Goal: Task Accomplishment & Management: Manage account settings

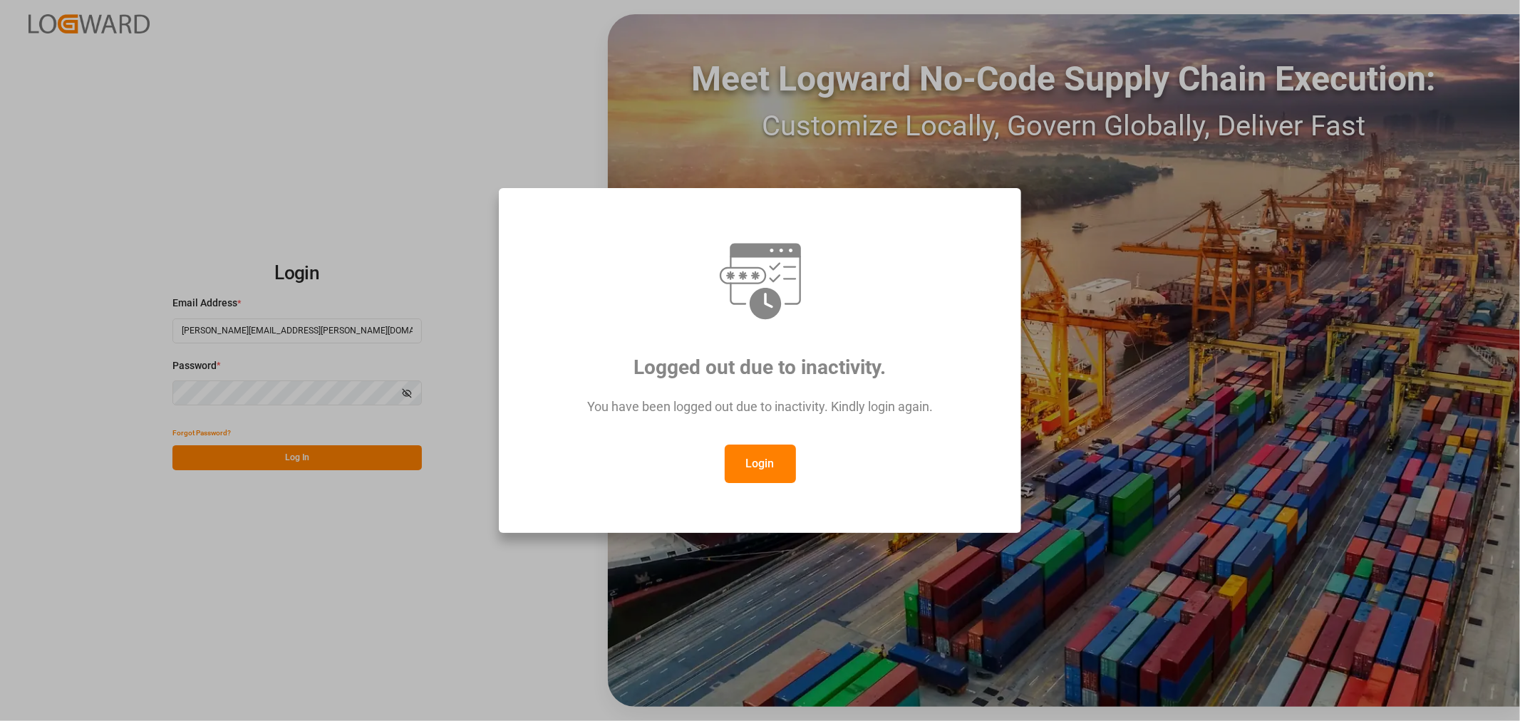
click at [770, 461] on button "Login" at bounding box center [760, 464] width 71 height 38
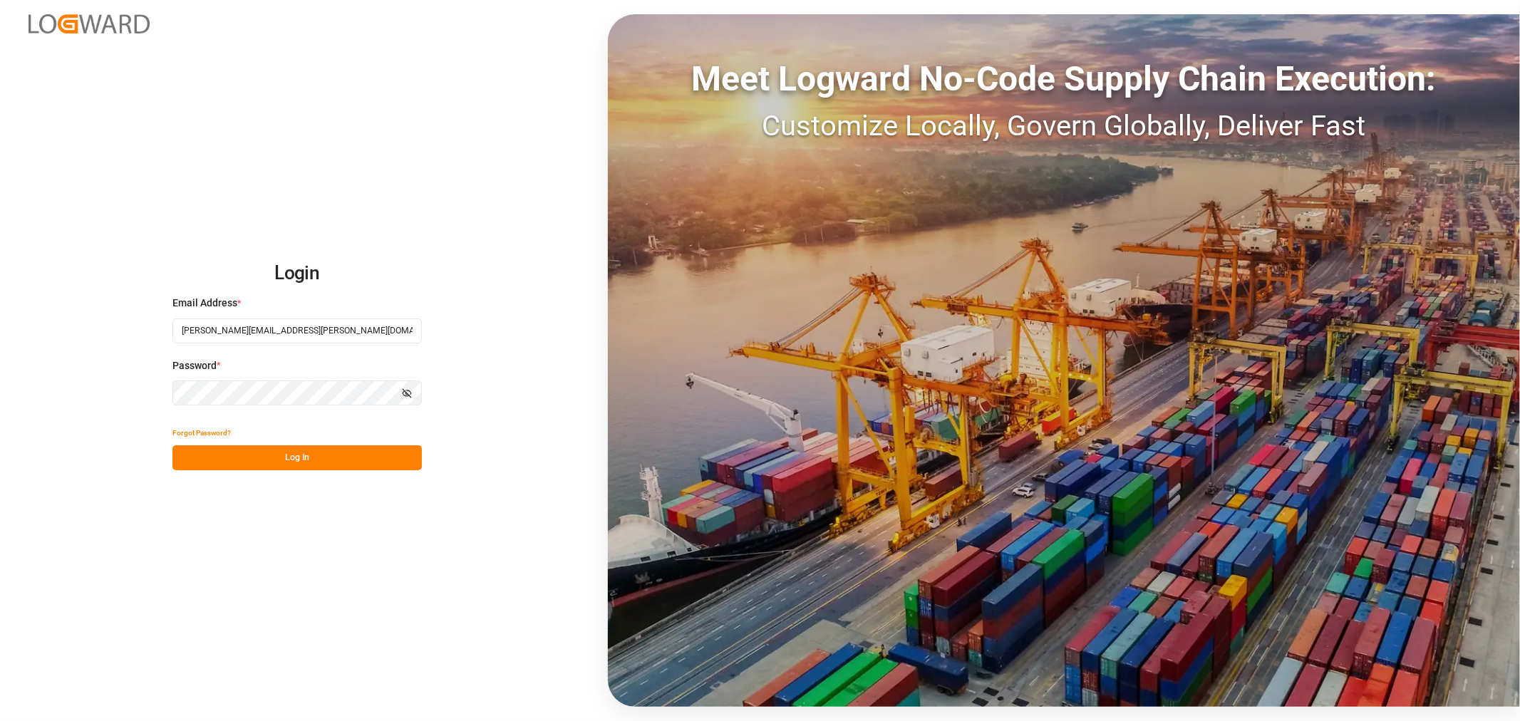
click at [295, 454] on button "Log In" at bounding box center [296, 457] width 249 height 25
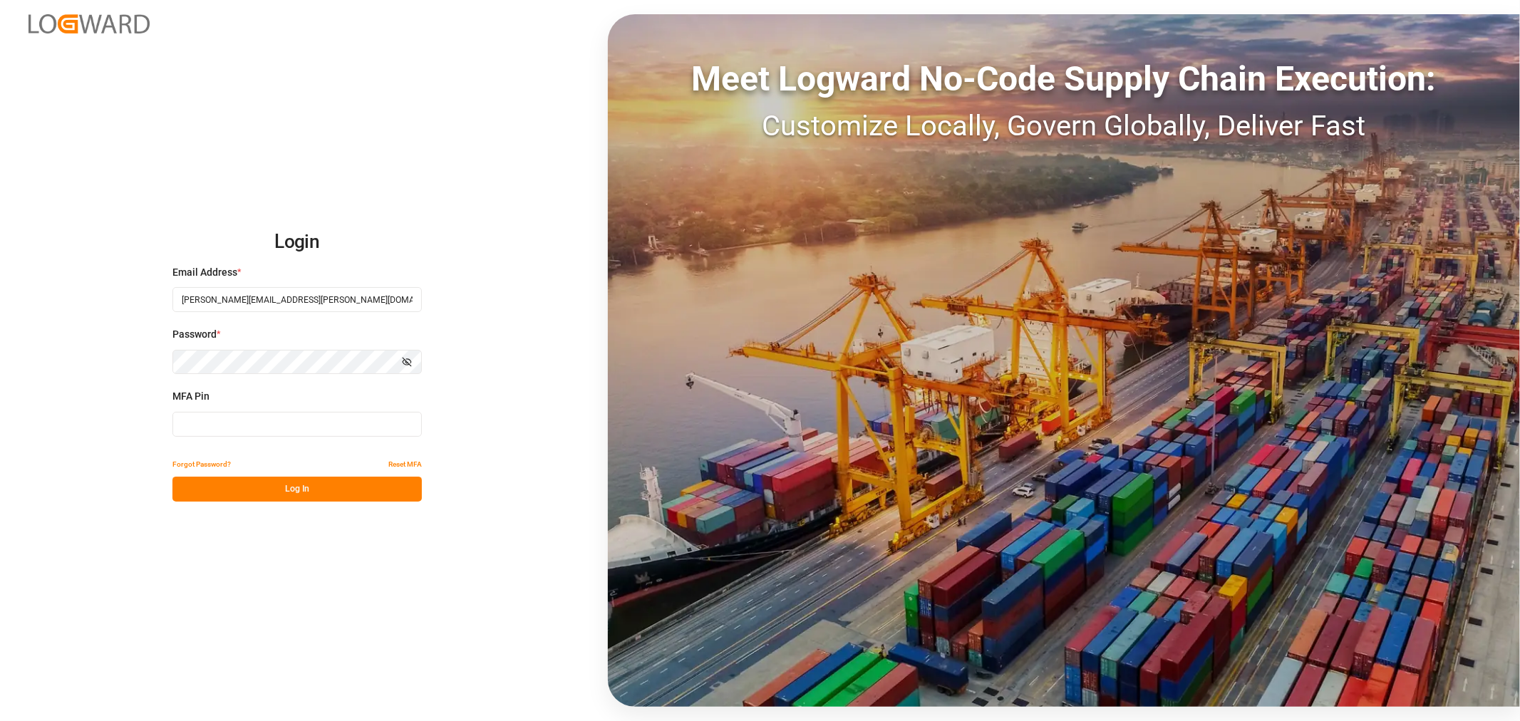
click at [305, 424] on input at bounding box center [296, 424] width 249 height 25
type input "816337"
click at [321, 490] on button "Log In" at bounding box center [296, 489] width 249 height 25
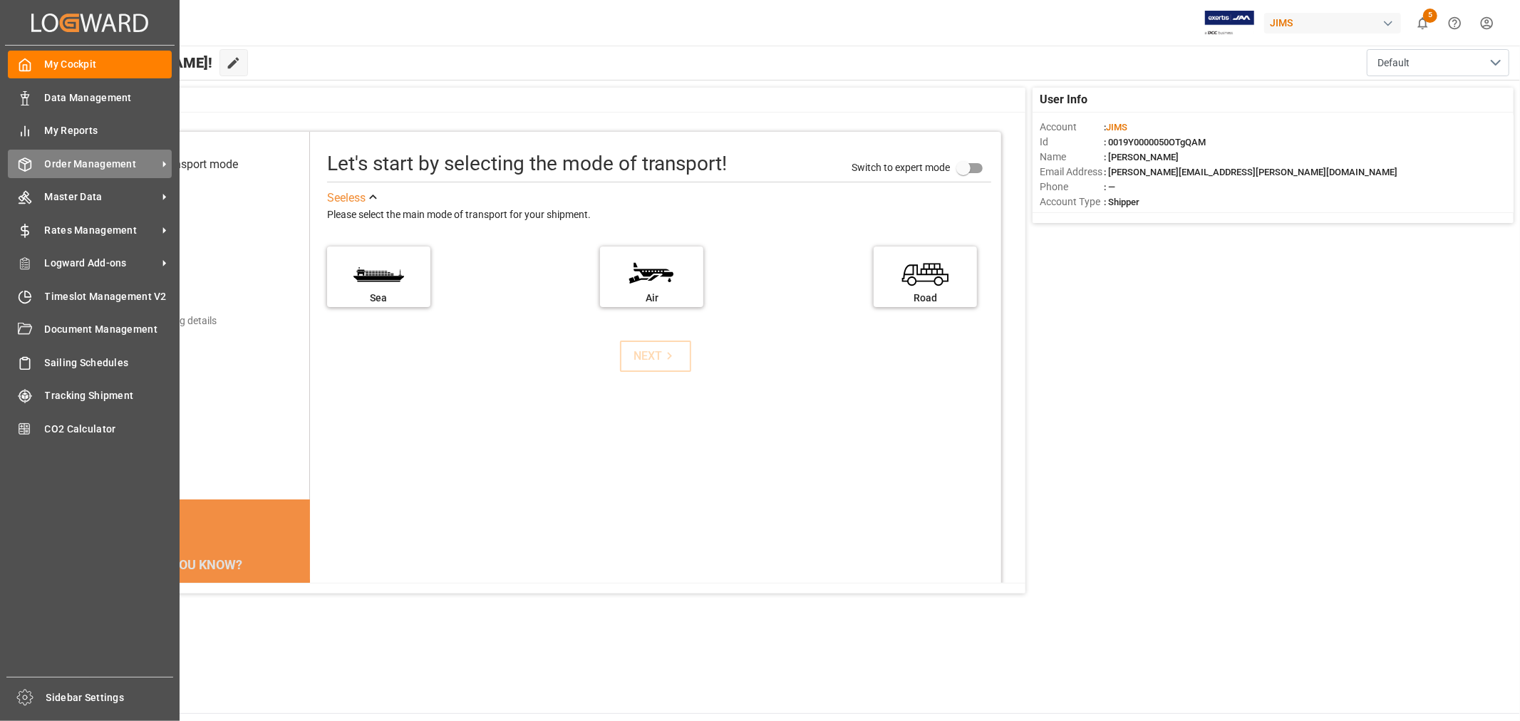
click at [84, 161] on span "Order Management" at bounding box center [101, 164] width 113 height 15
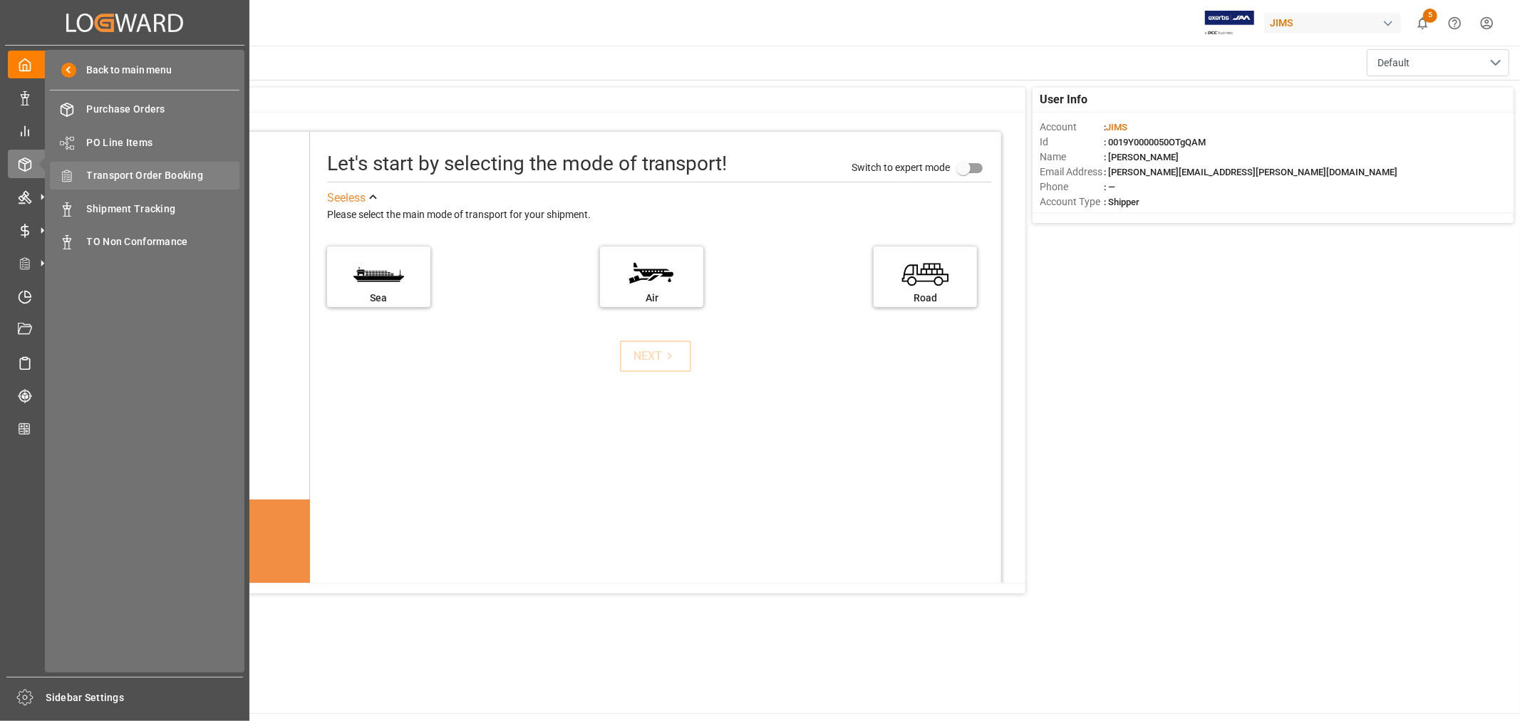
click at [167, 171] on span "Transport Order Booking" at bounding box center [163, 175] width 153 height 15
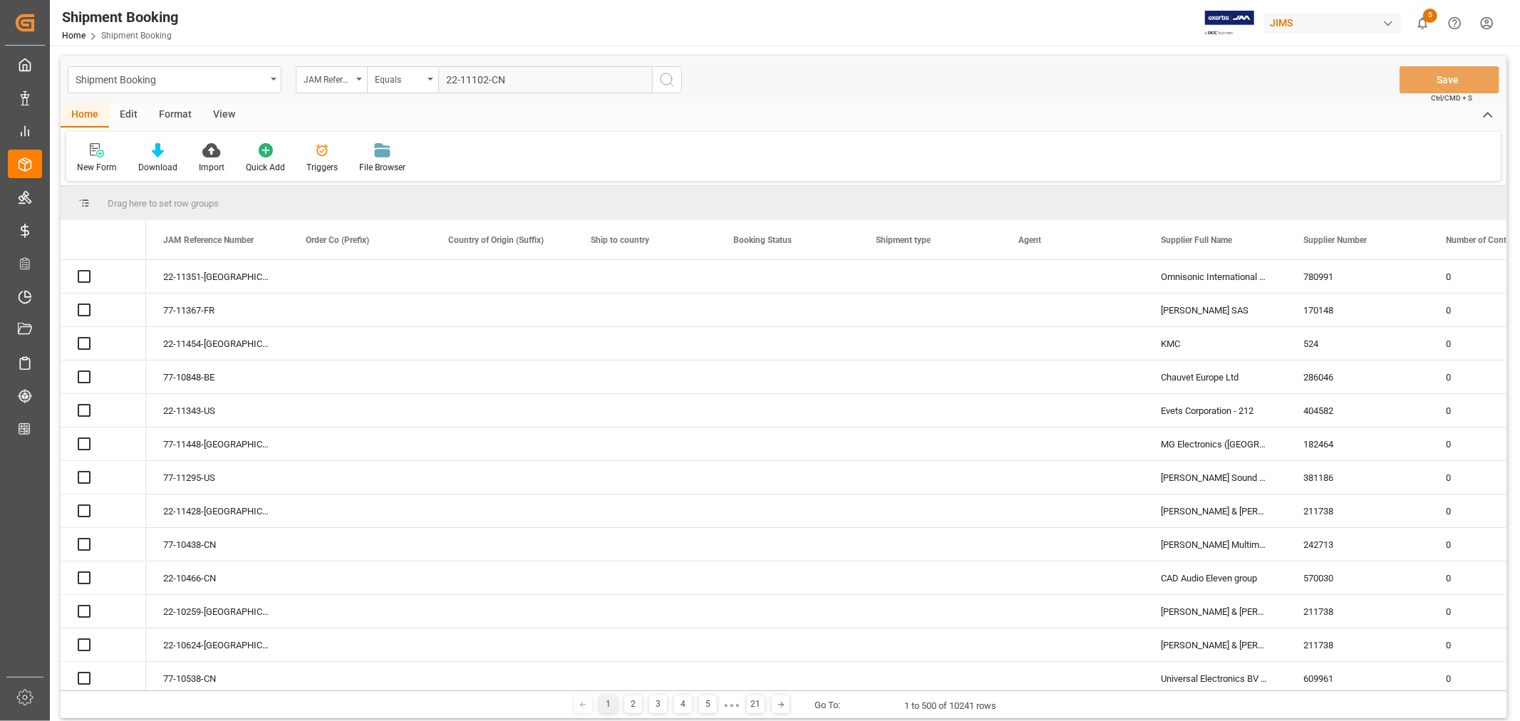
type input "22-11102-CN"
click at [666, 79] on icon "search button" at bounding box center [667, 79] width 17 height 17
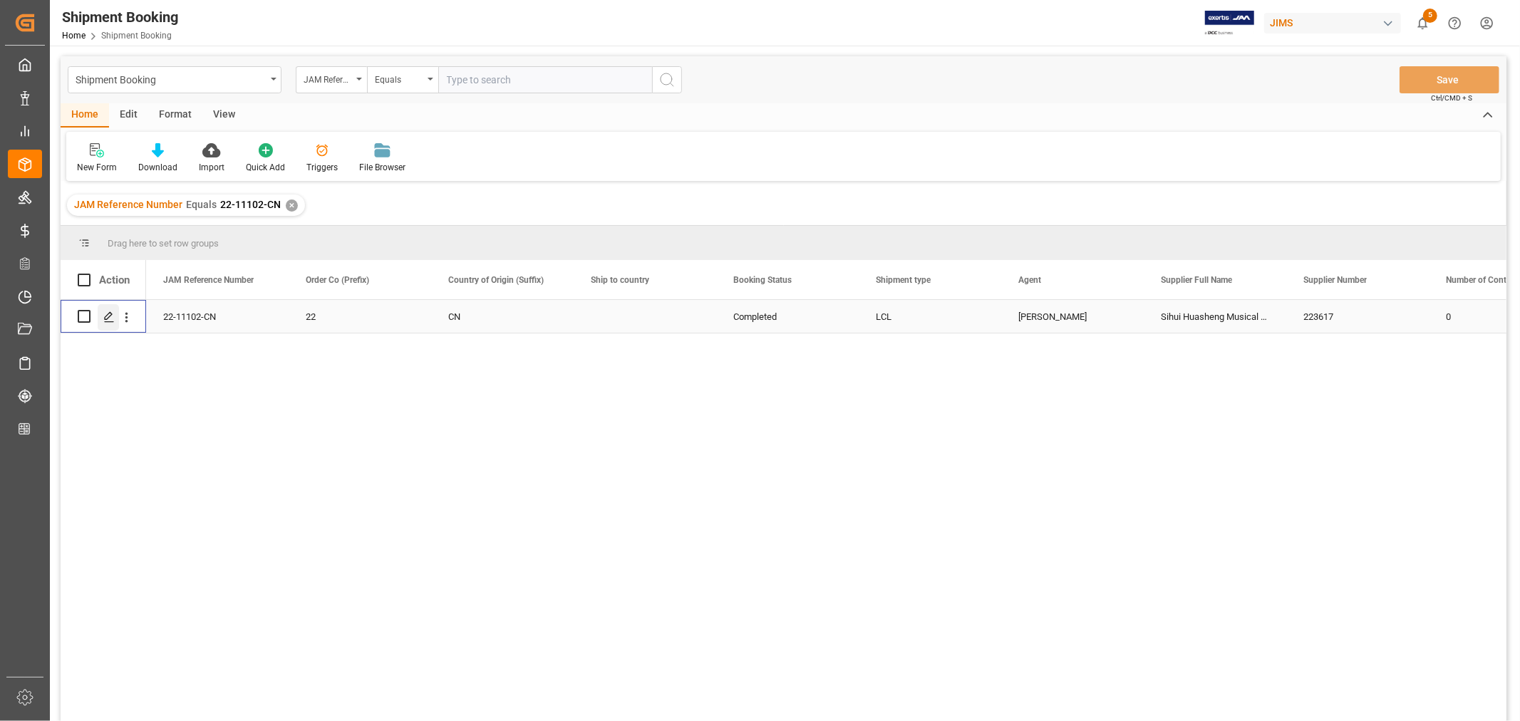
click at [105, 316] on polygon "Press SPACE to select this row." at bounding box center [108, 315] width 7 height 7
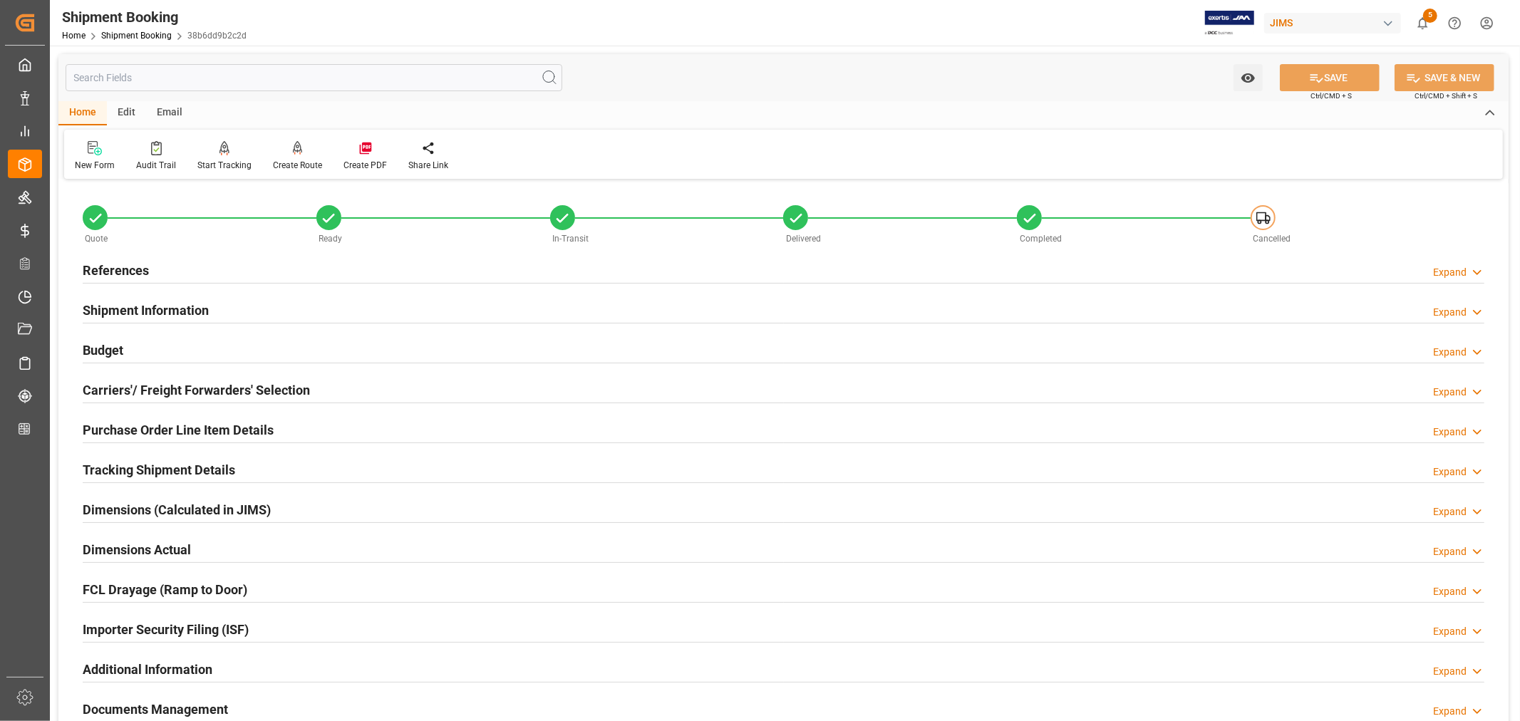
click at [200, 385] on h2 "Carriers'/ Freight Forwarders' Selection" at bounding box center [196, 390] width 227 height 19
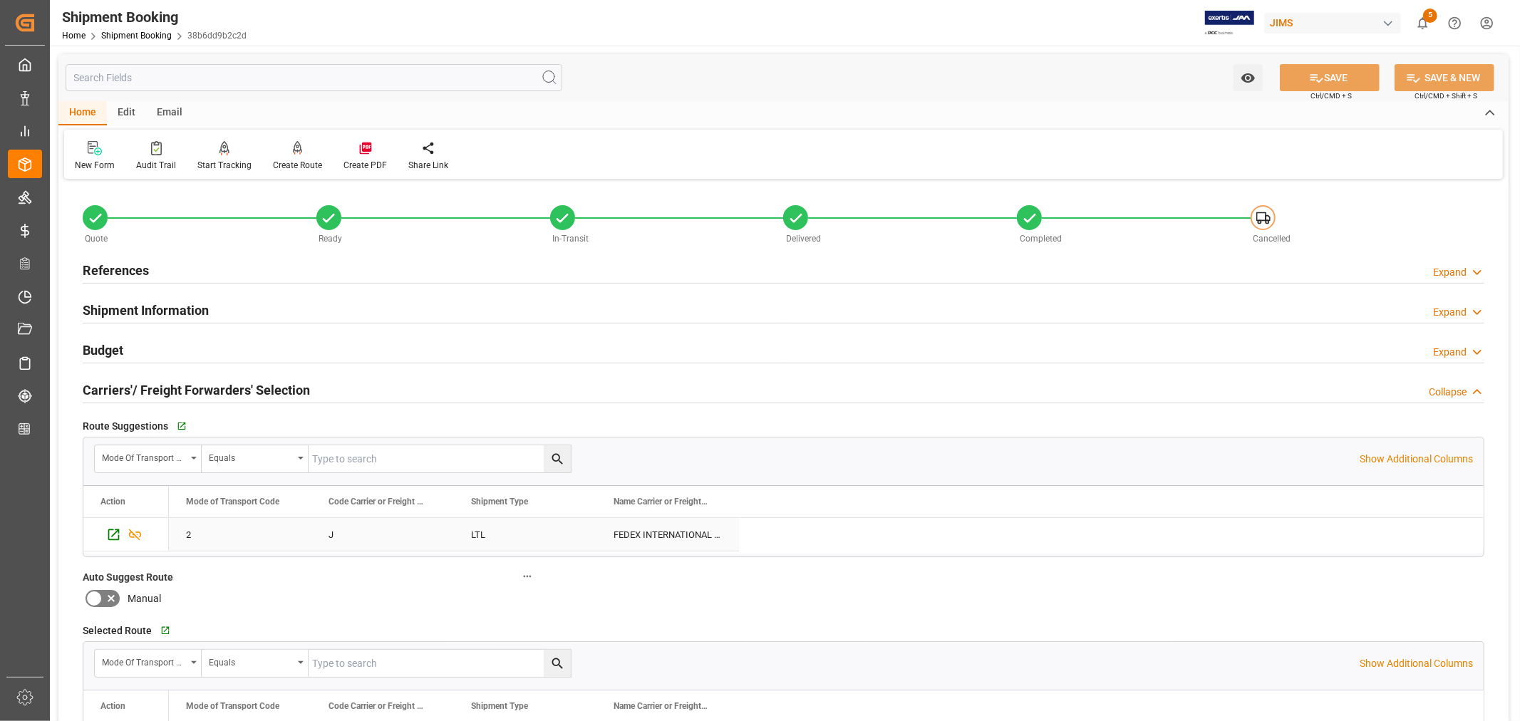
click at [200, 385] on h2 "Carriers'/ Freight Forwarders' Selection" at bounding box center [196, 390] width 227 height 19
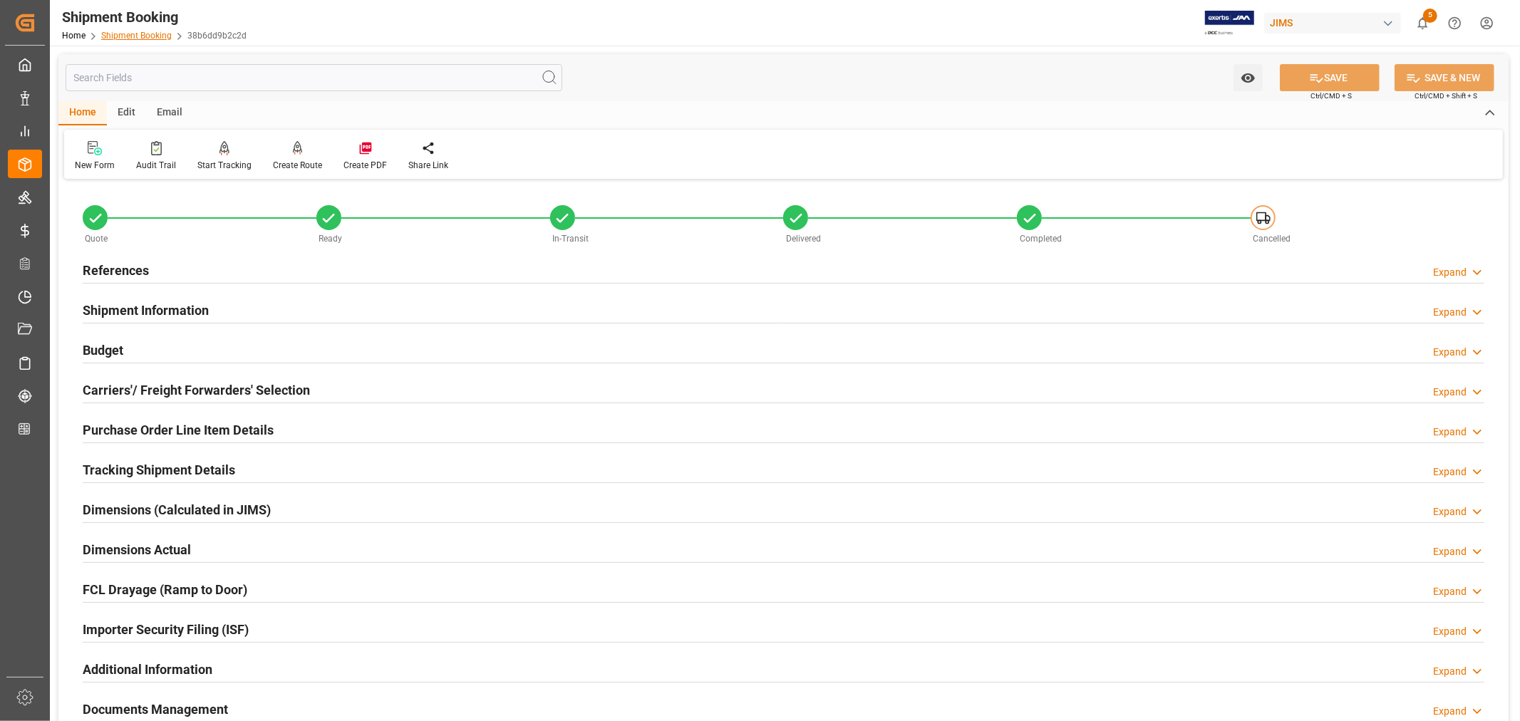
click at [138, 32] on link "Shipment Booking" at bounding box center [136, 36] width 71 height 10
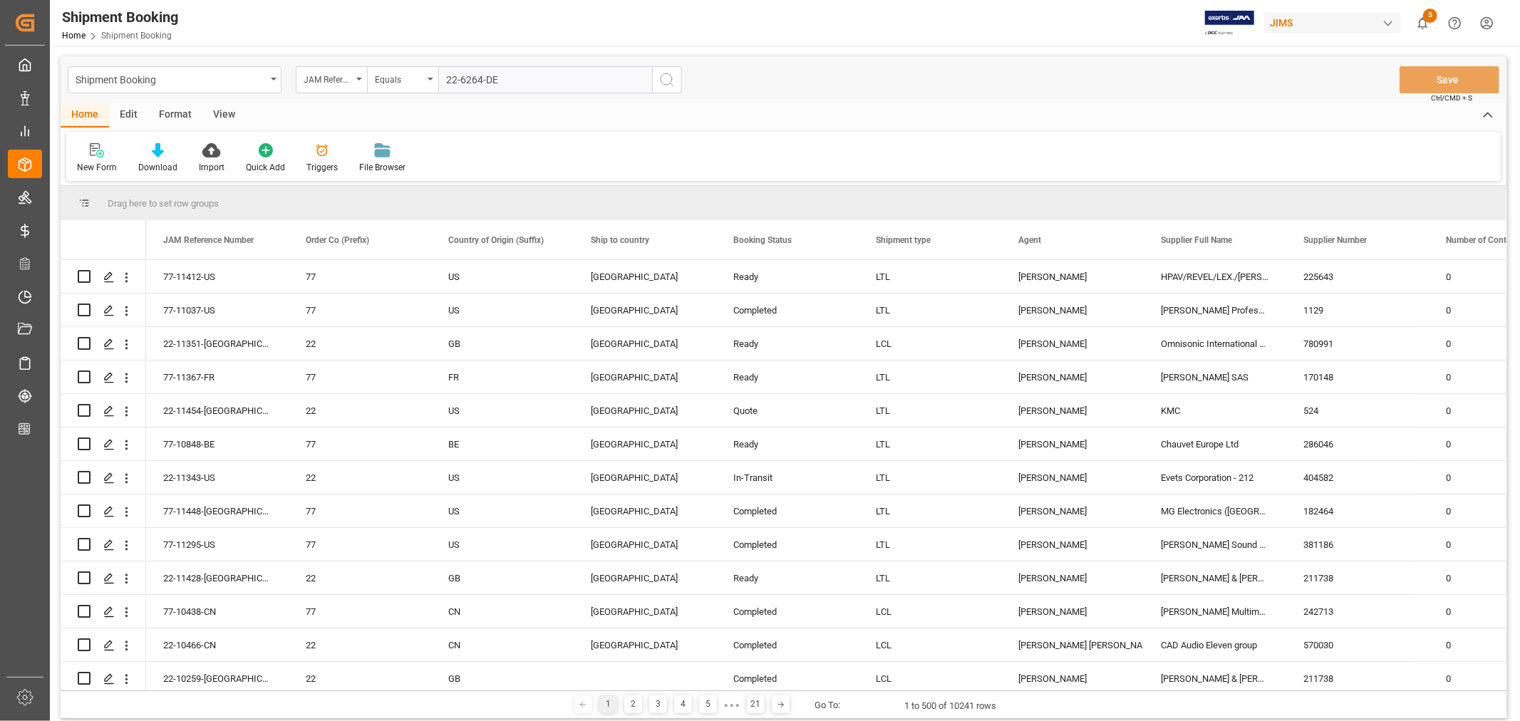
type input "22-6264-DE"
click at [665, 77] on icon "search button" at bounding box center [667, 79] width 17 height 17
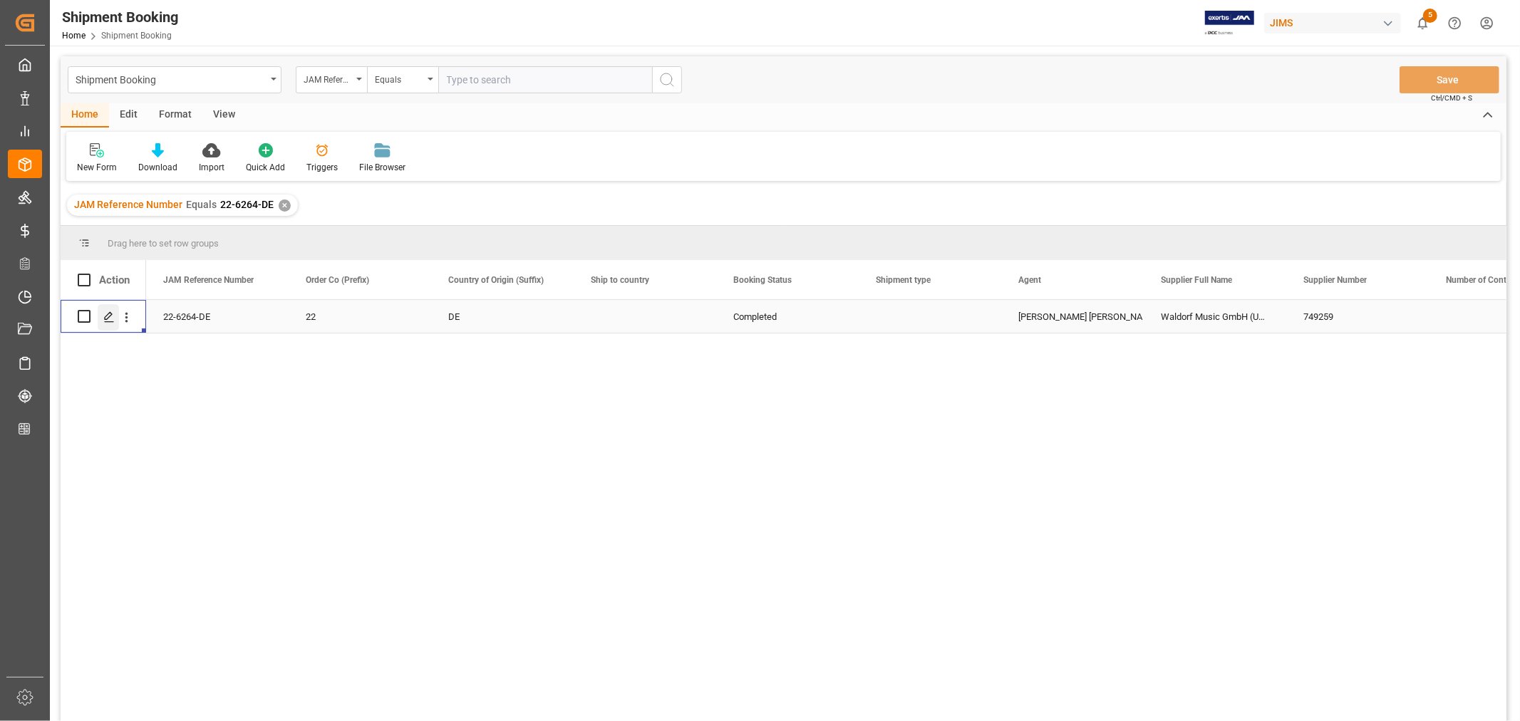
click at [110, 316] on icon "Press SPACE to select this row." at bounding box center [108, 316] width 11 height 11
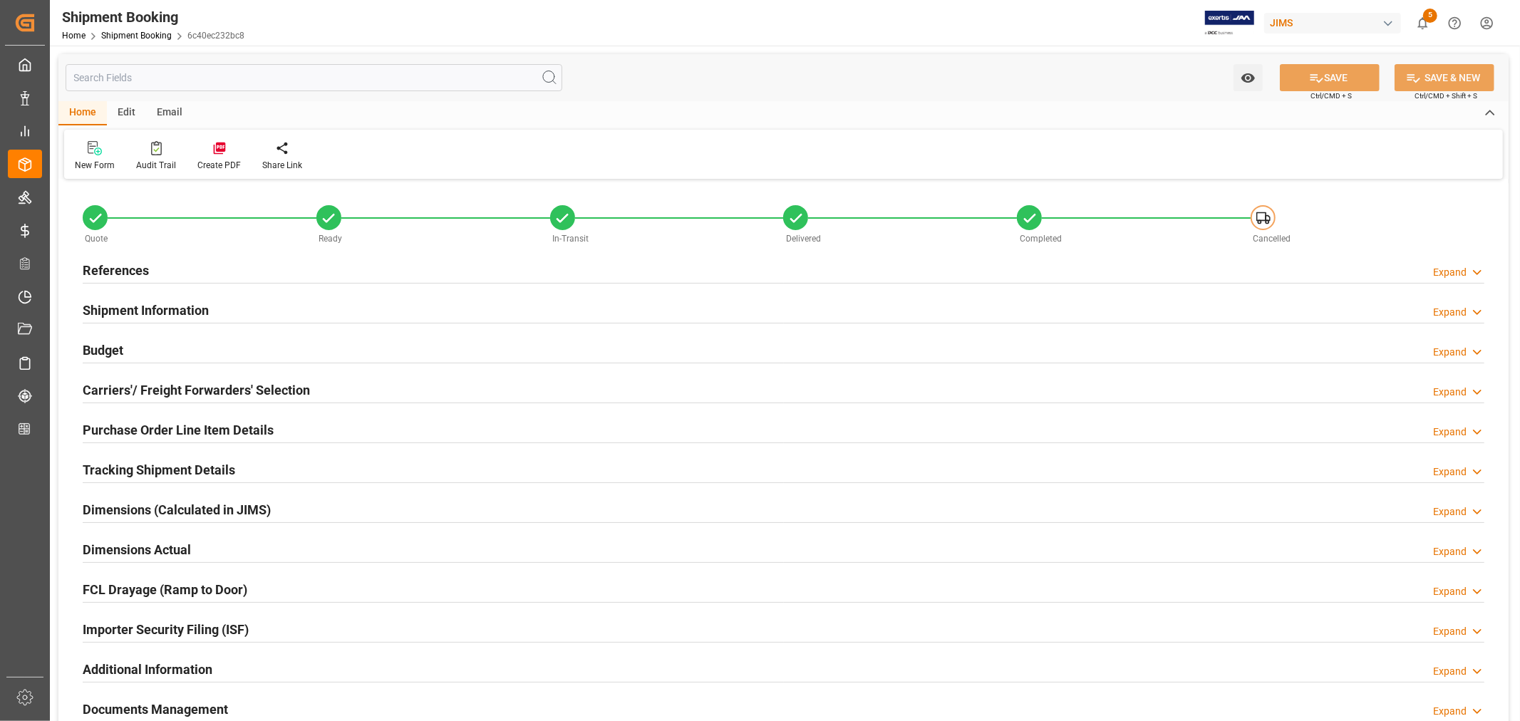
type input "3"
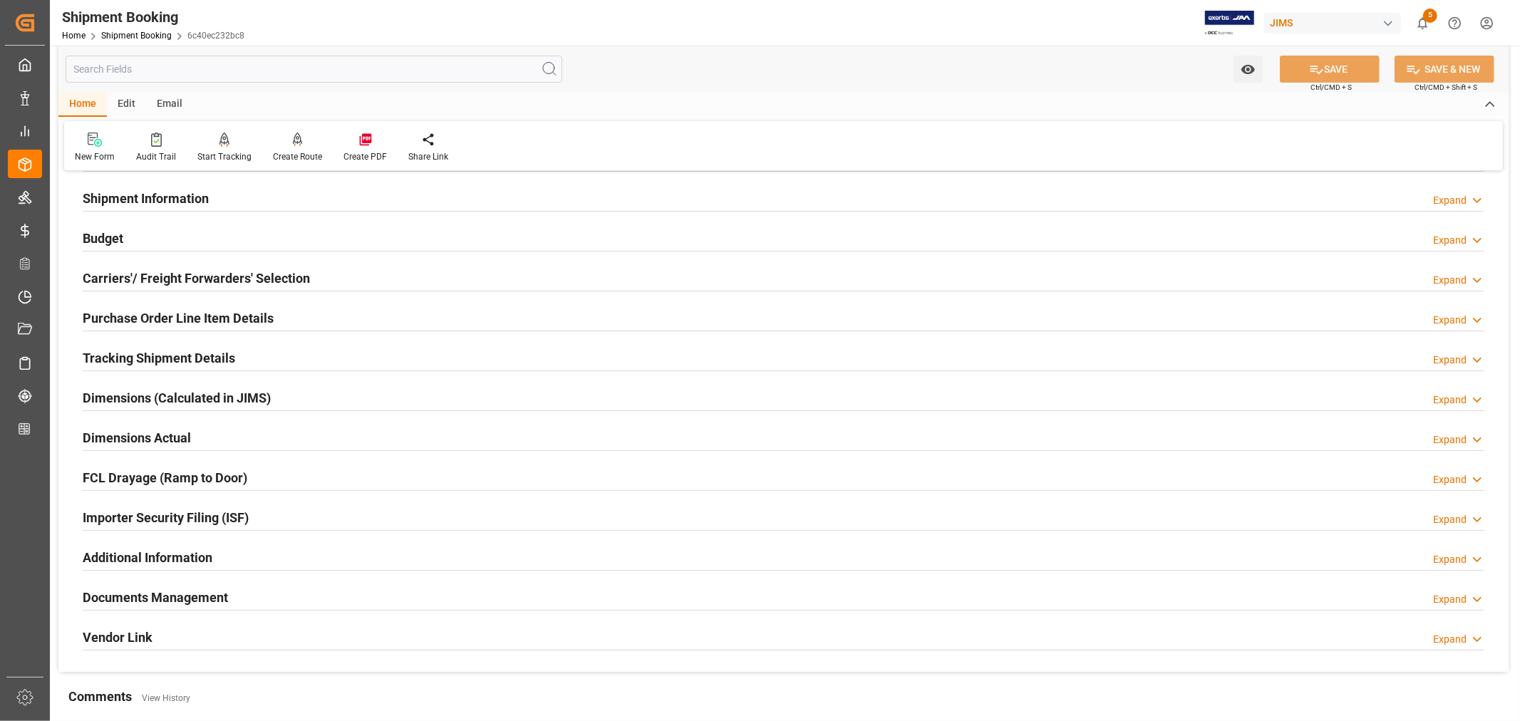
scroll to position [33, 0]
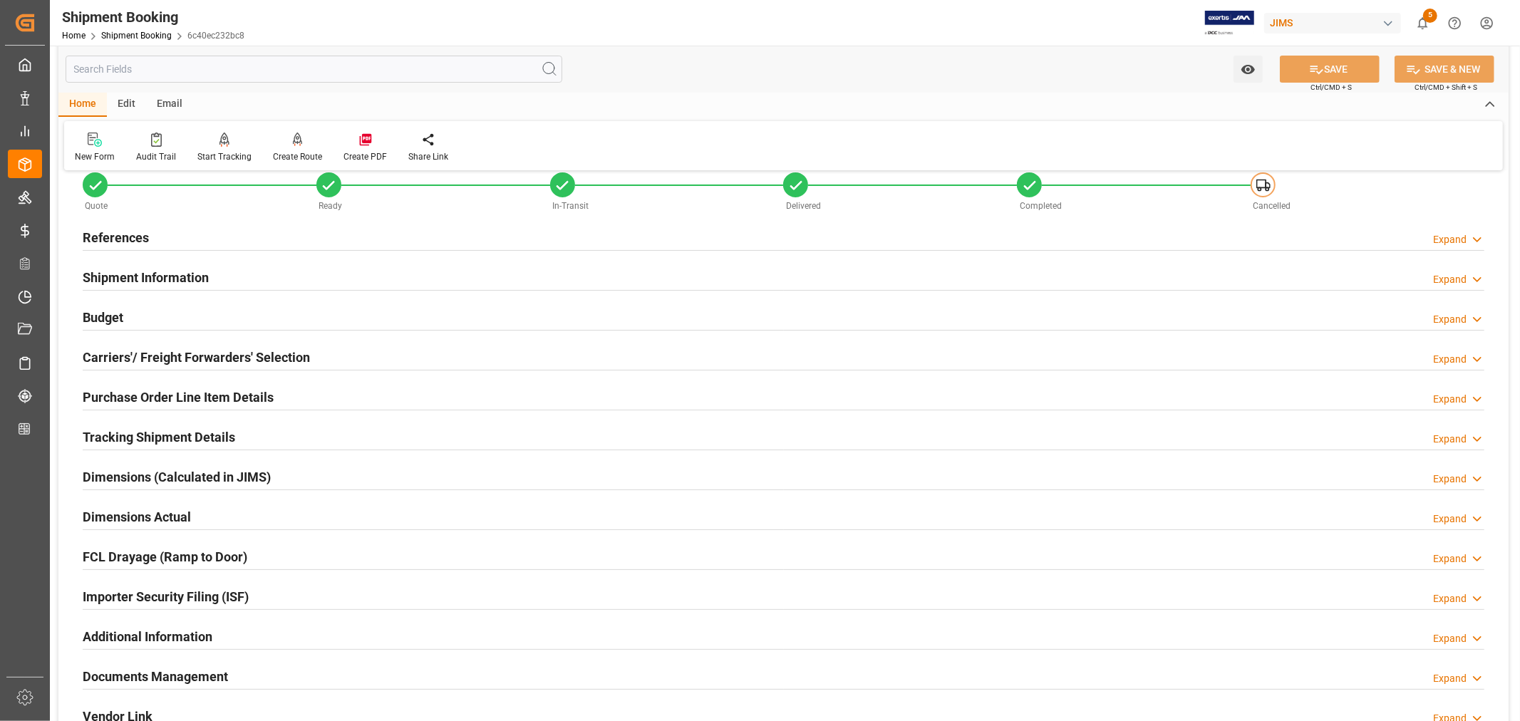
click at [197, 394] on h2 "Purchase Order Line Item Details" at bounding box center [178, 397] width 191 height 19
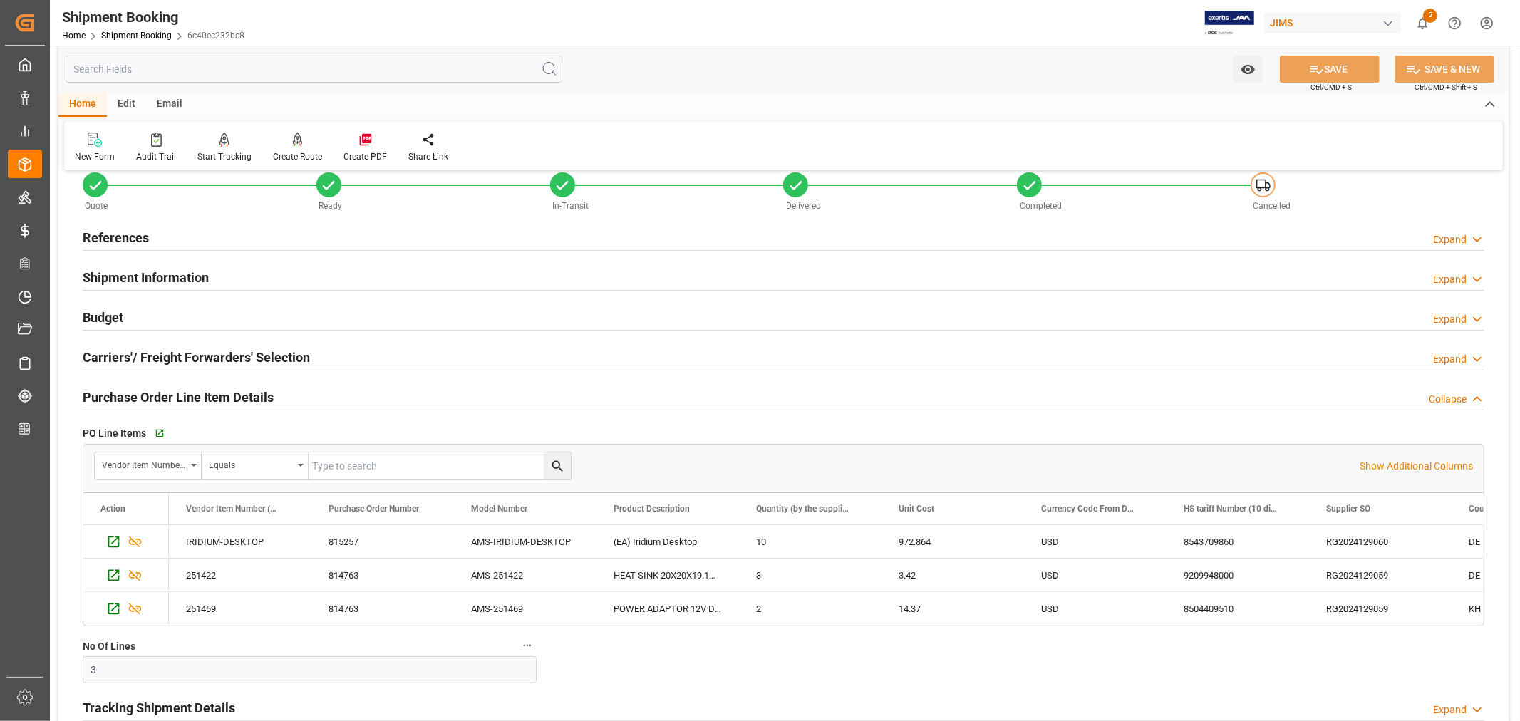
click at [167, 390] on h2 "Purchase Order Line Item Details" at bounding box center [178, 397] width 191 height 19
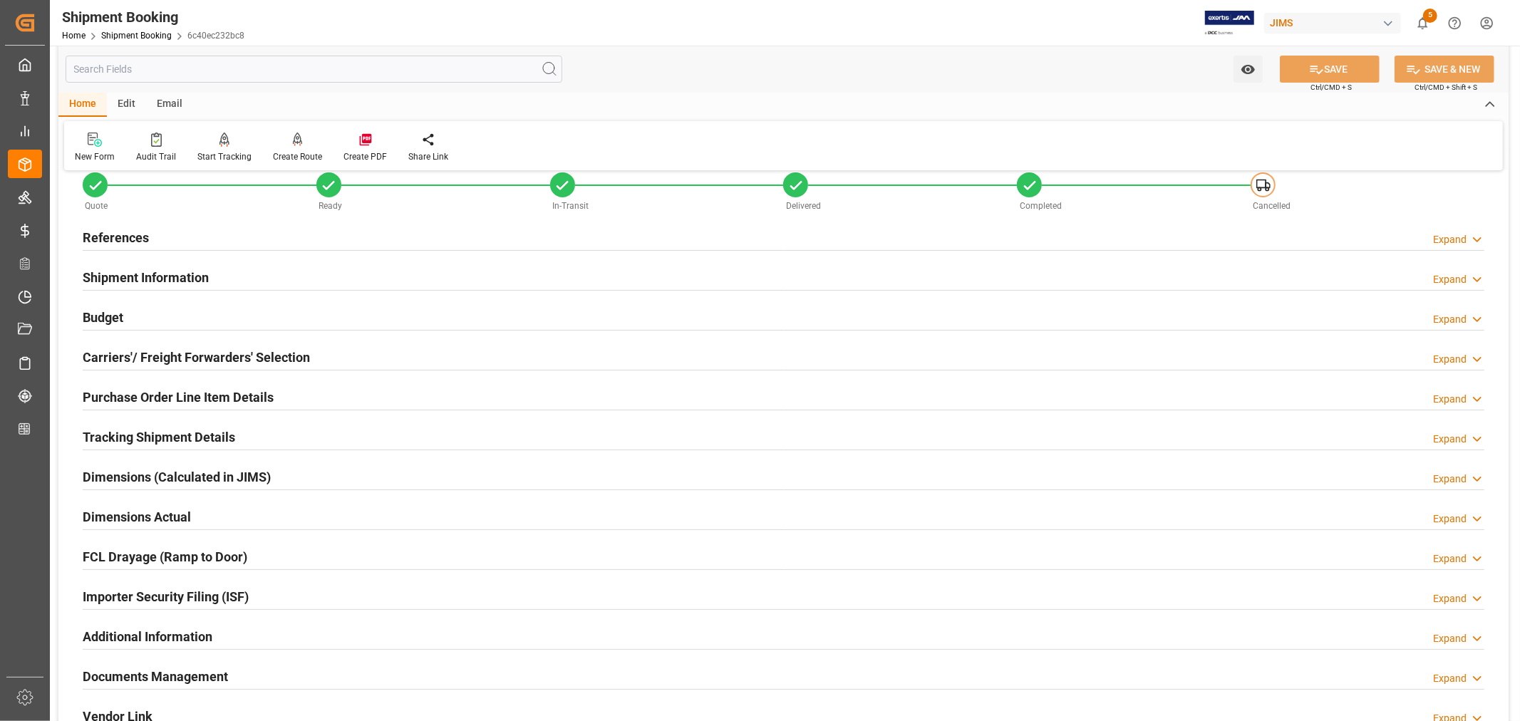
click at [160, 274] on h2 "Shipment Information" at bounding box center [146, 277] width 126 height 19
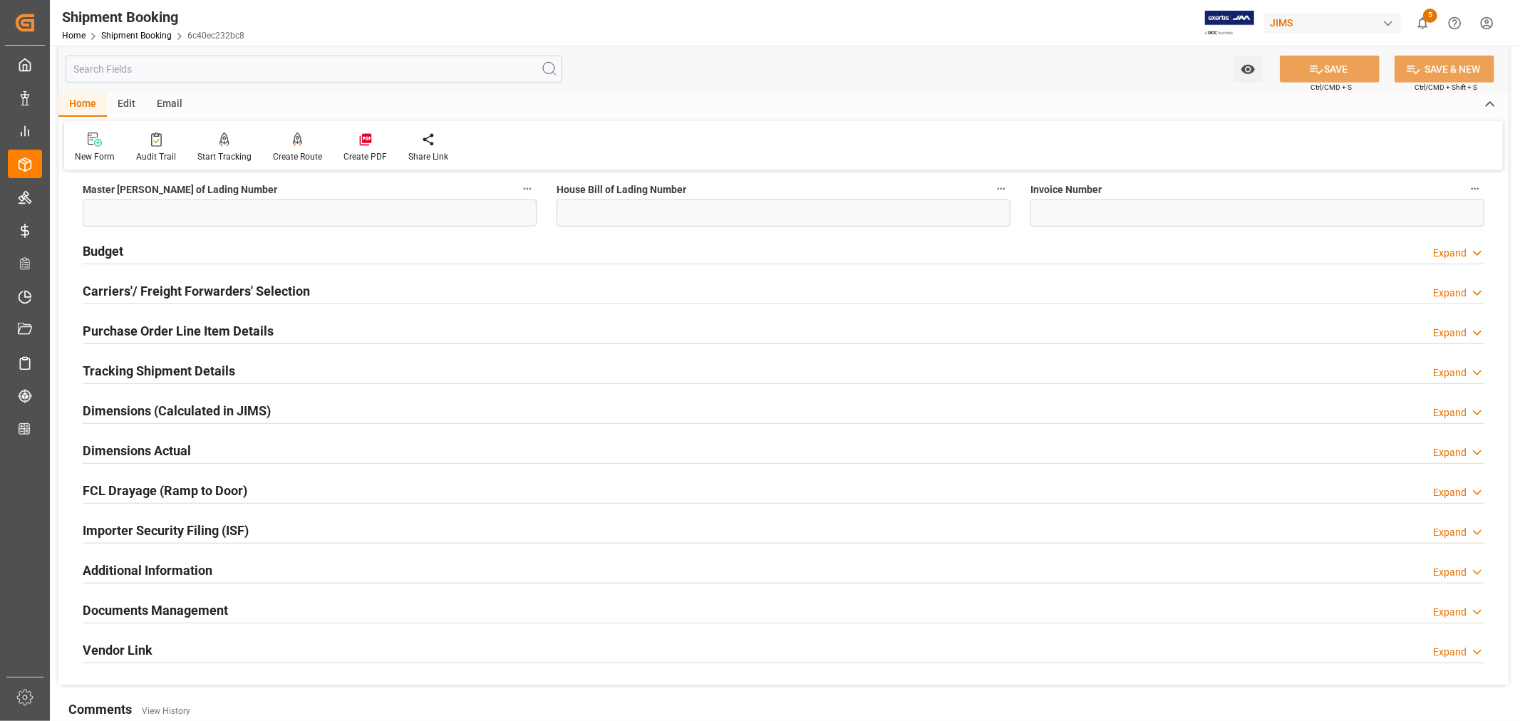
scroll to position [633, 0]
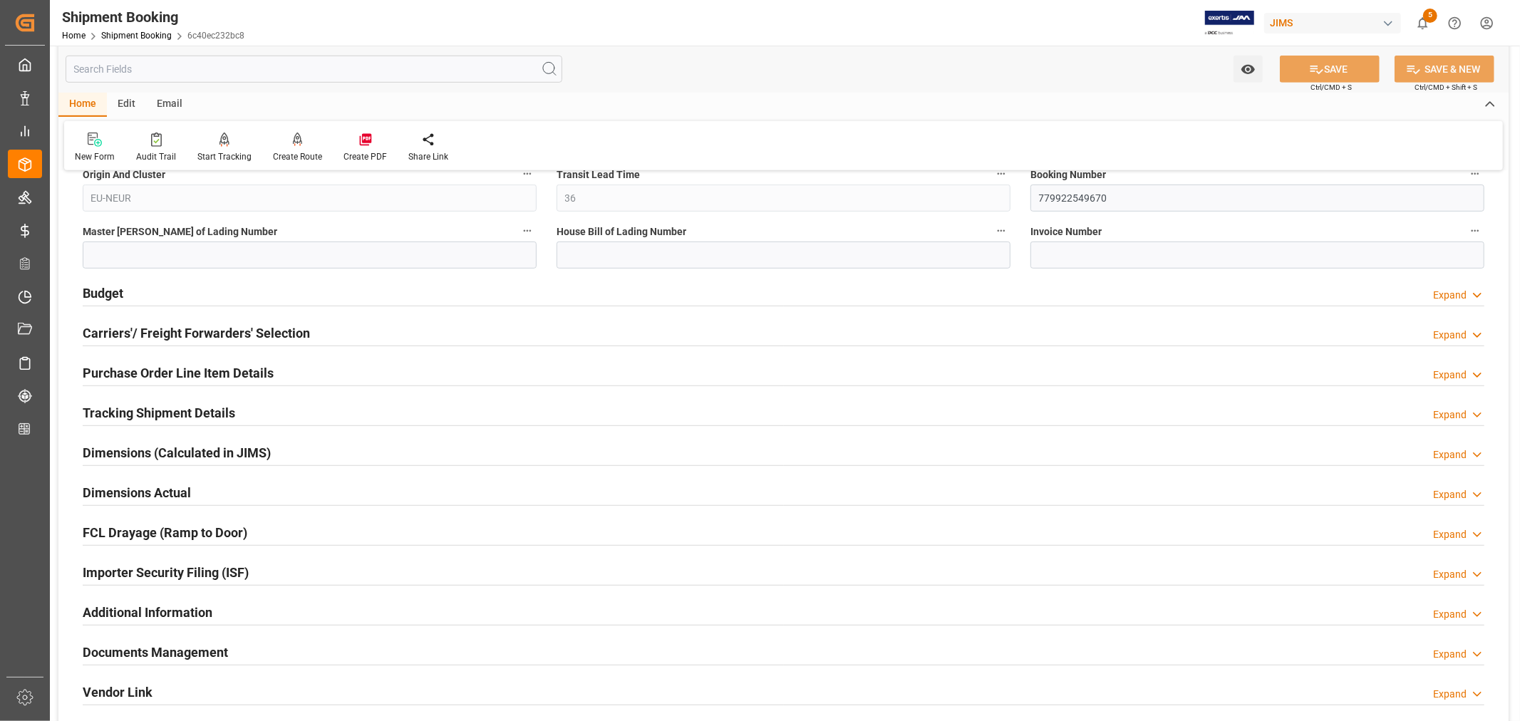
click at [170, 409] on h2 "Tracking Shipment Details" at bounding box center [159, 412] width 153 height 19
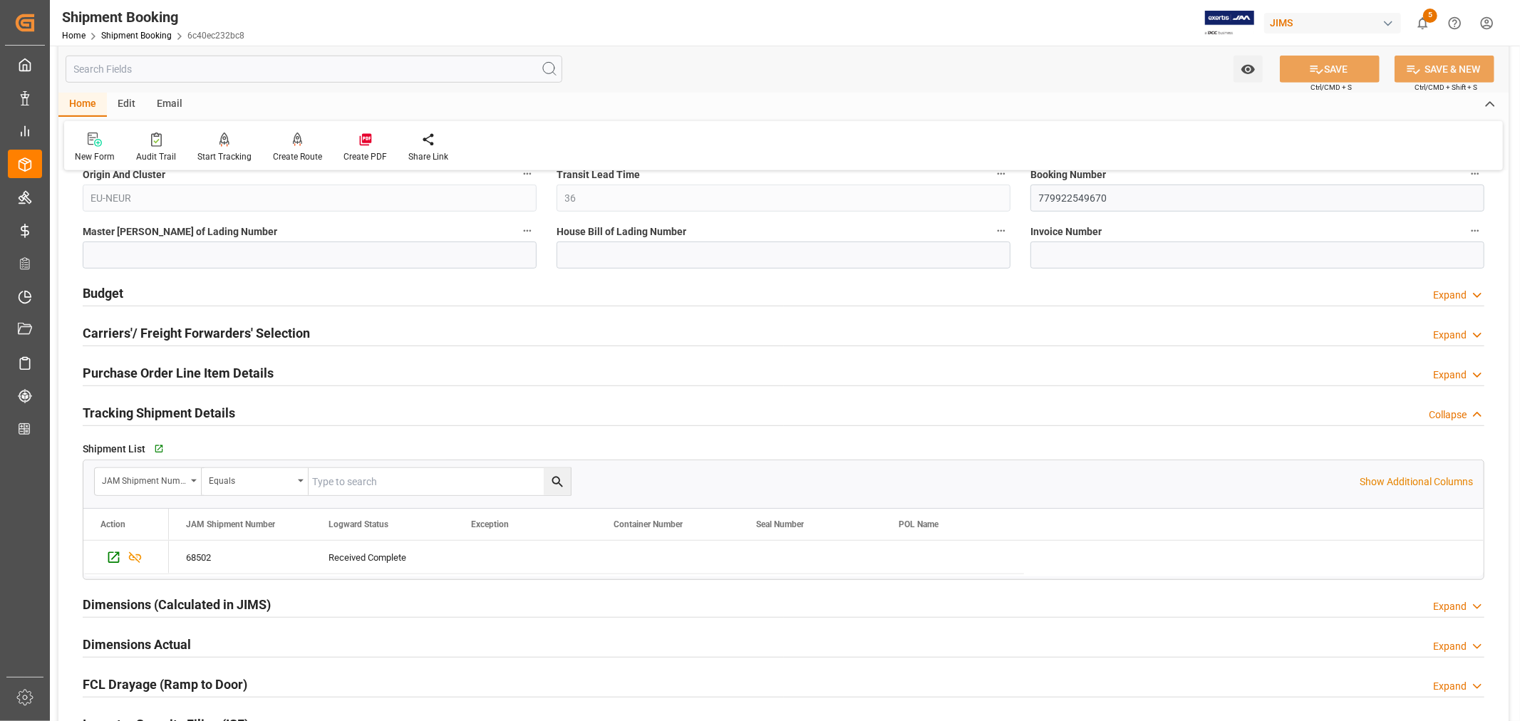
click at [170, 409] on h2 "Tracking Shipment Details" at bounding box center [159, 412] width 153 height 19
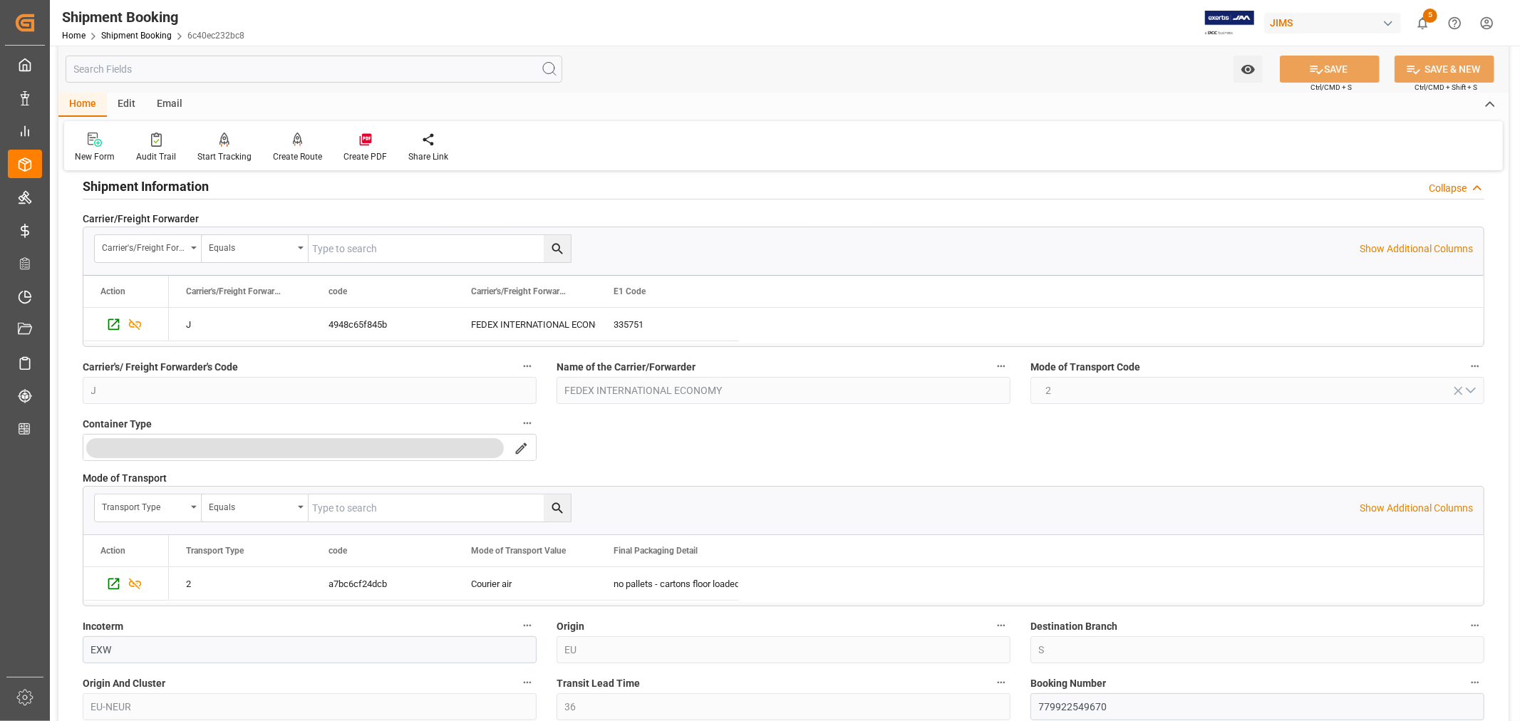
scroll to position [79, 0]
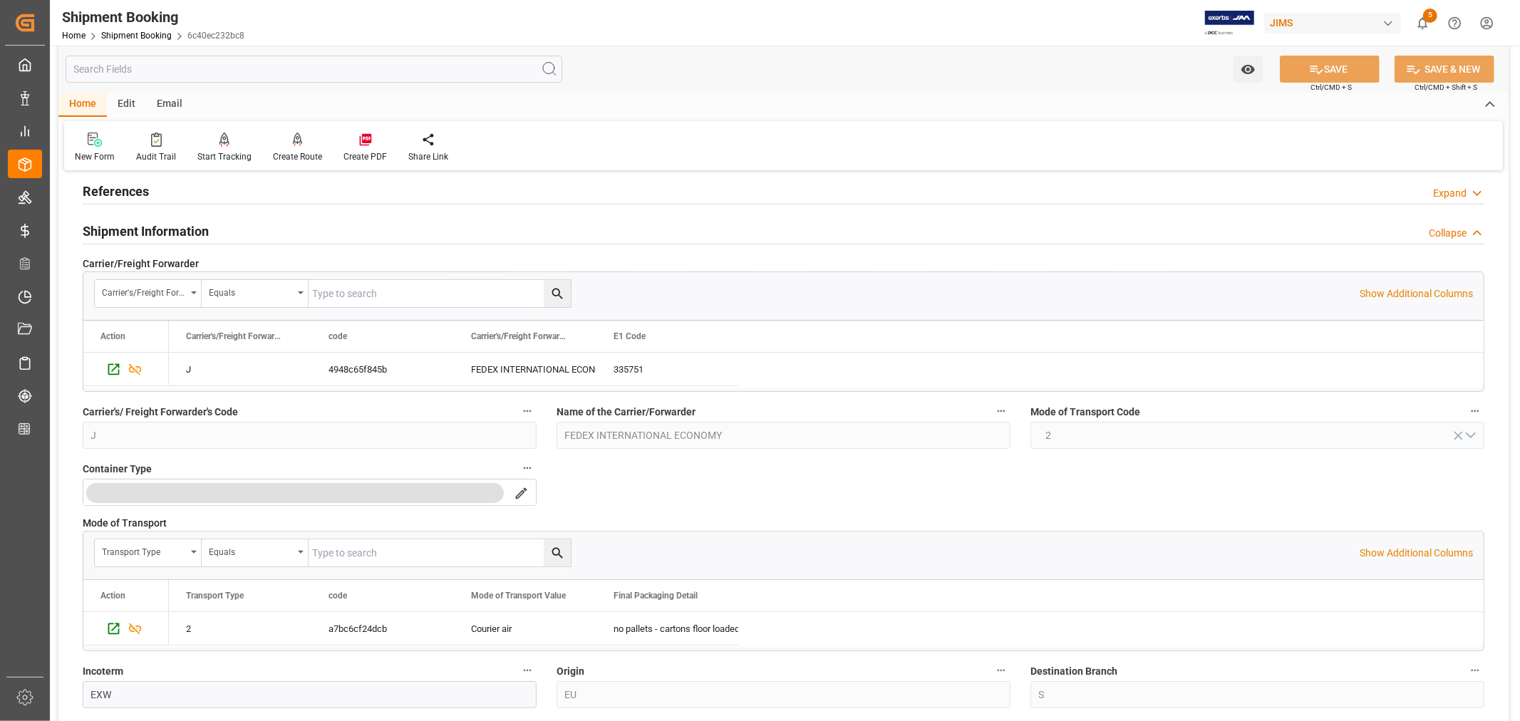
click at [178, 228] on h2 "Shipment Information" at bounding box center [146, 231] width 126 height 19
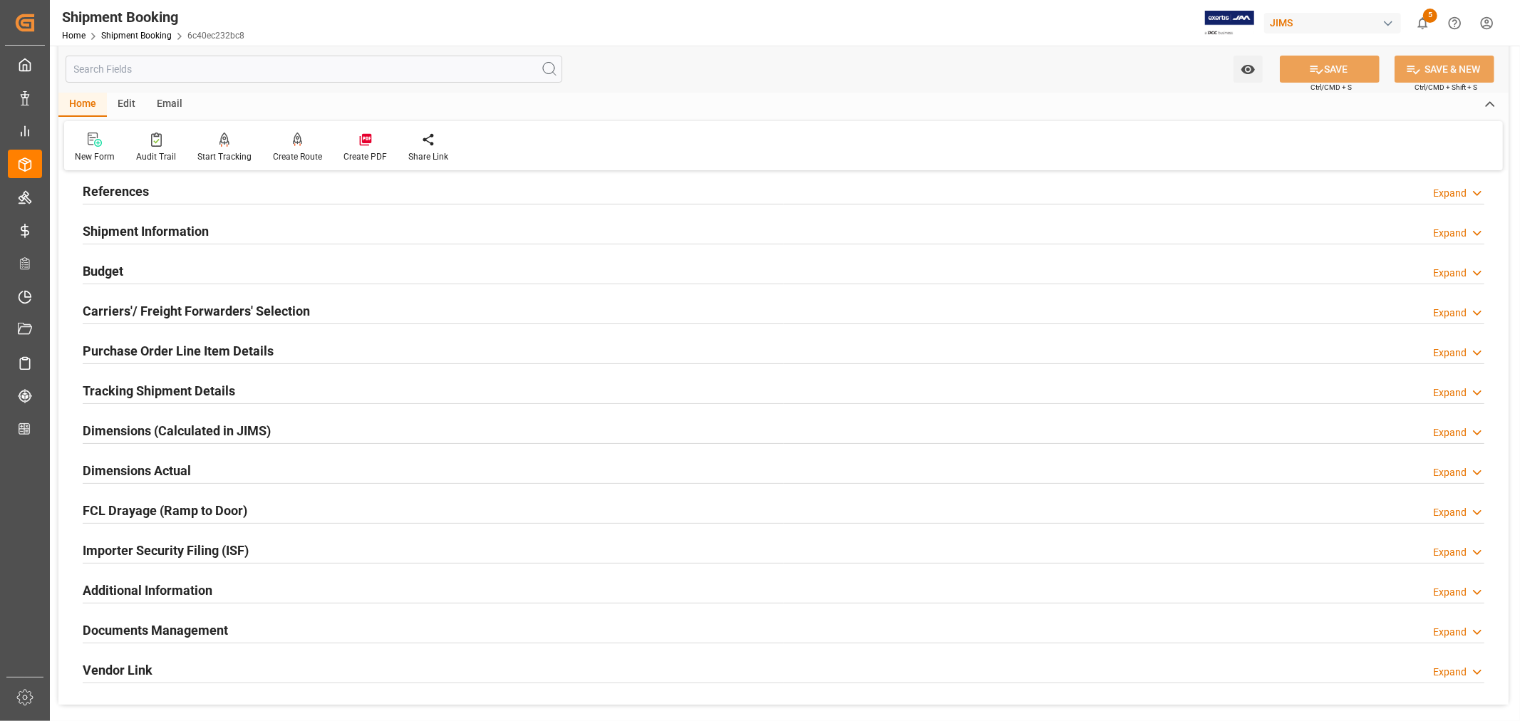
click at [151, 344] on h2 "Purchase Order Line Item Details" at bounding box center [178, 350] width 191 height 19
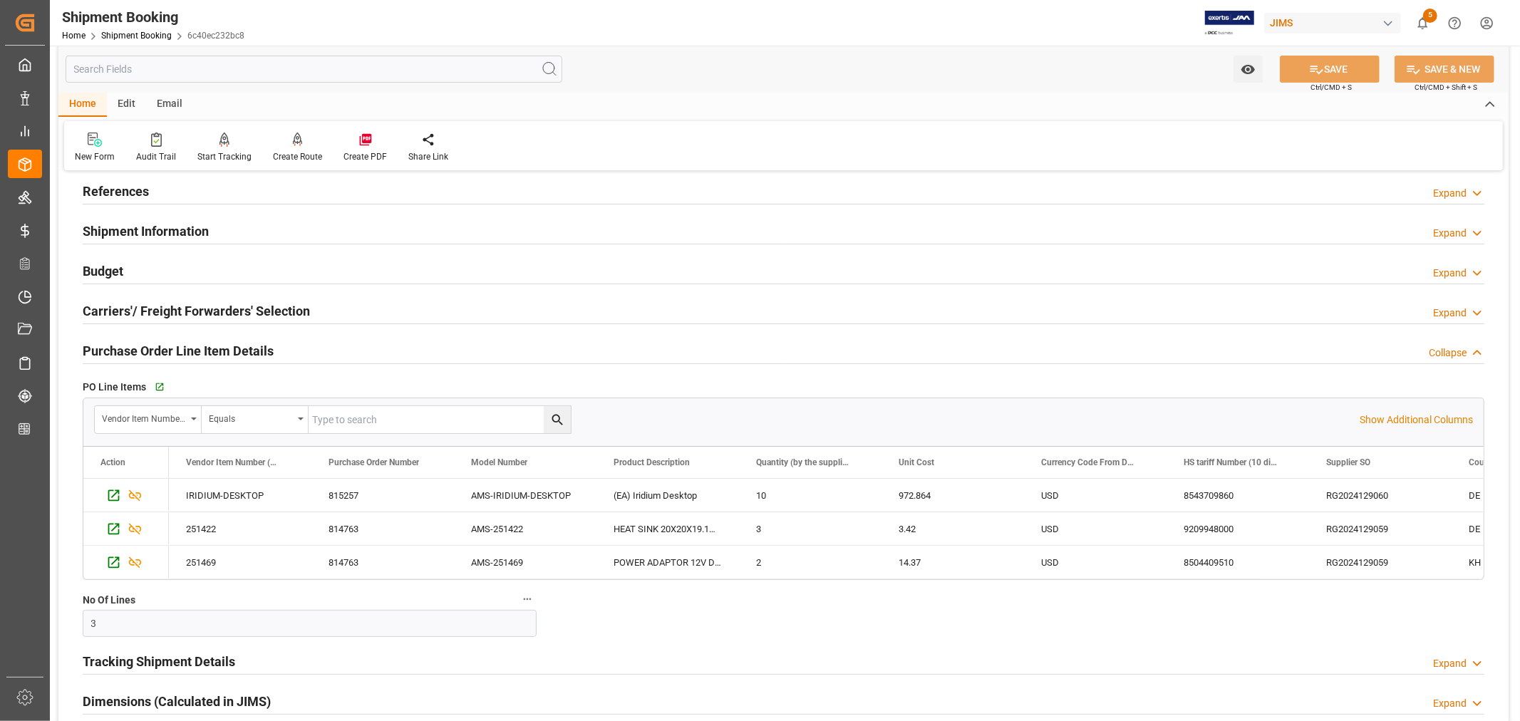
click at [207, 346] on h2 "Purchase Order Line Item Details" at bounding box center [178, 350] width 191 height 19
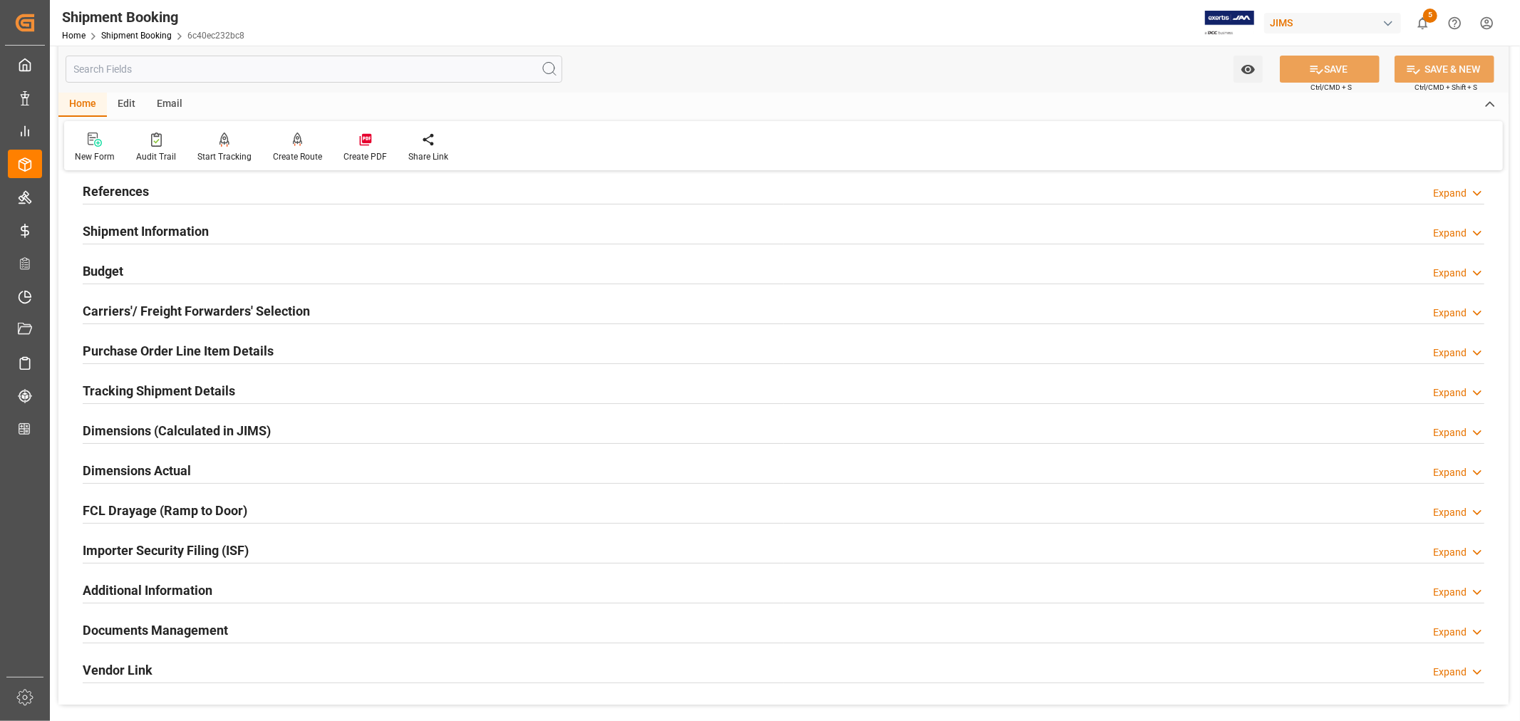
click at [215, 381] on h2 "Tracking Shipment Details" at bounding box center [159, 390] width 153 height 19
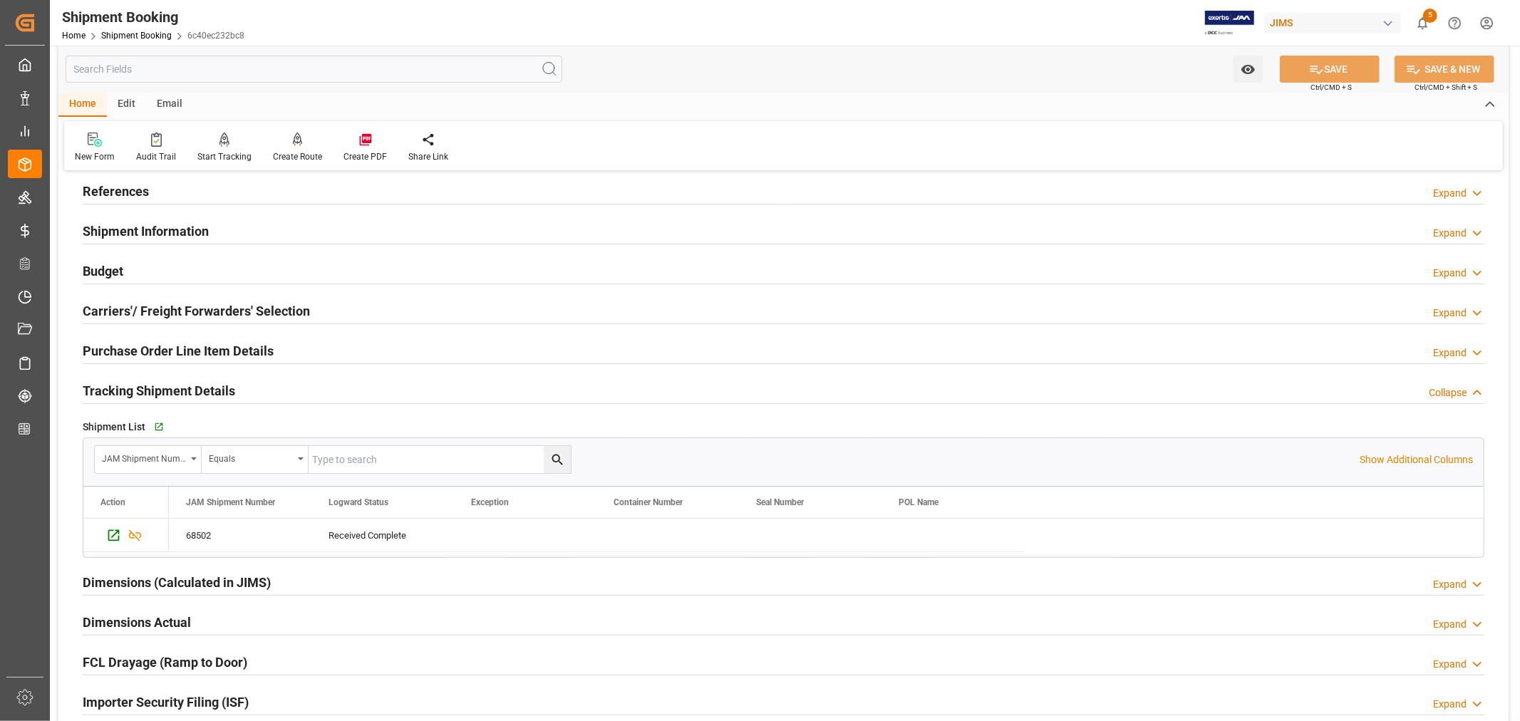
click at [287, 232] on div "Shipment Information Expand" at bounding box center [784, 230] width 1402 height 27
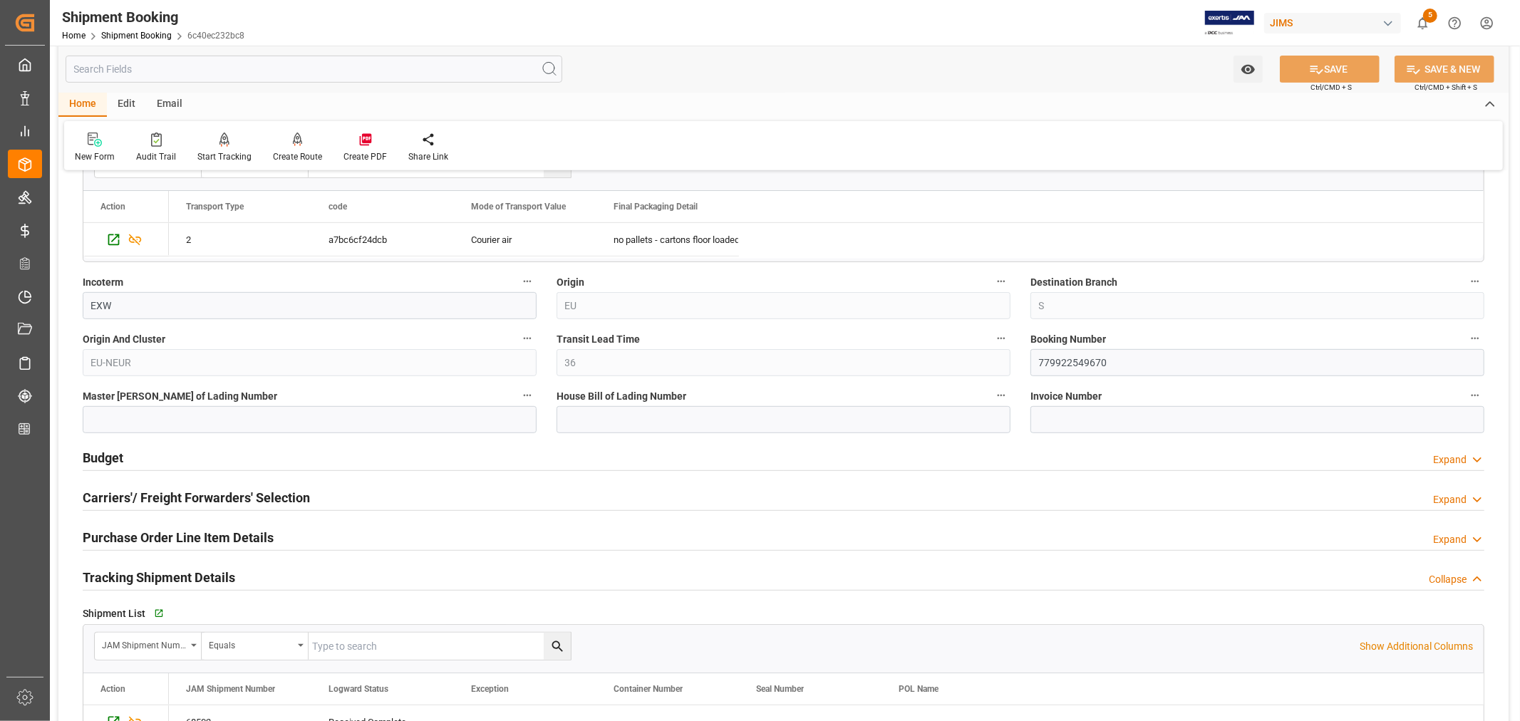
scroll to position [475, 0]
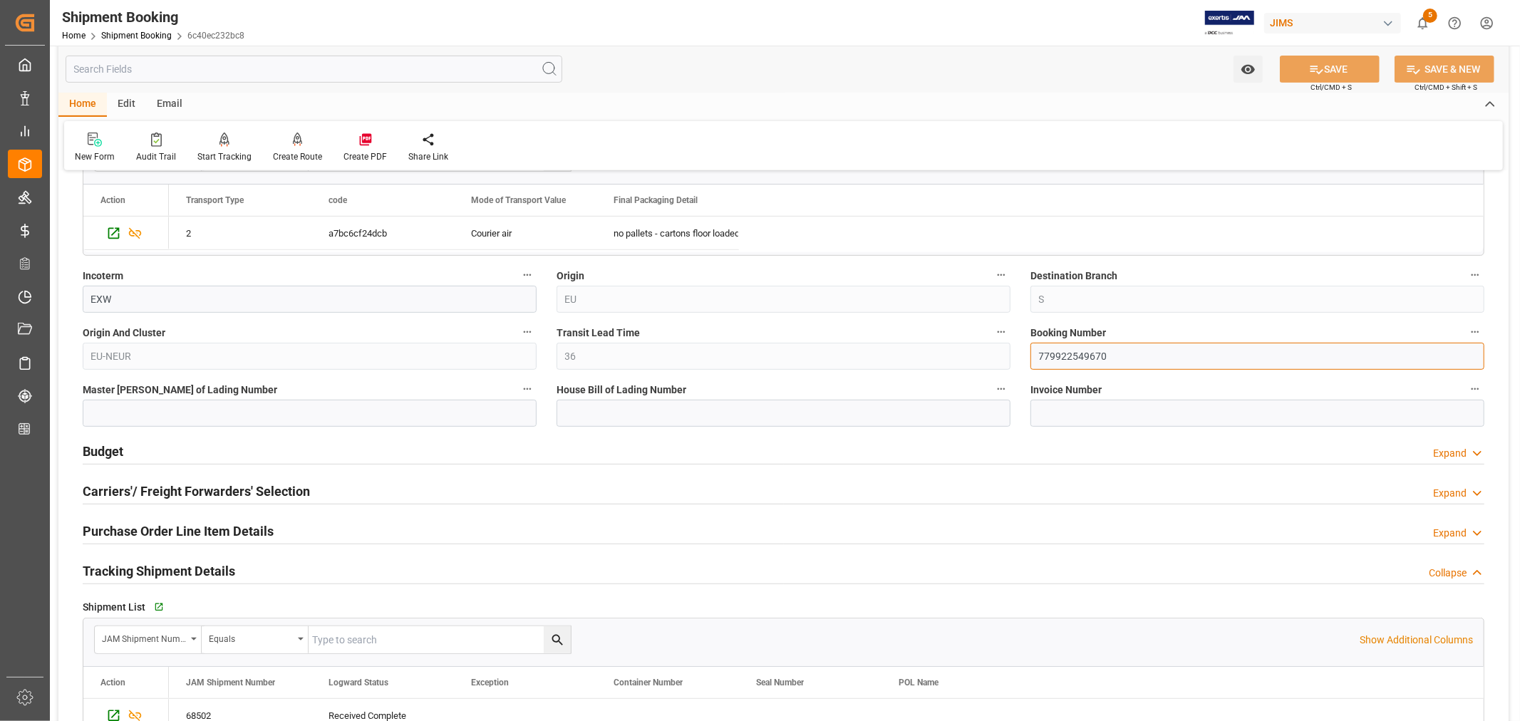
click at [1067, 354] on input "779922549670" at bounding box center [1258, 356] width 454 height 27
click at [143, 36] on link "Shipment Booking" at bounding box center [136, 36] width 71 height 10
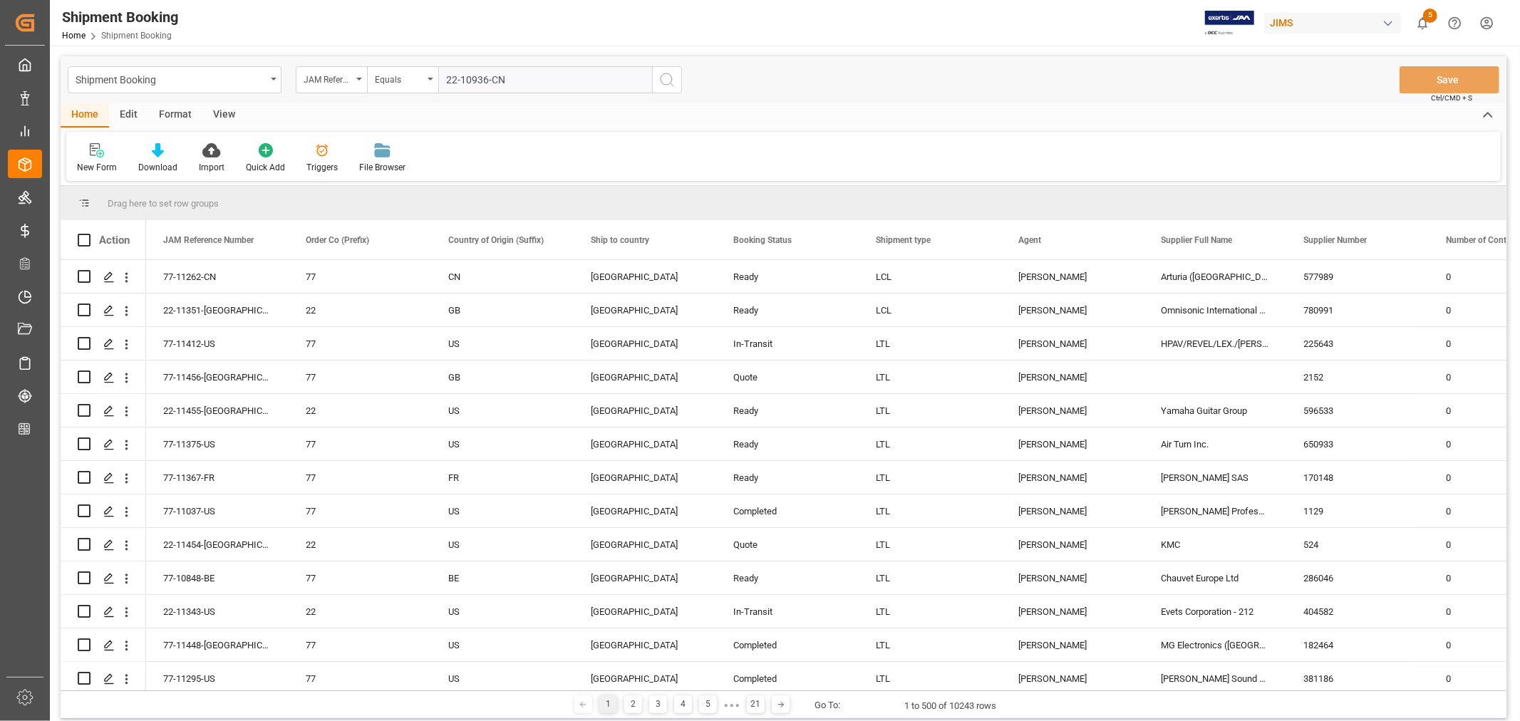
type input "22-10936-CN"
click at [667, 77] on icon "search button" at bounding box center [667, 79] width 17 height 17
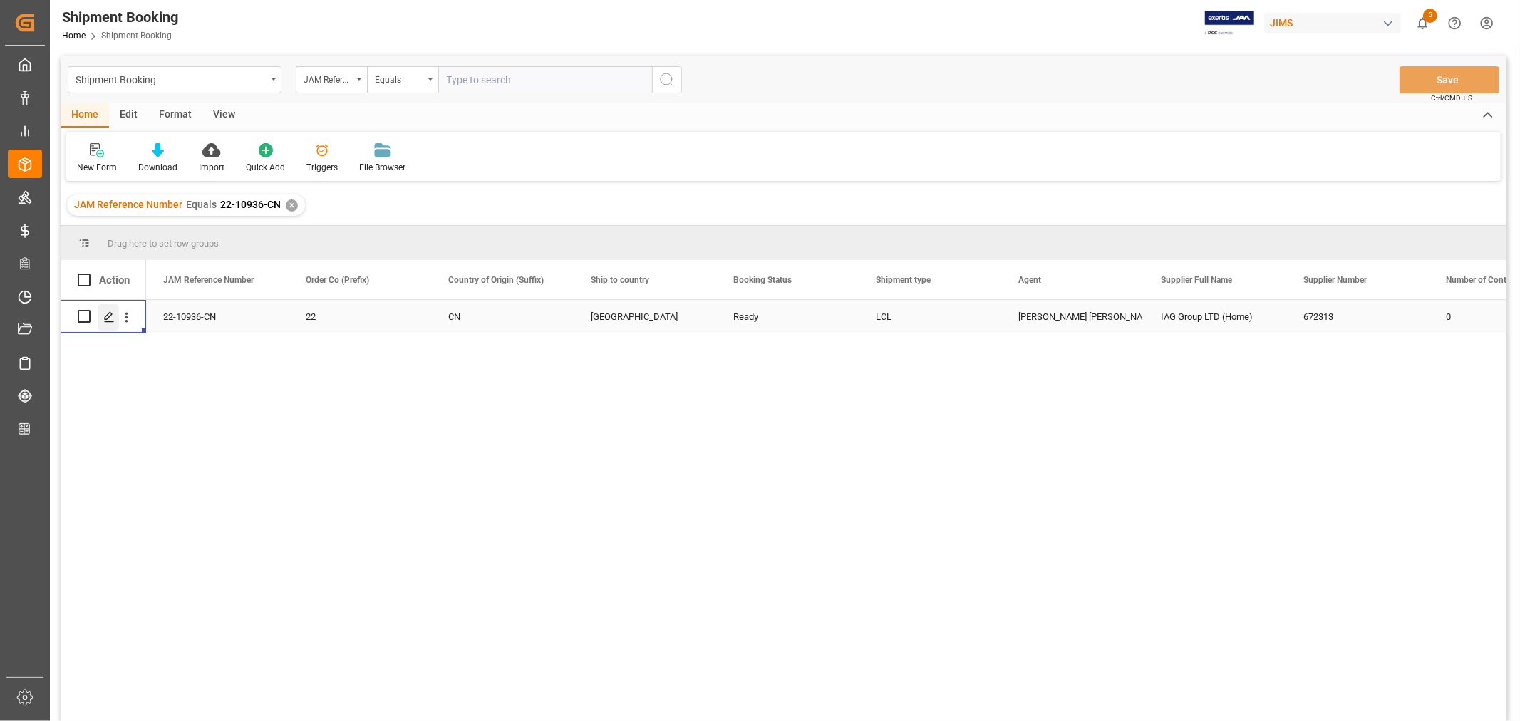
click at [107, 312] on icon "Press SPACE to select this row." at bounding box center [108, 316] width 11 height 11
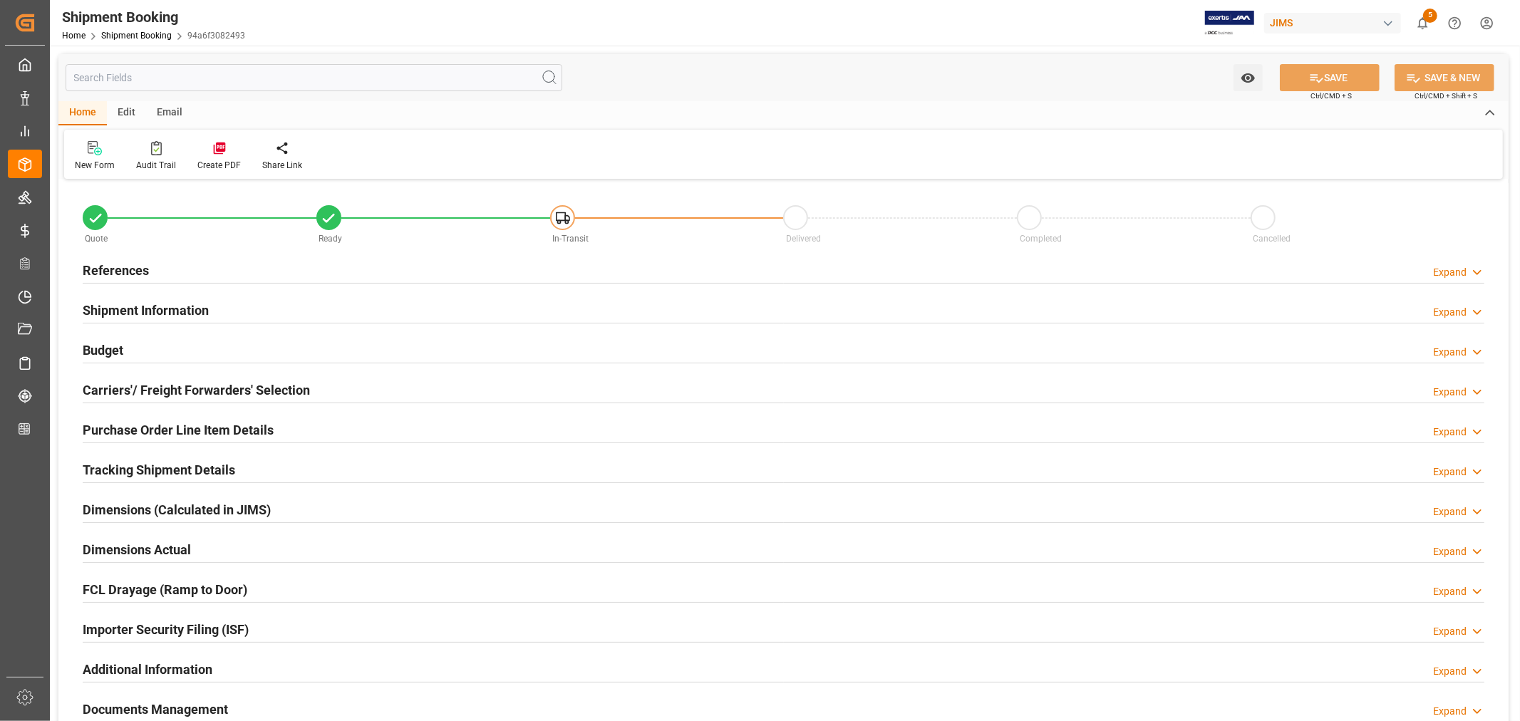
type input "61"
click at [207, 296] on div "Shipment Information" at bounding box center [146, 309] width 126 height 27
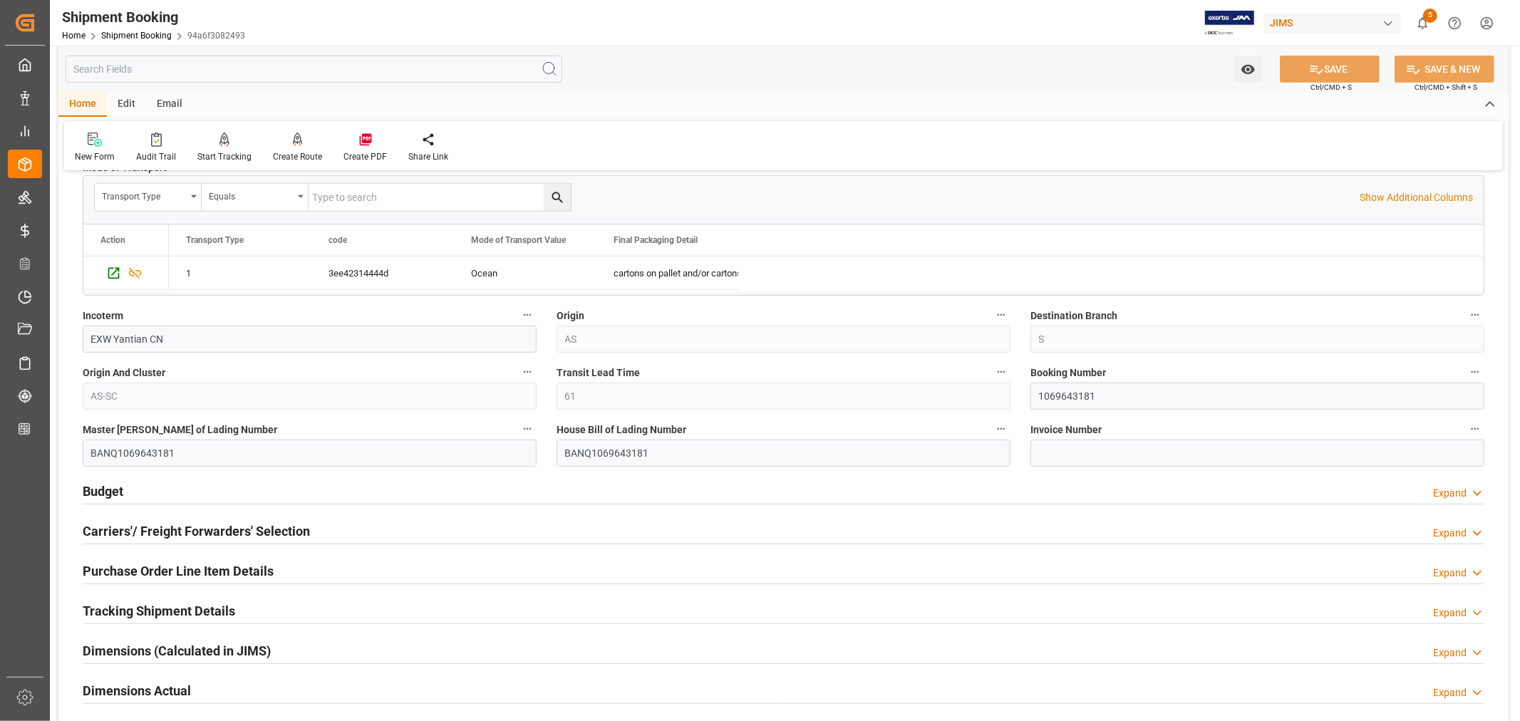
scroll to position [475, 0]
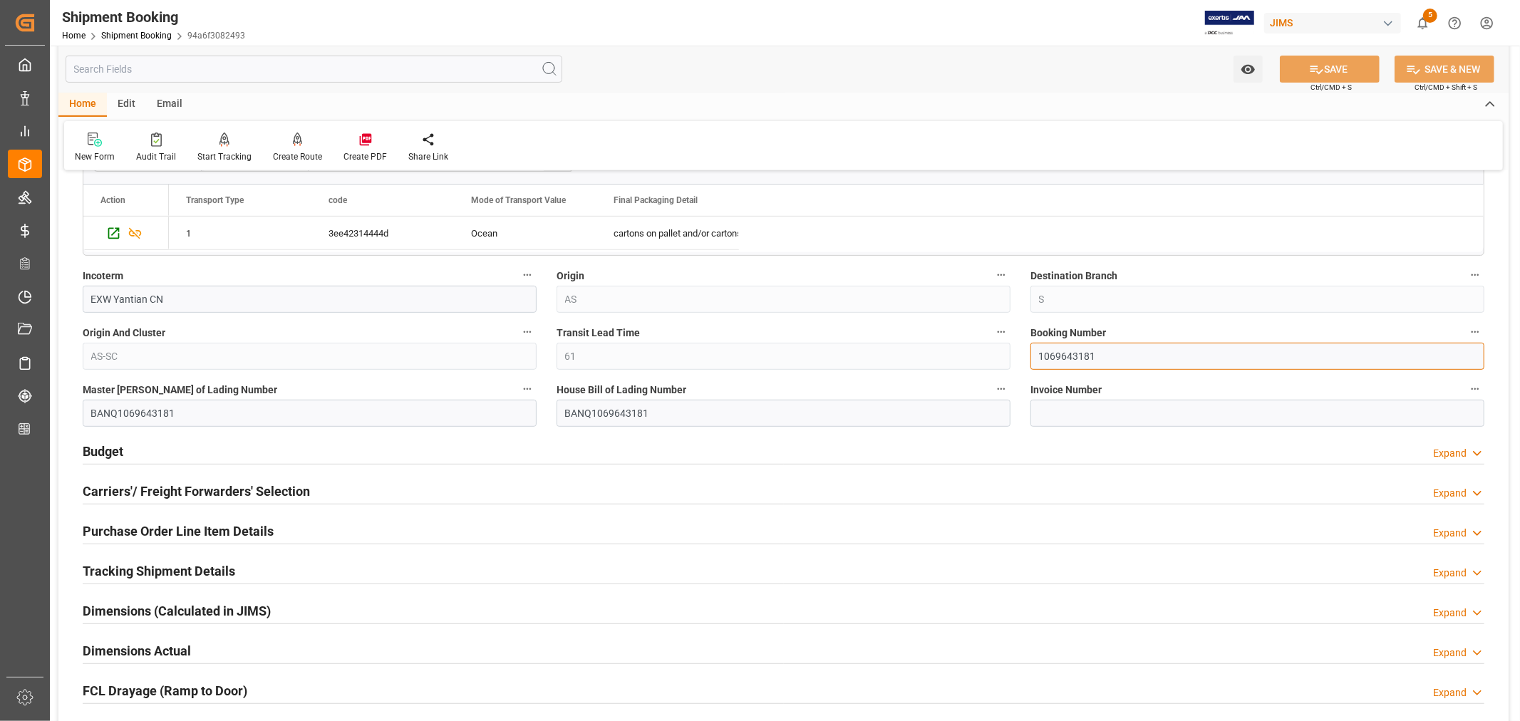
click at [1056, 357] on input "1069643181" at bounding box center [1258, 356] width 454 height 27
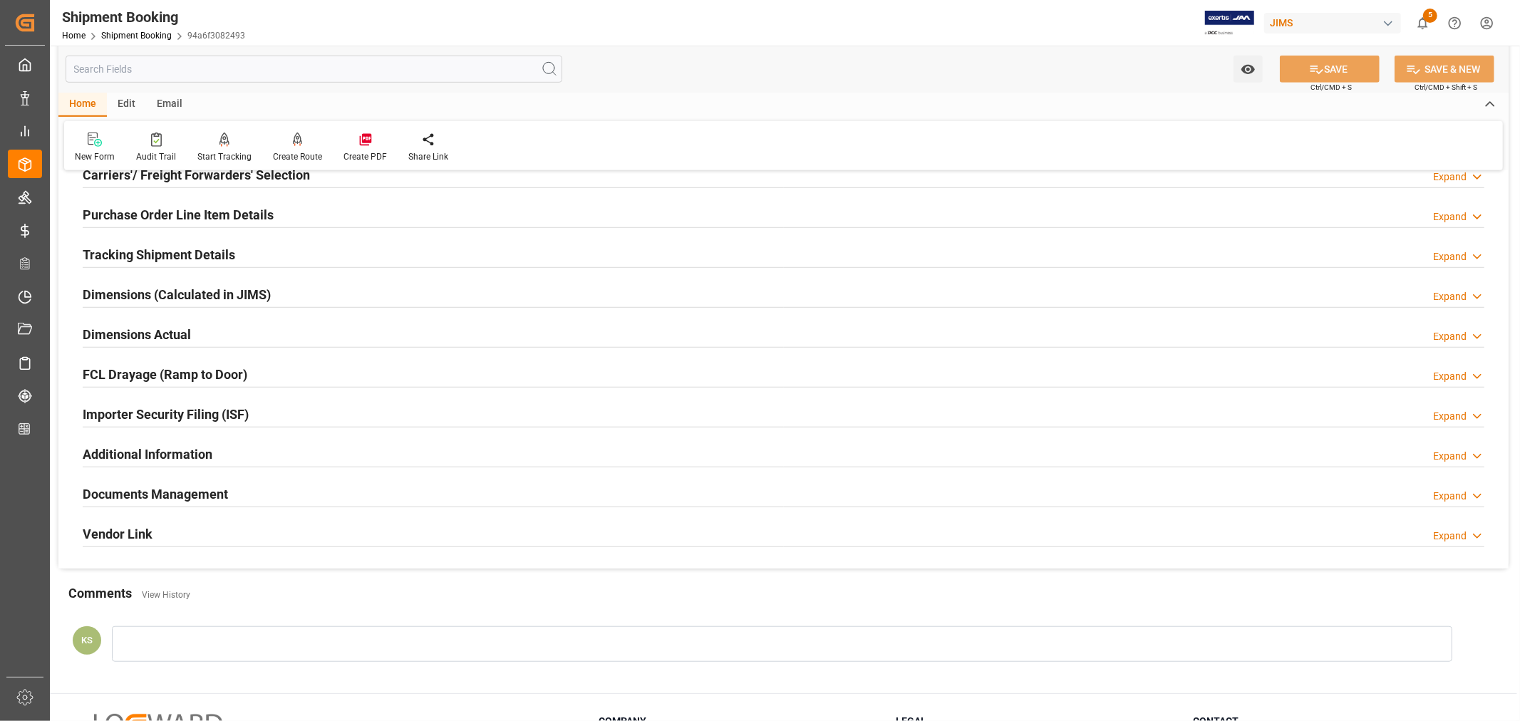
scroll to position [792, 0]
click at [267, 412] on div "Importer Security Filing (ISF) Expand" at bounding box center [784, 412] width 1402 height 27
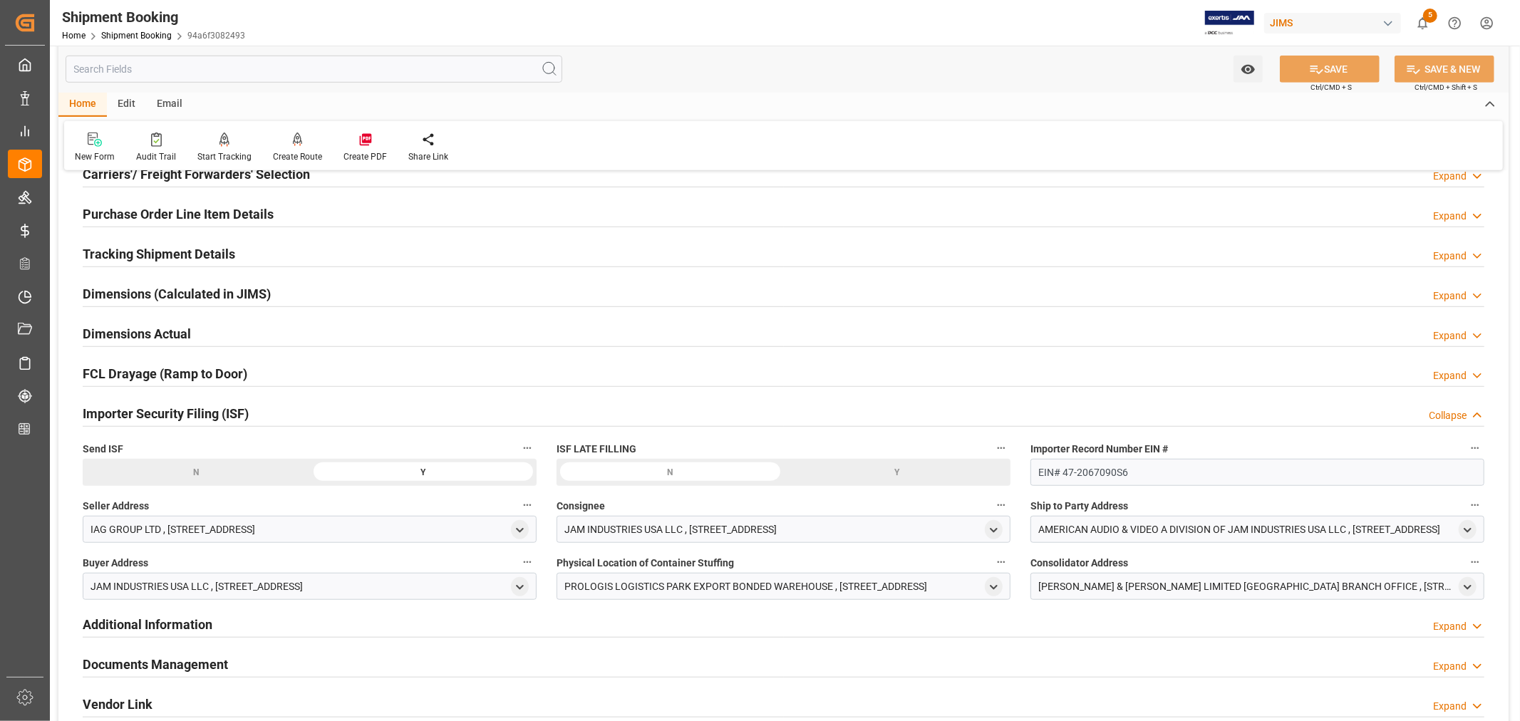
click at [267, 412] on div "Importer Security Filing (ISF) Collapse" at bounding box center [784, 412] width 1402 height 27
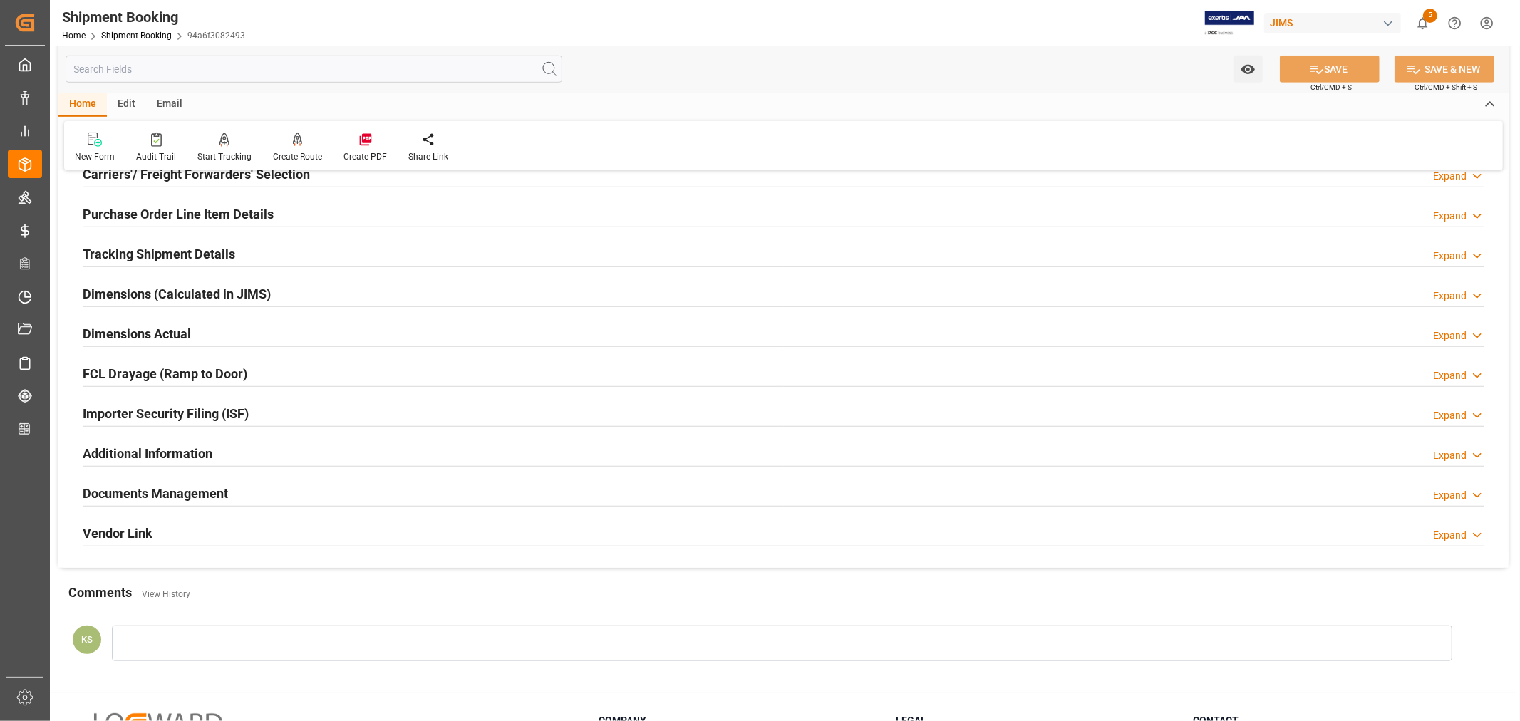
scroll to position [713, 0]
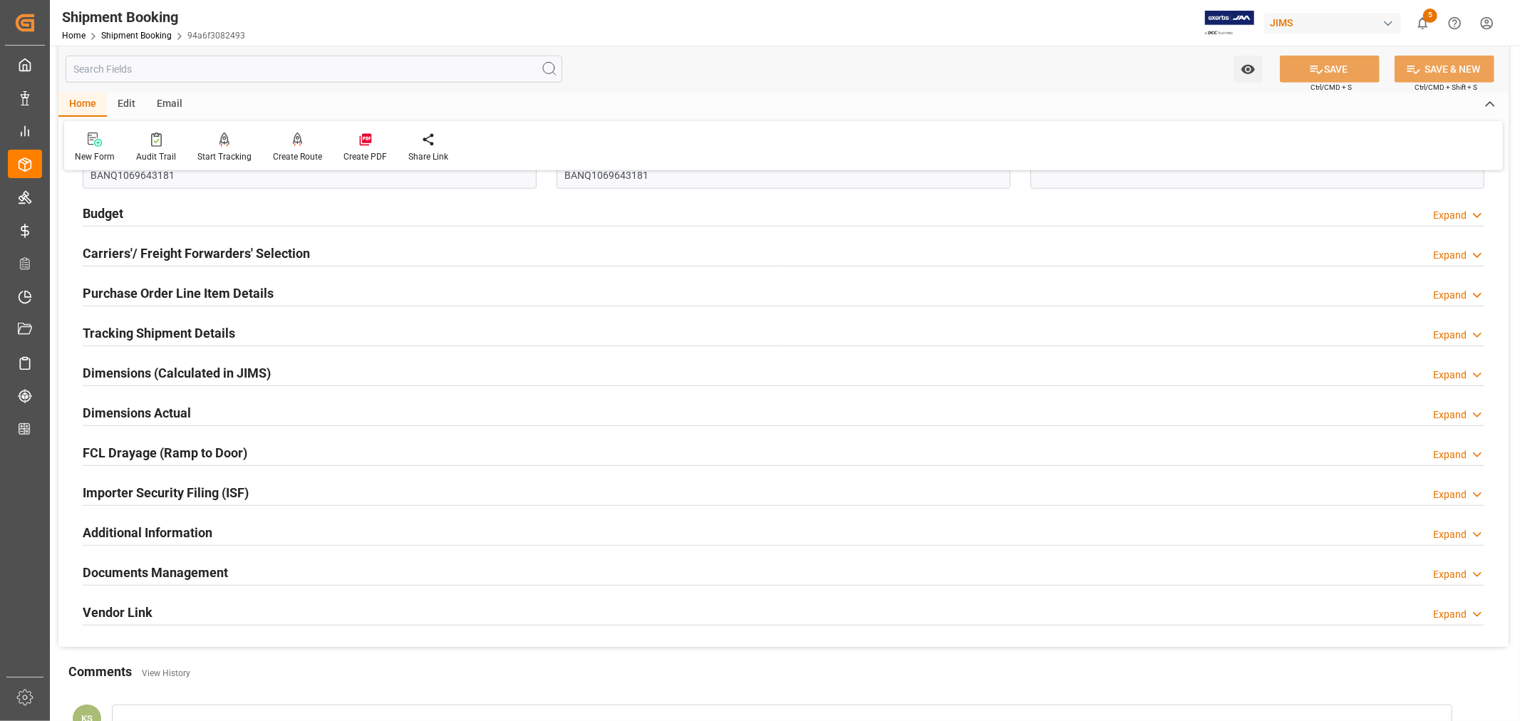
click at [146, 292] on h2 "Purchase Order Line Item Details" at bounding box center [178, 293] width 191 height 19
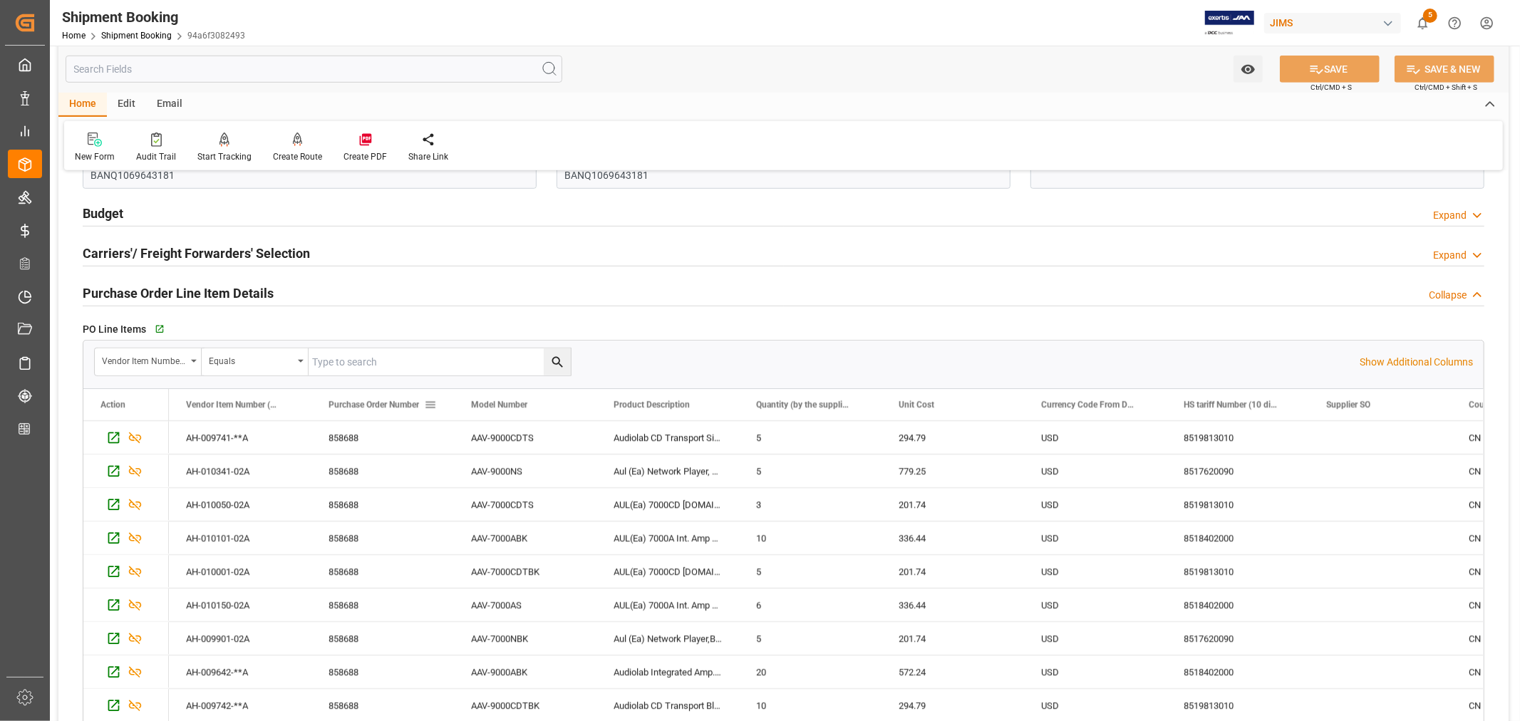
scroll to position [73, 0]
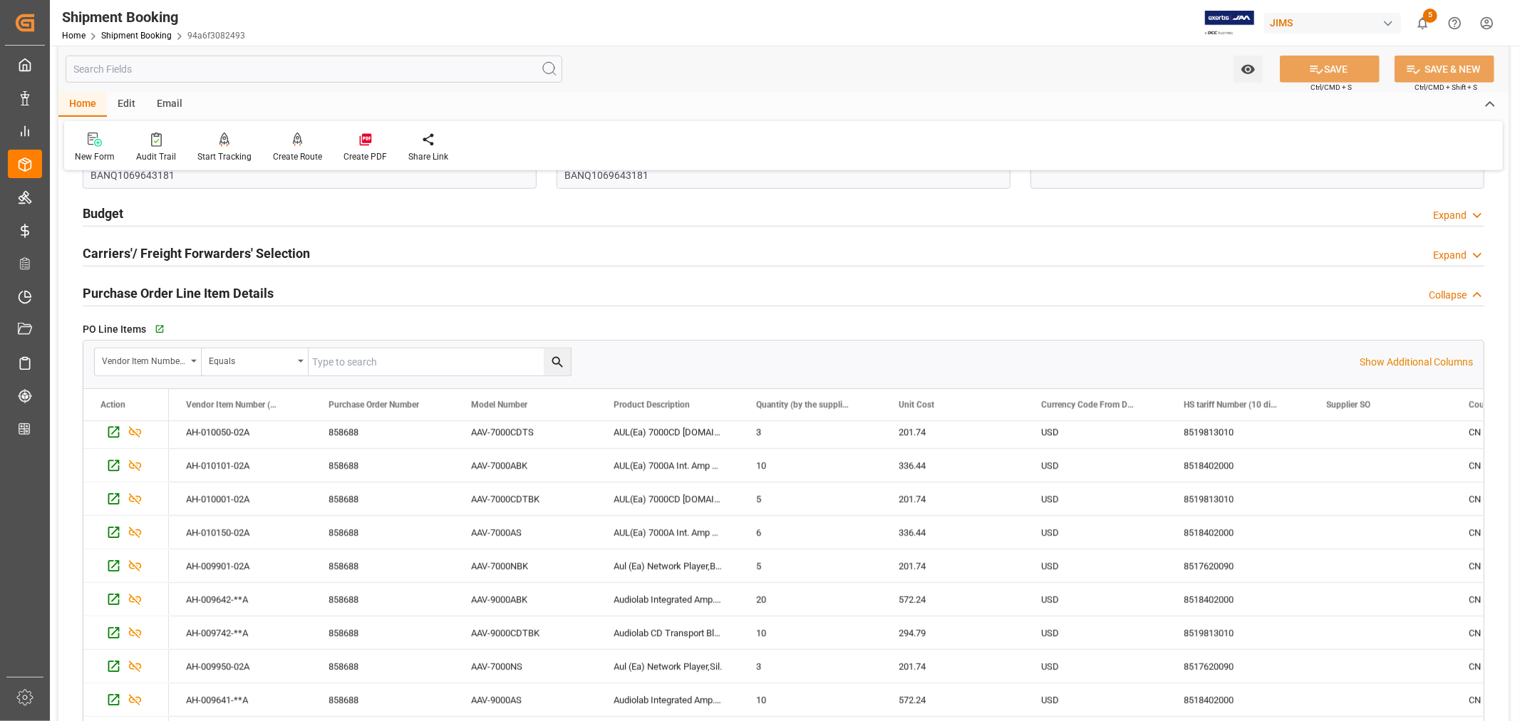
click at [135, 29] on div "Home Shipment Booking 94a6f3082493" at bounding box center [153, 35] width 183 height 15
click at [133, 36] on link "Shipment Booking" at bounding box center [136, 36] width 71 height 10
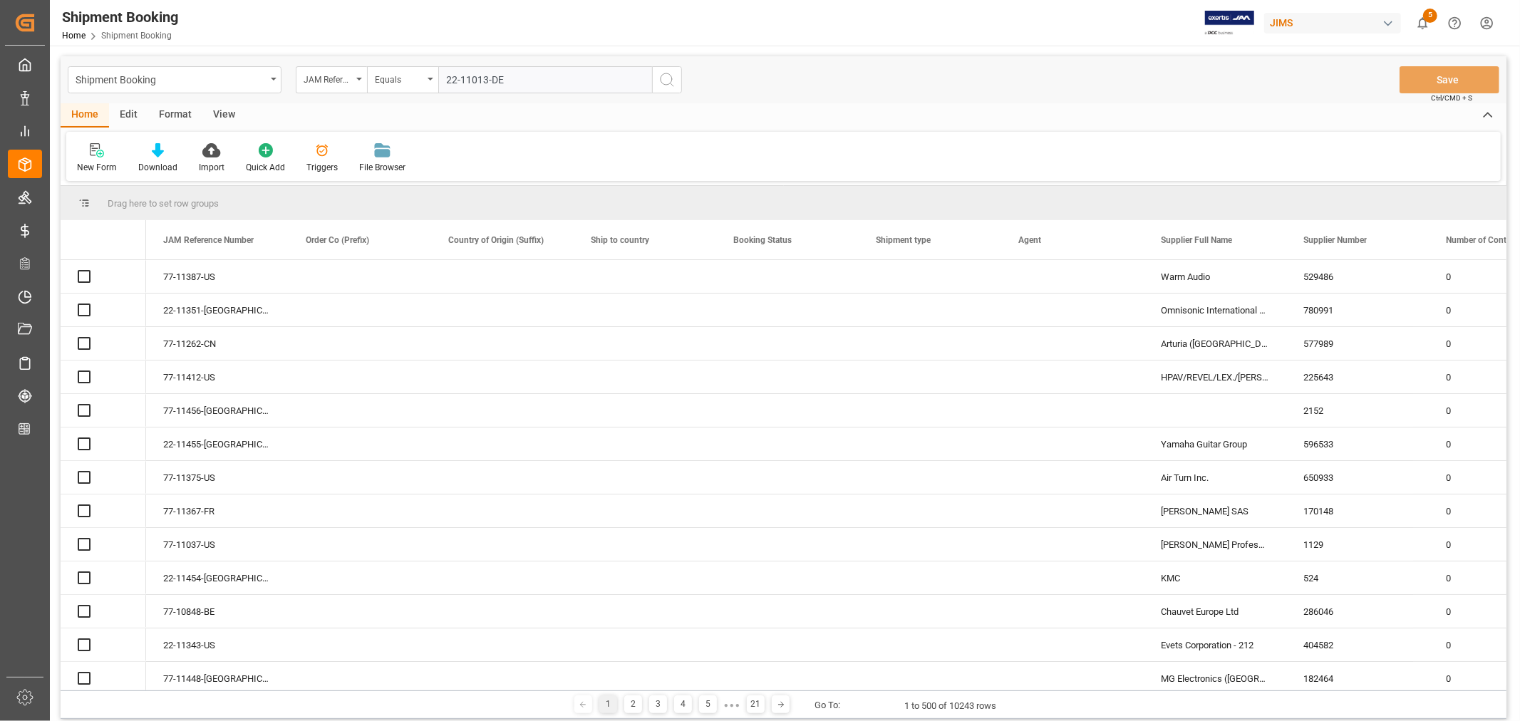
type input "22-11013-DE"
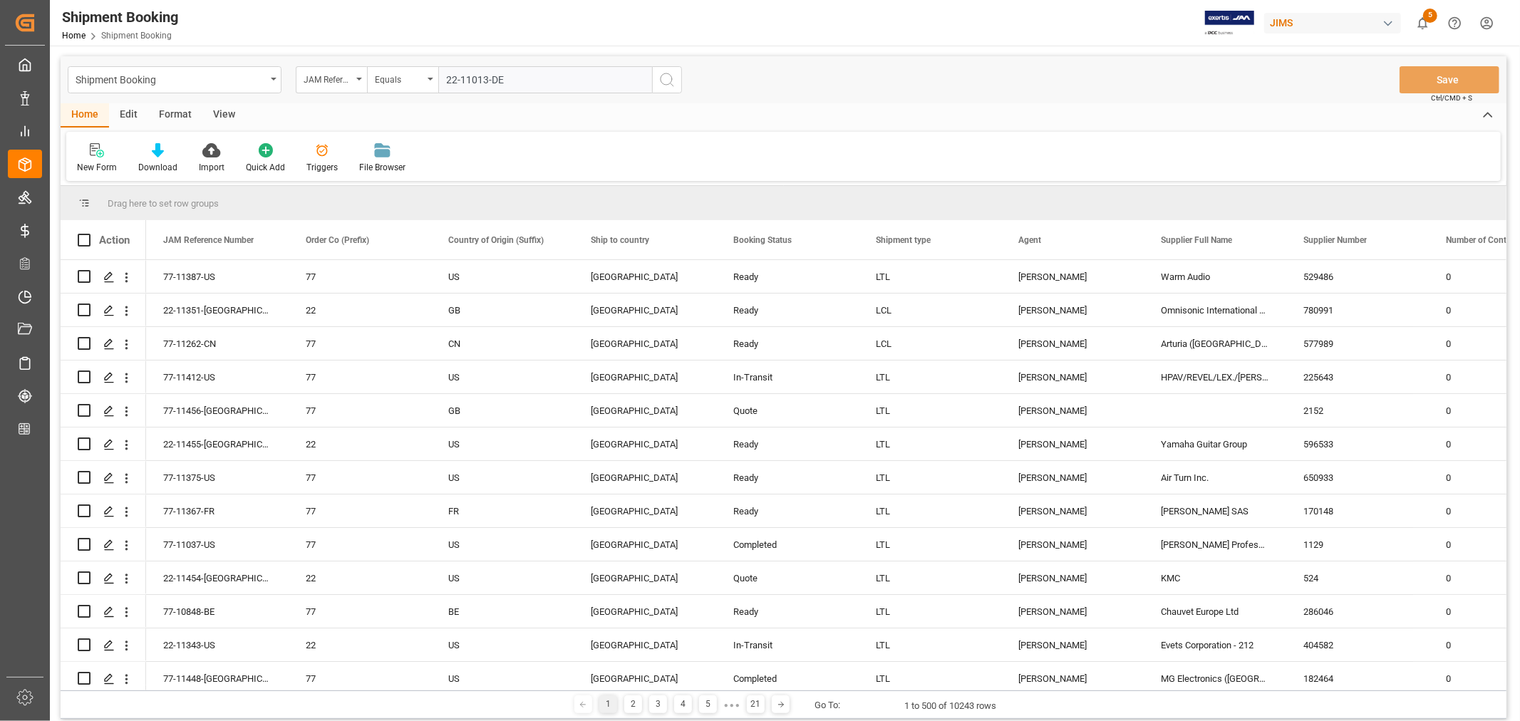
click at [667, 79] on icon "search button" at bounding box center [667, 79] width 17 height 17
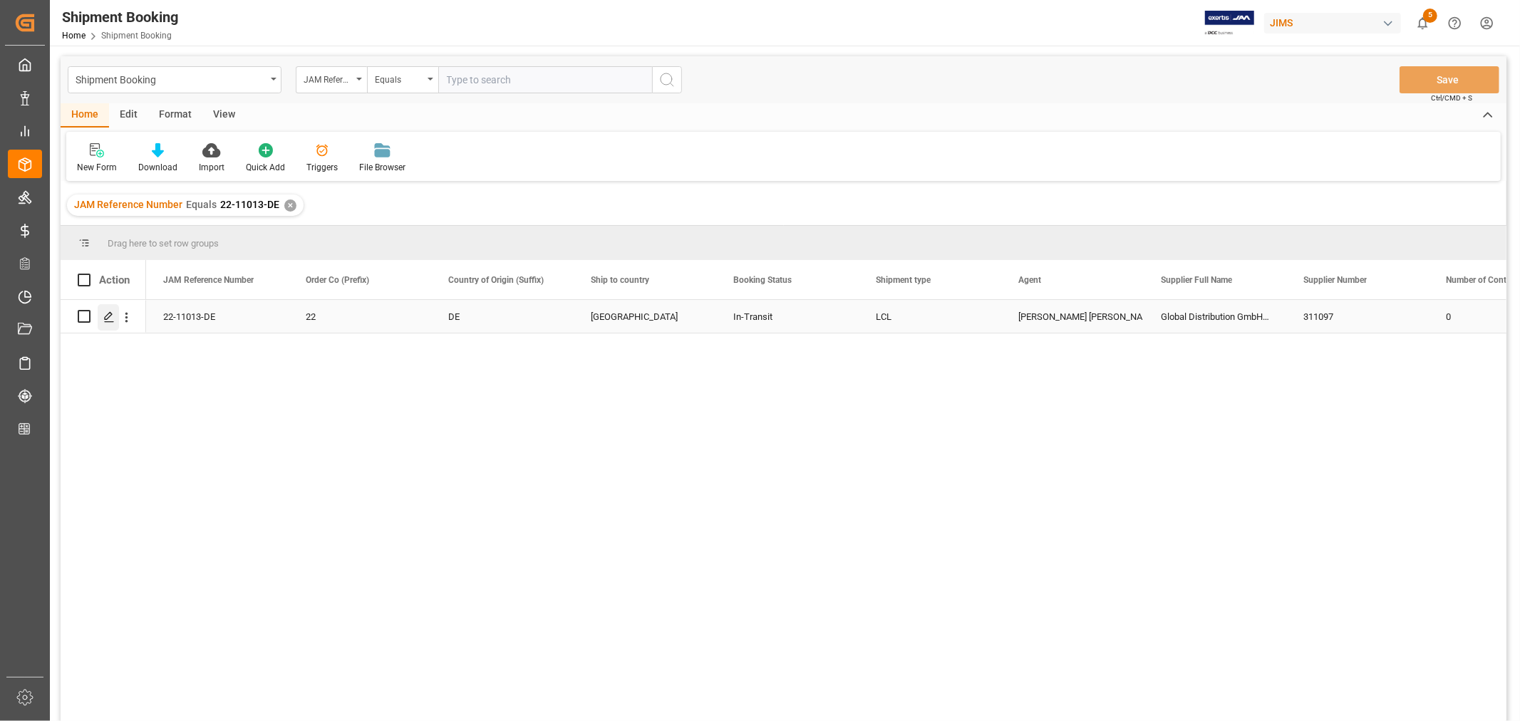
click at [103, 318] on icon "Press SPACE to select this row." at bounding box center [108, 316] width 11 height 11
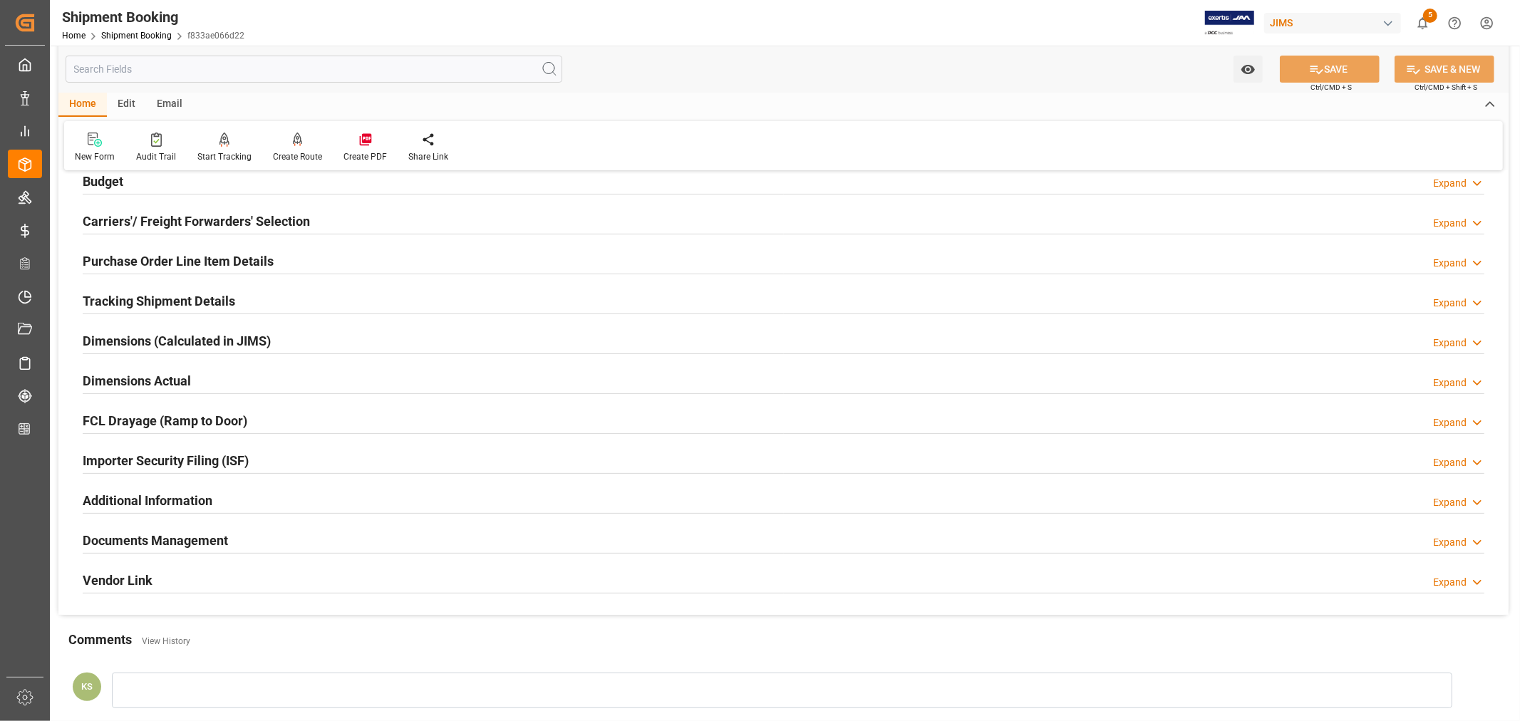
scroll to position [237, 0]
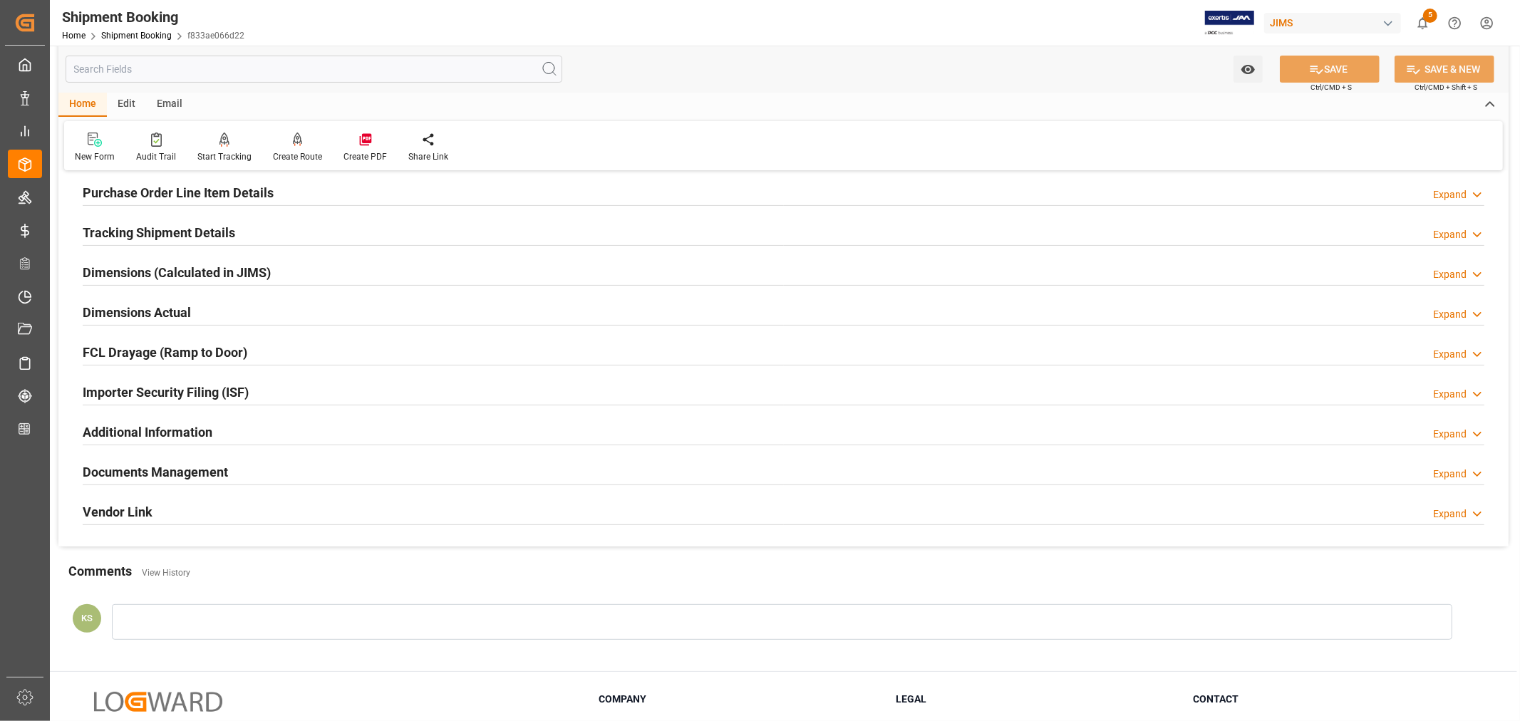
click at [275, 383] on div "Importer Security Filing (ISF) Expand" at bounding box center [784, 391] width 1402 height 27
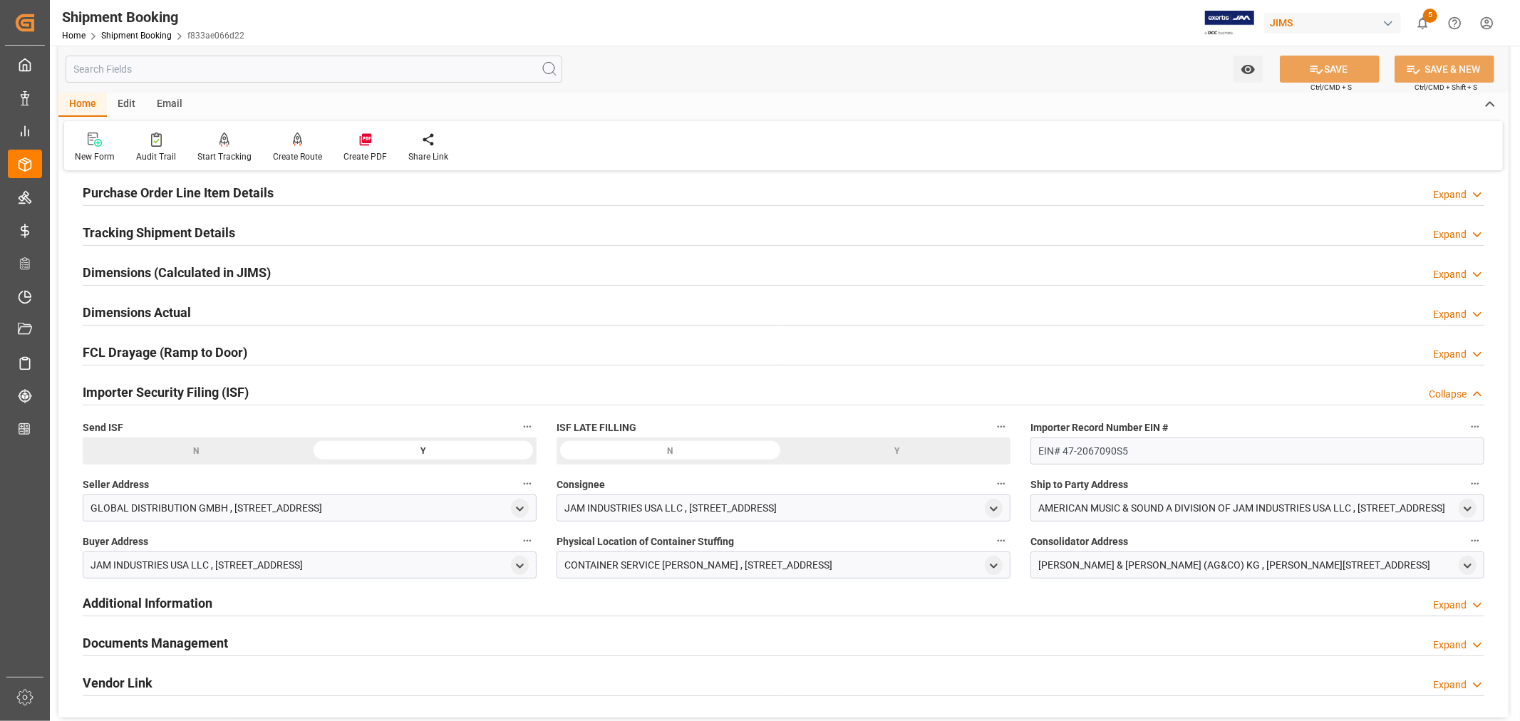
click at [275, 383] on div "Importer Security Filing (ISF) Collapse" at bounding box center [784, 391] width 1402 height 27
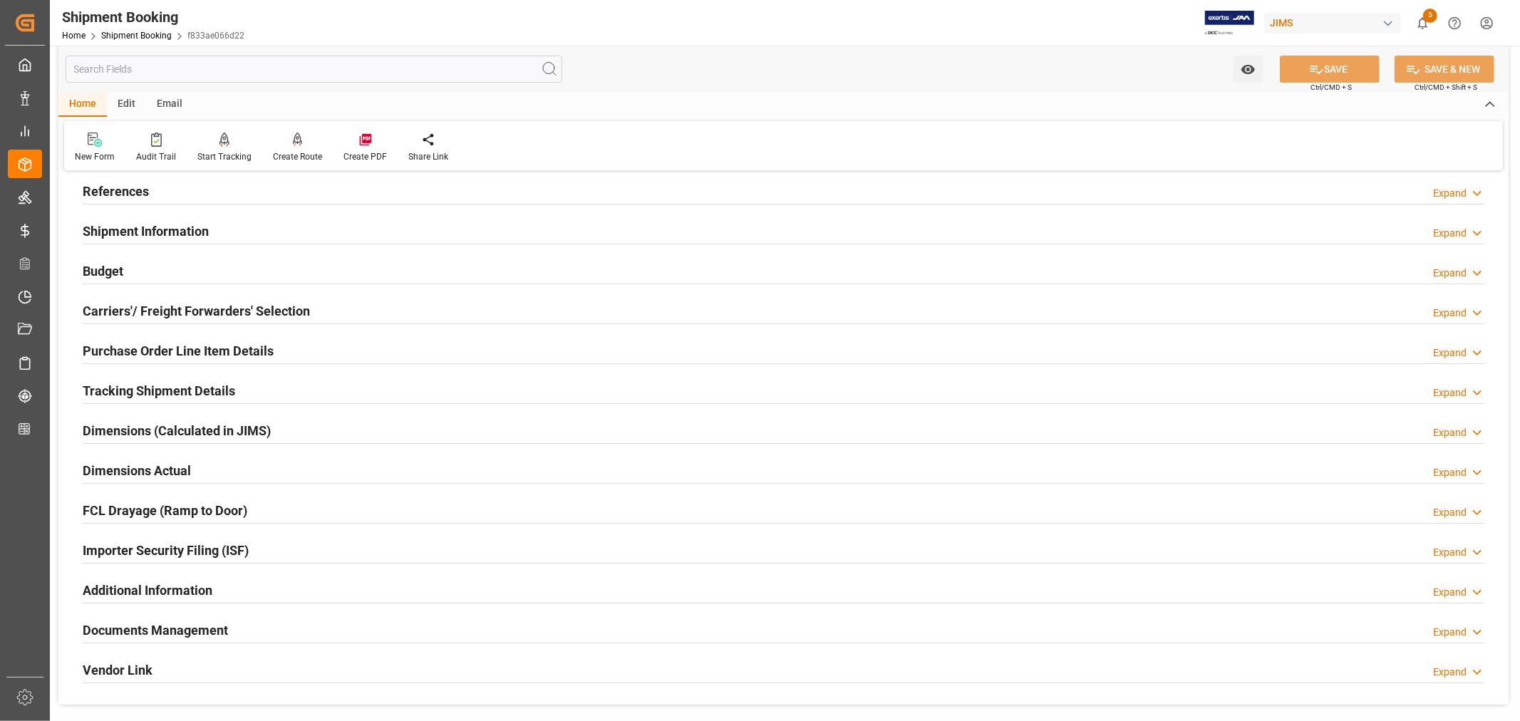
scroll to position [0, 0]
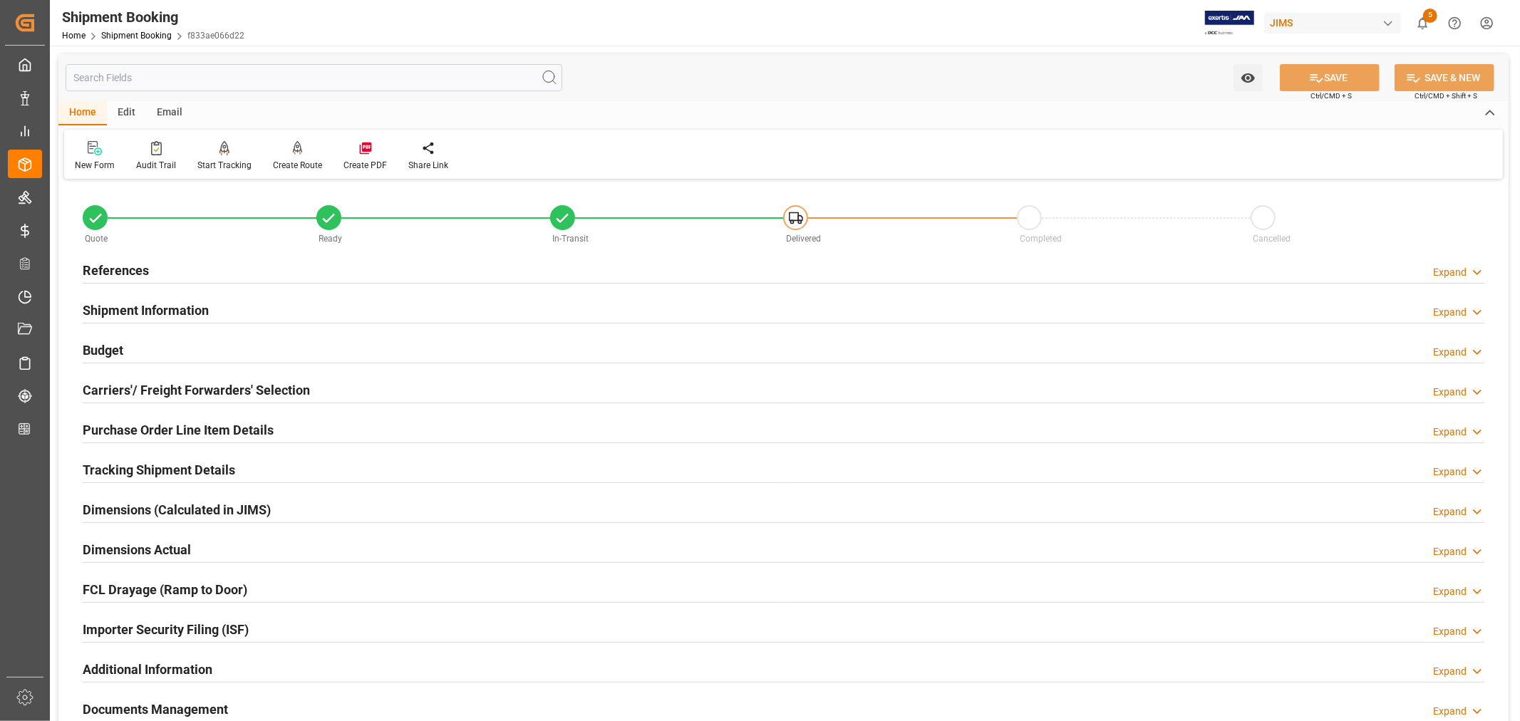
click at [167, 426] on h2 "Purchase Order Line Item Details" at bounding box center [178, 430] width 191 height 19
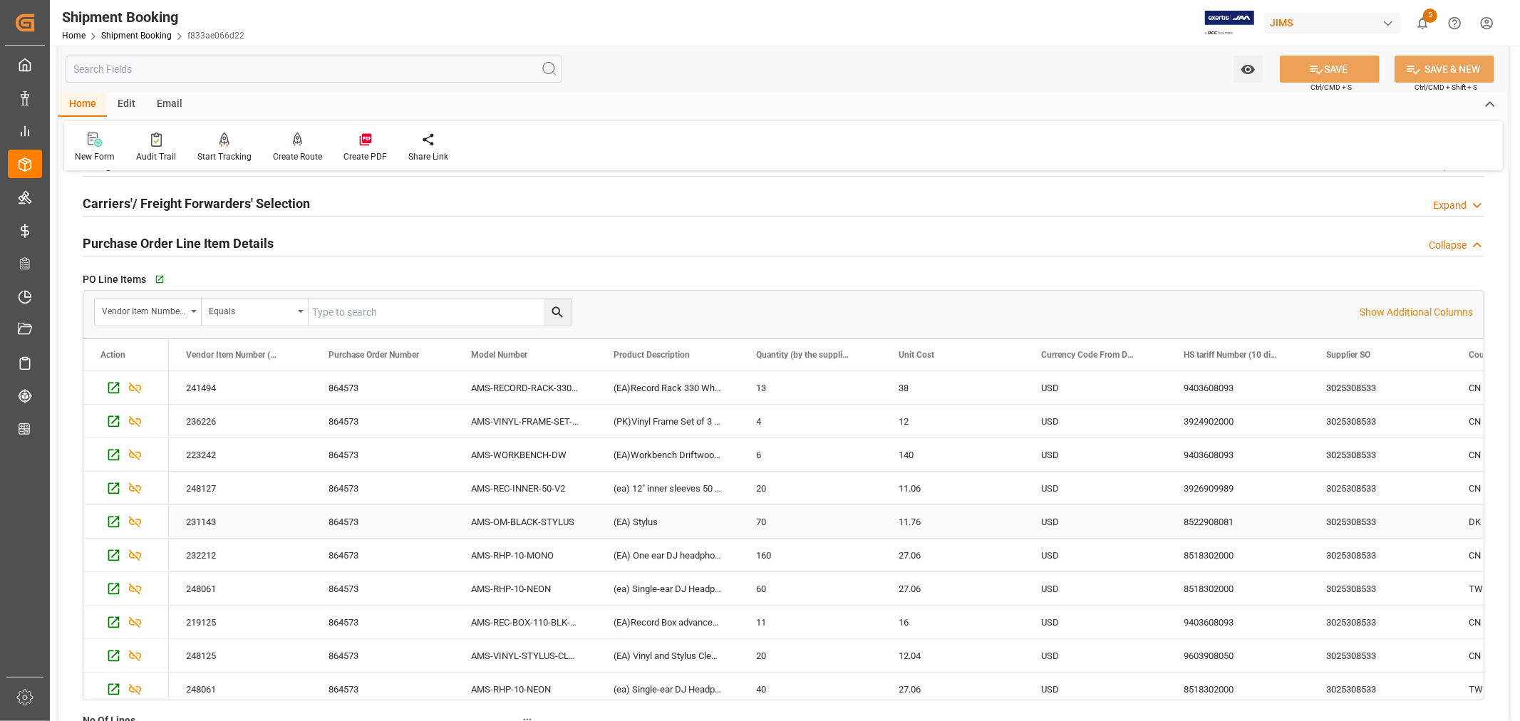
scroll to position [158, 0]
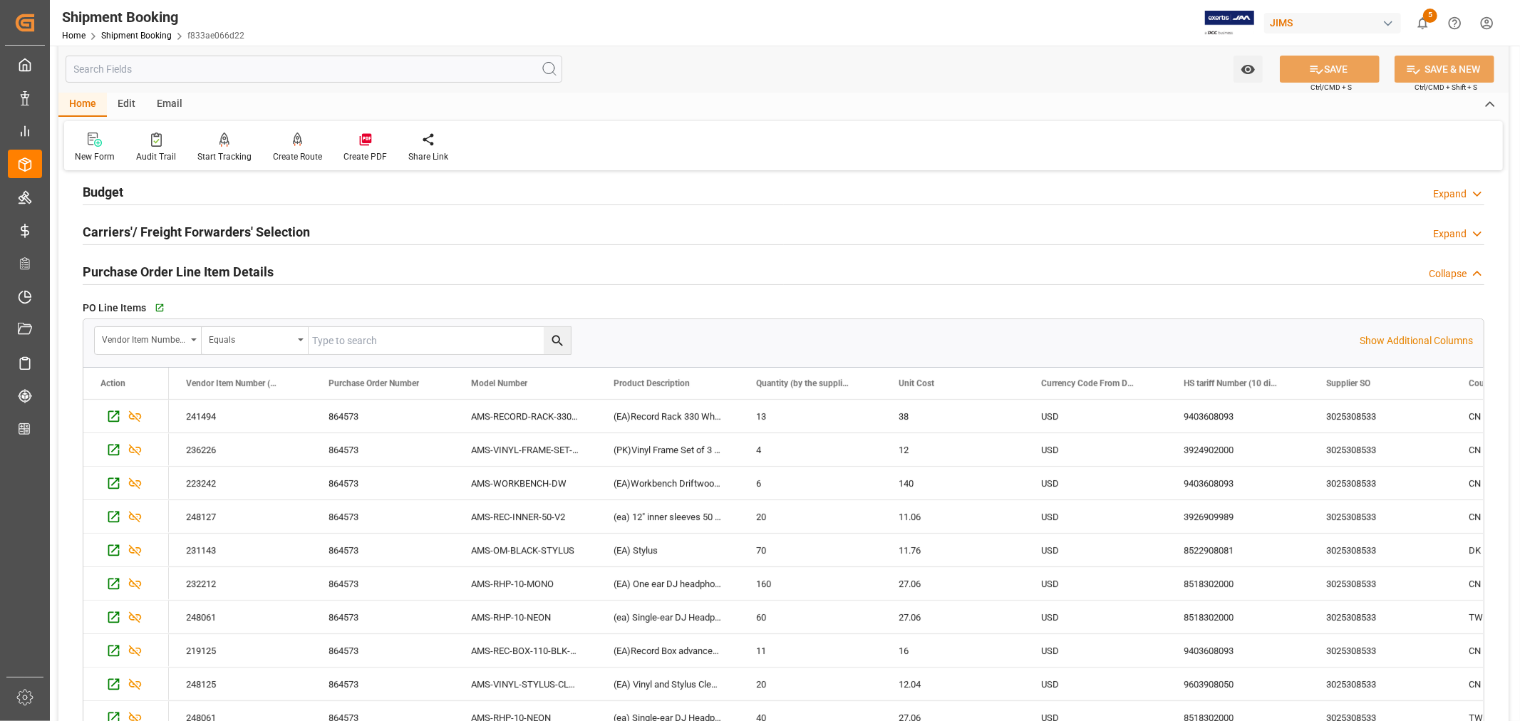
click at [236, 274] on h2 "Purchase Order Line Item Details" at bounding box center [178, 271] width 191 height 19
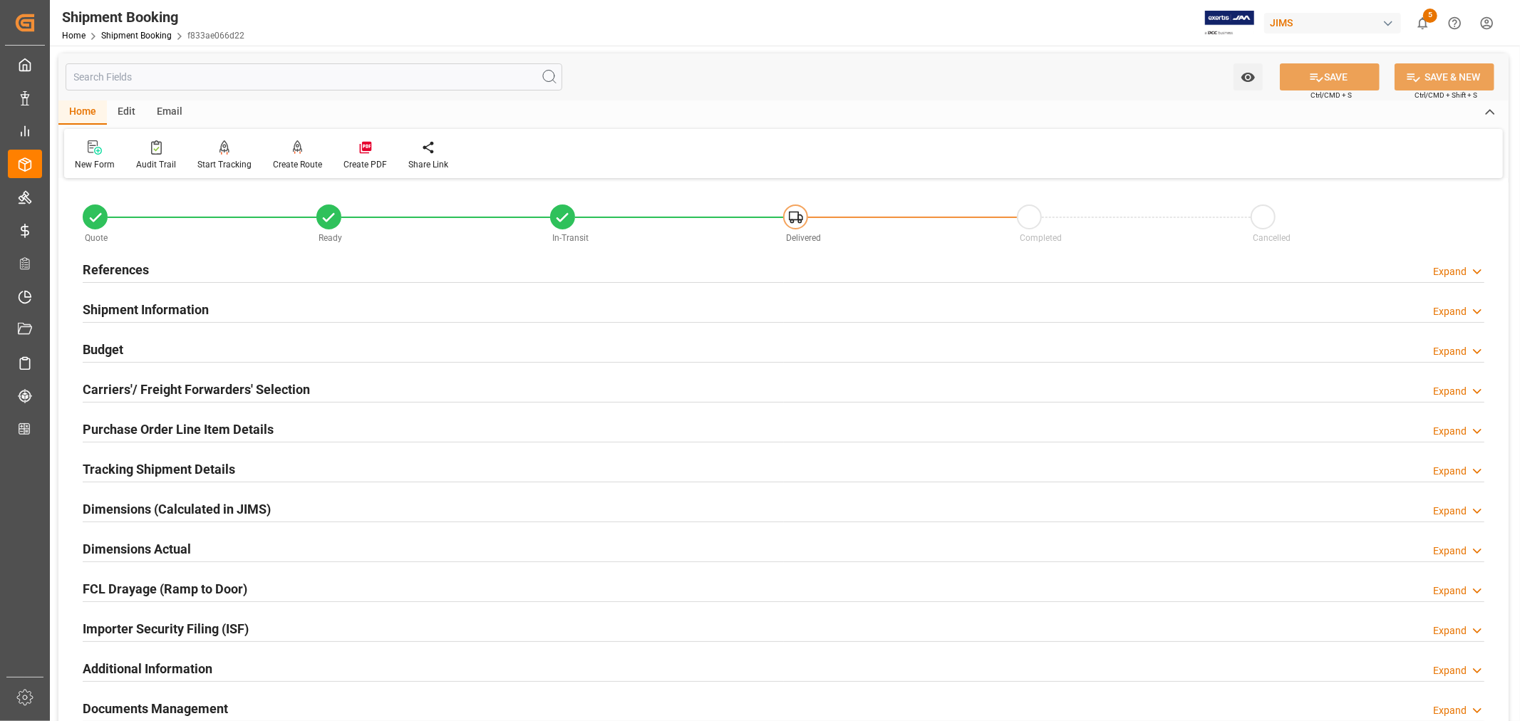
scroll to position [0, 0]
click at [158, 273] on div "References Expand" at bounding box center [784, 269] width 1402 height 27
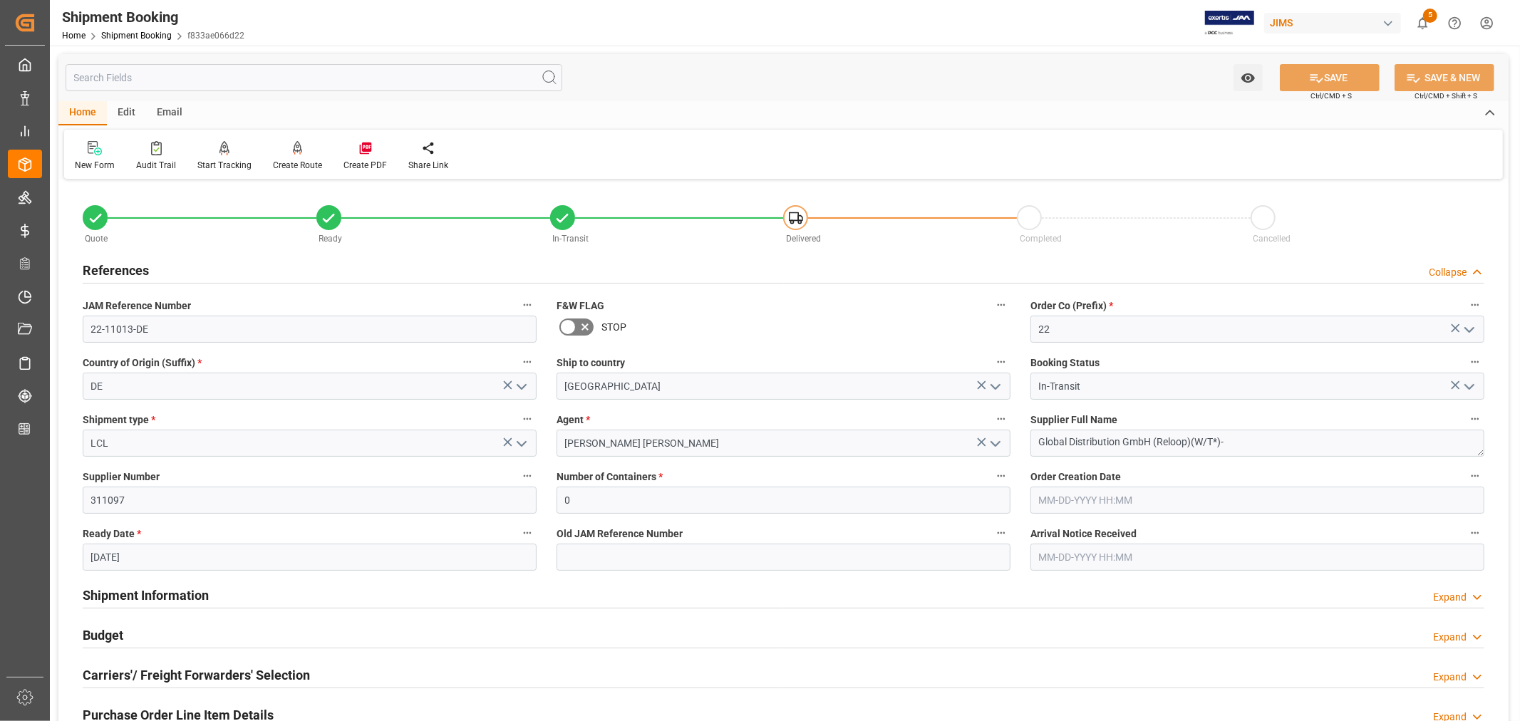
click at [158, 273] on div "References Collapse" at bounding box center [784, 269] width 1402 height 27
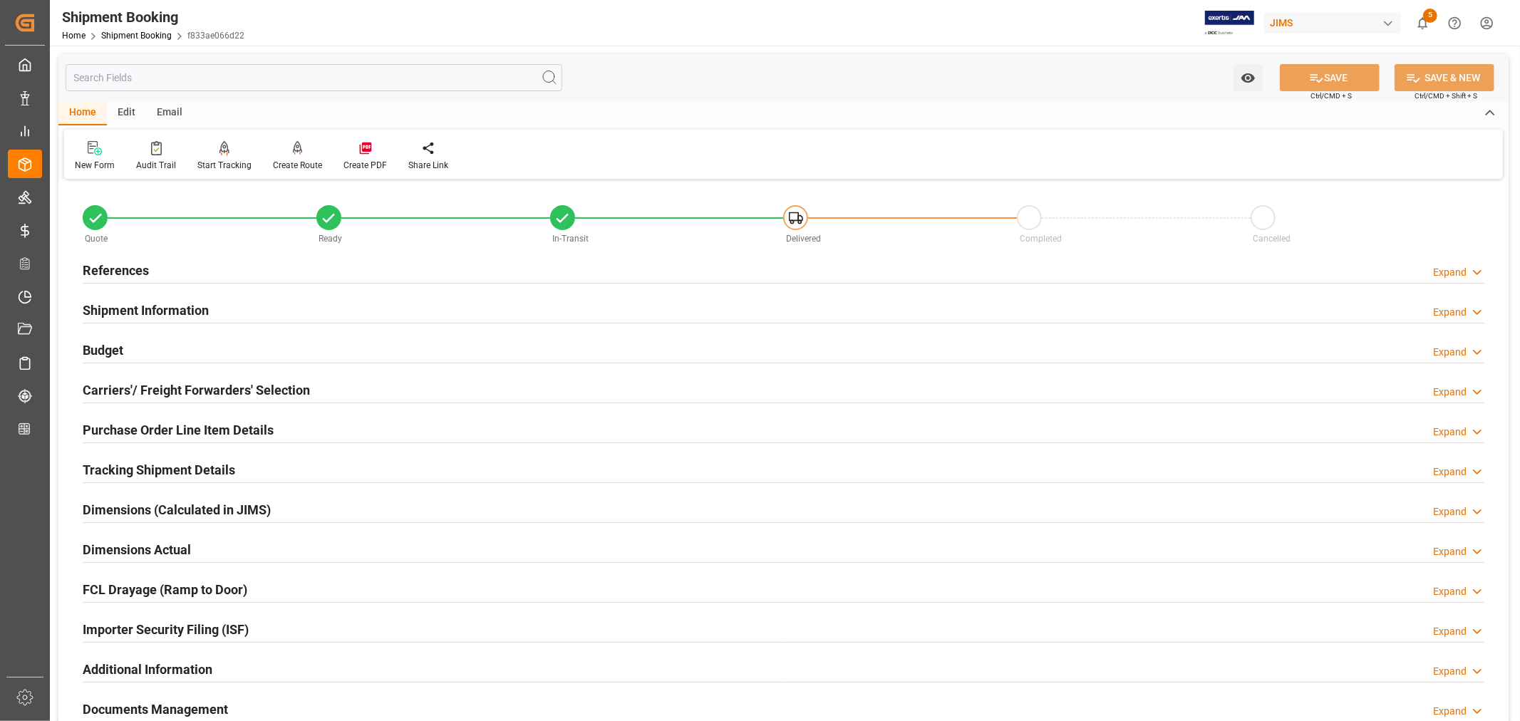
click at [182, 310] on h2 "Shipment Information" at bounding box center [146, 310] width 126 height 19
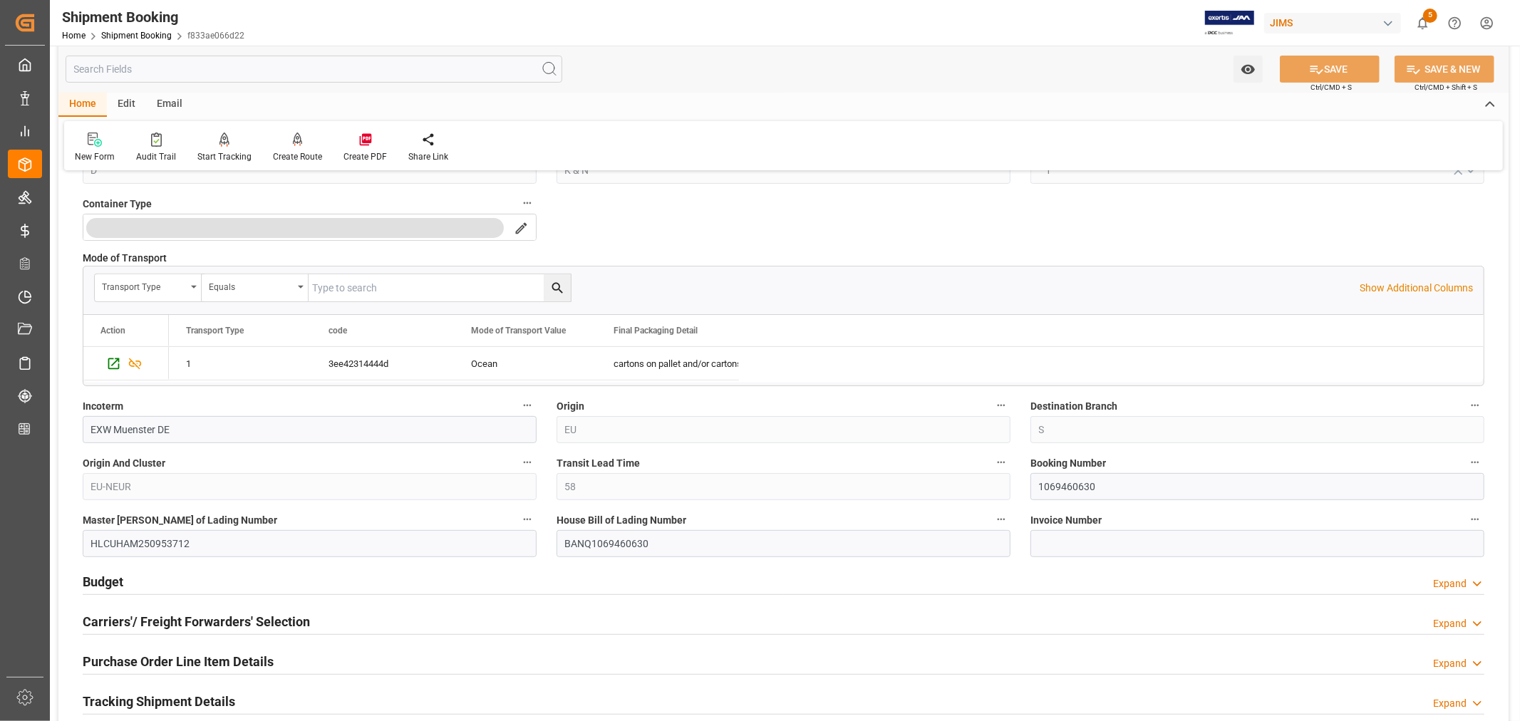
scroll to position [396, 0]
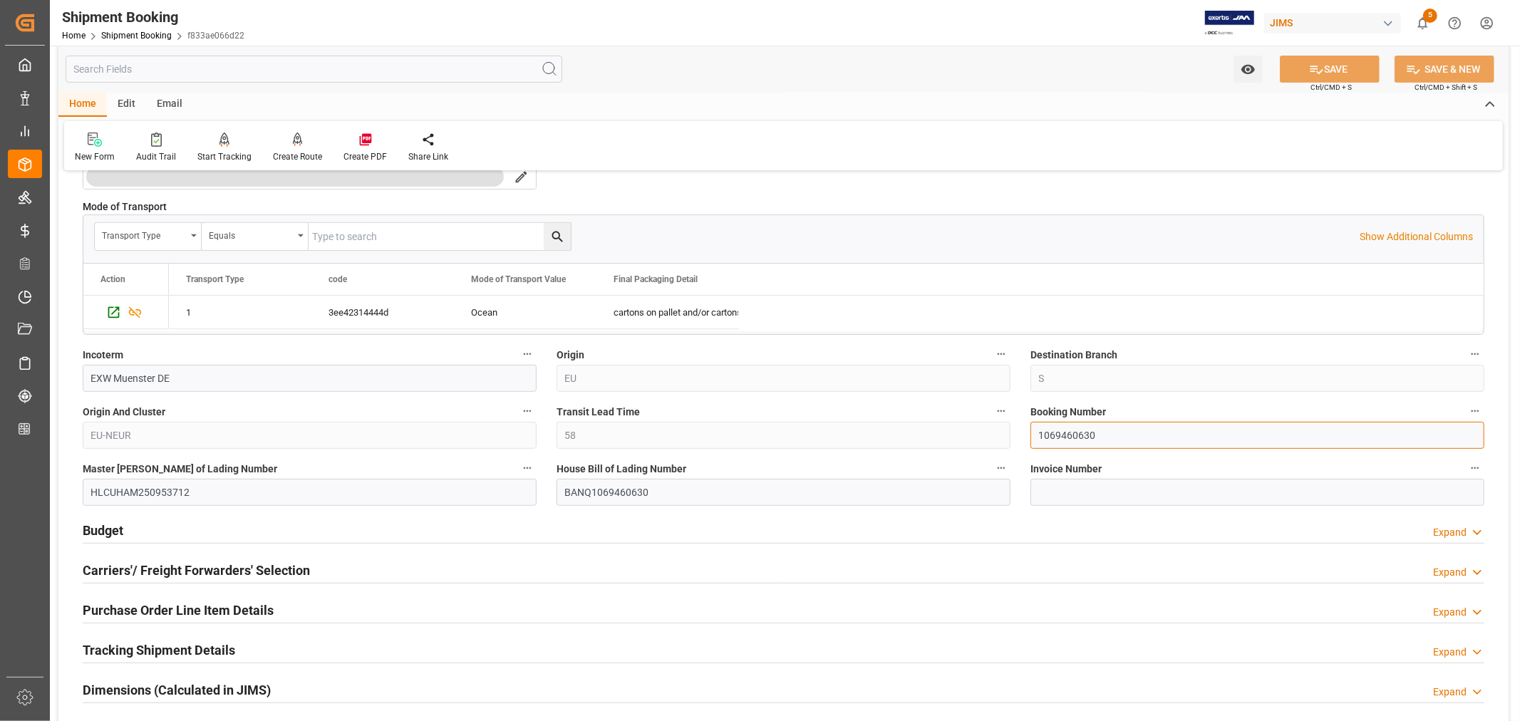
click at [1050, 435] on input "1069460630" at bounding box center [1258, 435] width 454 height 27
click at [123, 31] on link "Shipment Booking" at bounding box center [136, 36] width 71 height 10
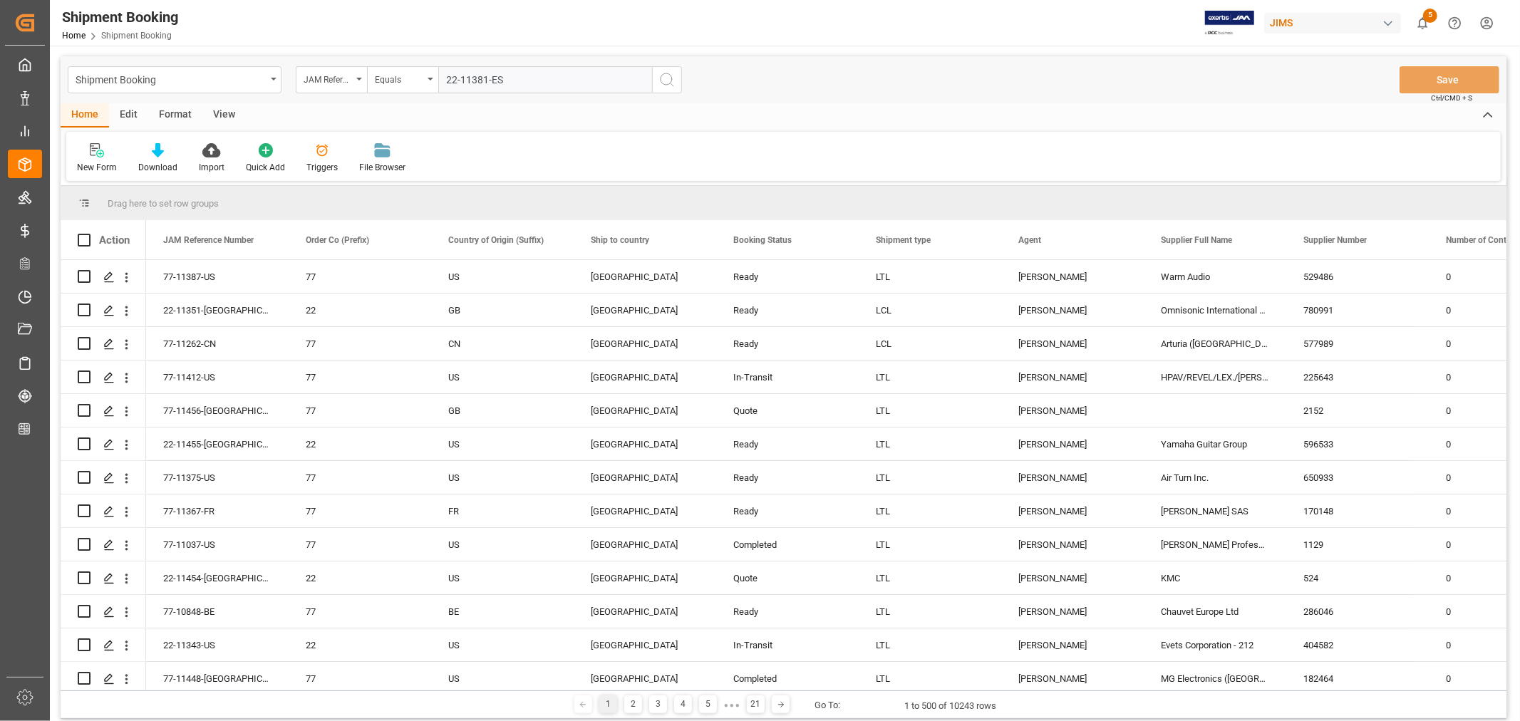
type input "22-11381-ES"
click at [666, 78] on icon "search button" at bounding box center [667, 79] width 17 height 17
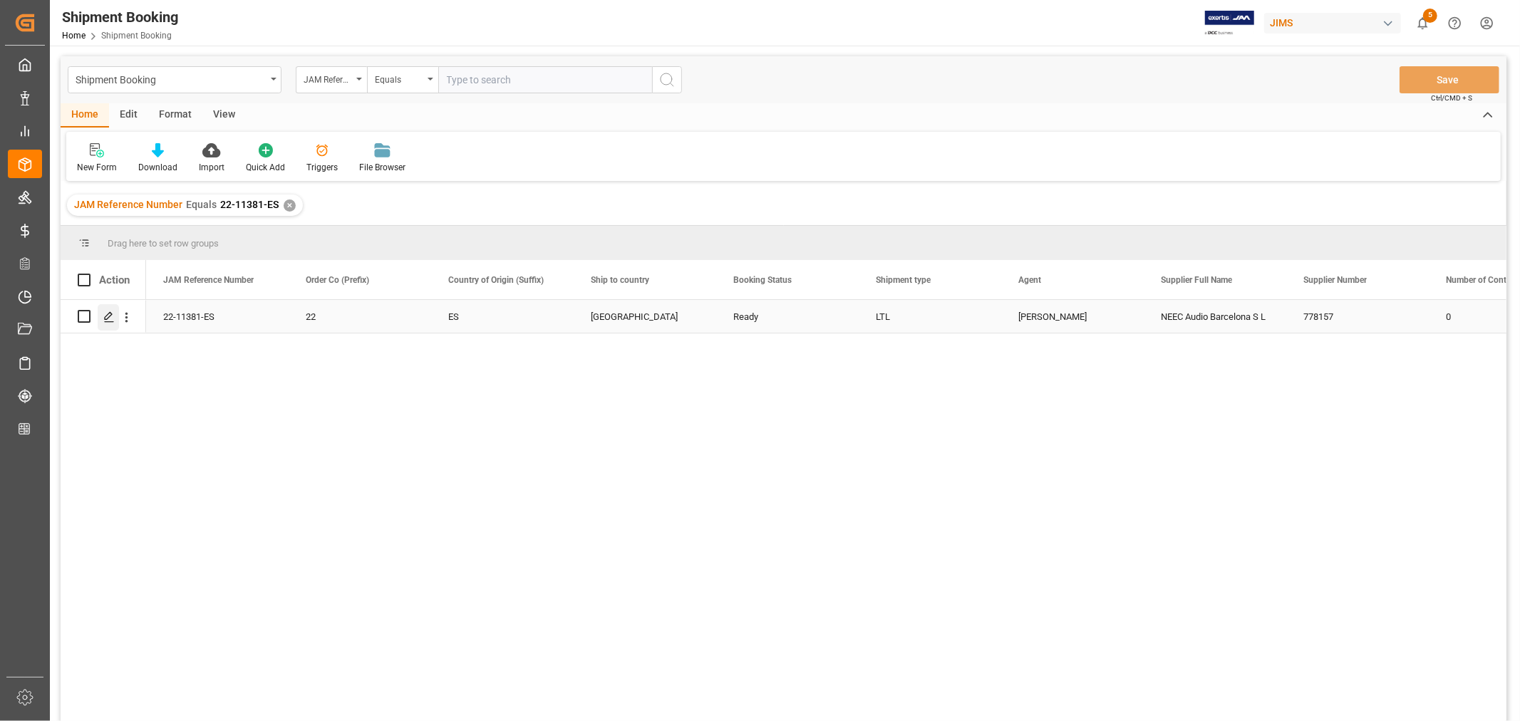
click at [108, 308] on div "Press SPACE to select this row." at bounding box center [108, 317] width 21 height 26
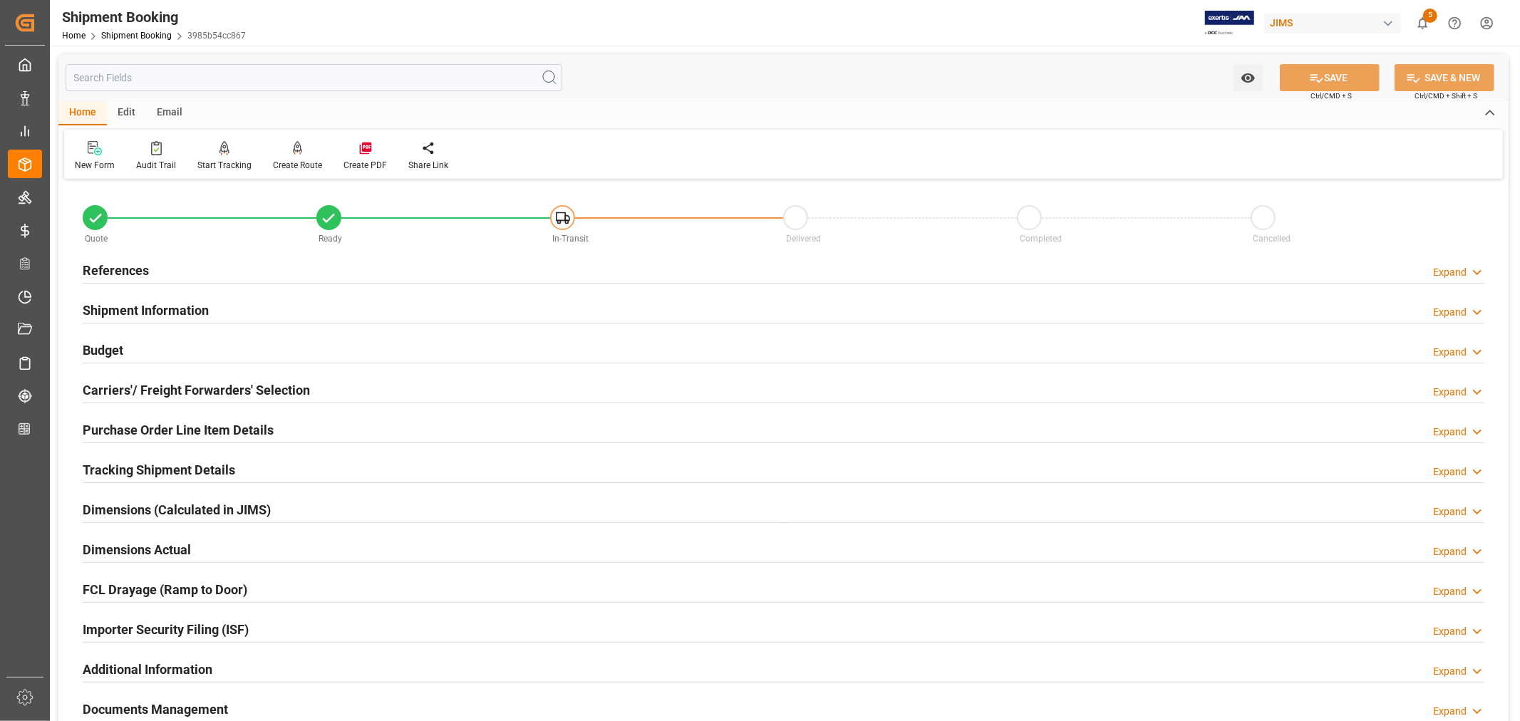
click at [151, 306] on h2 "Shipment Information" at bounding box center [146, 310] width 126 height 19
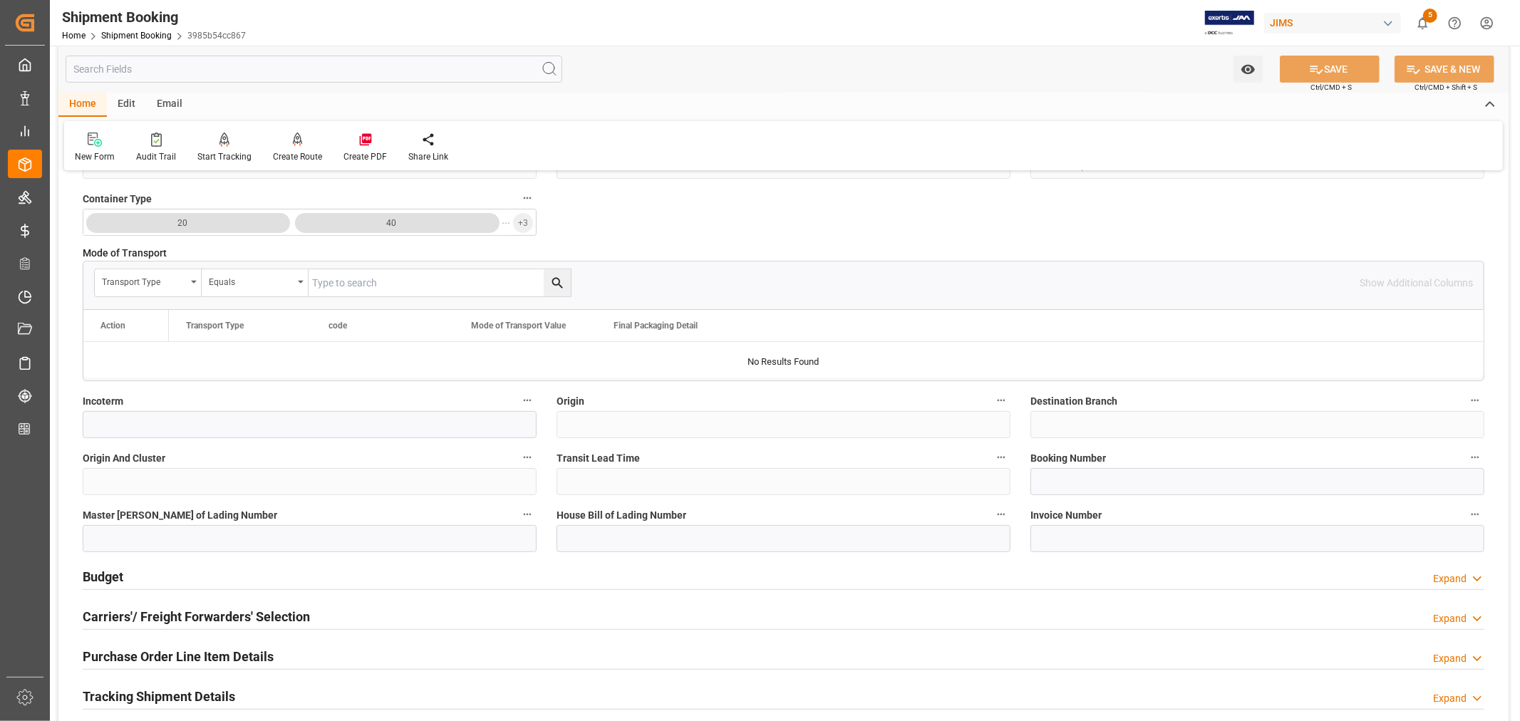
scroll to position [475, 0]
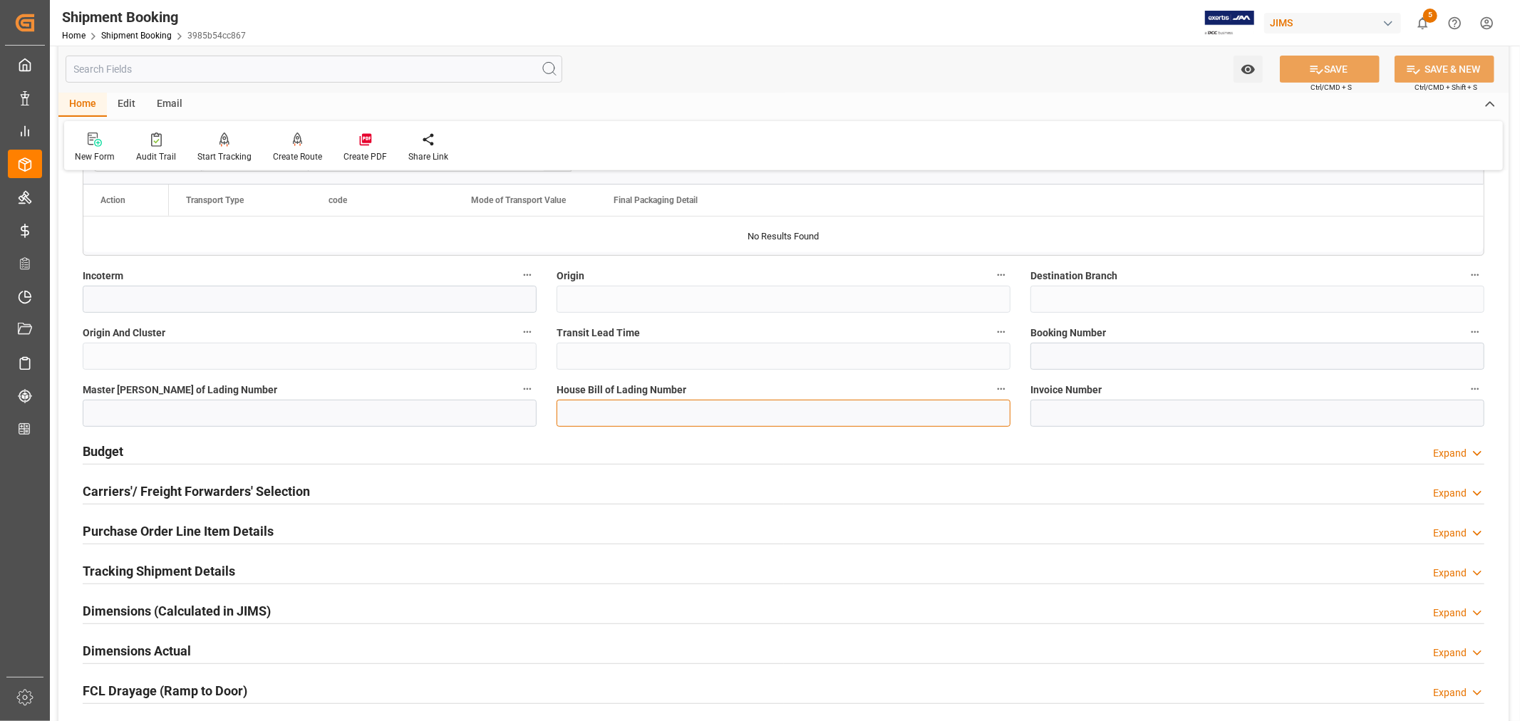
drag, startPoint x: 566, startPoint y: 411, endPoint x: 589, endPoint y: 414, distance: 23.0
click at [566, 411] on input at bounding box center [784, 413] width 454 height 27
paste input "BCNA25025172"
type input "BCNA25025172"
click at [110, 411] on input at bounding box center [310, 413] width 454 height 27
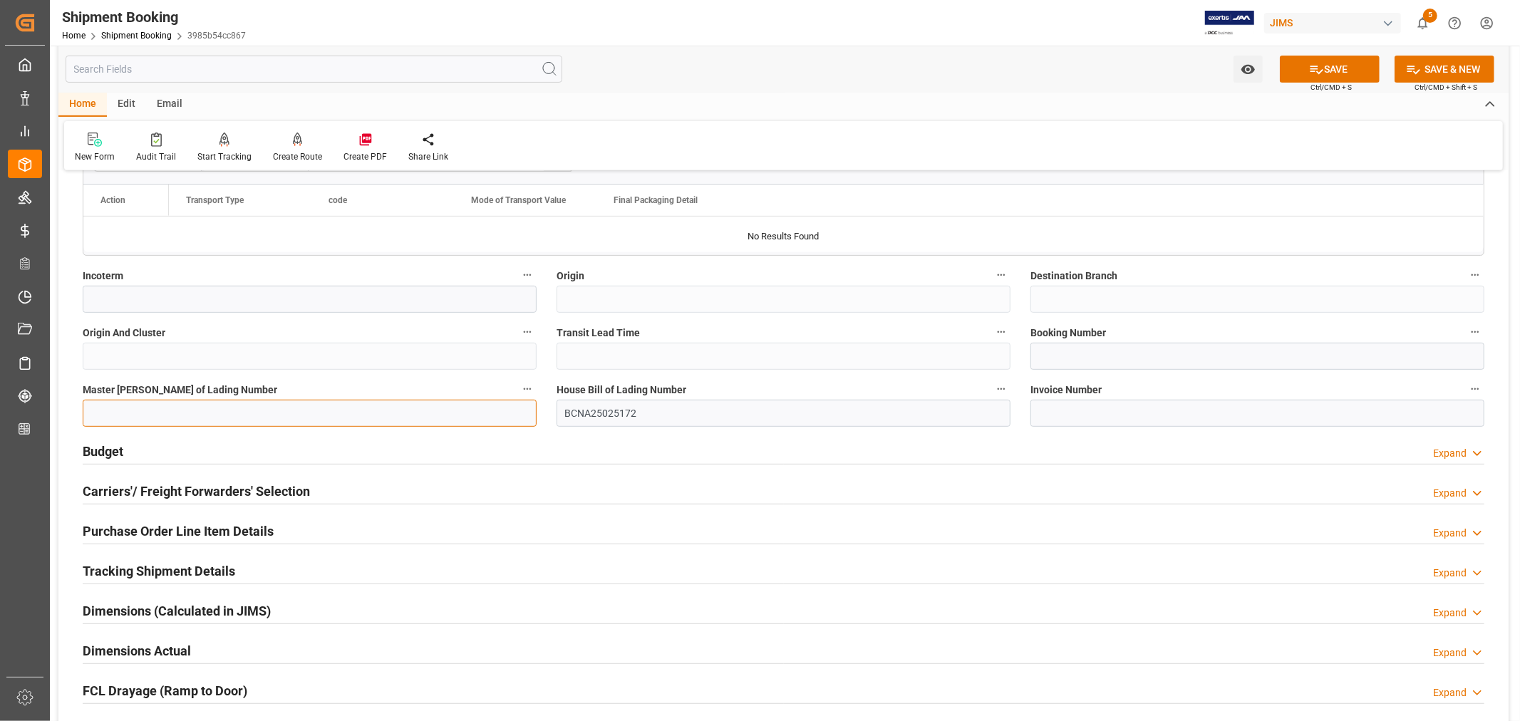
paste input "01661308144"
type input "01661308144"
click at [1056, 360] on input at bounding box center [1258, 356] width 454 height 27
paste input "2522587"
type input "2522587"
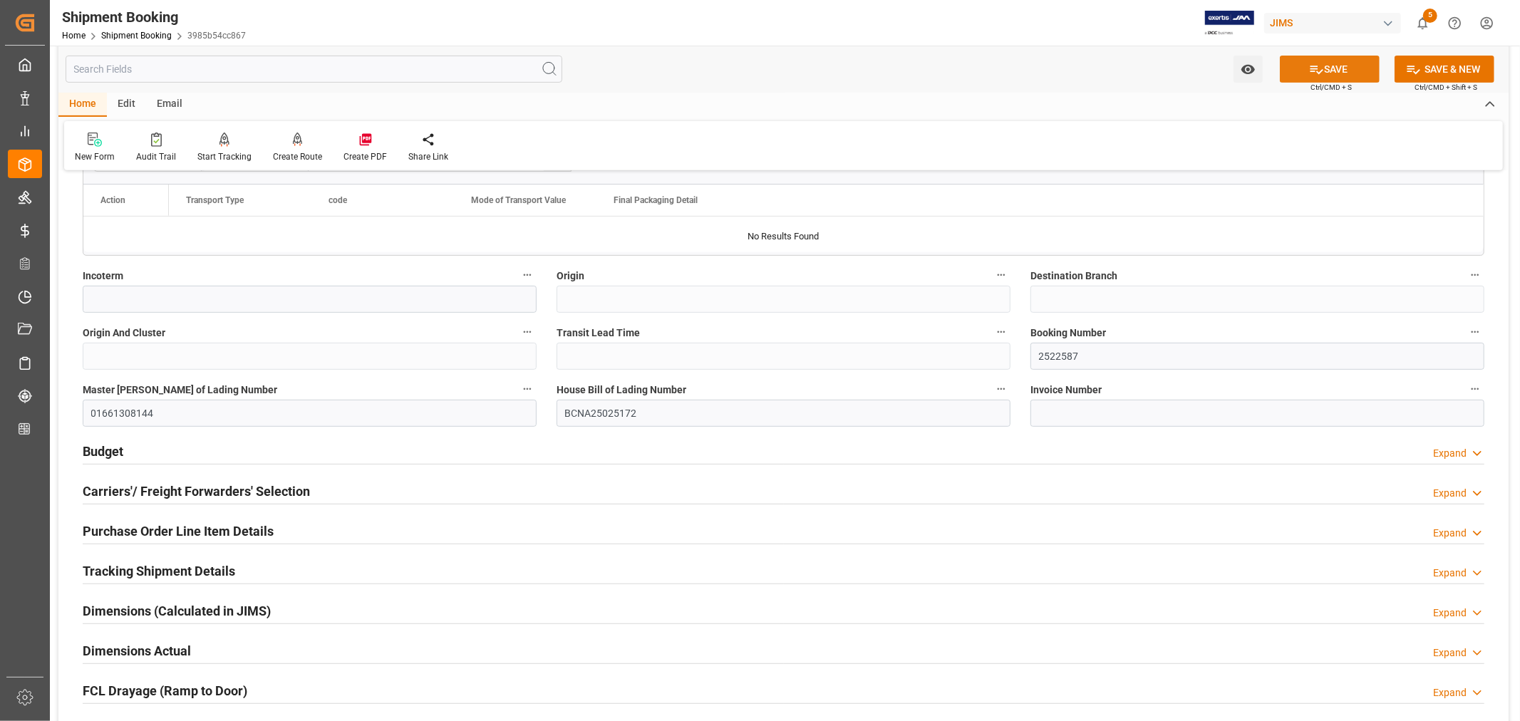
click at [1324, 62] on button "SAVE" at bounding box center [1330, 69] width 100 height 27
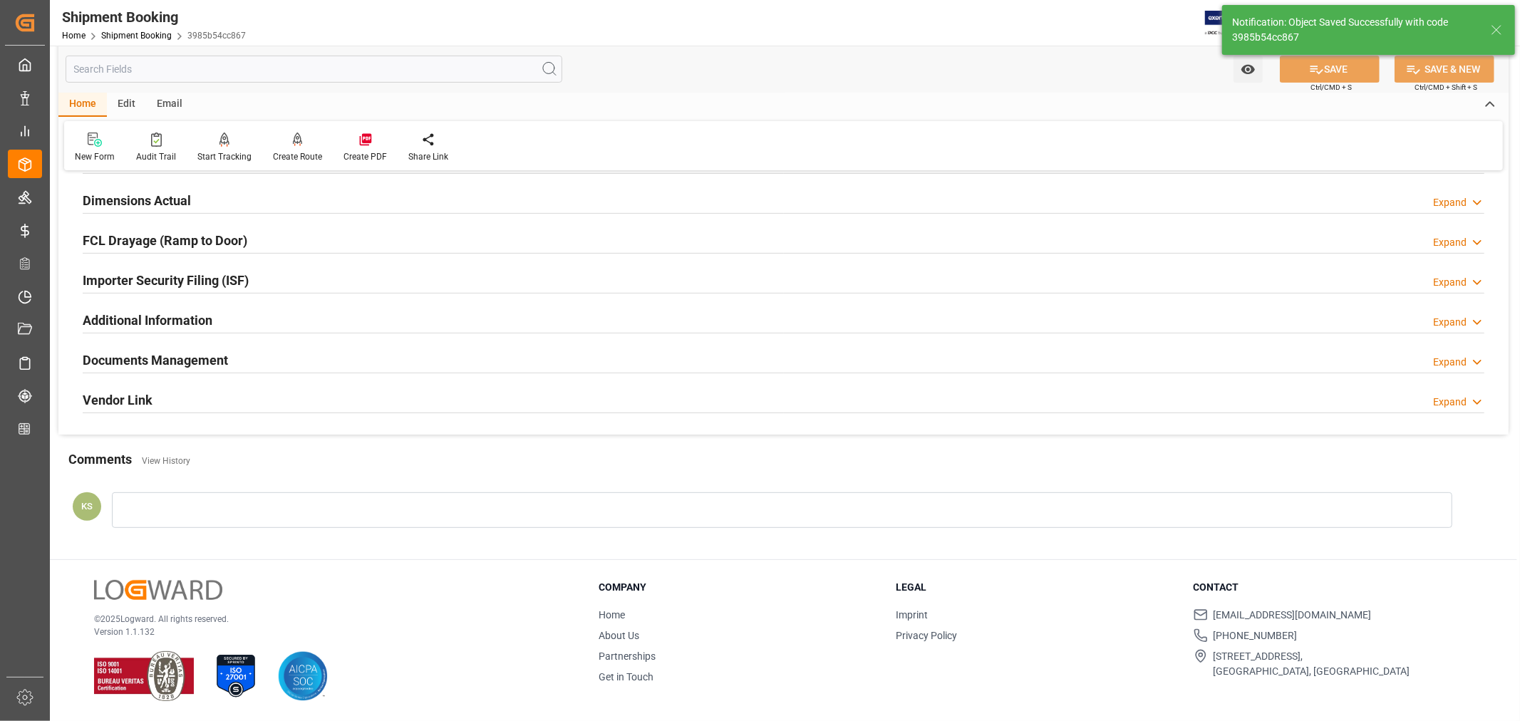
scroll to position [0, 0]
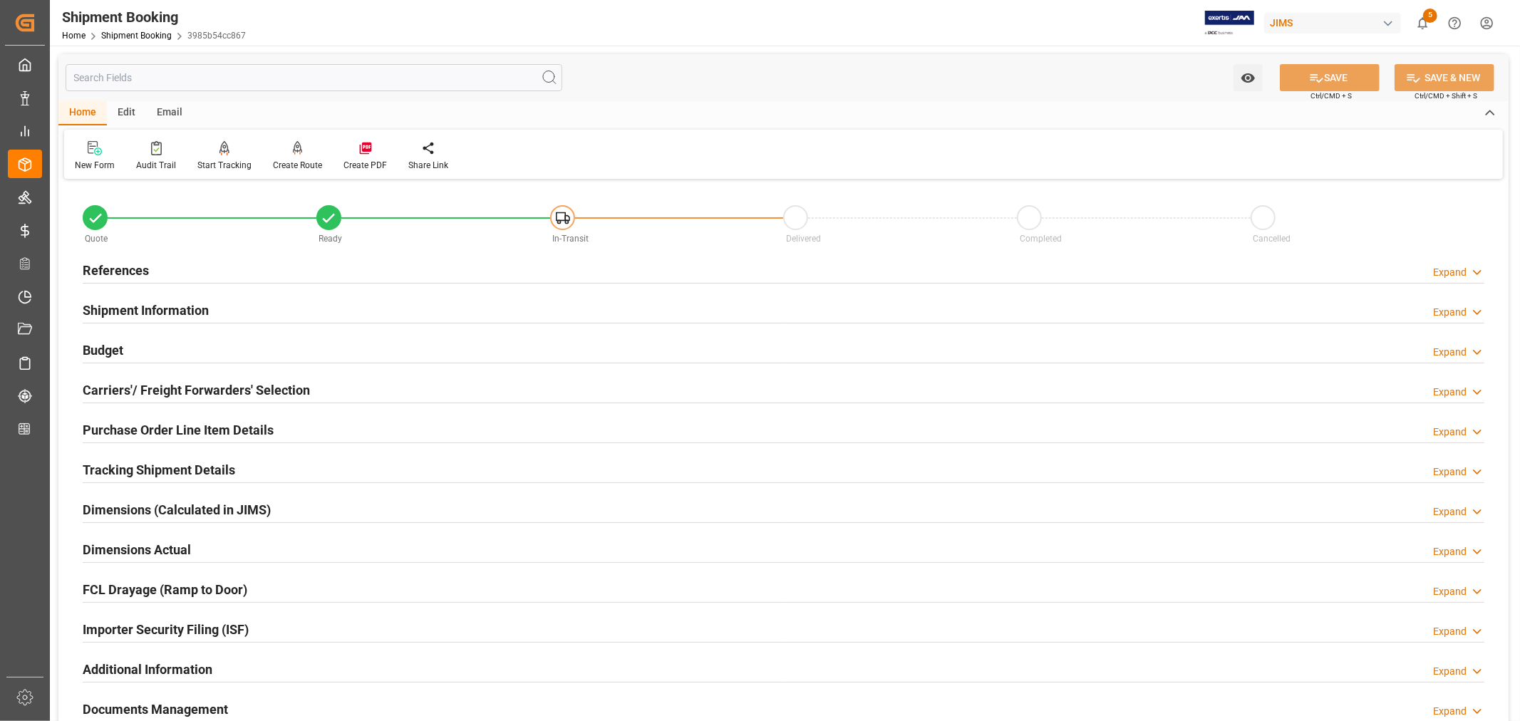
click at [172, 469] on h2 "Tracking Shipment Details" at bounding box center [159, 469] width 153 height 19
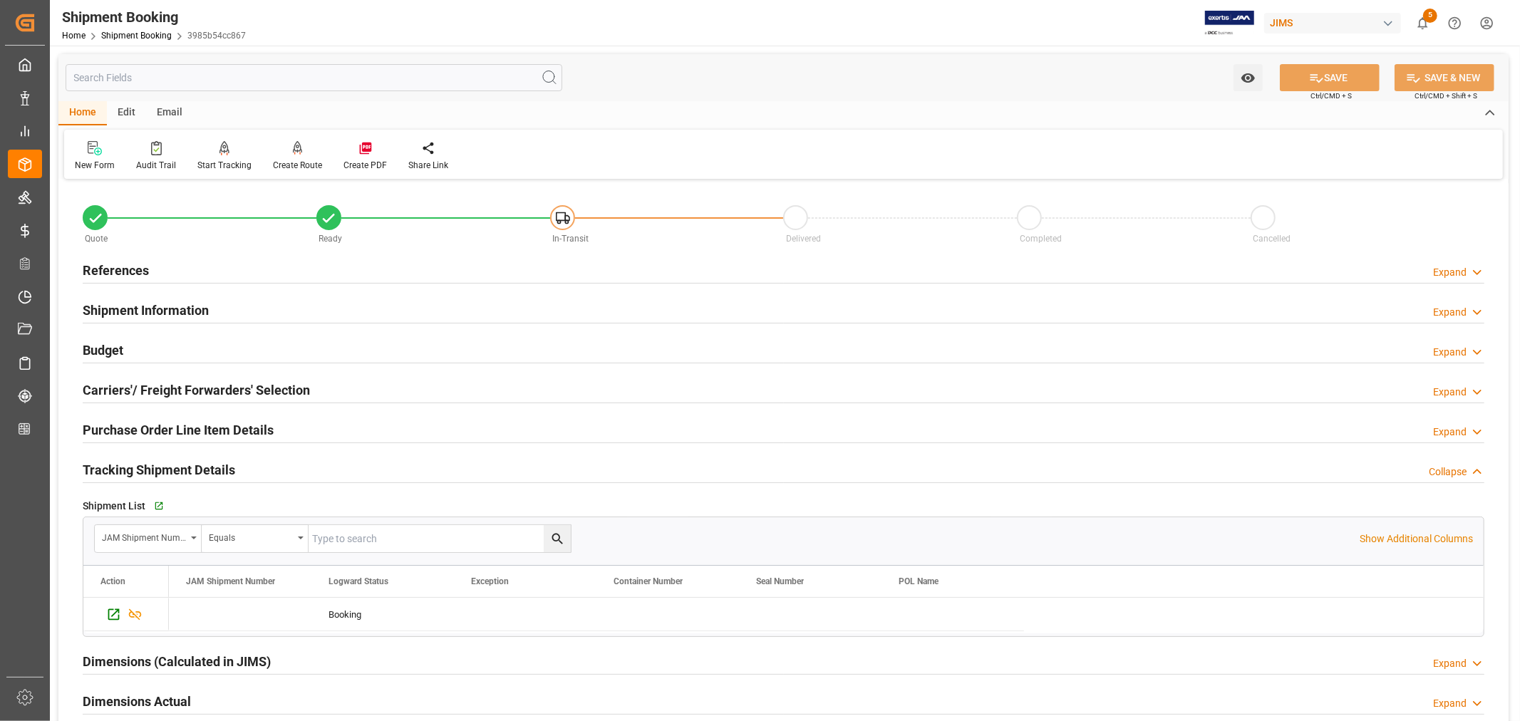
click at [163, 466] on h2 "Tracking Shipment Details" at bounding box center [159, 469] width 153 height 19
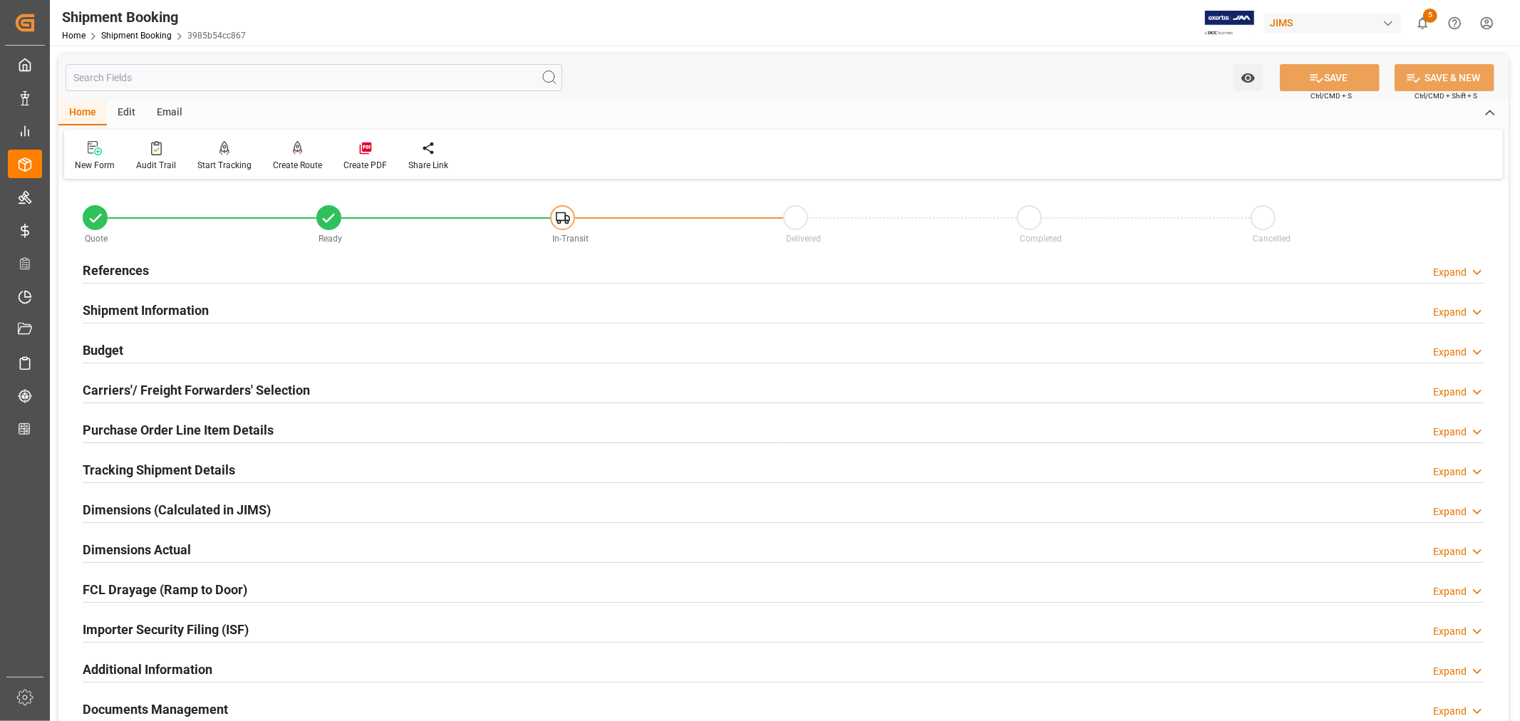
click at [182, 418] on div "Purchase Order Line Item Details" at bounding box center [178, 429] width 191 height 27
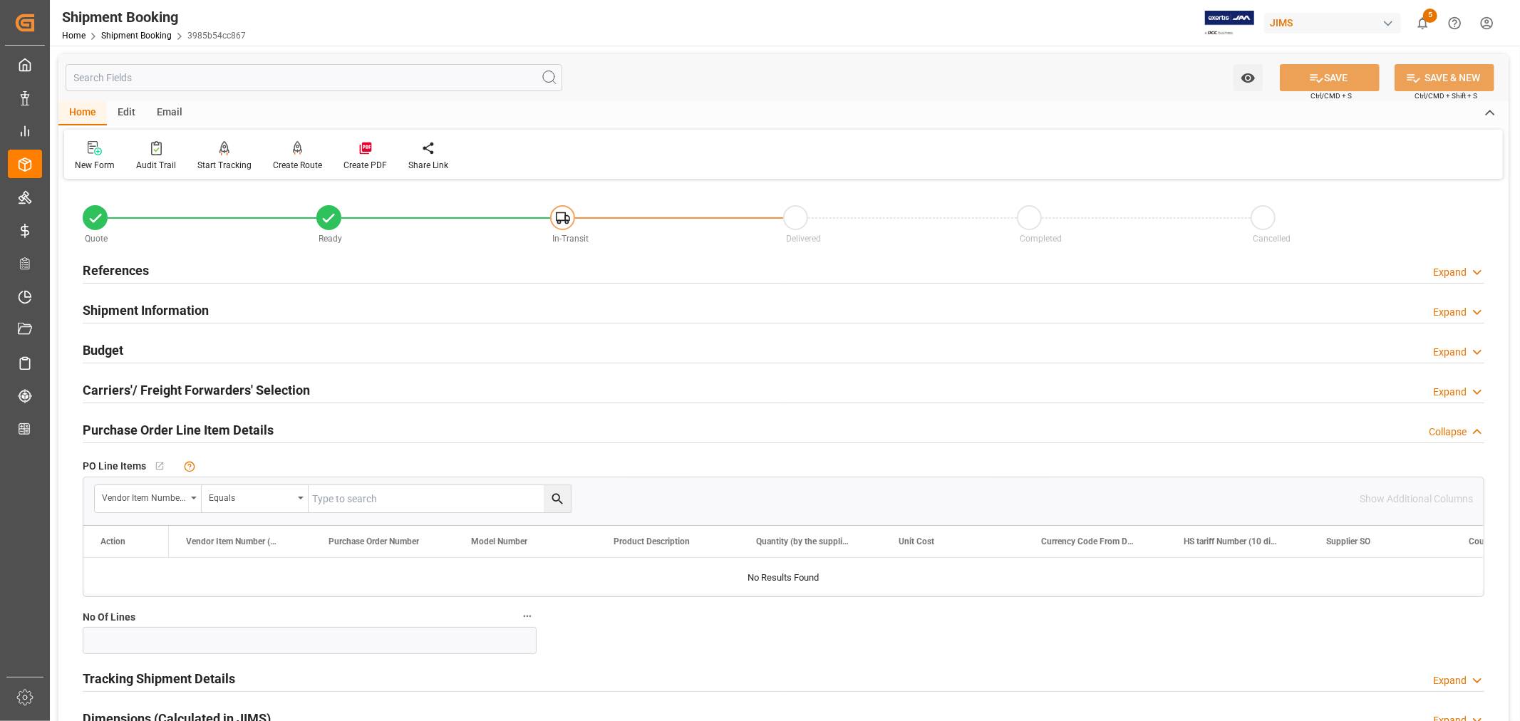
click at [182, 418] on div "Purchase Order Line Item Details" at bounding box center [178, 429] width 191 height 27
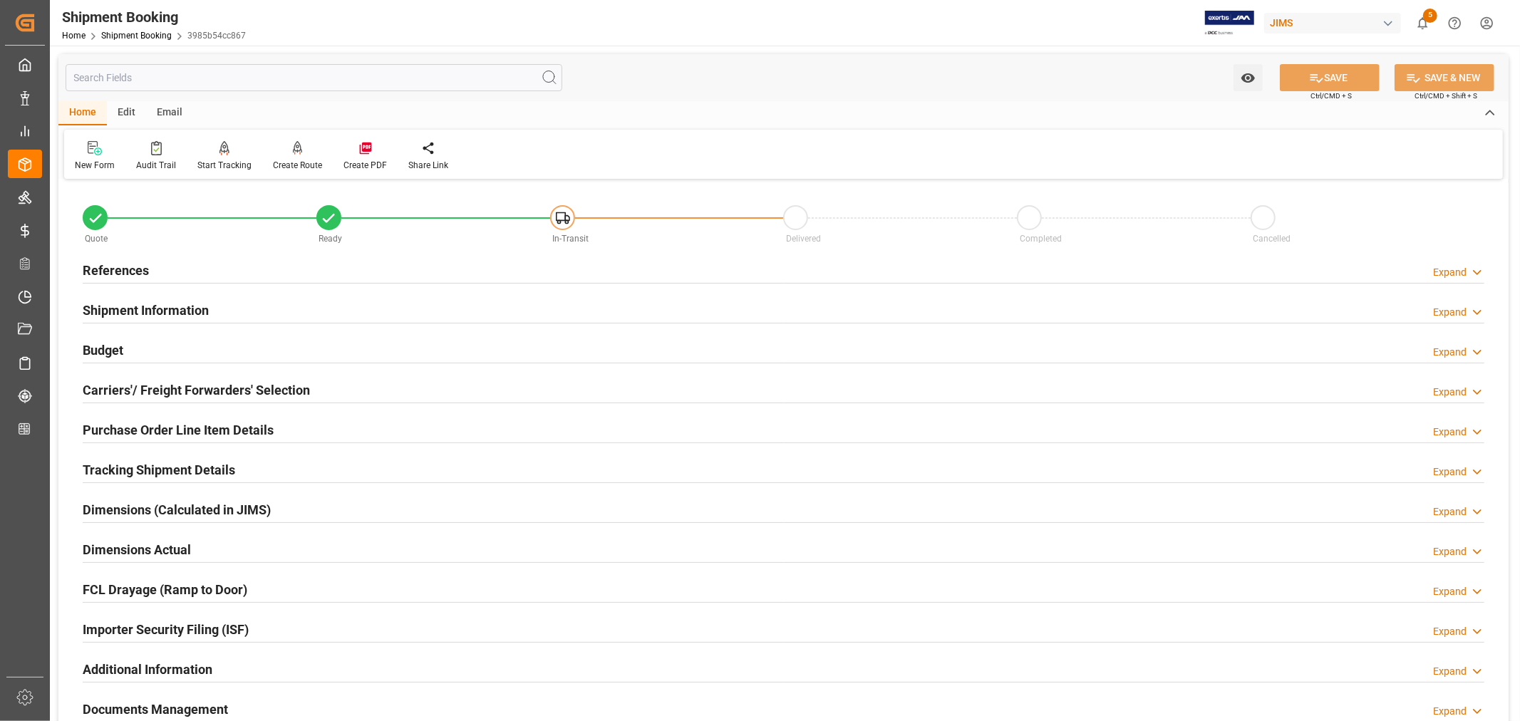
click at [126, 267] on h2 "References" at bounding box center [116, 270] width 66 height 19
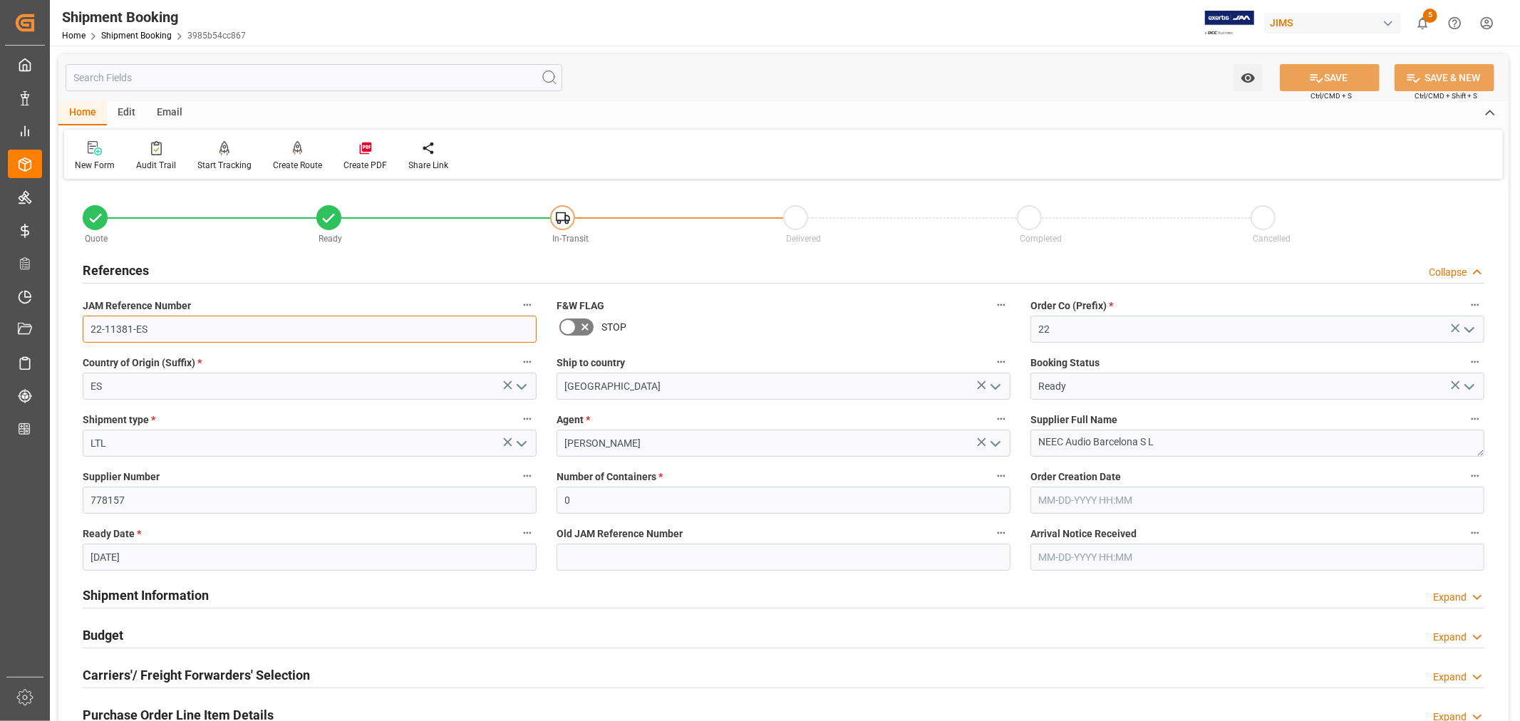
drag, startPoint x: 150, startPoint y: 329, endPoint x: 83, endPoint y: 324, distance: 66.5
click at [83, 324] on input "22-11381-ES" at bounding box center [310, 329] width 454 height 27
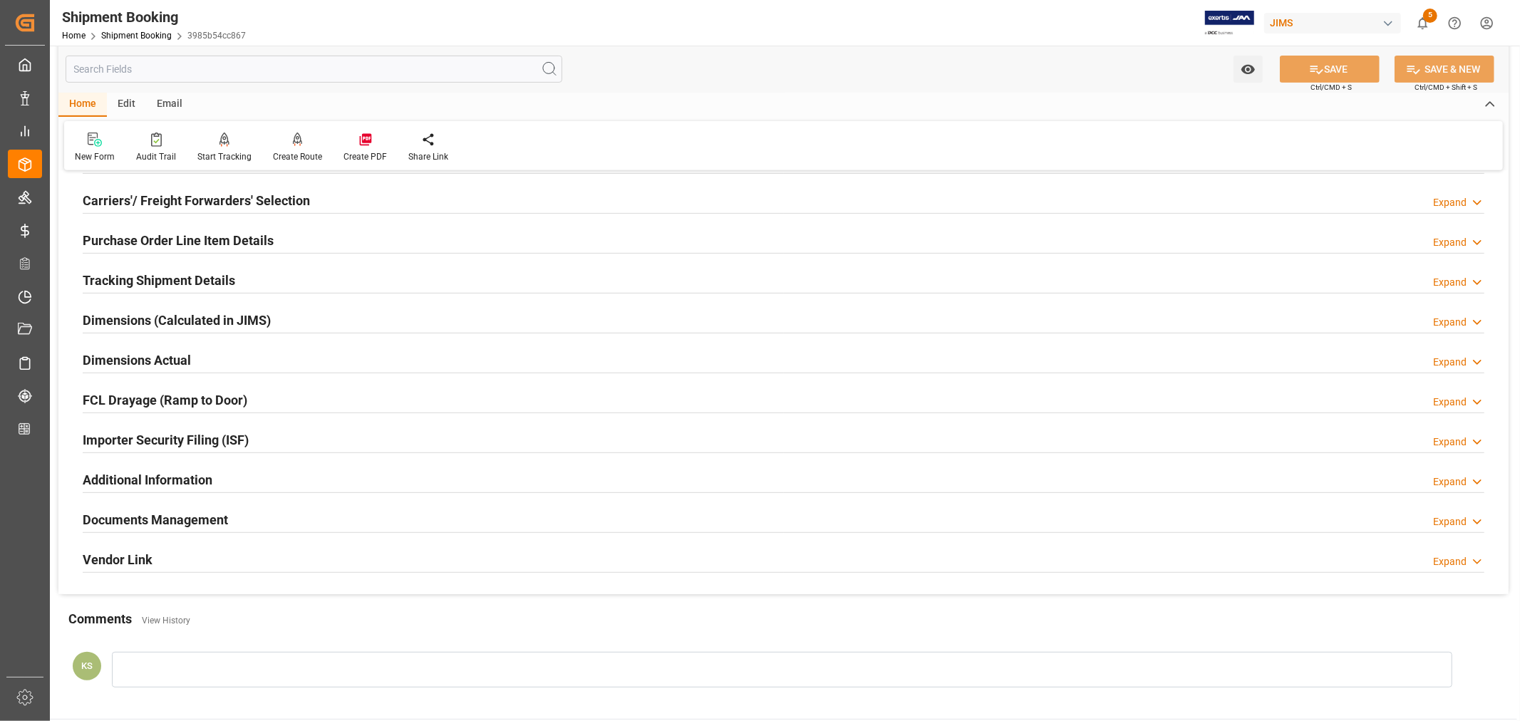
scroll to position [554, 0]
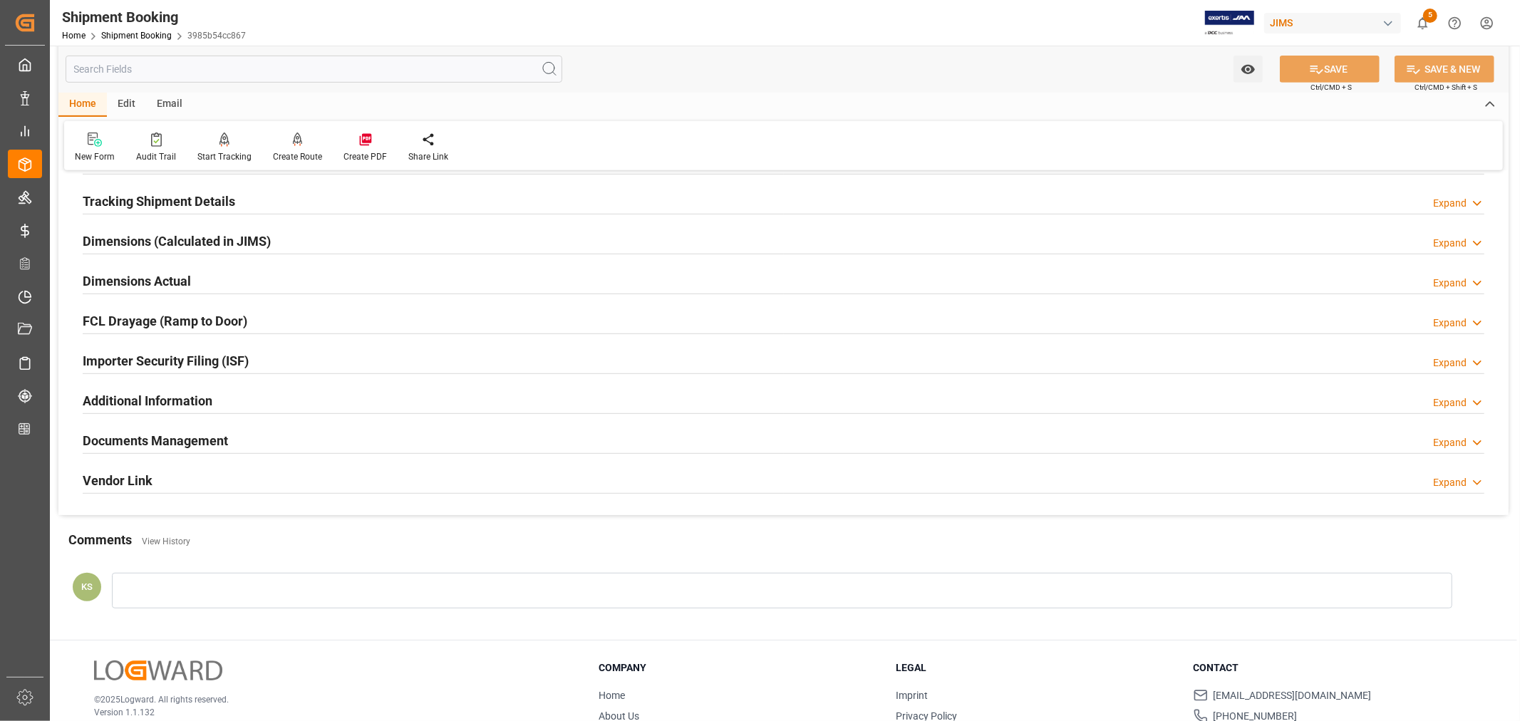
click at [1092, 435] on div "Documents Management Expand" at bounding box center [784, 439] width 1402 height 27
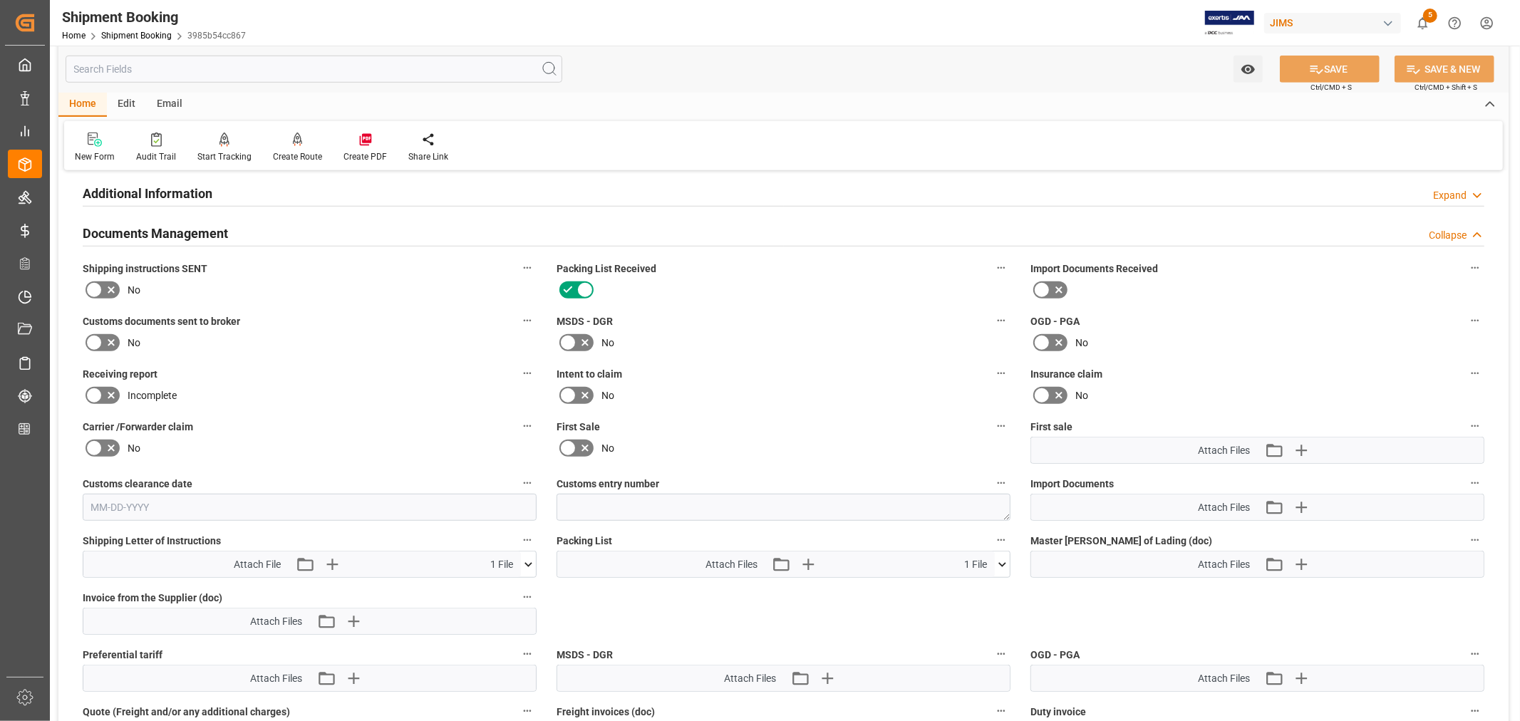
scroll to position [871, 0]
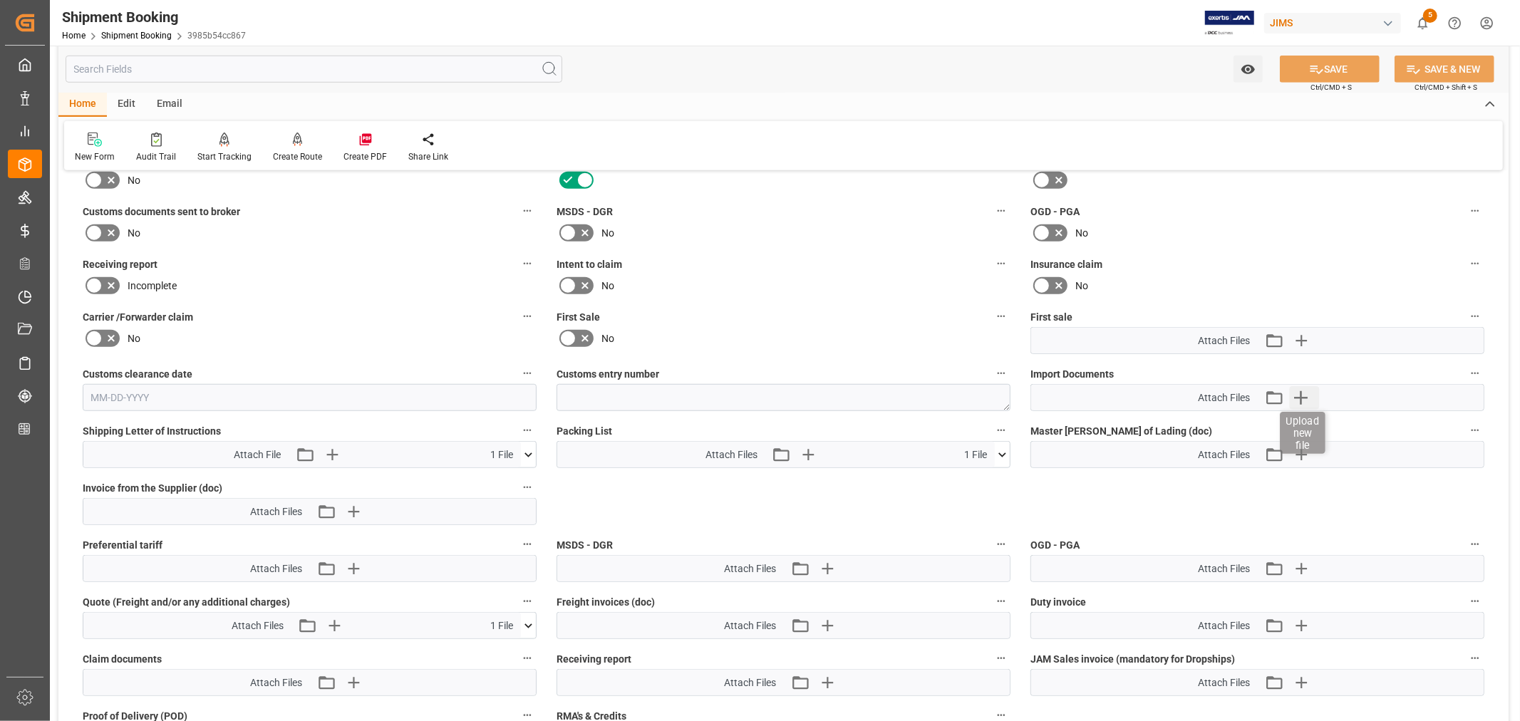
click at [1299, 395] on icon "button" at bounding box center [1301, 398] width 14 height 14
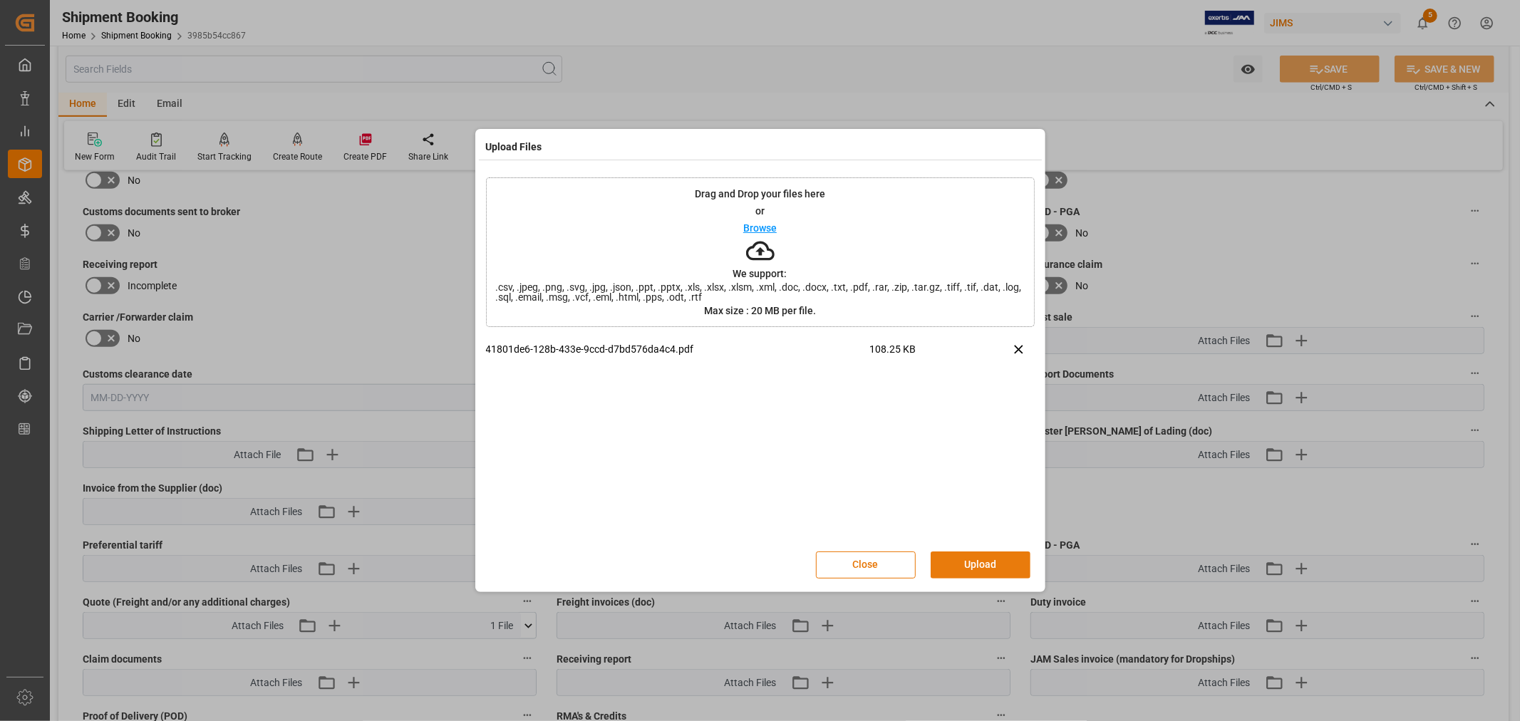
click at [979, 563] on button "Upload" at bounding box center [981, 565] width 100 height 27
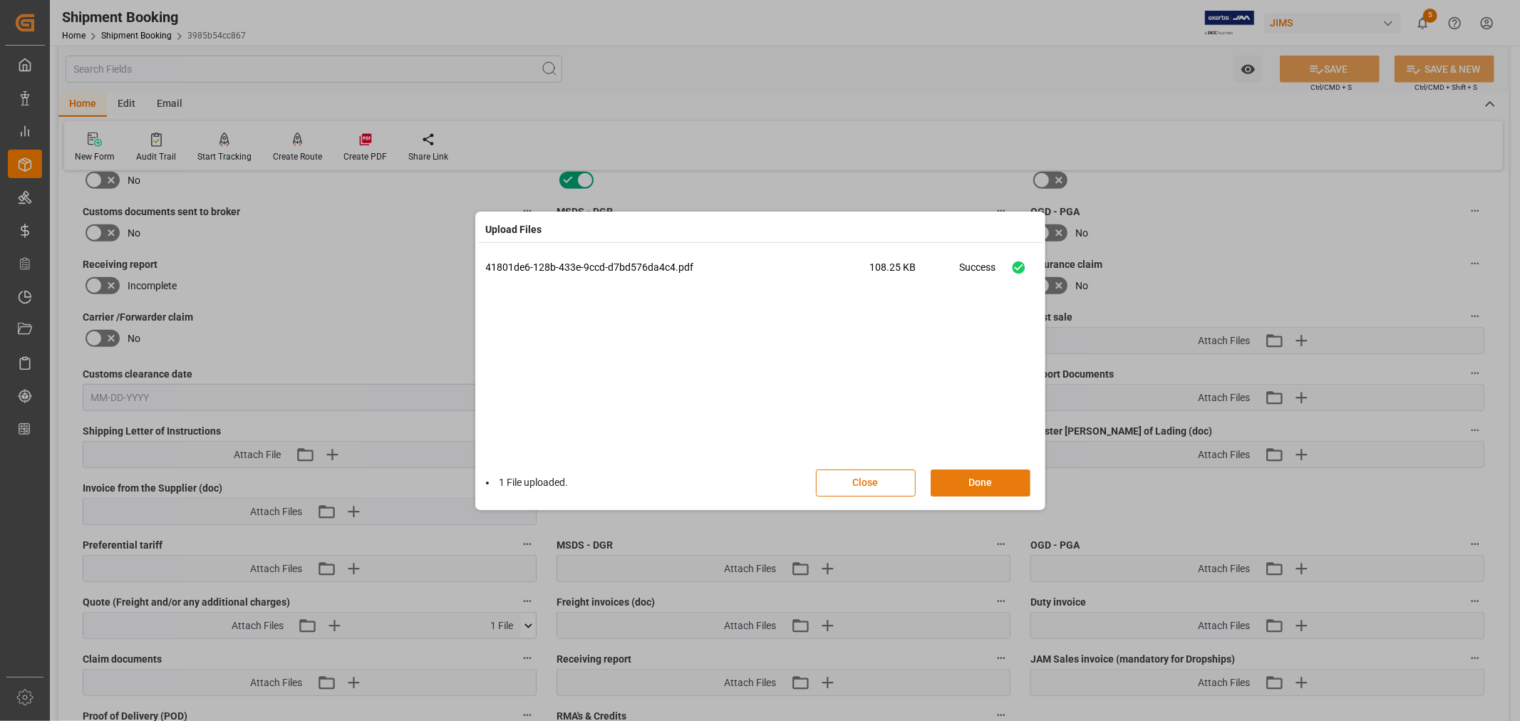
click at [974, 478] on button "Done" at bounding box center [981, 483] width 100 height 27
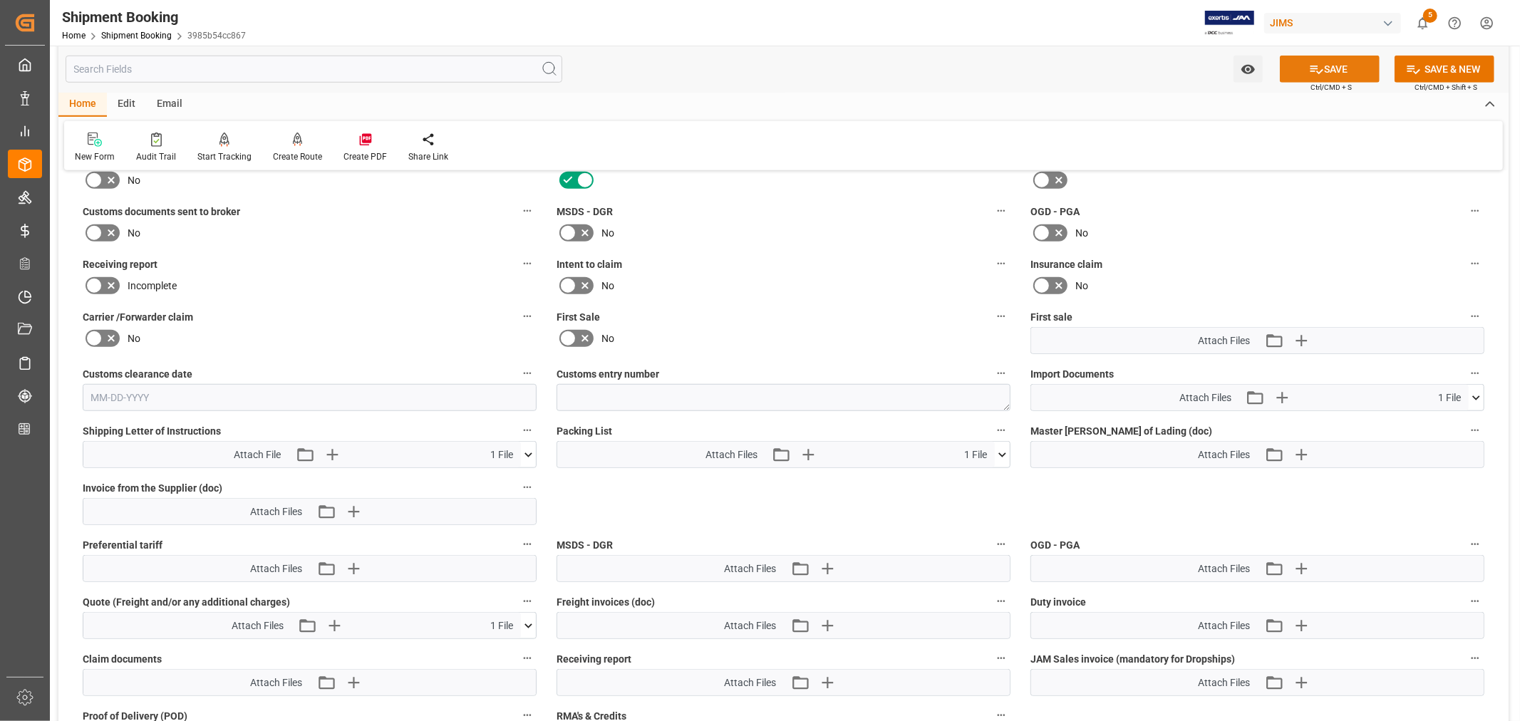
click at [1319, 65] on icon at bounding box center [1316, 69] width 15 height 15
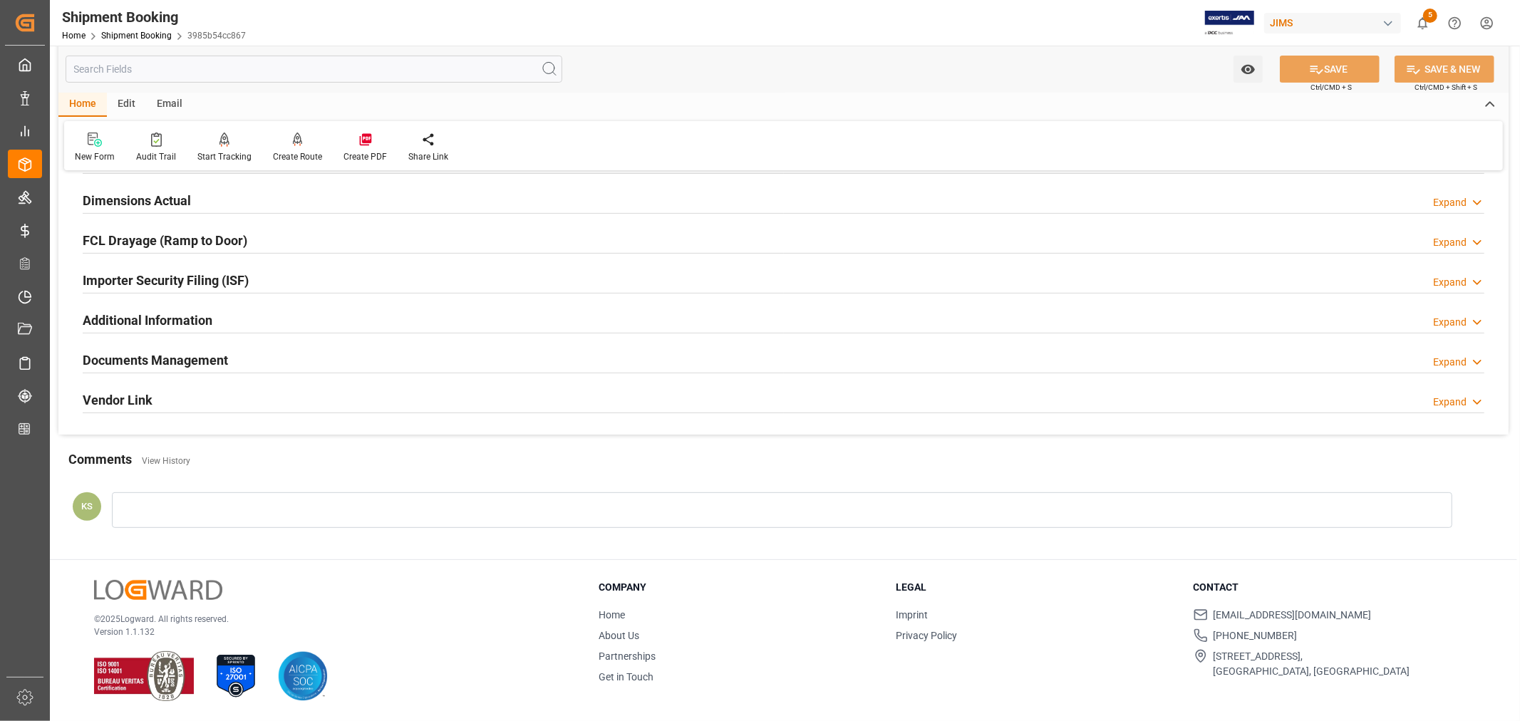
scroll to position [350, 0]
click at [596, 366] on div "Documents Management Expand" at bounding box center [784, 359] width 1402 height 27
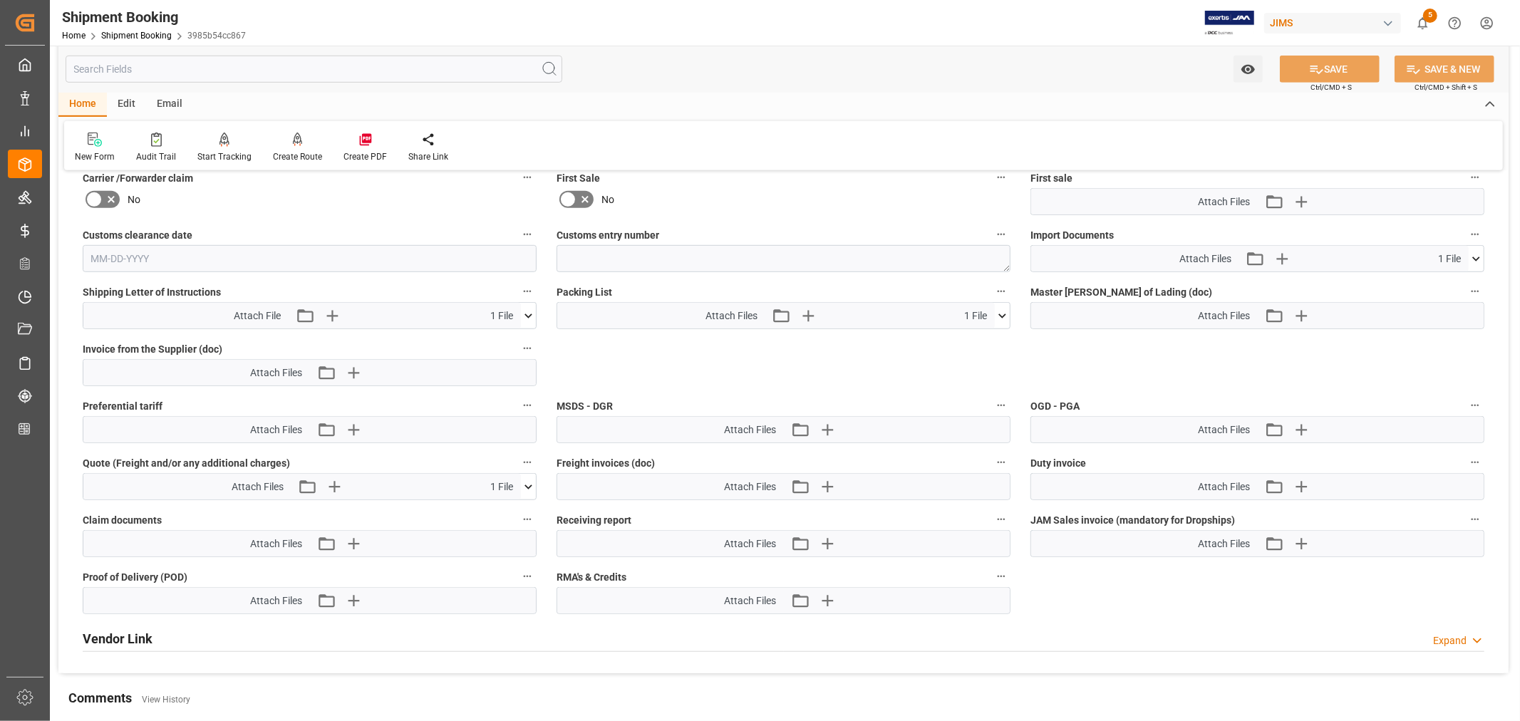
scroll to position [744, 0]
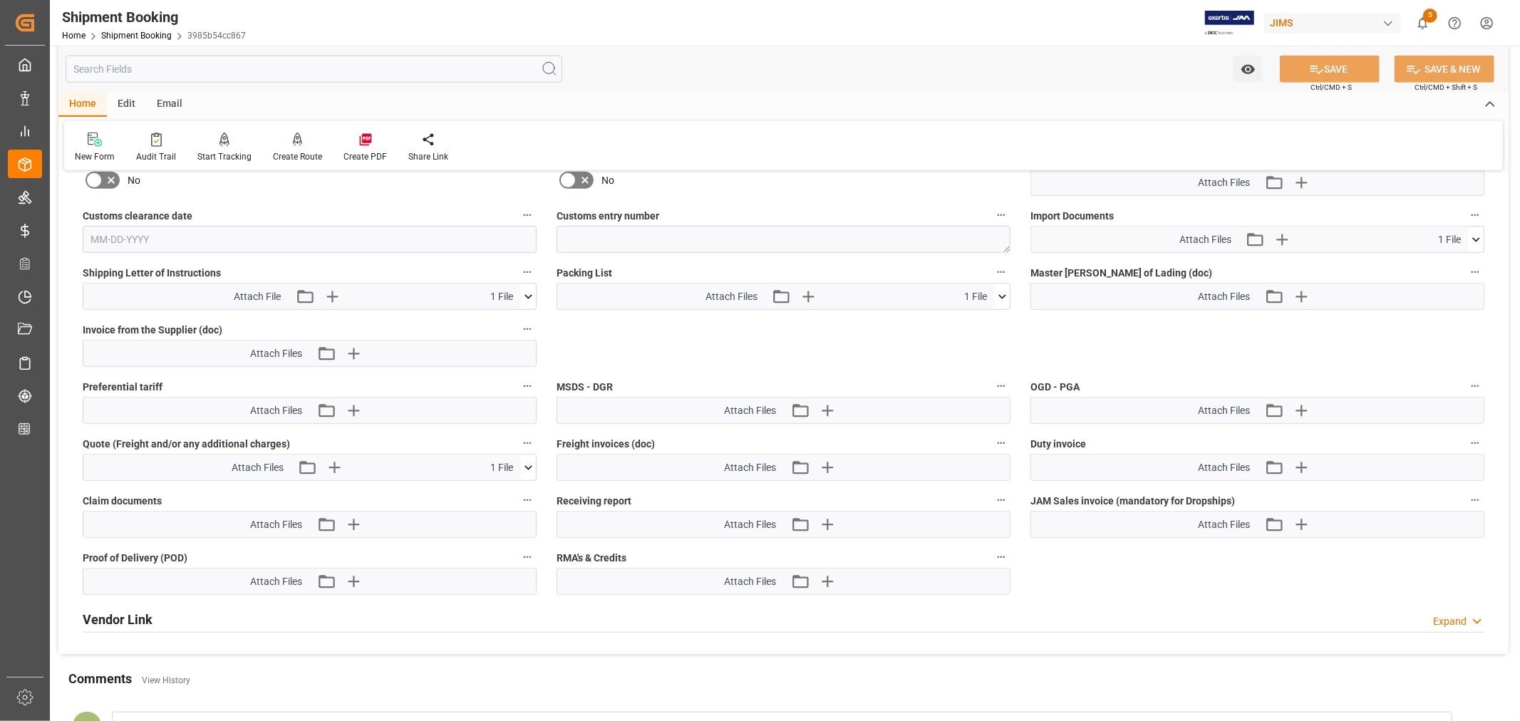
click at [1002, 293] on icon at bounding box center [1002, 296] width 15 height 15
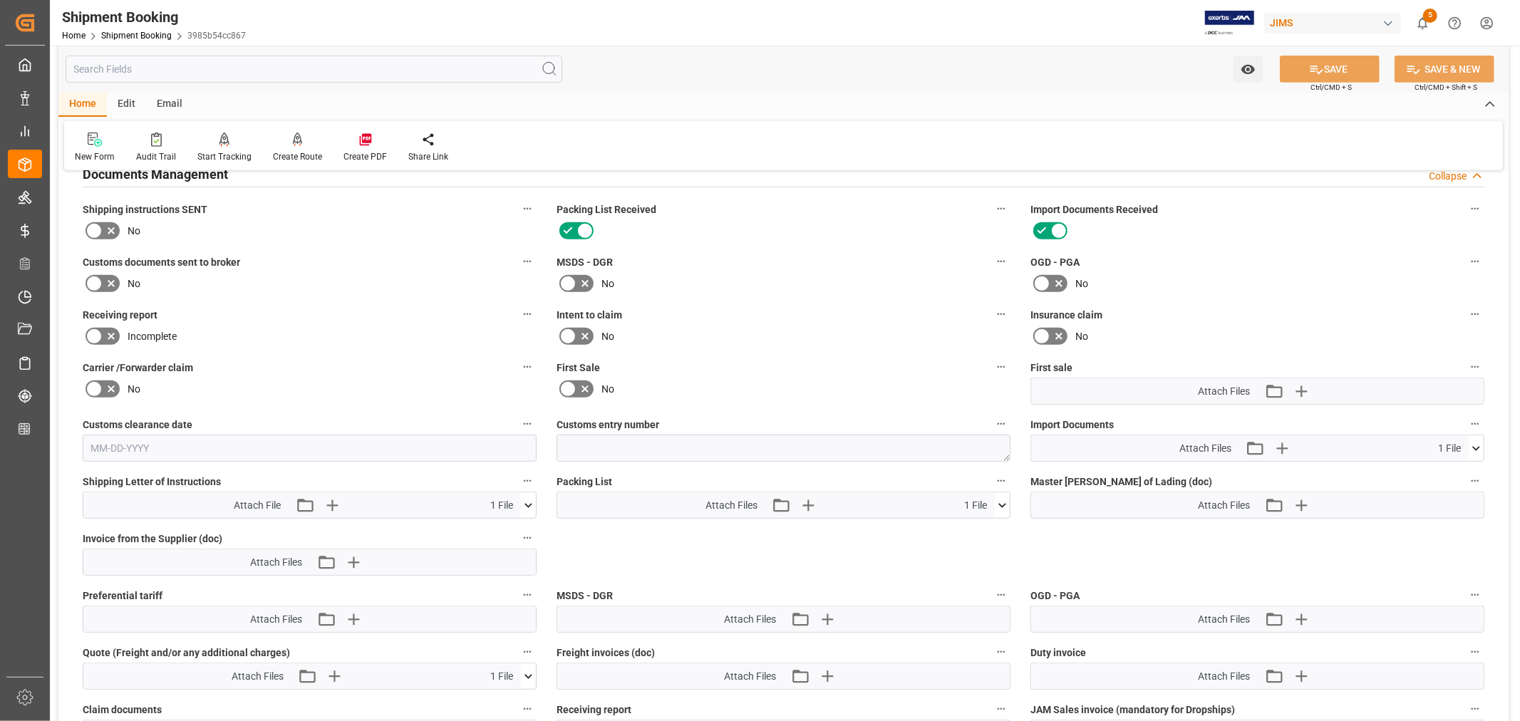
scroll to position [507, 0]
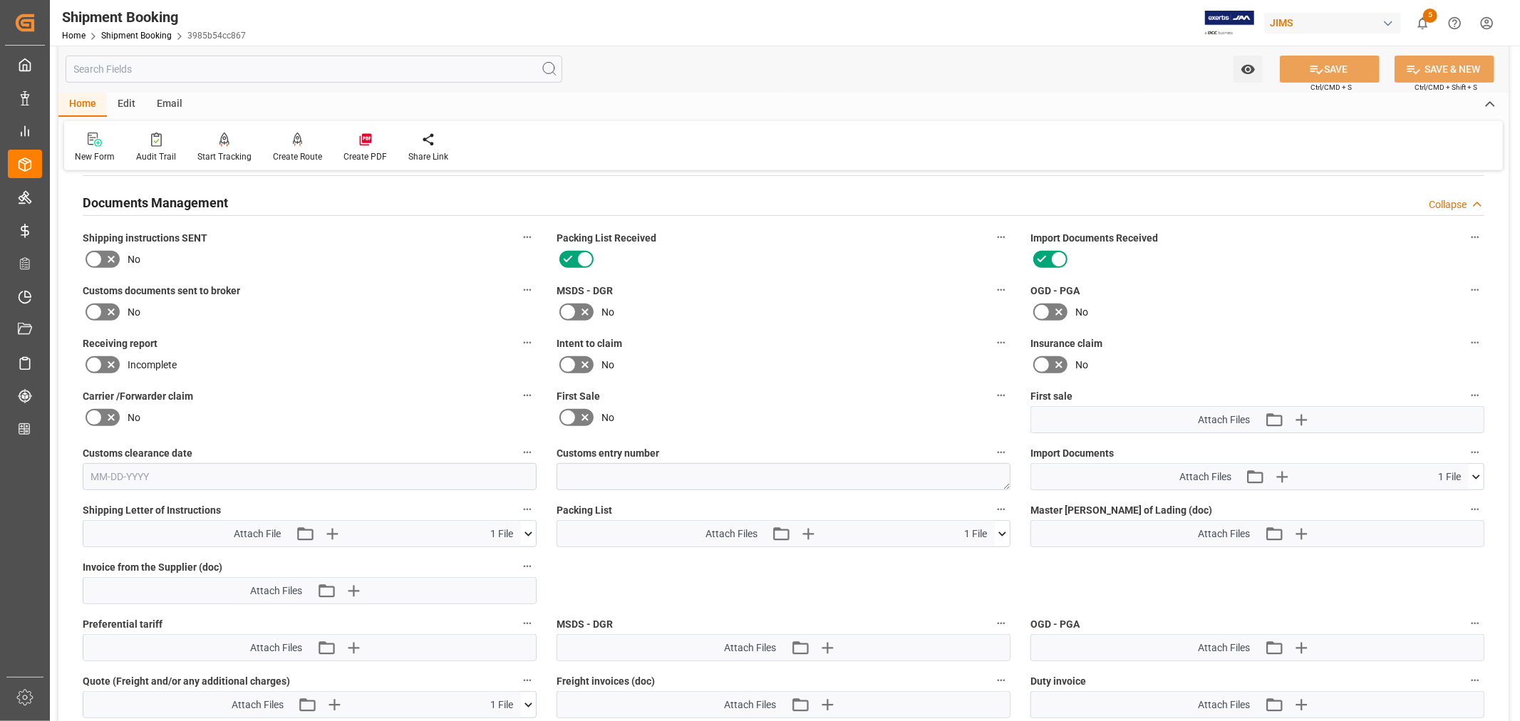
click at [195, 202] on h2 "Documents Management" at bounding box center [155, 202] width 145 height 19
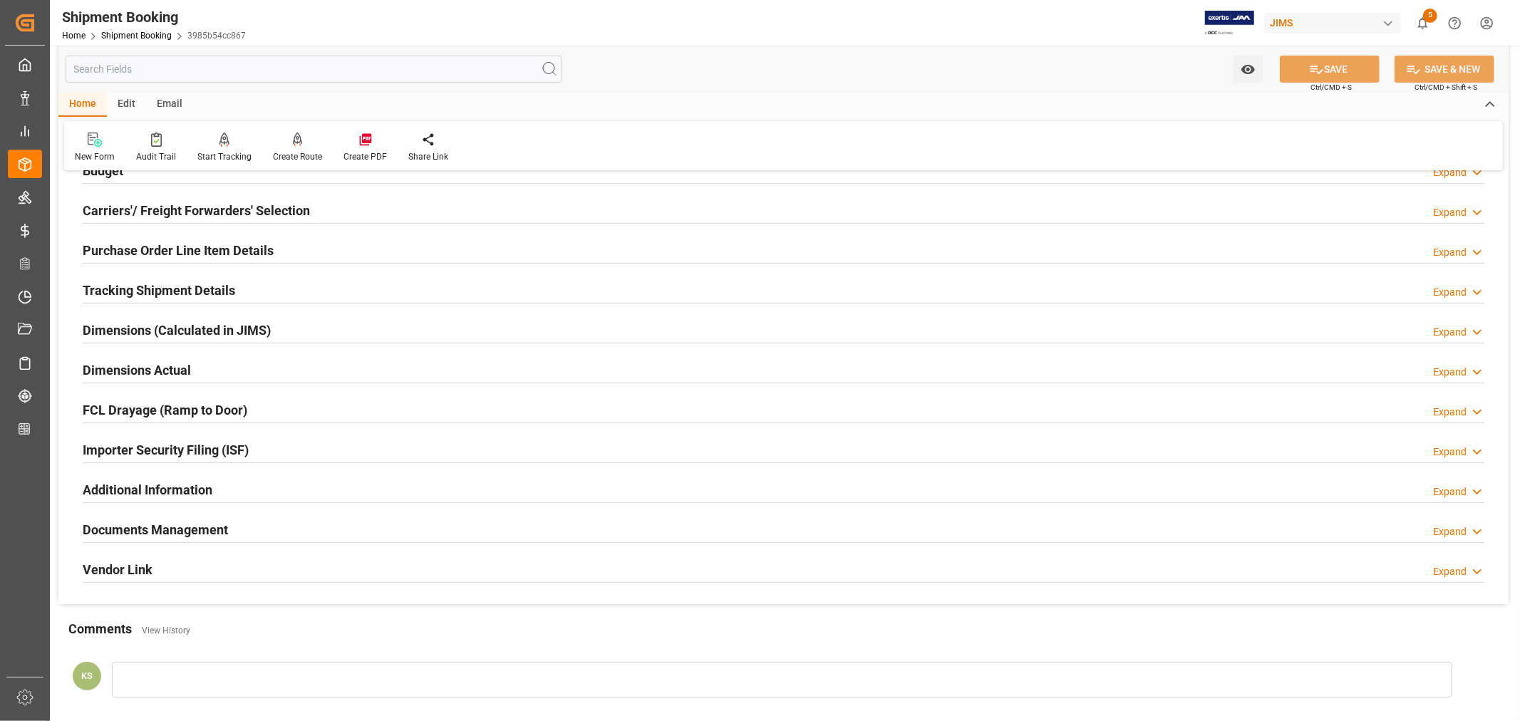
scroll to position [0, 0]
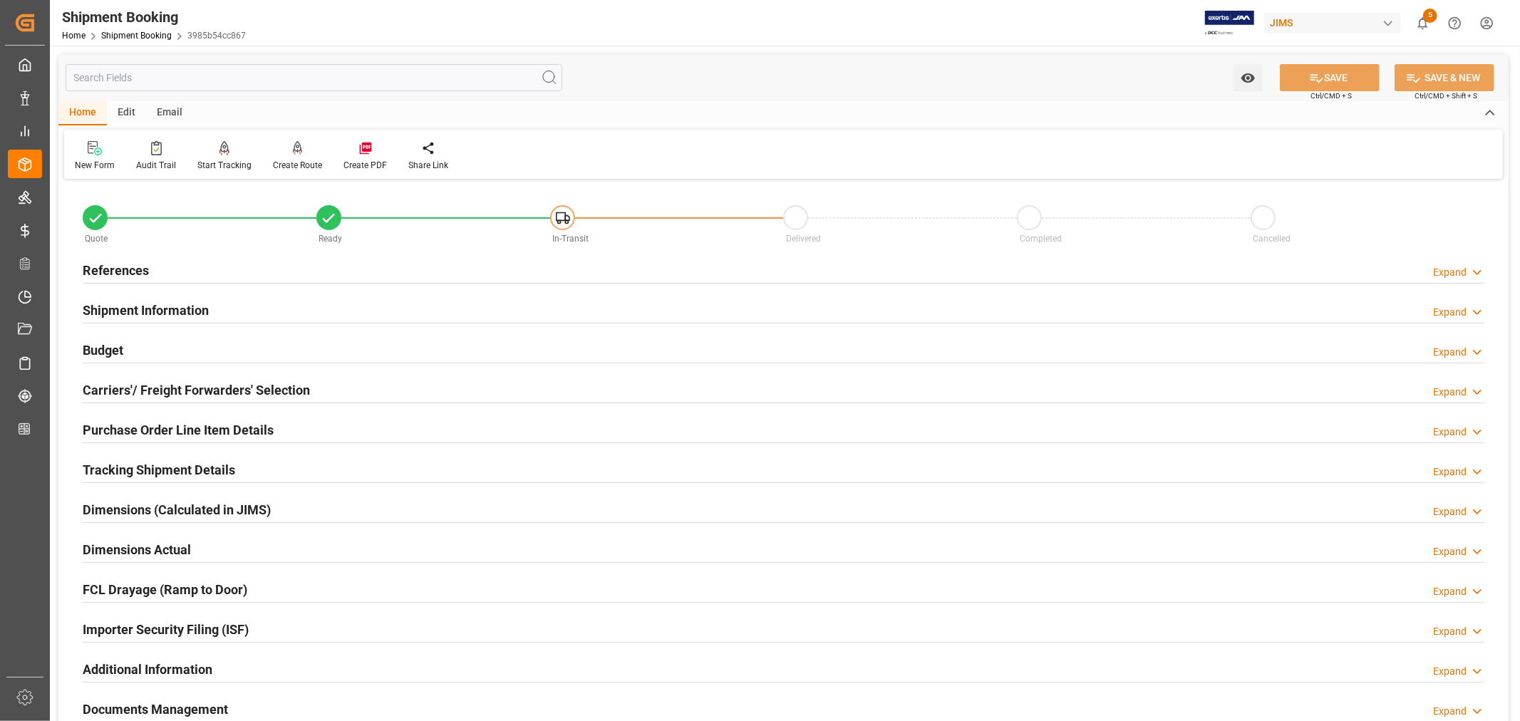
click at [125, 271] on h2 "References" at bounding box center [116, 270] width 66 height 19
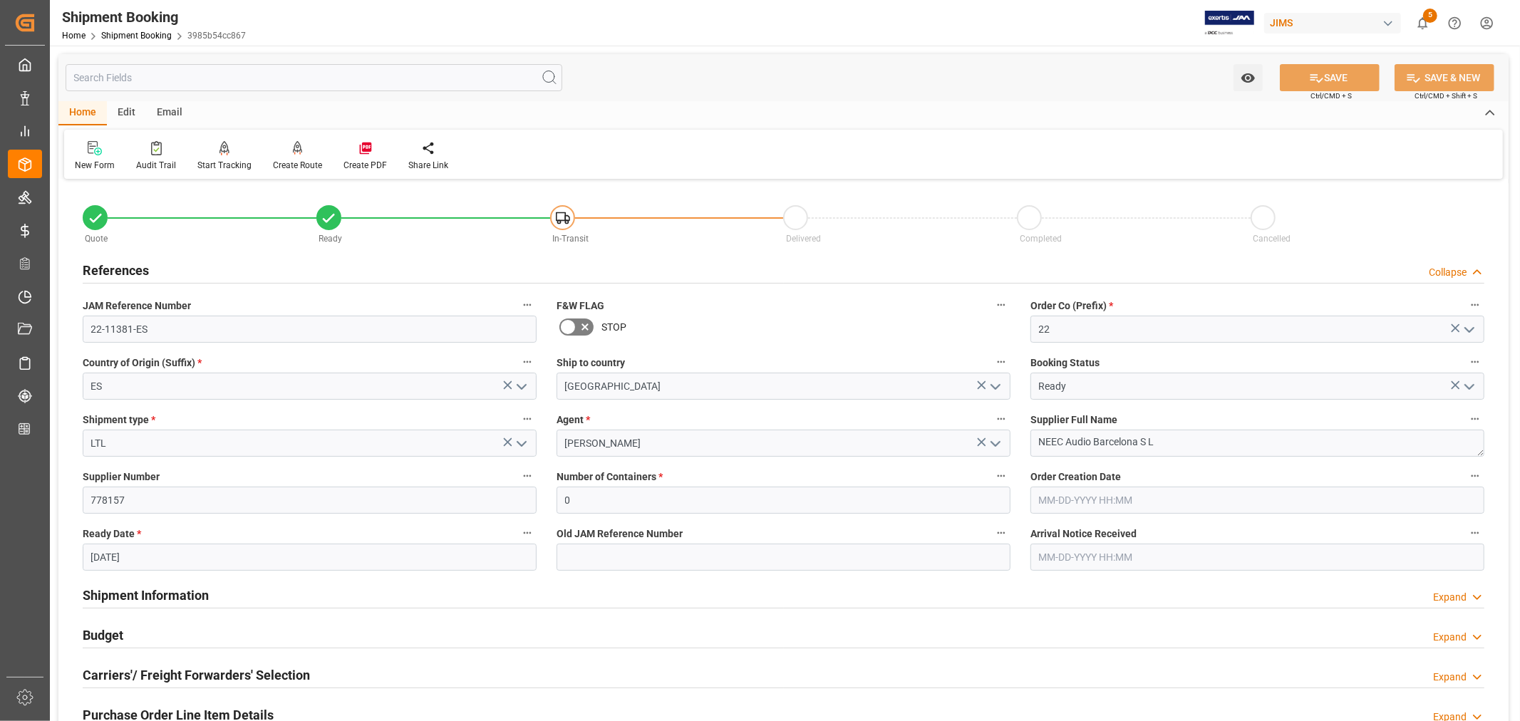
click at [125, 271] on h2 "References" at bounding box center [116, 270] width 66 height 19
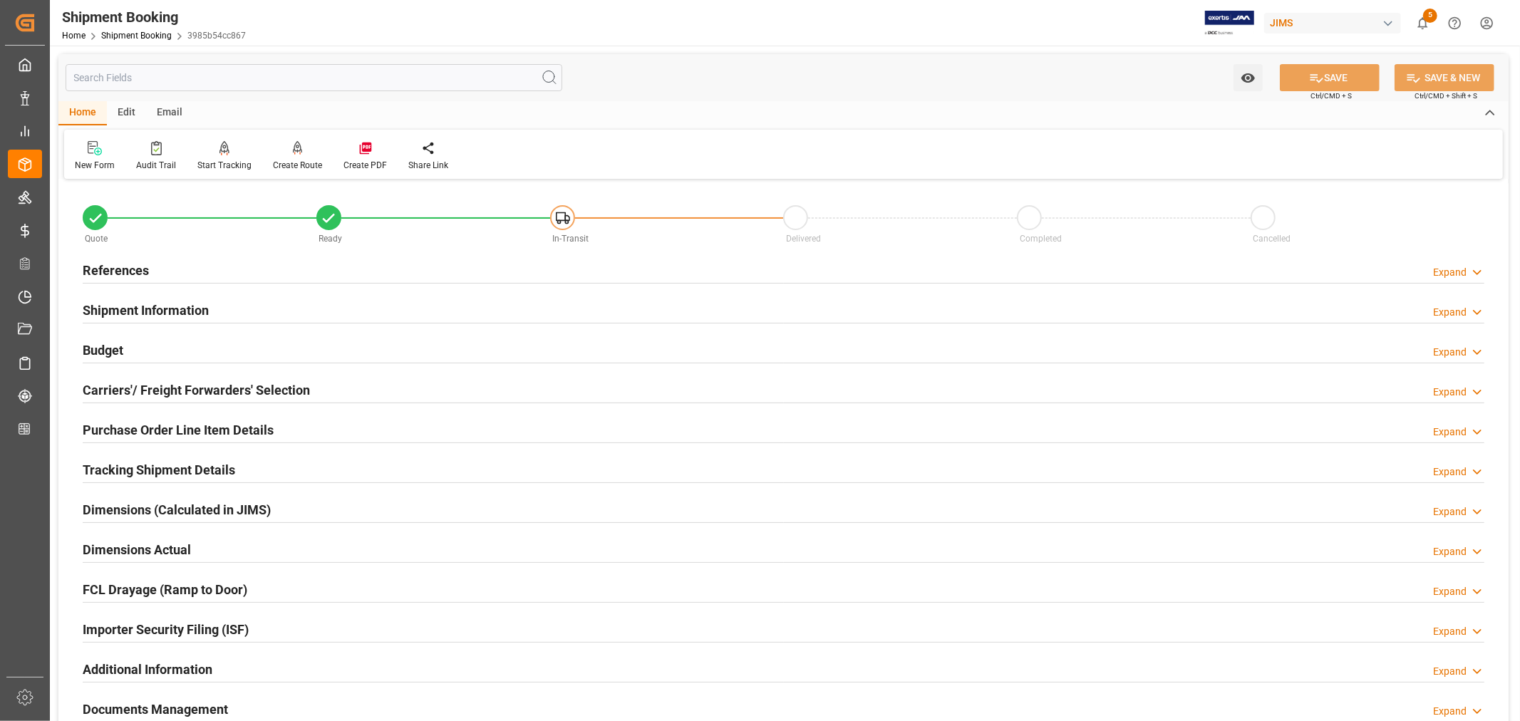
click at [125, 465] on h2 "Tracking Shipment Details" at bounding box center [159, 469] width 153 height 19
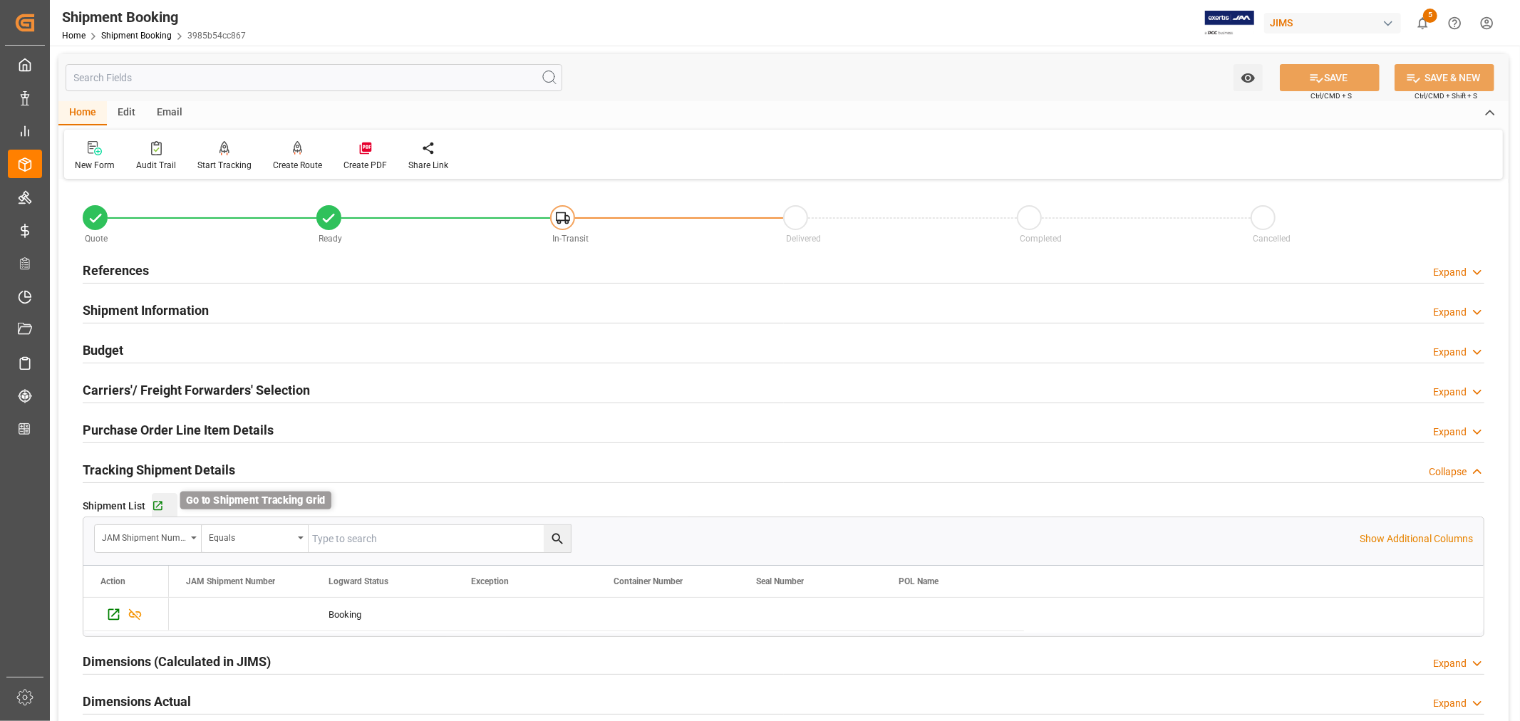
click at [160, 505] on icon "button" at bounding box center [158, 506] width 12 height 12
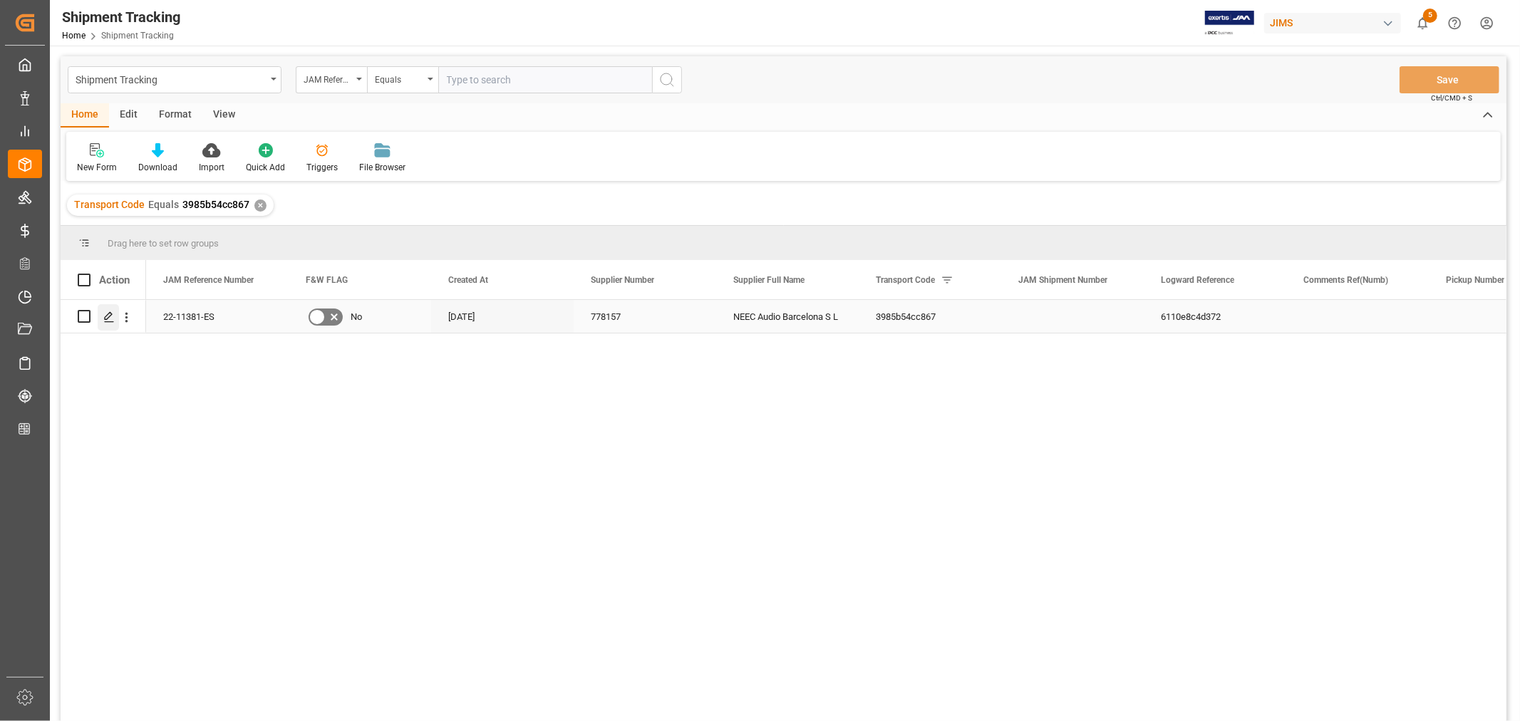
click at [108, 318] on icon "Press SPACE to select this row." at bounding box center [108, 316] width 11 height 11
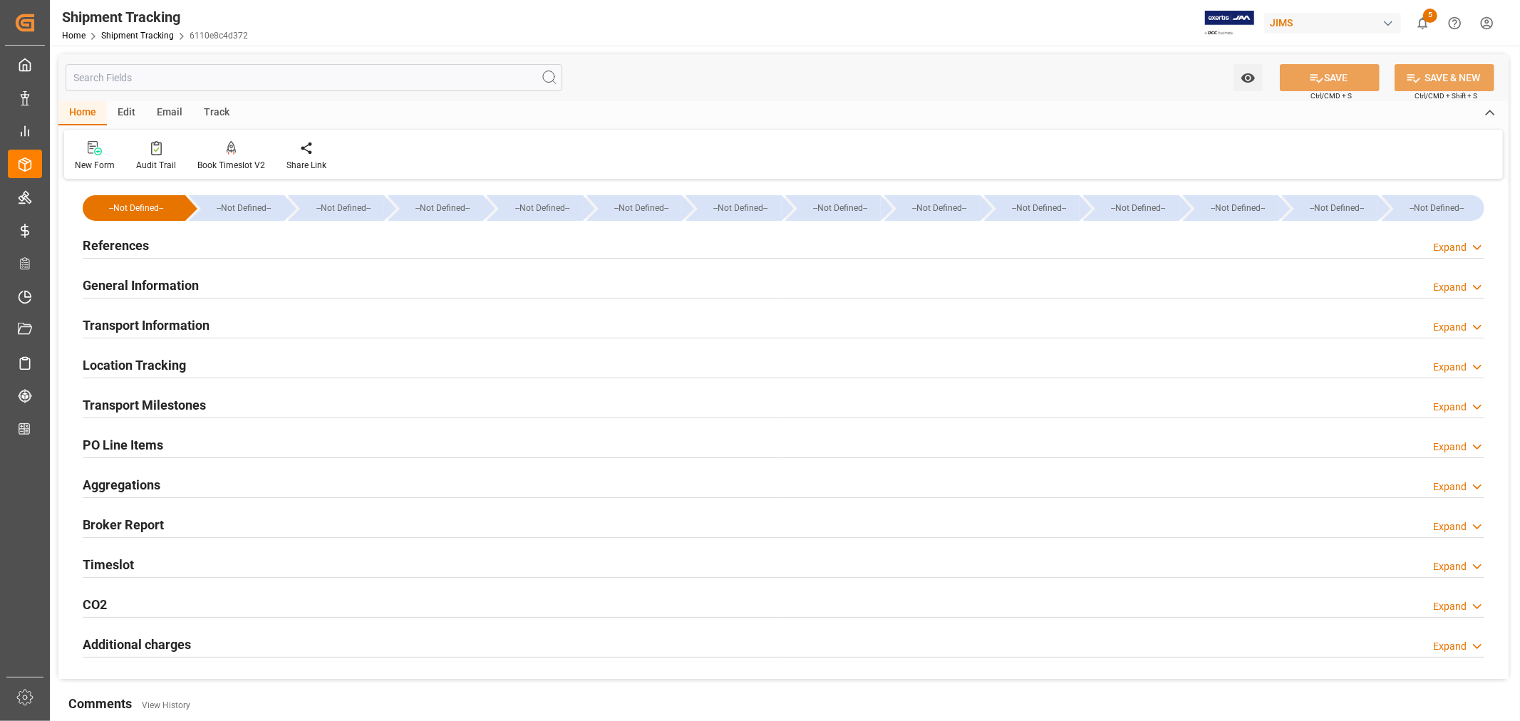
click at [172, 401] on h2 "Transport Milestones" at bounding box center [144, 405] width 123 height 19
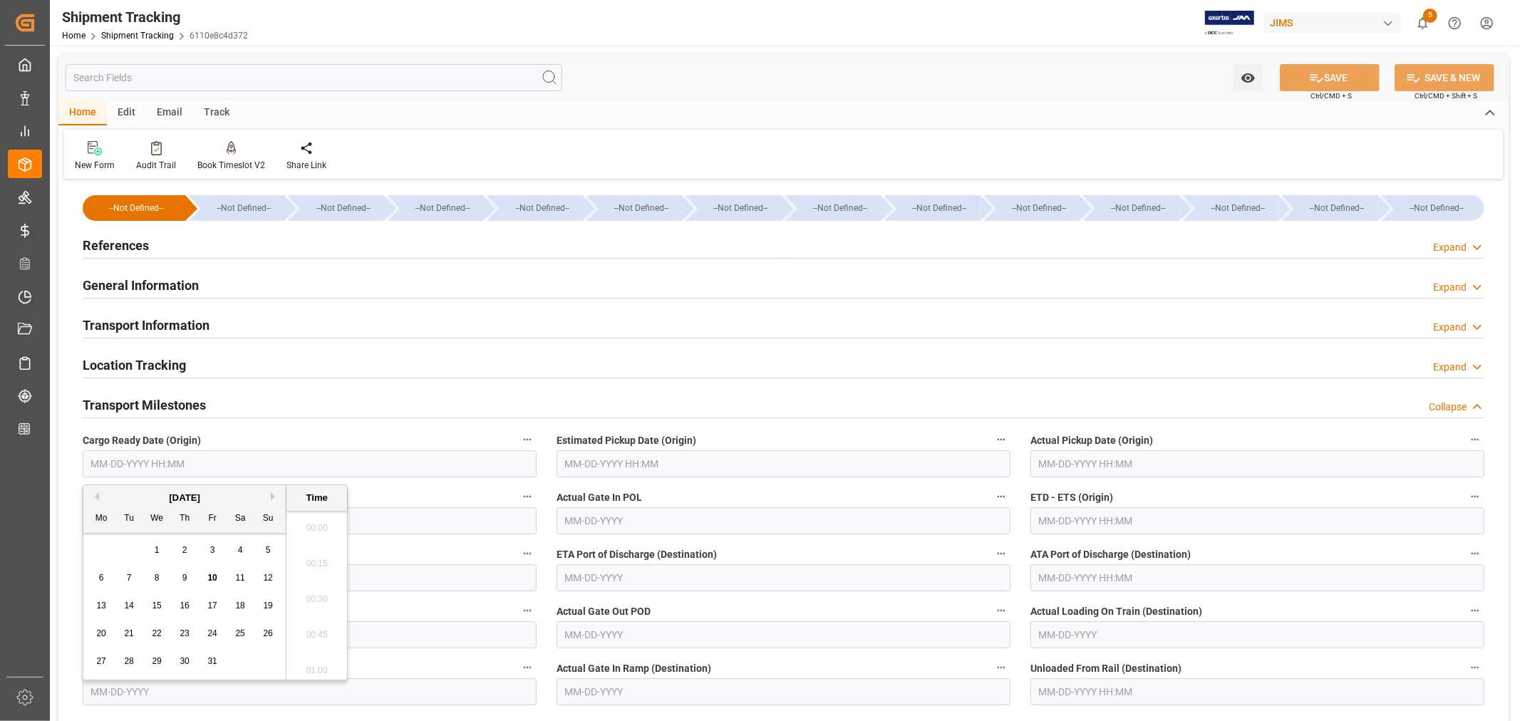
click at [173, 464] on input "text" at bounding box center [310, 463] width 454 height 27
click at [98, 495] on button "Previous Month" at bounding box center [95, 496] width 9 height 9
click at [212, 635] on span "26" at bounding box center [211, 634] width 9 height 10
click at [272, 497] on button "Next Month" at bounding box center [275, 496] width 9 height 9
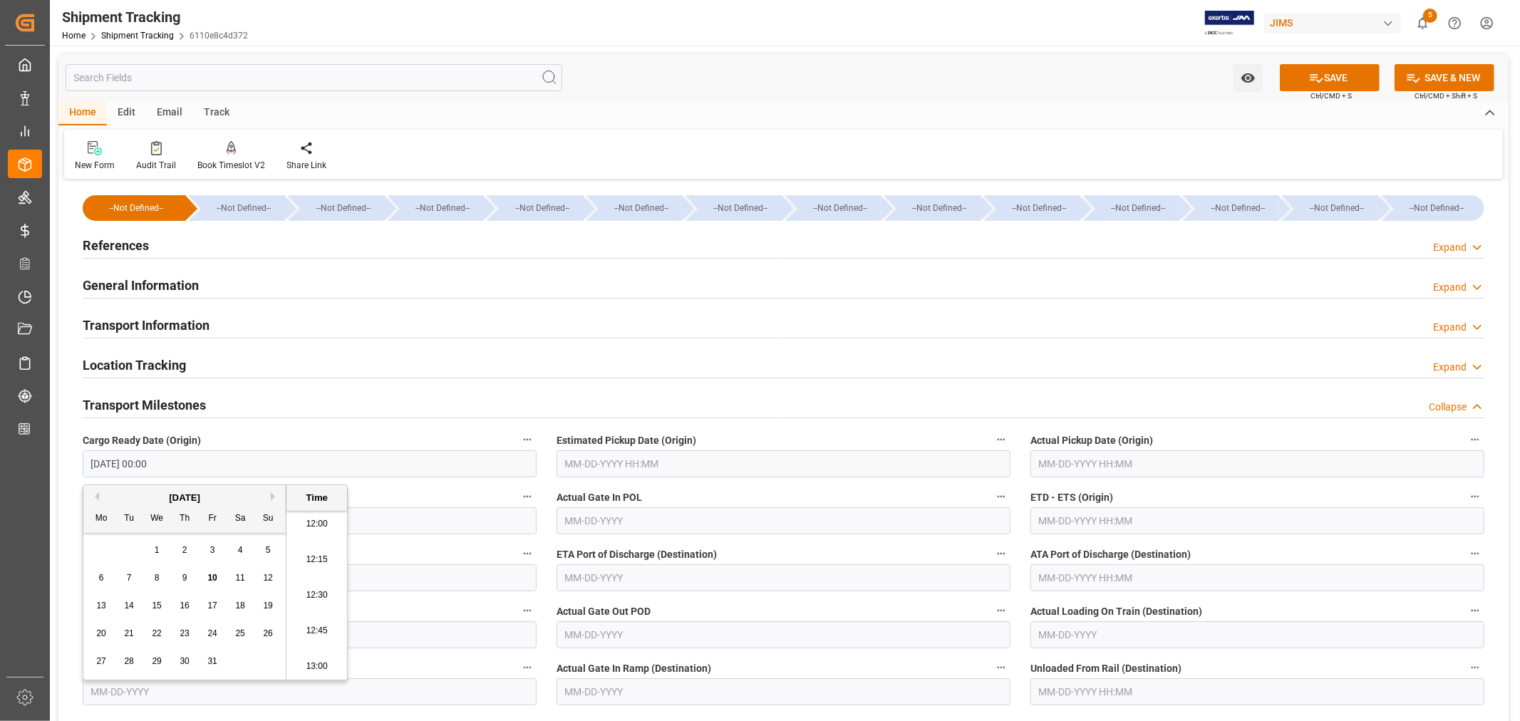
click at [155, 550] on span "1" at bounding box center [157, 550] width 5 height 10
type input "10-01-2025 00:00"
click at [603, 461] on input "text" at bounding box center [784, 463] width 454 height 27
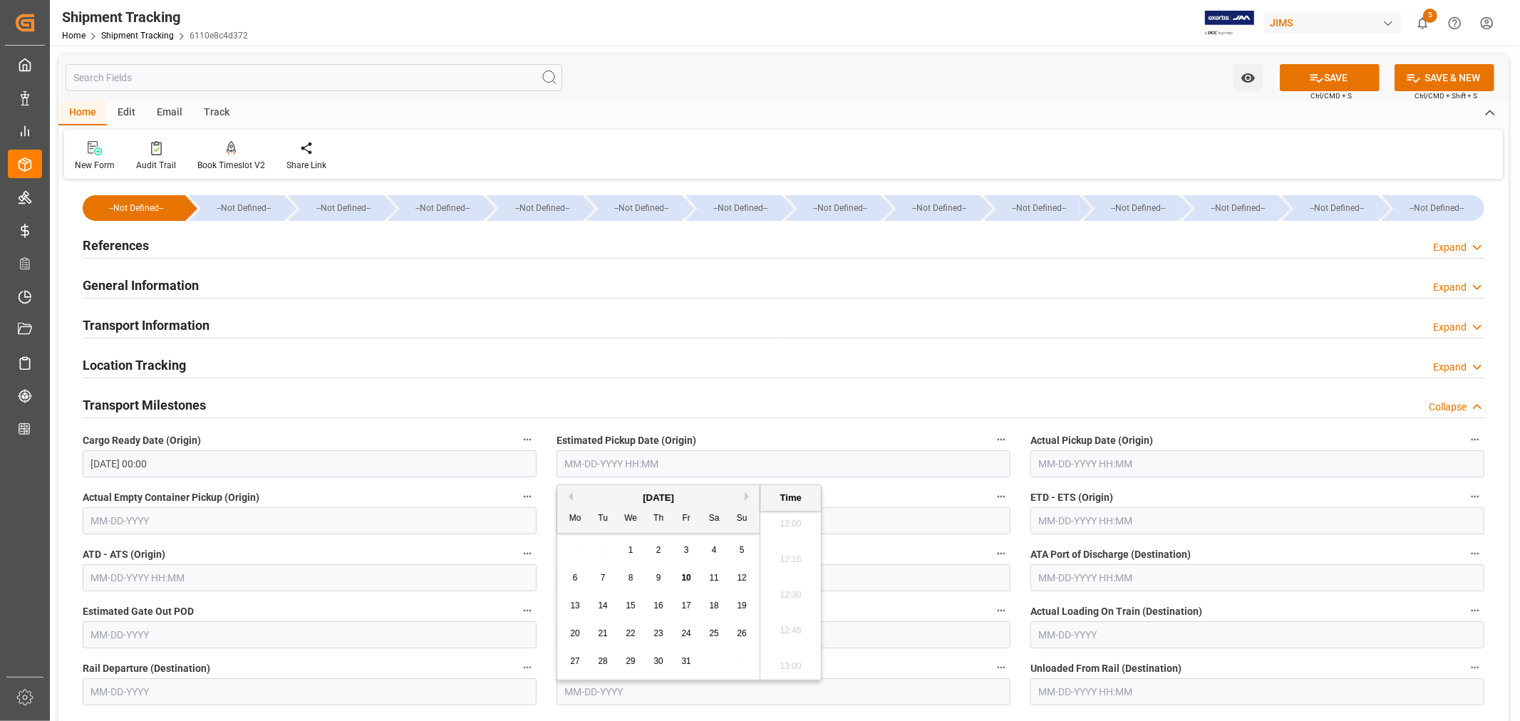
click at [689, 578] on span "10" at bounding box center [685, 578] width 9 height 10
type input "10-10-2025 00:00"
click at [863, 401] on div "Transport Milestones Collapse" at bounding box center [784, 404] width 1402 height 27
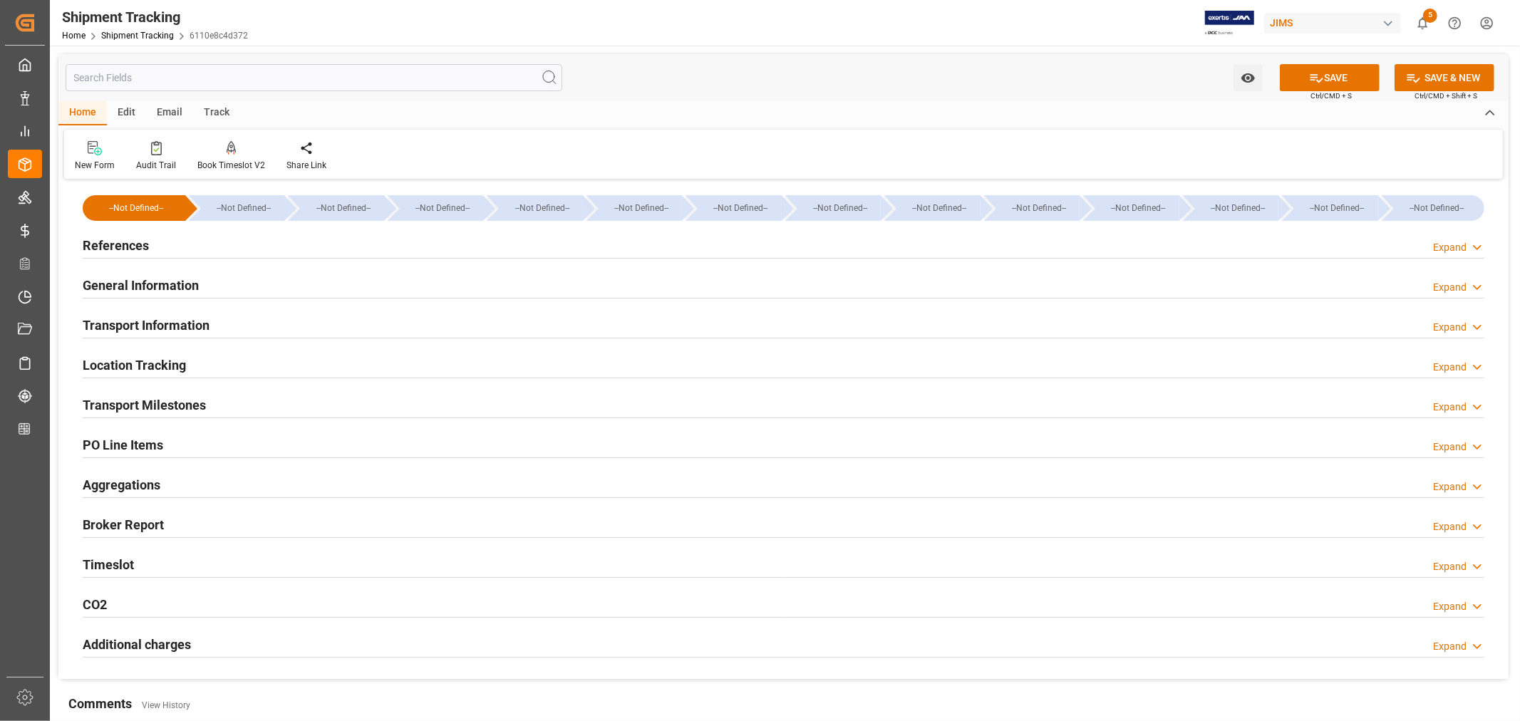
click at [243, 407] on div "Transport Milestones Expand" at bounding box center [784, 404] width 1402 height 27
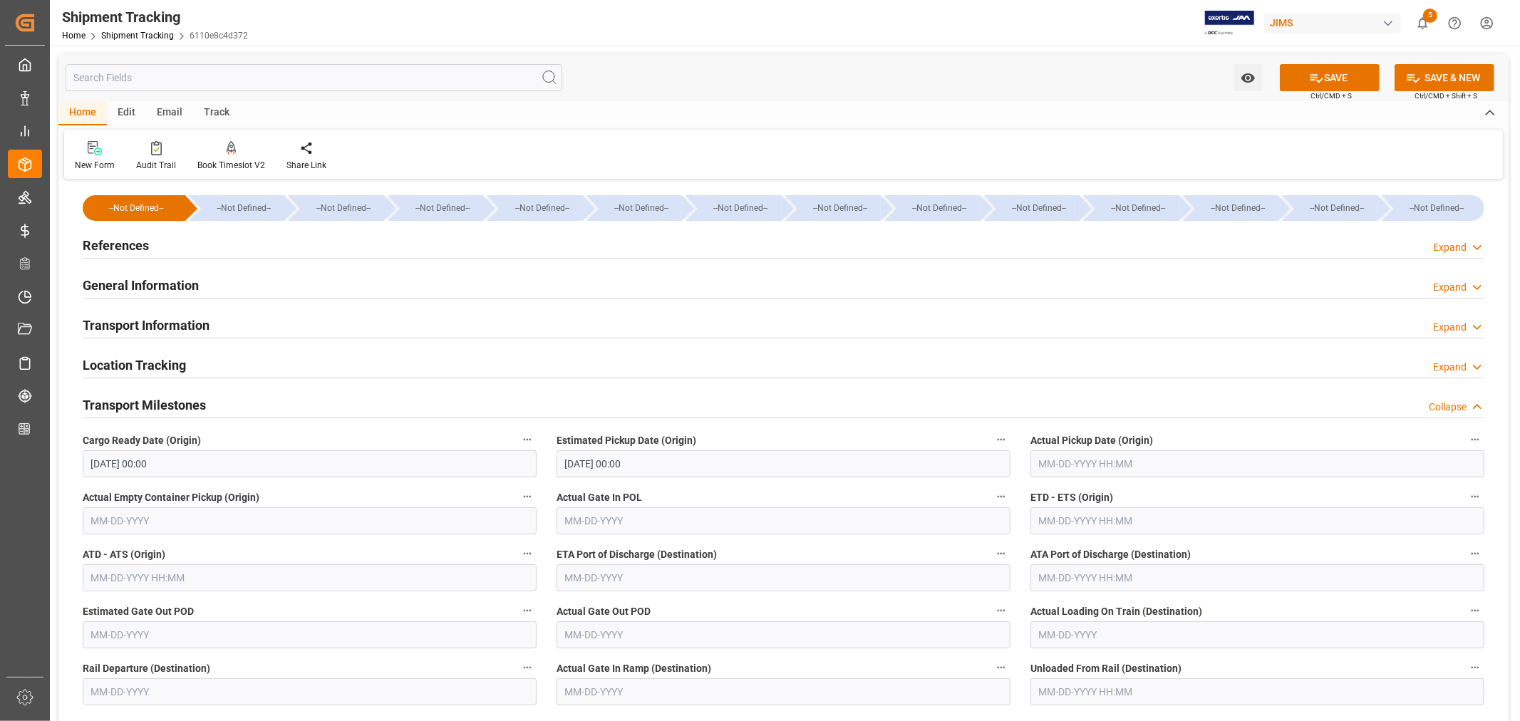
click at [1063, 517] on input "text" at bounding box center [1258, 520] width 454 height 27
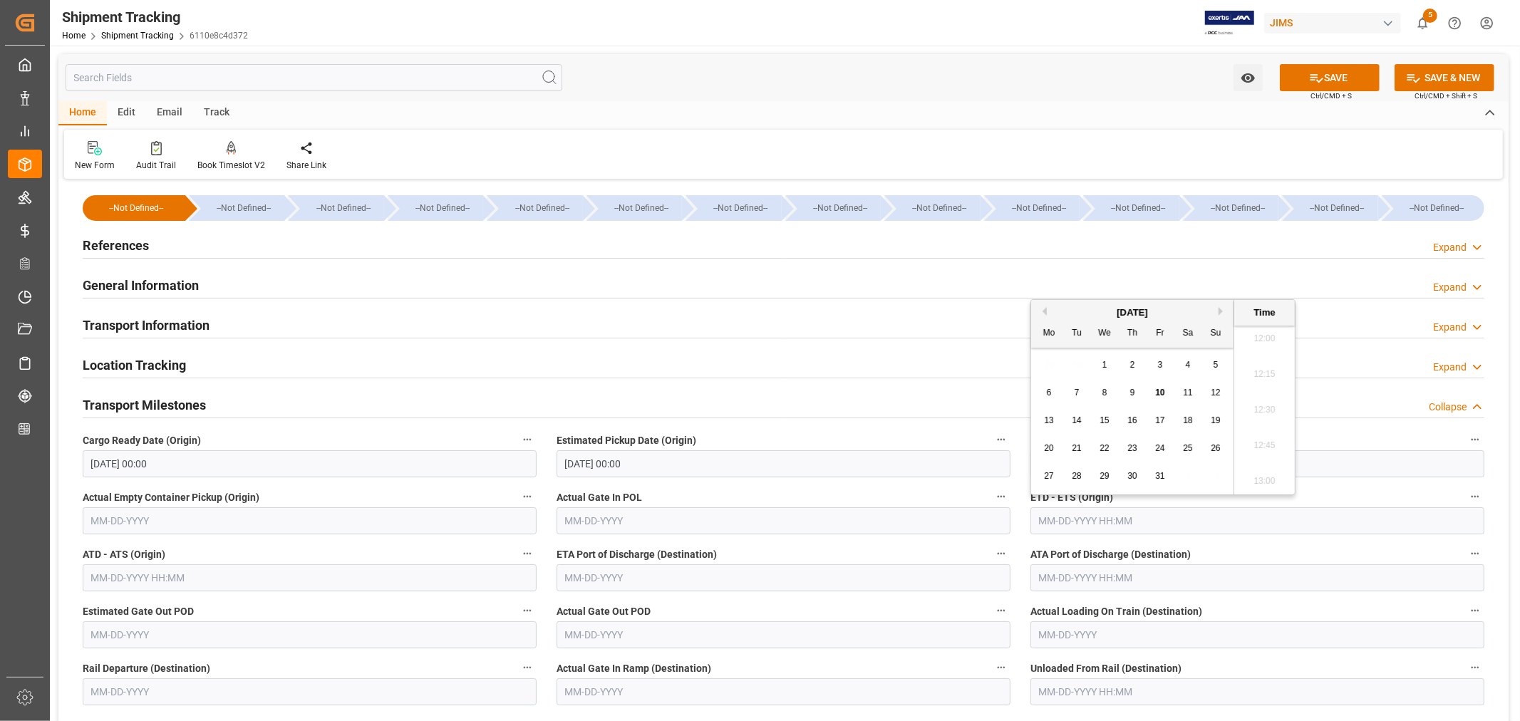
click at [1078, 419] on span "14" at bounding box center [1076, 421] width 9 height 10
type input "10-14-2025 00:00"
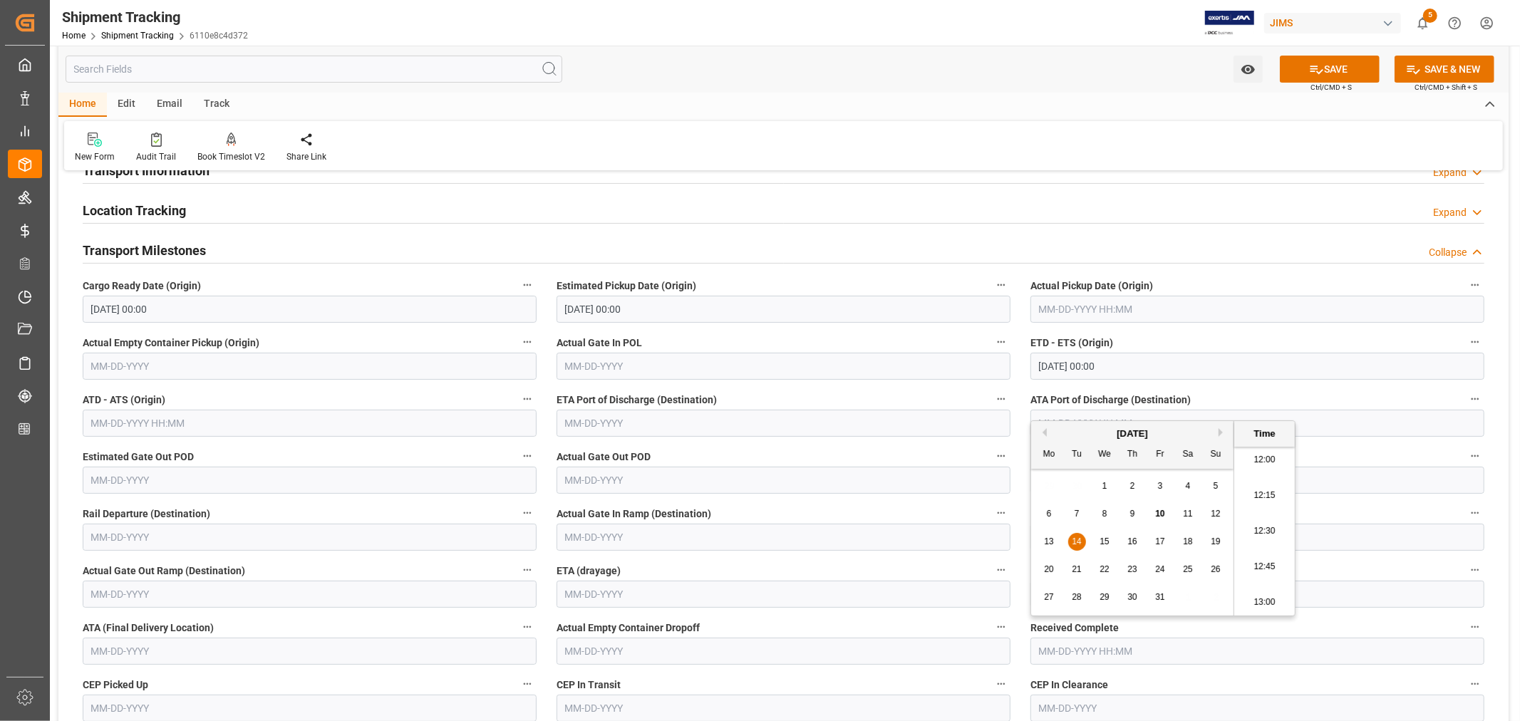
scroll to position [158, 0]
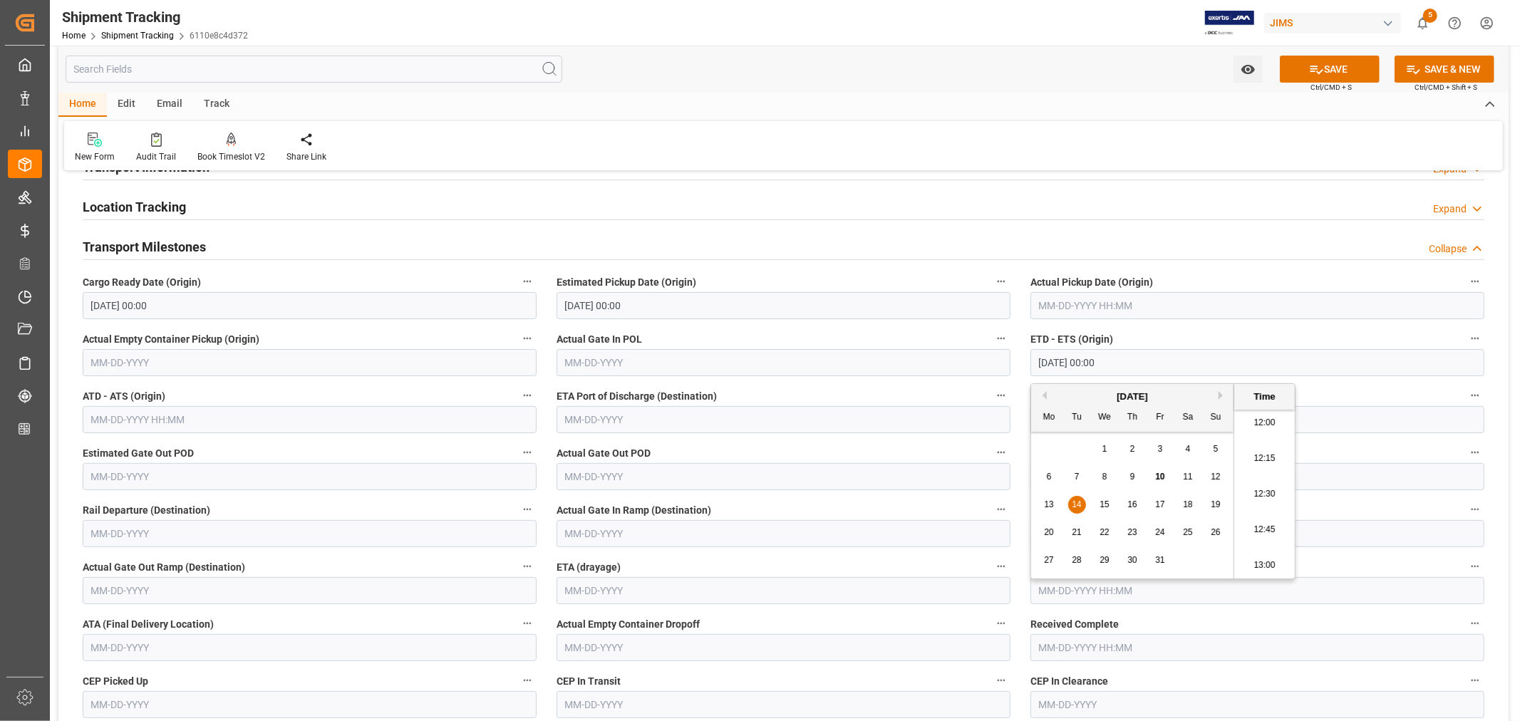
click at [585, 423] on input "text" at bounding box center [784, 419] width 454 height 27
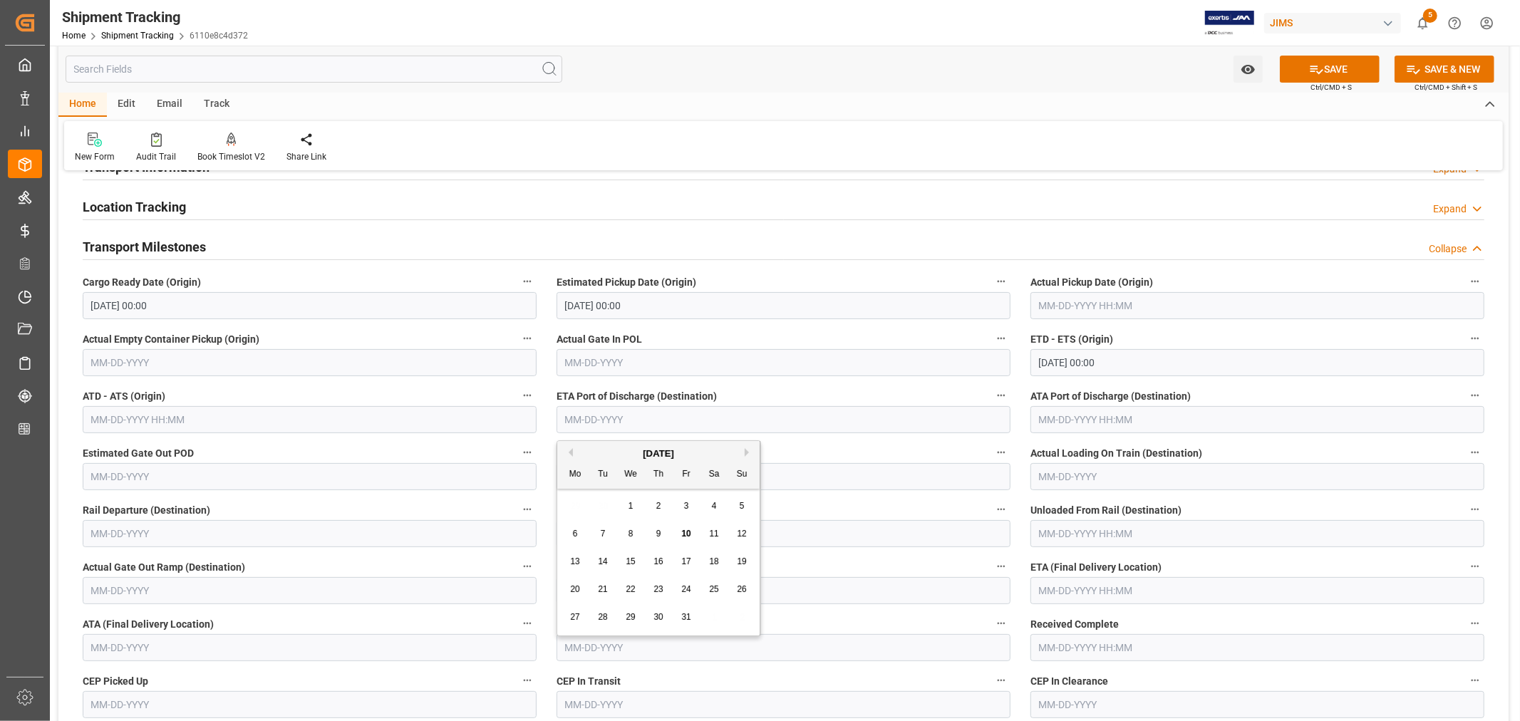
click at [606, 456] on div "[DATE]" at bounding box center [658, 454] width 202 height 14
click at [630, 564] on span "15" at bounding box center [630, 562] width 9 height 10
type input "10-15-2025"
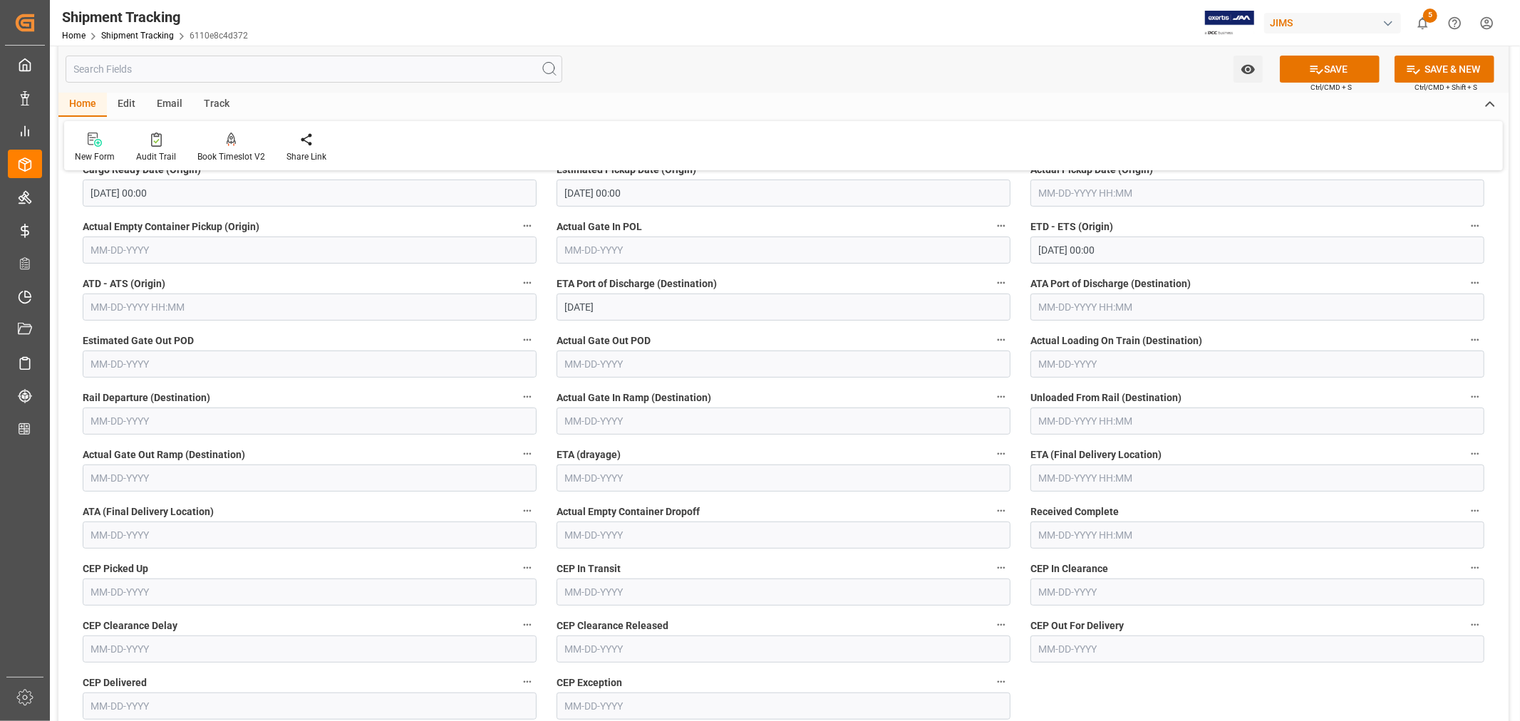
scroll to position [316, 0]
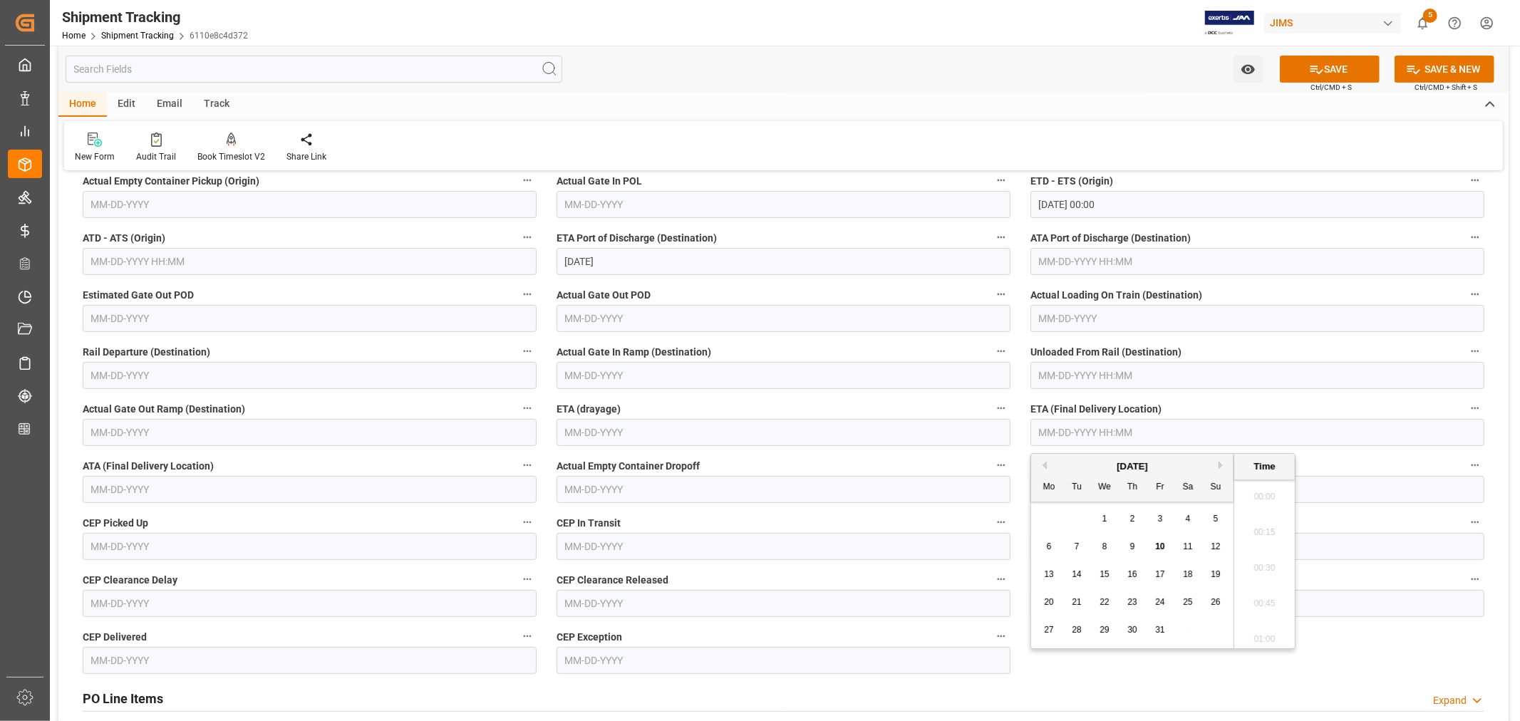
click at [1071, 429] on input "text" at bounding box center [1258, 432] width 454 height 27
click at [1078, 468] on div "[DATE]" at bounding box center [1132, 467] width 202 height 14
click at [1133, 576] on span "16" at bounding box center [1132, 574] width 9 height 10
type input "10-16-2025 00:00"
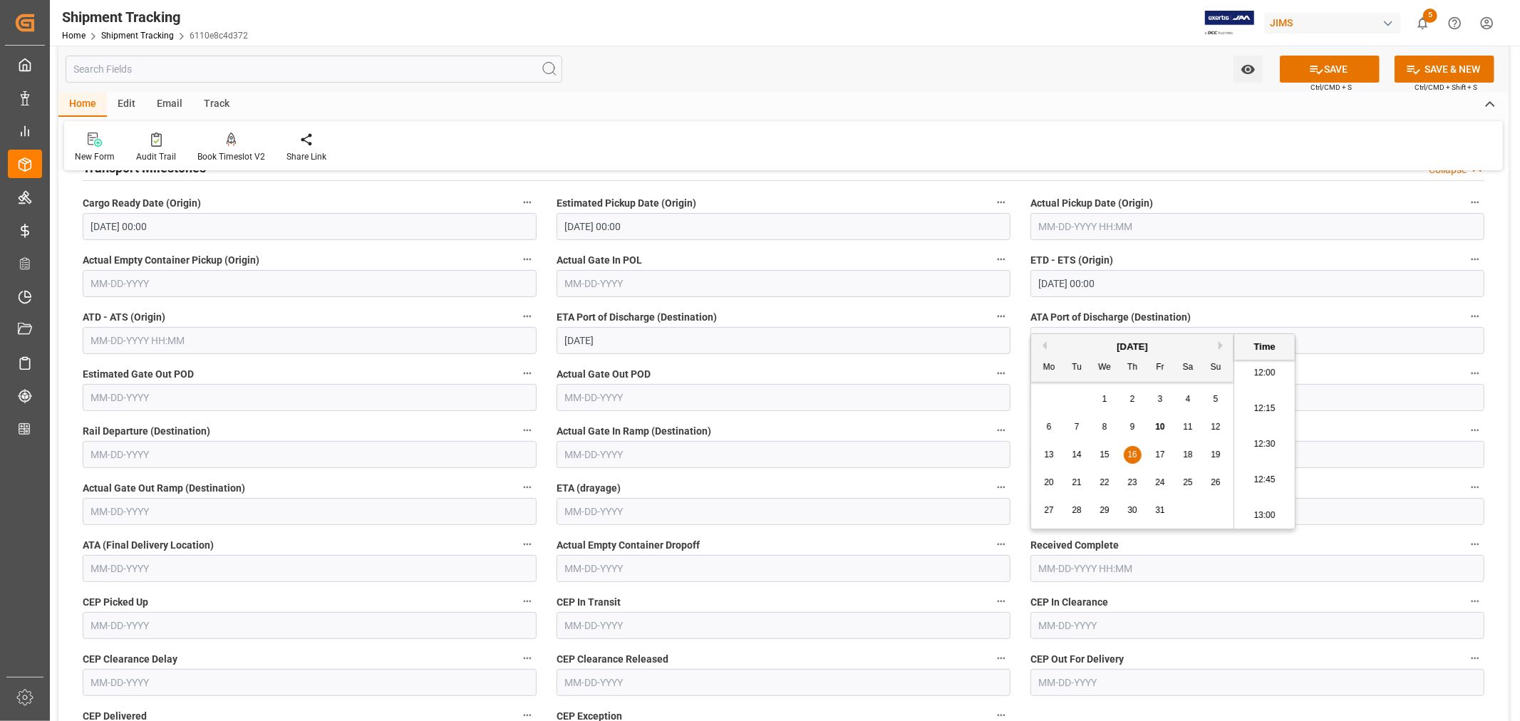
scroll to position [158, 0]
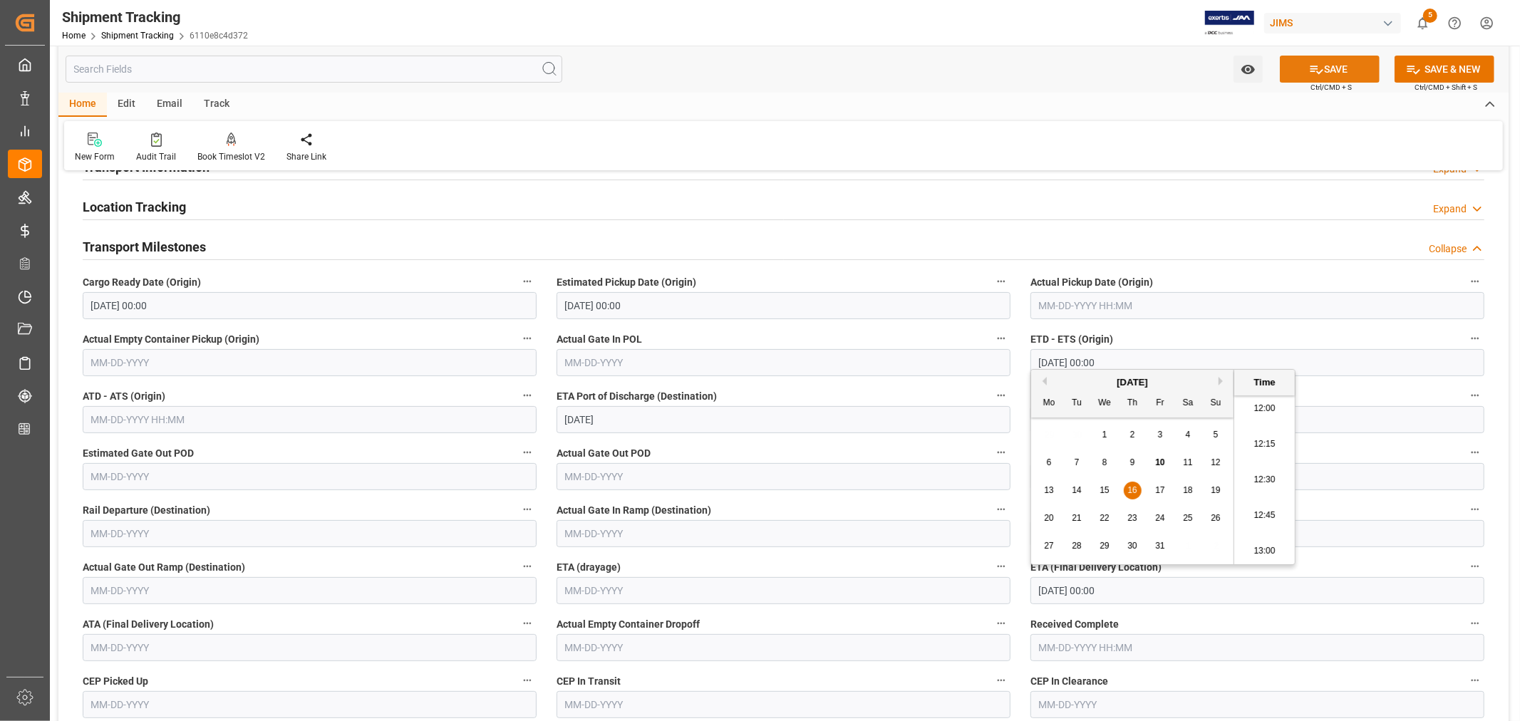
click at [1330, 68] on button "SAVE" at bounding box center [1330, 69] width 100 height 27
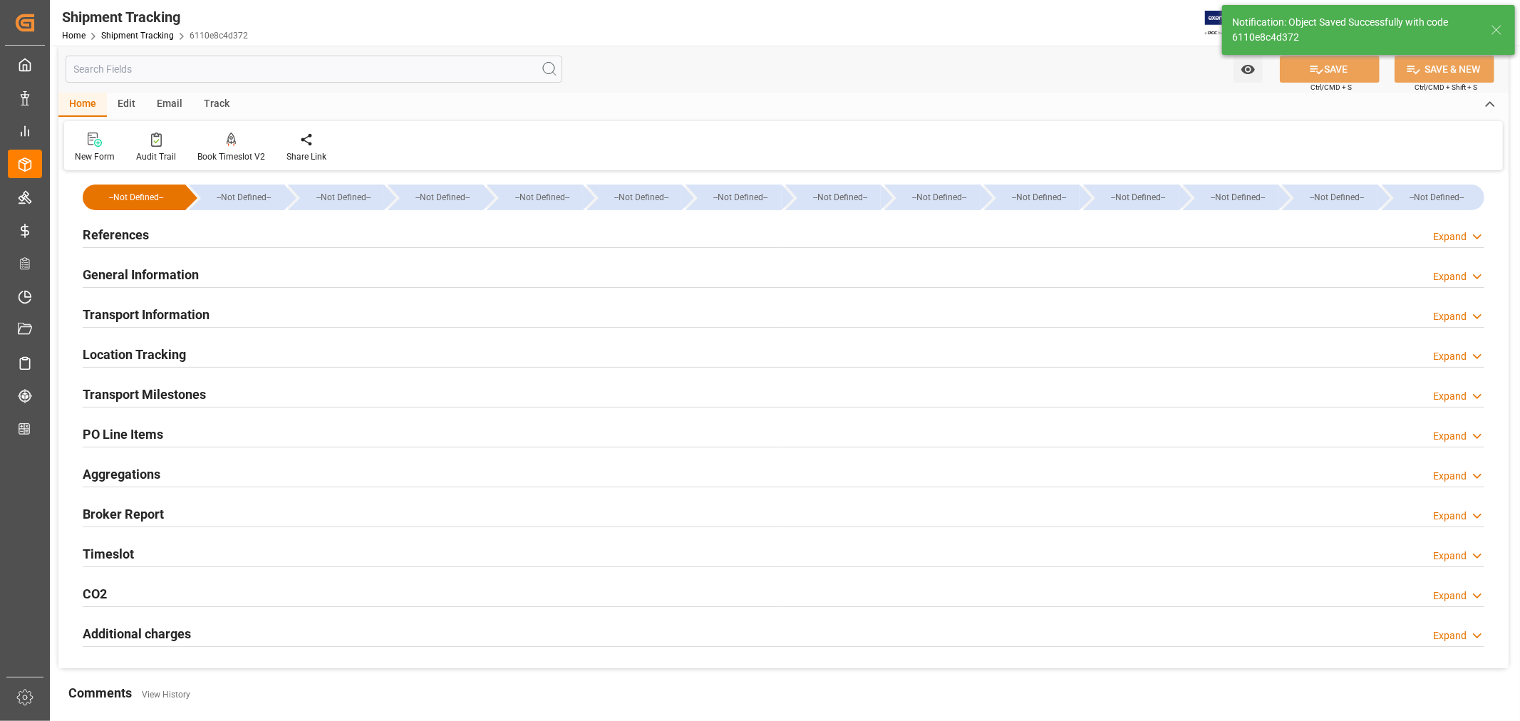
scroll to position [0, 0]
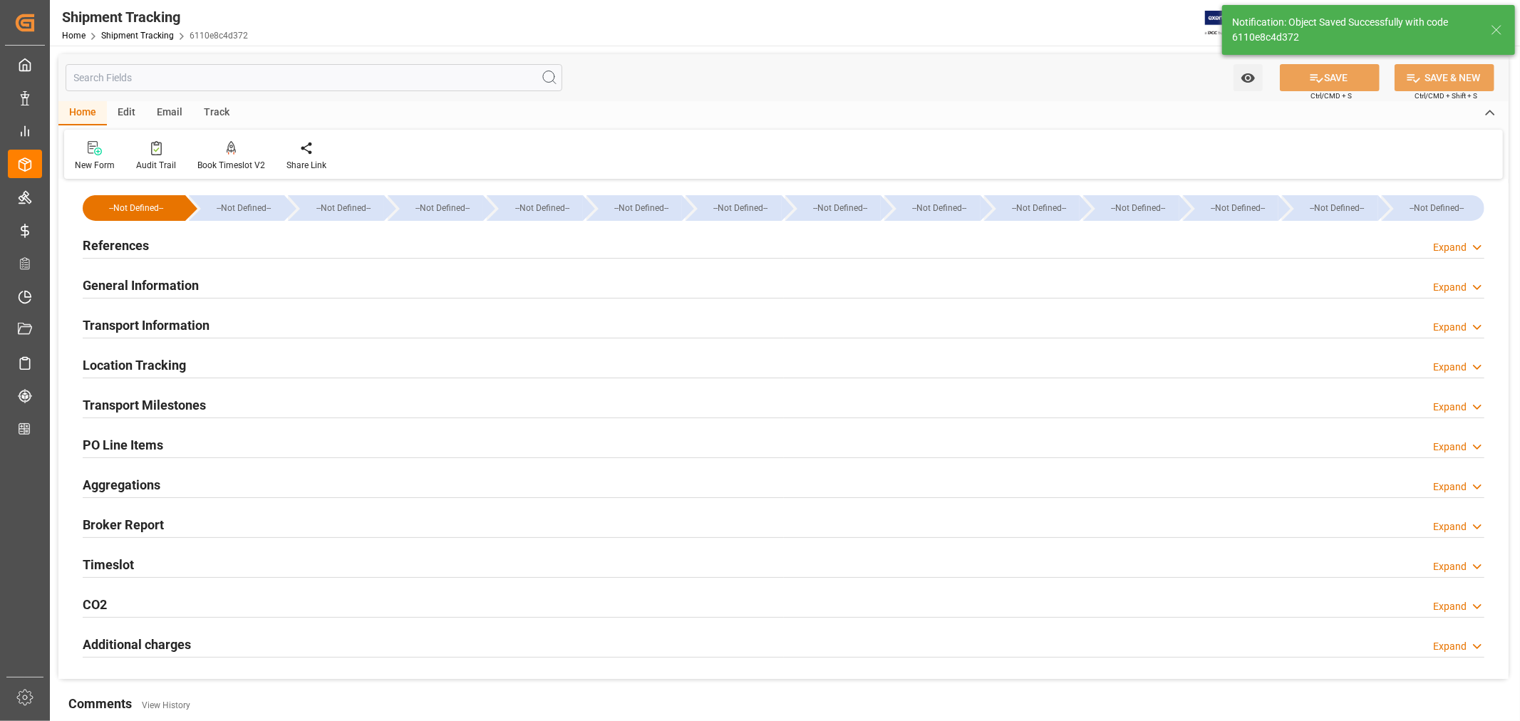
click at [158, 282] on h2 "General Information" at bounding box center [141, 285] width 116 height 19
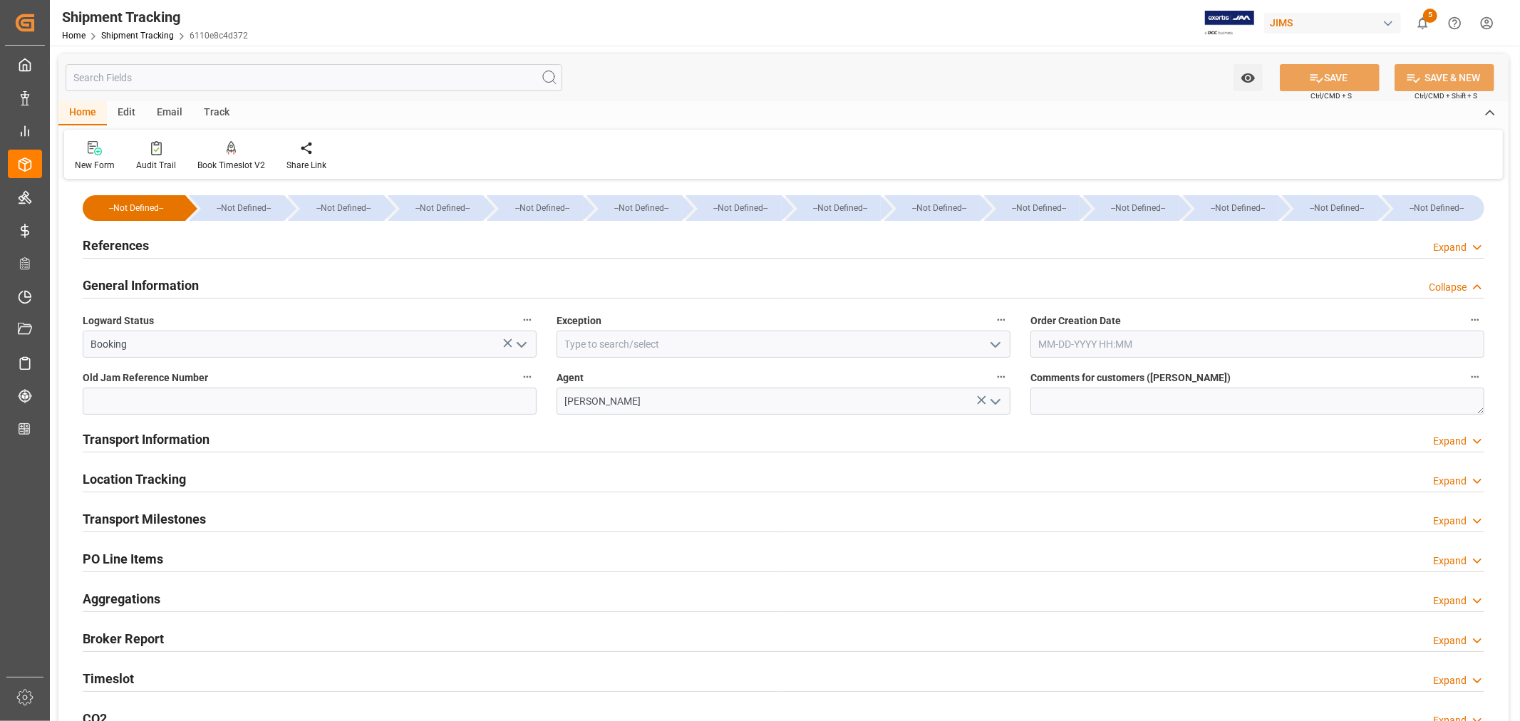
click at [996, 341] on icon "open menu" at bounding box center [995, 344] width 17 height 17
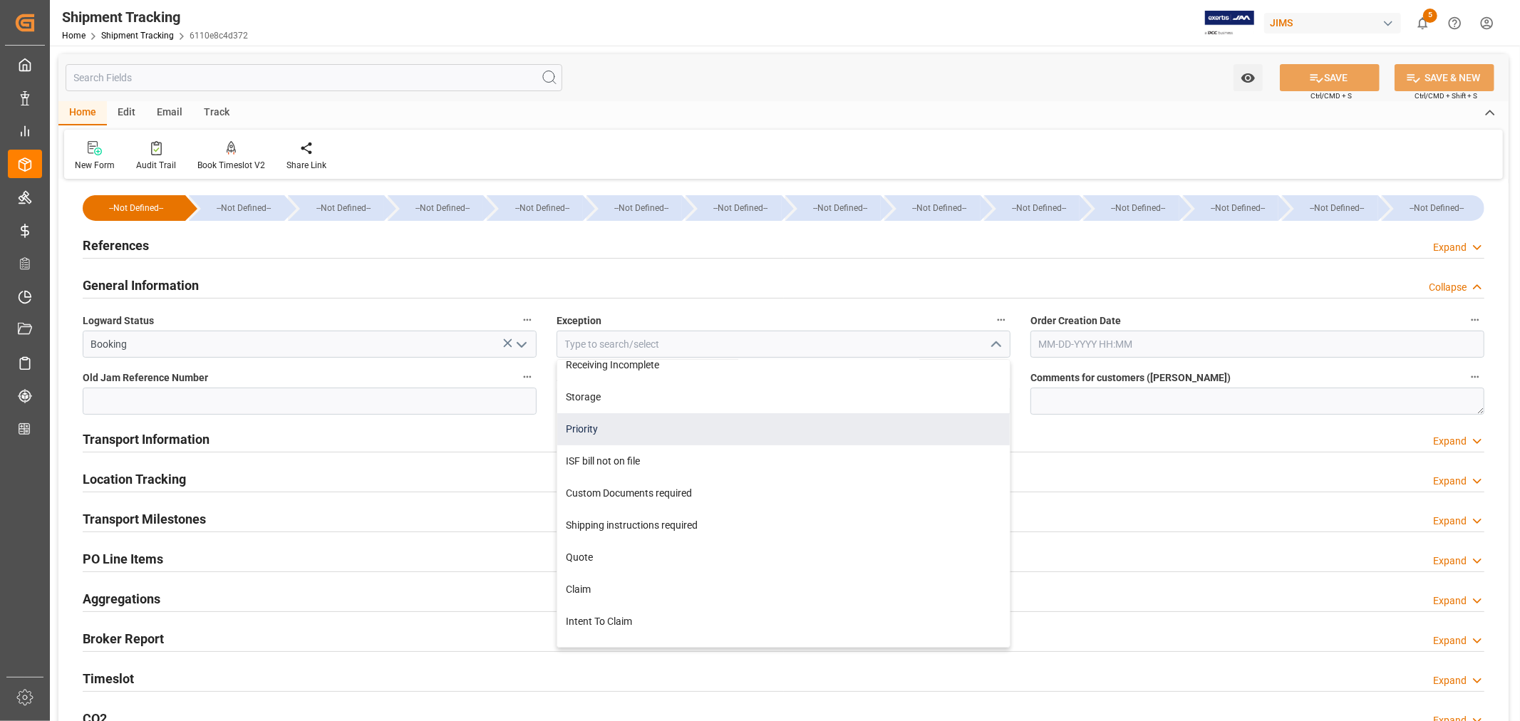
click at [628, 425] on div "Priority" at bounding box center [783, 429] width 453 height 32
type input "Priority"
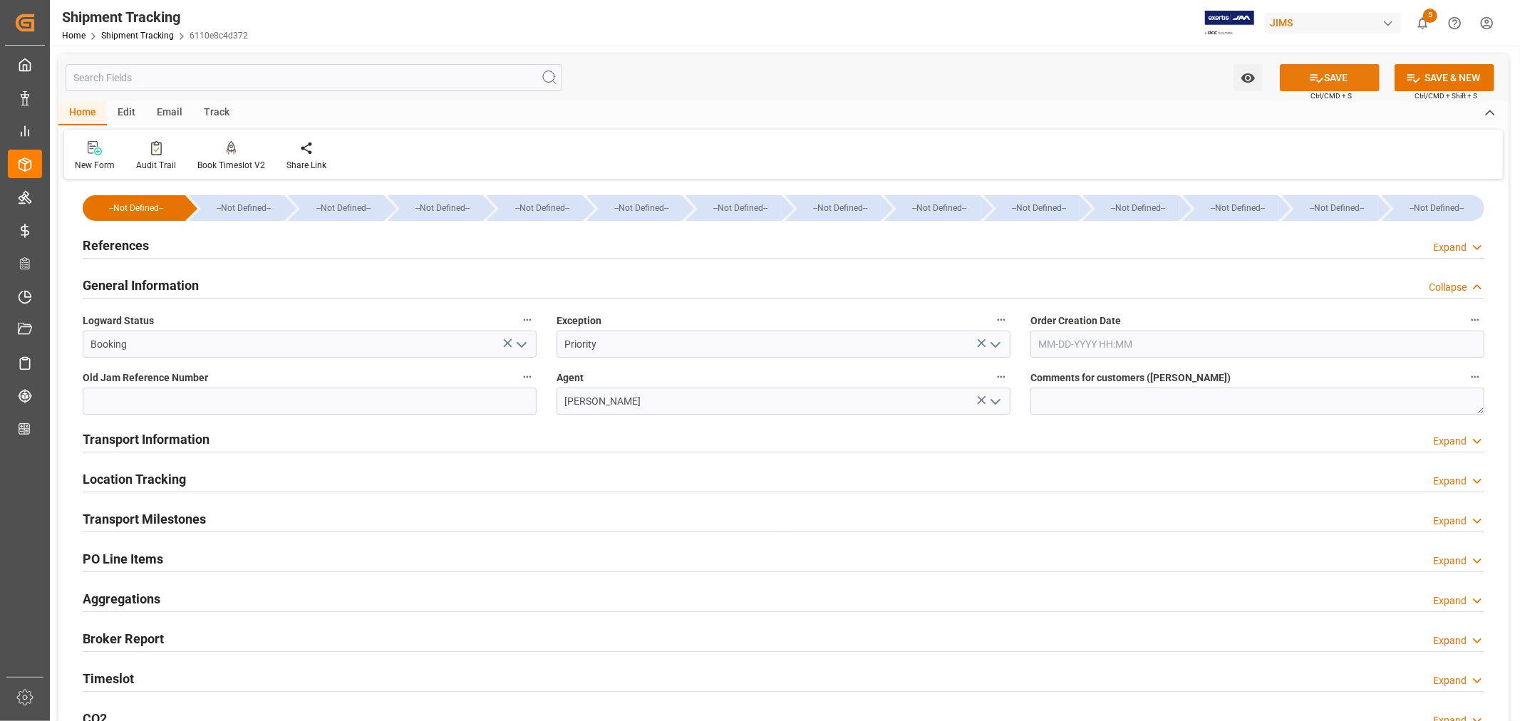
click at [1334, 81] on button "SAVE" at bounding box center [1330, 77] width 100 height 27
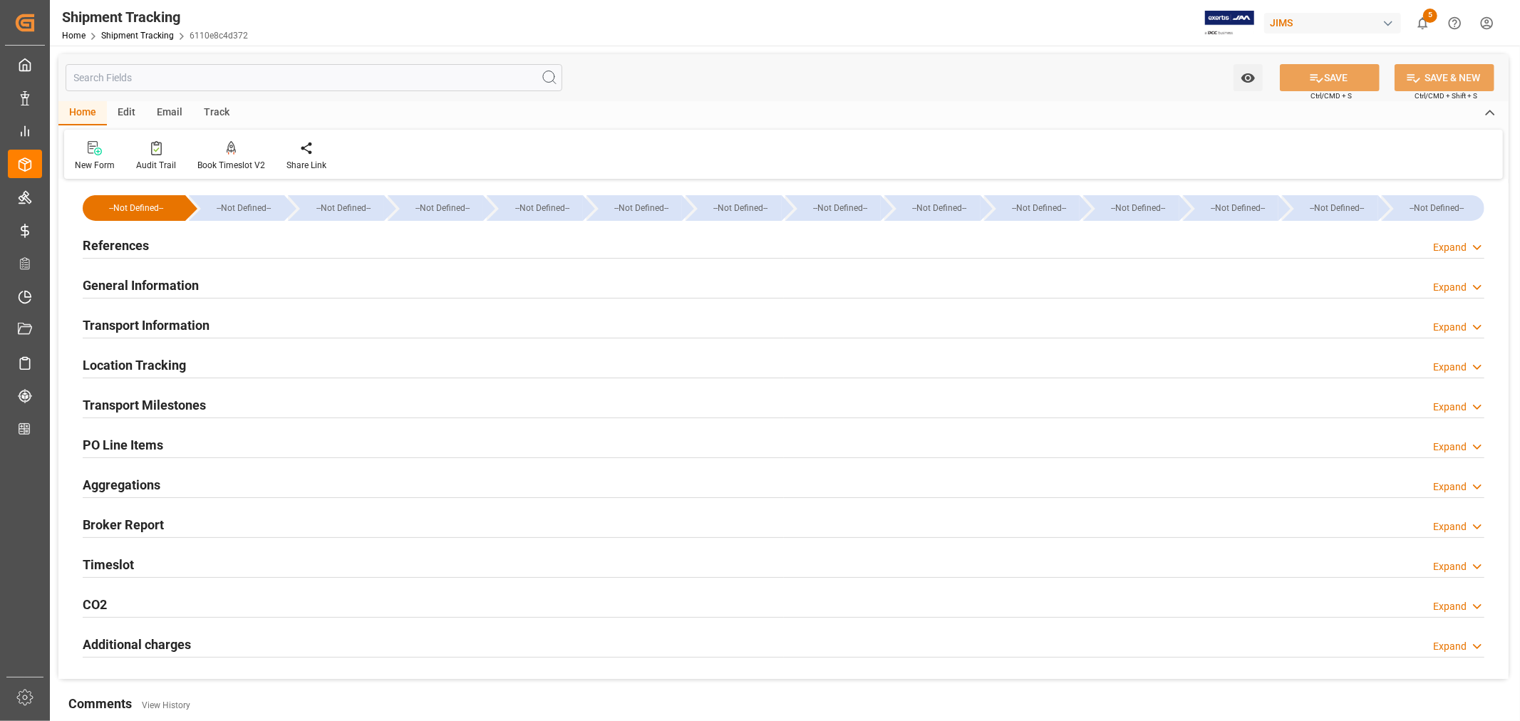
click at [139, 239] on h2 "References" at bounding box center [116, 245] width 66 height 19
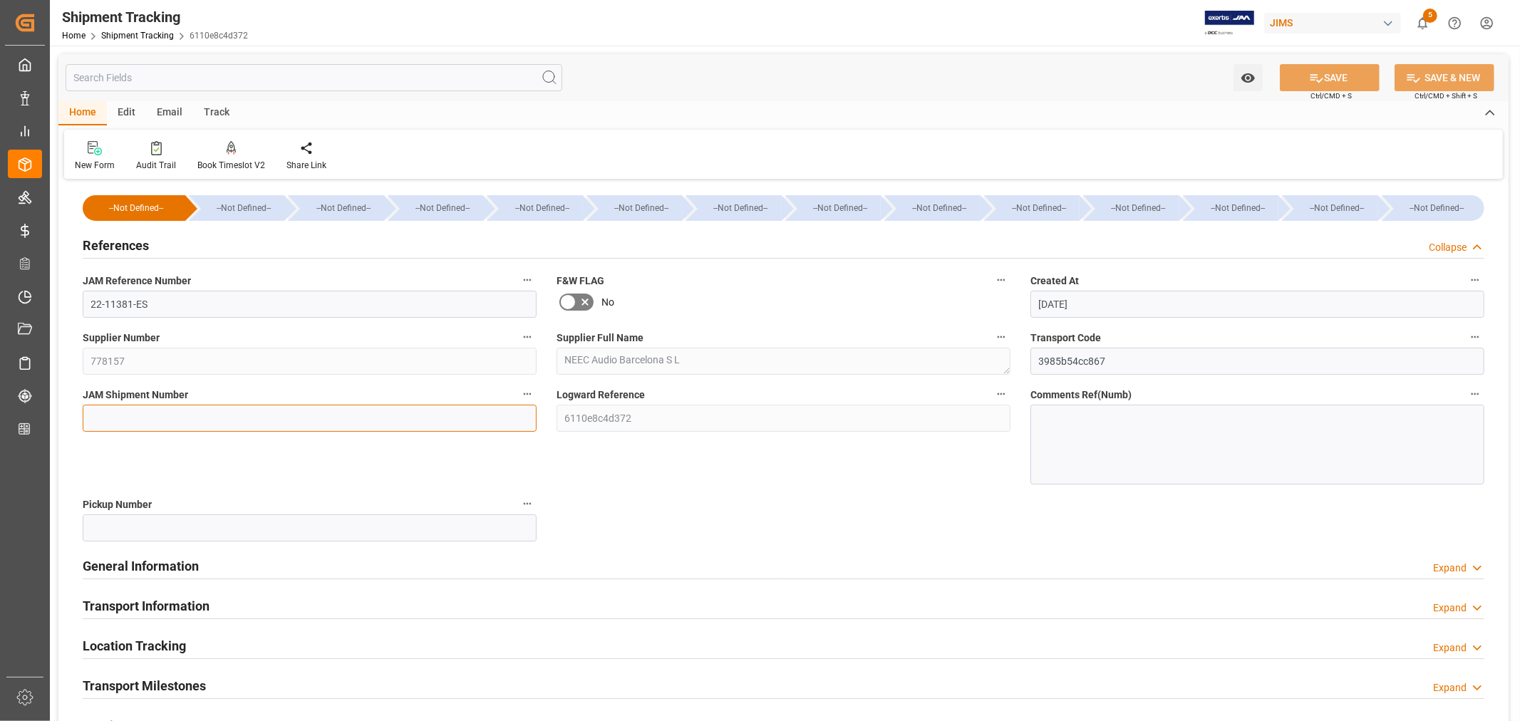
click at [109, 411] on input at bounding box center [310, 418] width 454 height 27
paste input "73379"
type input "73379"
click at [1329, 75] on button "SAVE" at bounding box center [1330, 77] width 100 height 27
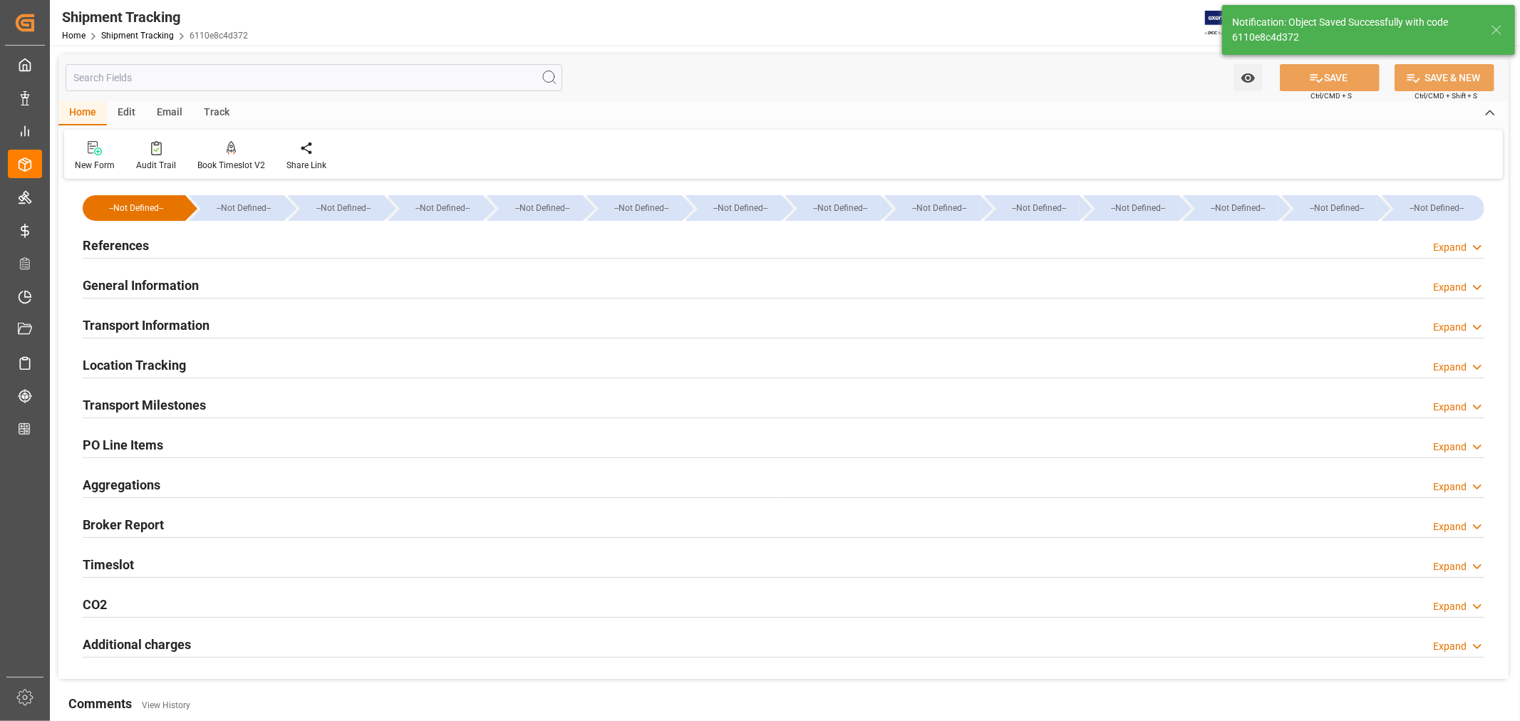
click at [257, 404] on div "Transport Milestones Expand" at bounding box center [784, 404] width 1402 height 27
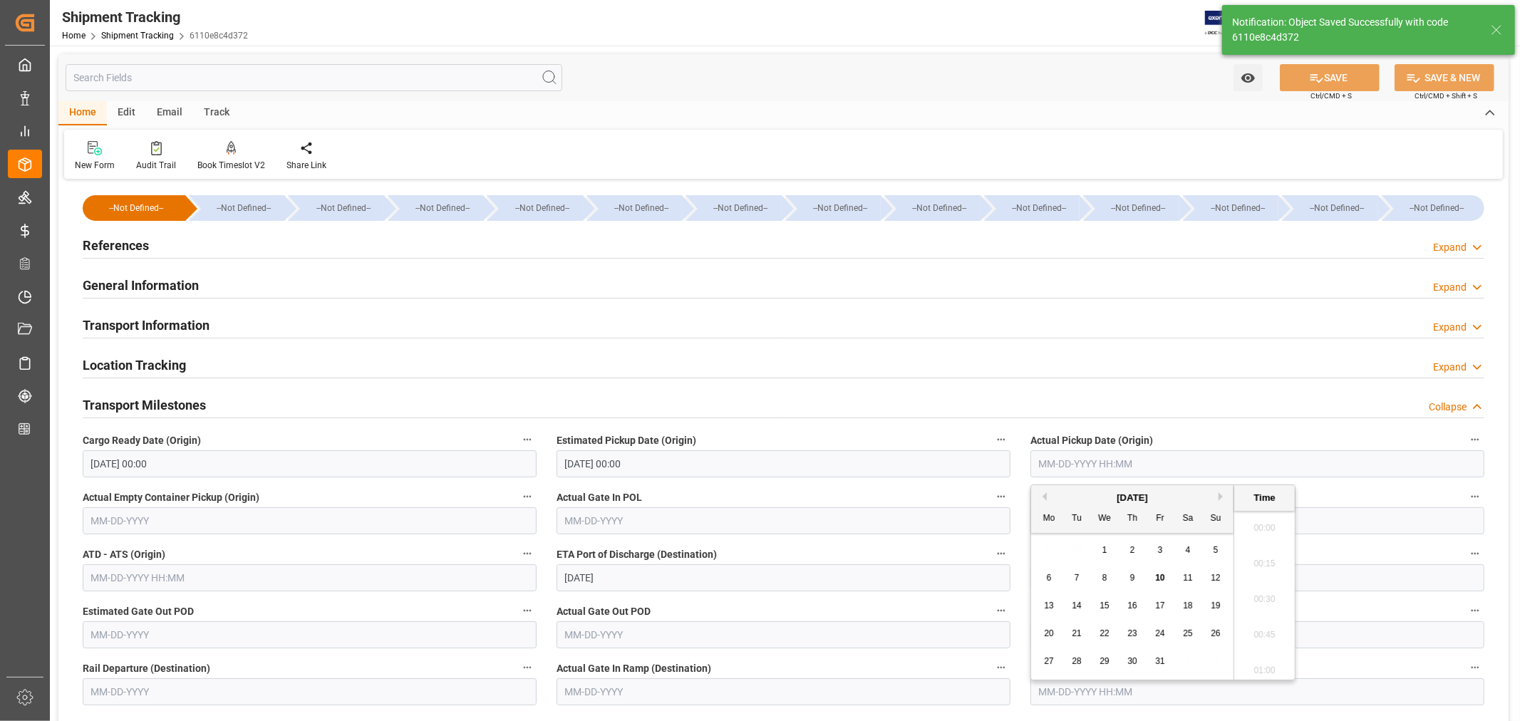
click at [1051, 463] on input "text" at bounding box center [1258, 463] width 454 height 27
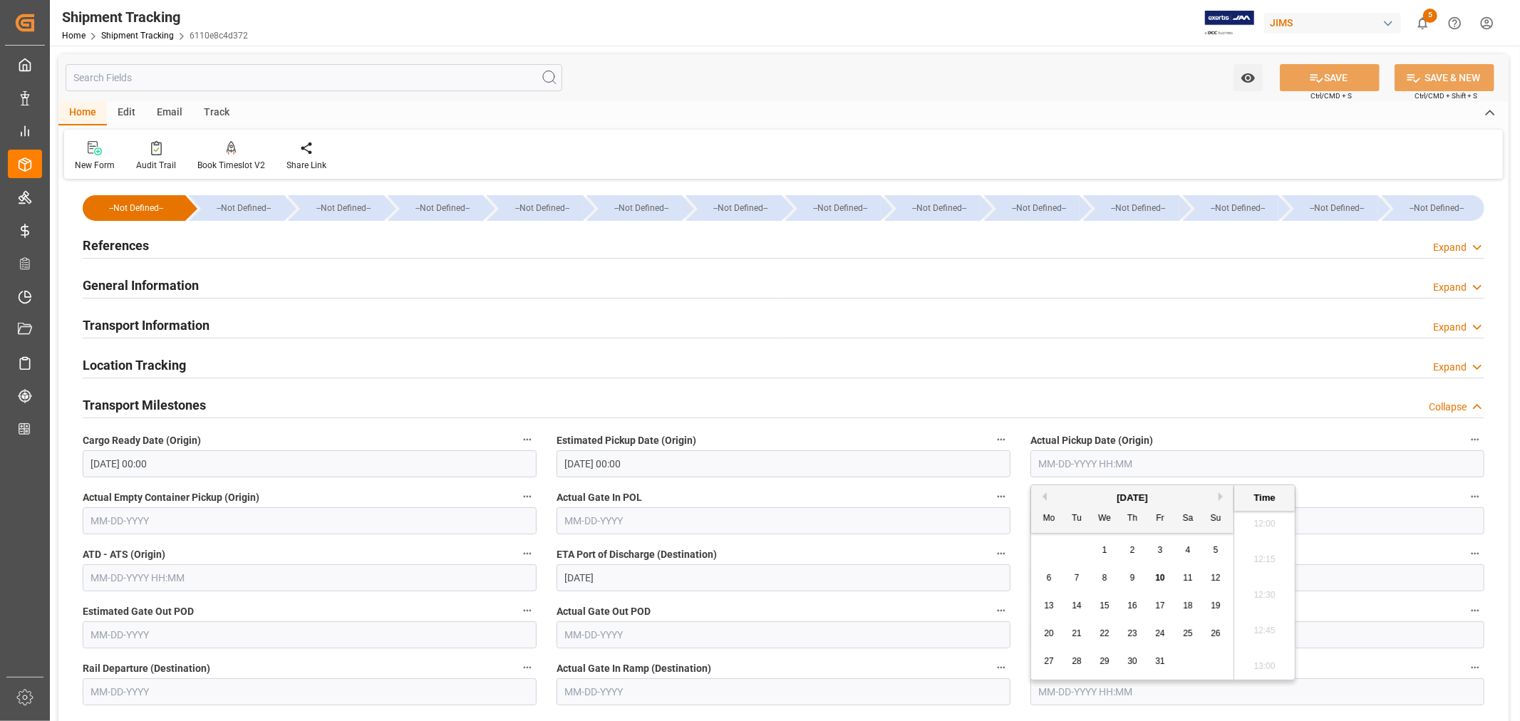
click at [1076, 500] on div "[DATE]" at bounding box center [1132, 498] width 202 height 14
click at [1162, 578] on span "10" at bounding box center [1159, 578] width 9 height 10
type input "10-10-2025 00:00"
click at [597, 519] on input "text" at bounding box center [784, 520] width 454 height 27
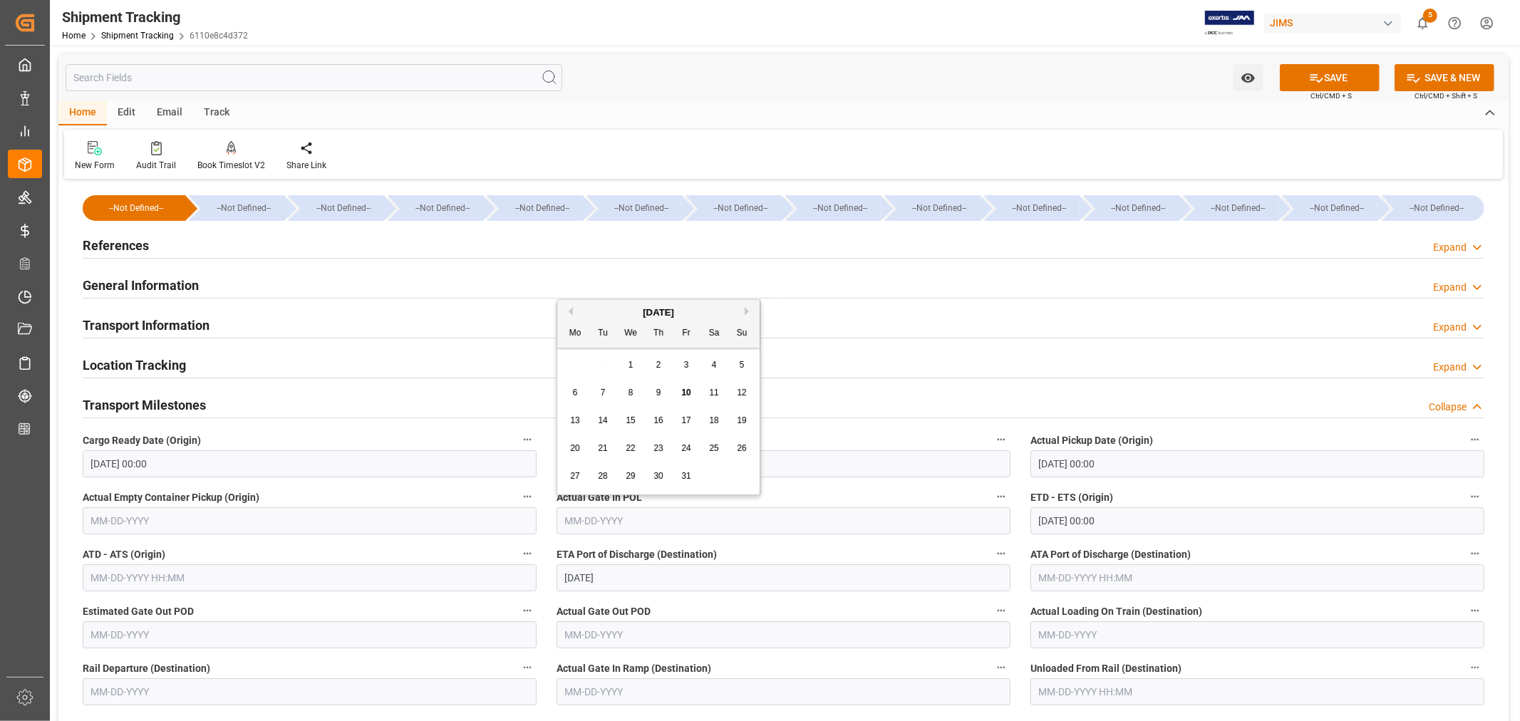
click at [686, 395] on span "10" at bounding box center [685, 393] width 9 height 10
type input "10-10-2025"
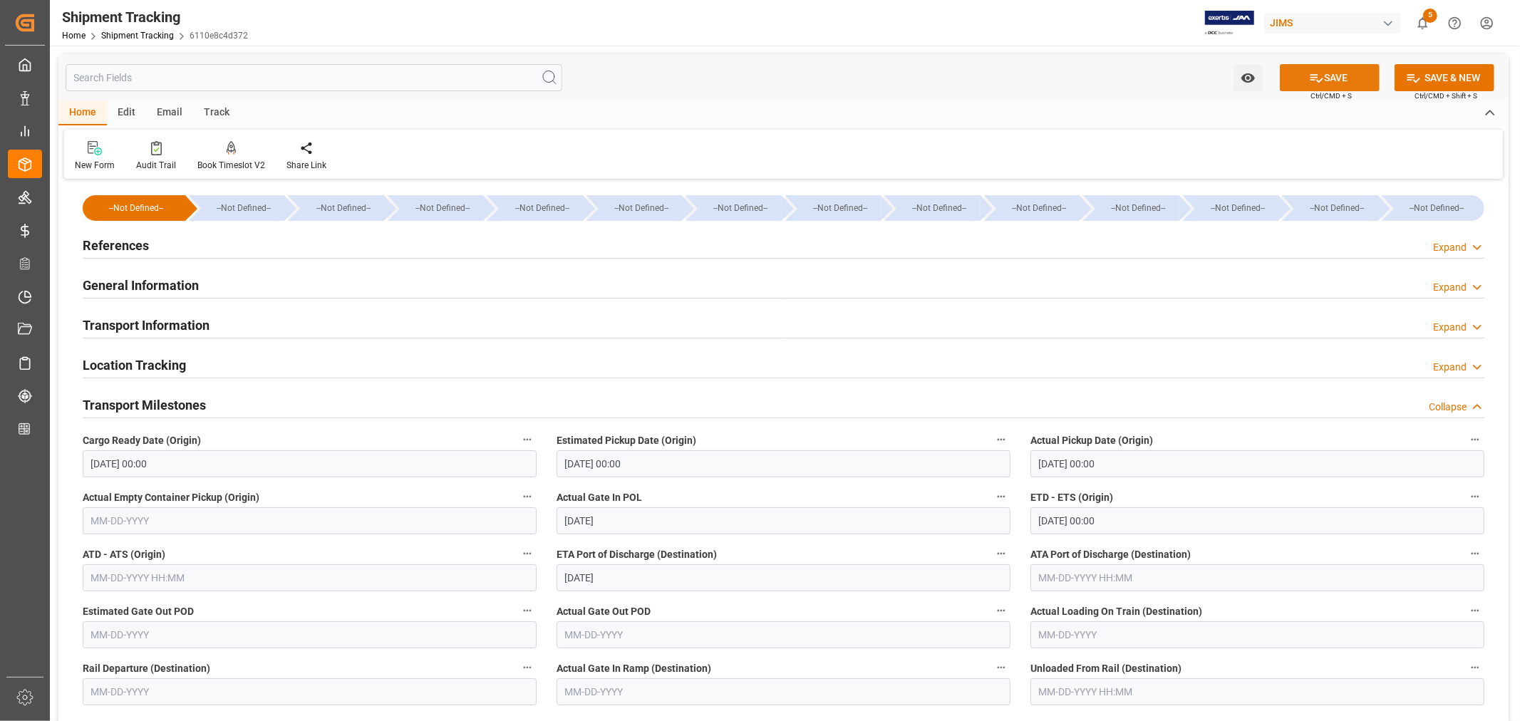
click at [1331, 74] on button "SAVE" at bounding box center [1330, 77] width 100 height 27
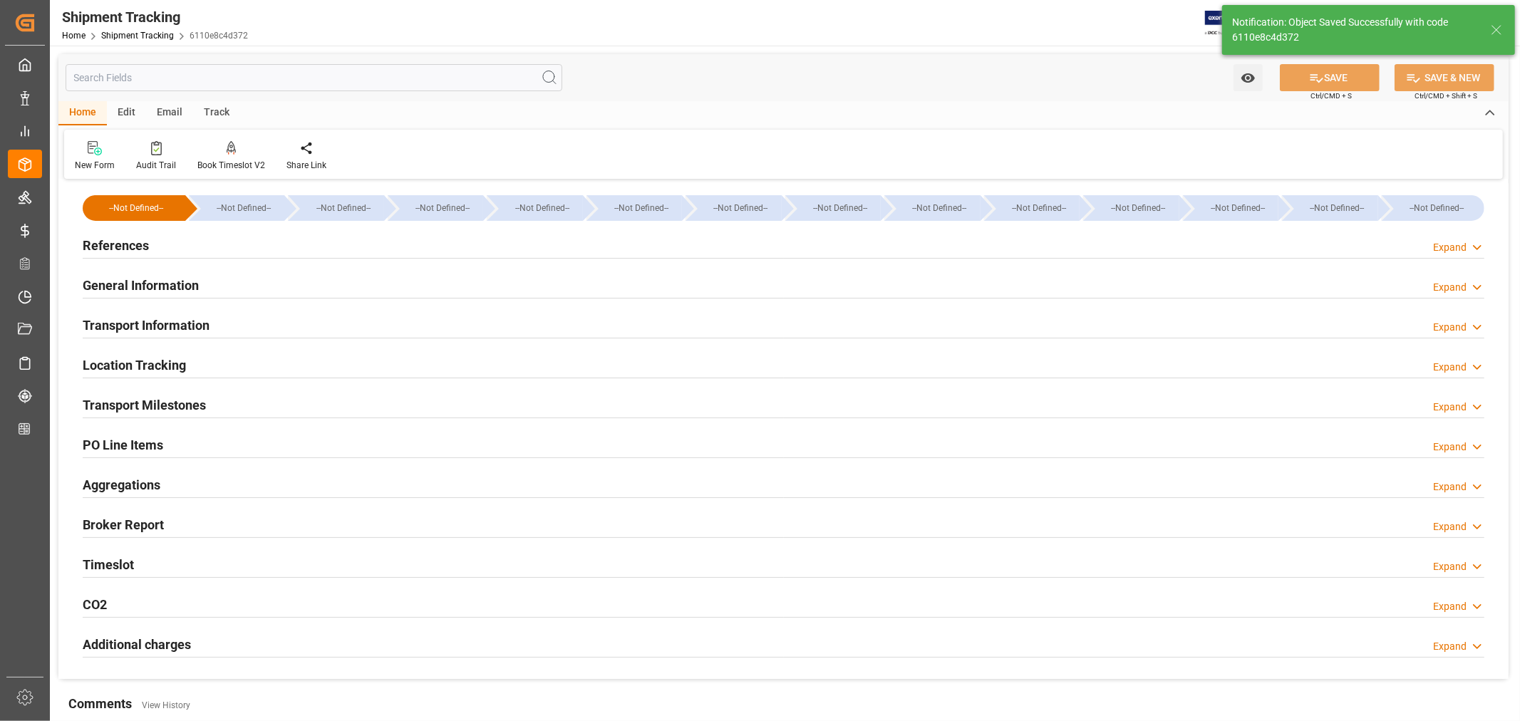
click at [132, 284] on h2 "General Information" at bounding box center [141, 285] width 116 height 19
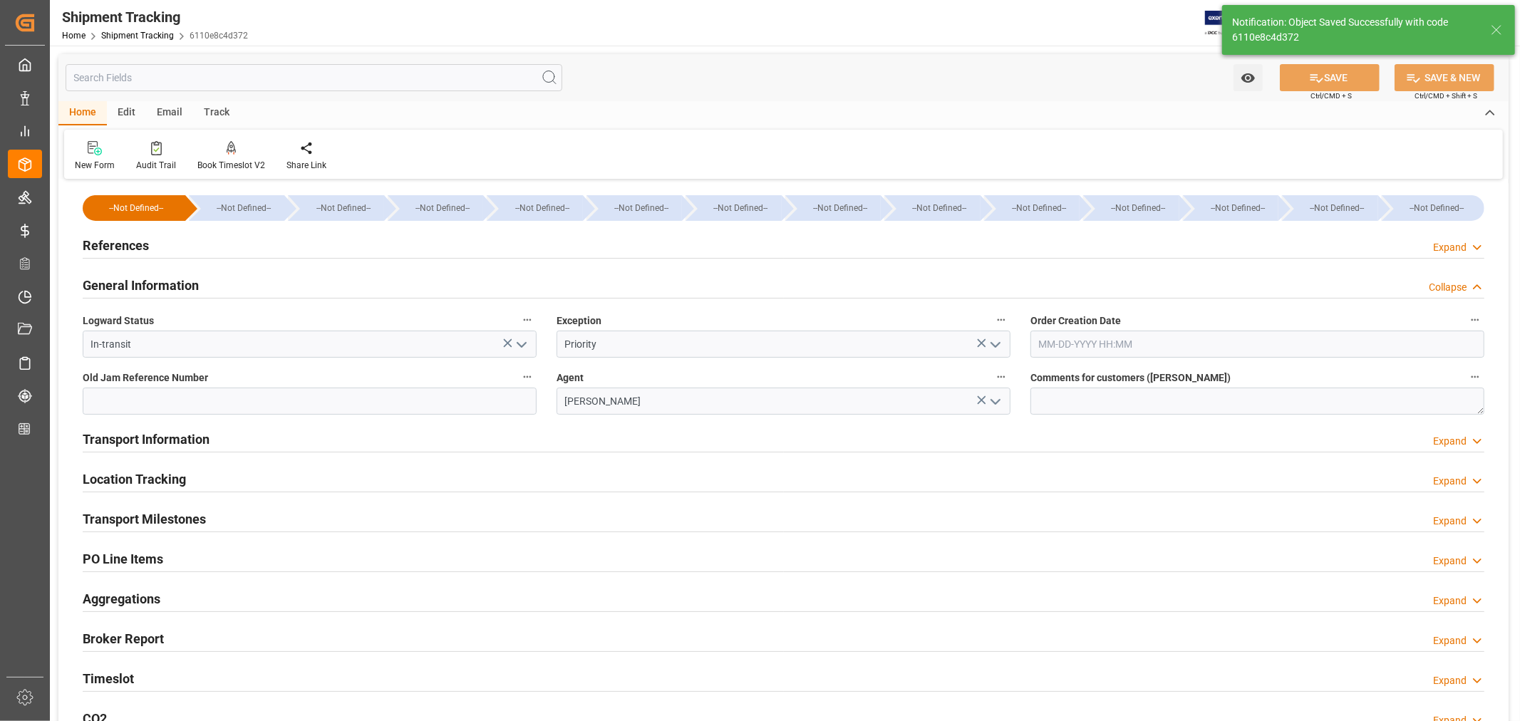
click at [132, 284] on h2 "General Information" at bounding box center [141, 285] width 116 height 19
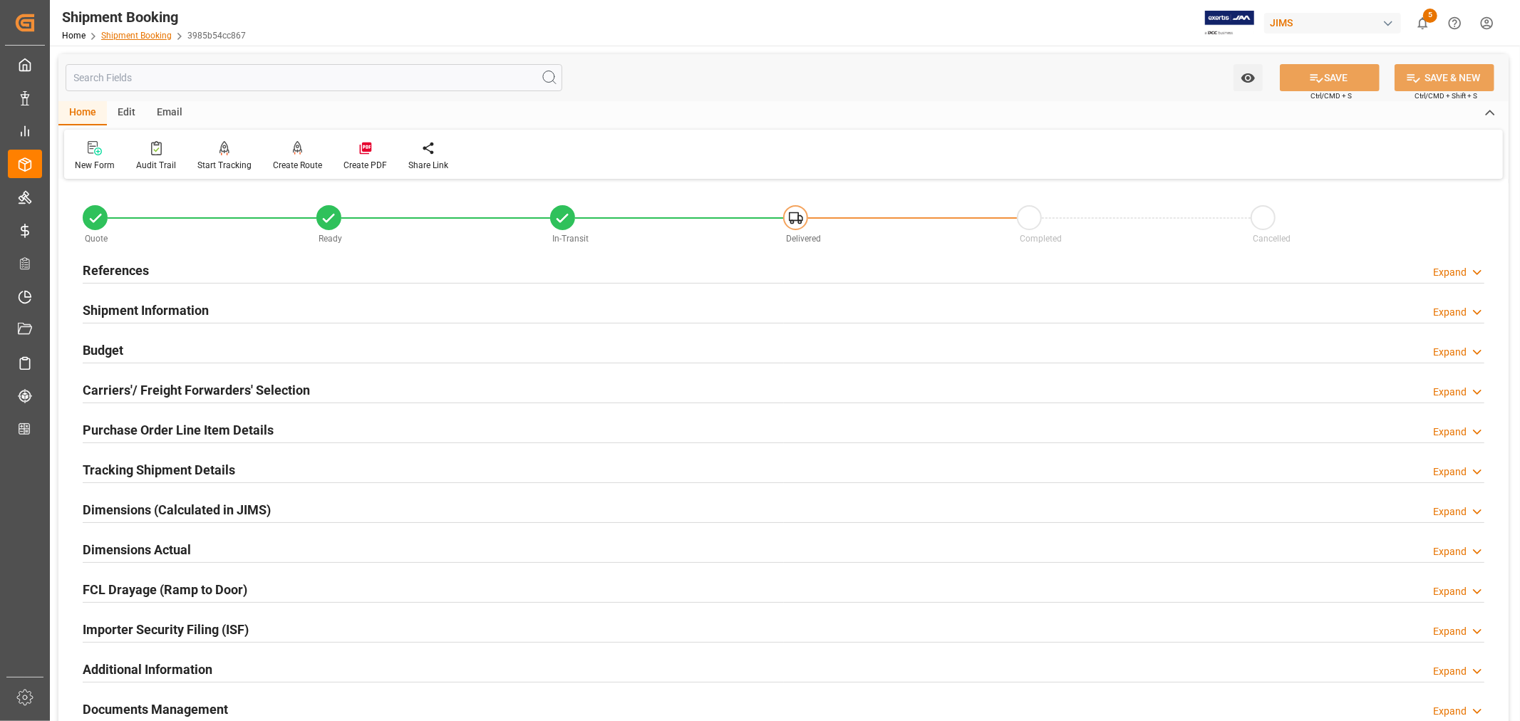
click at [132, 31] on link "Shipment Booking" at bounding box center [136, 36] width 71 height 10
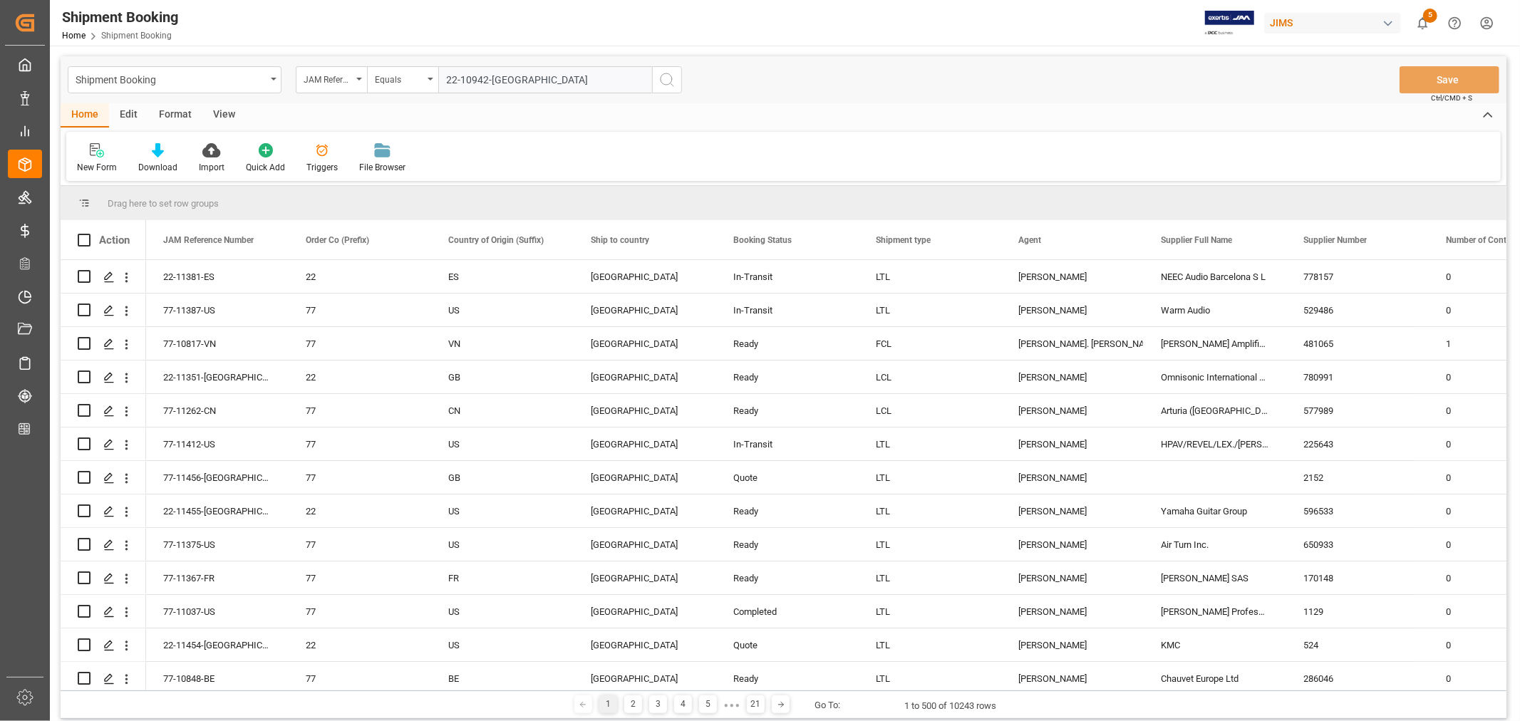
type input "22-10942-GB"
click at [664, 82] on icon "search button" at bounding box center [667, 79] width 17 height 17
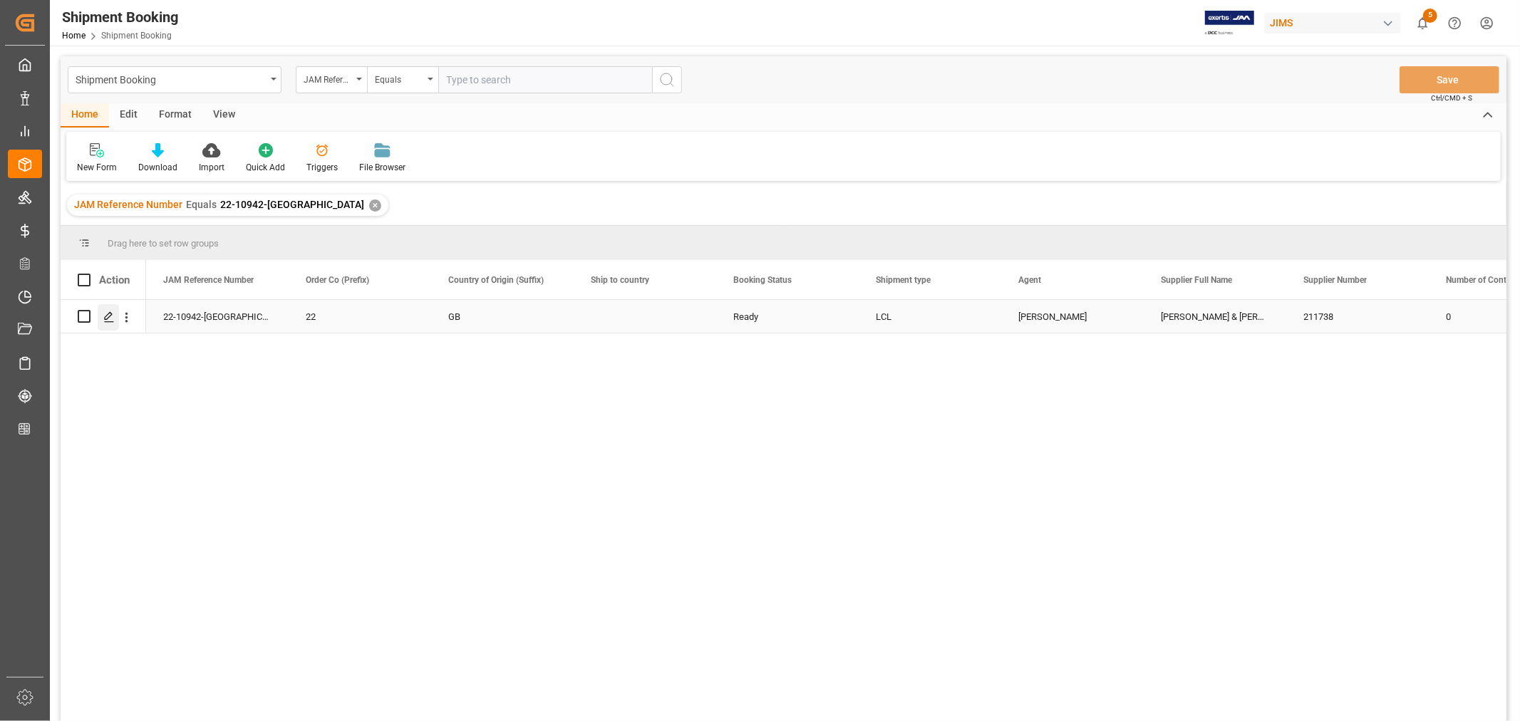
click at [110, 316] on polygon "Press SPACE to select this row." at bounding box center [108, 315] width 7 height 7
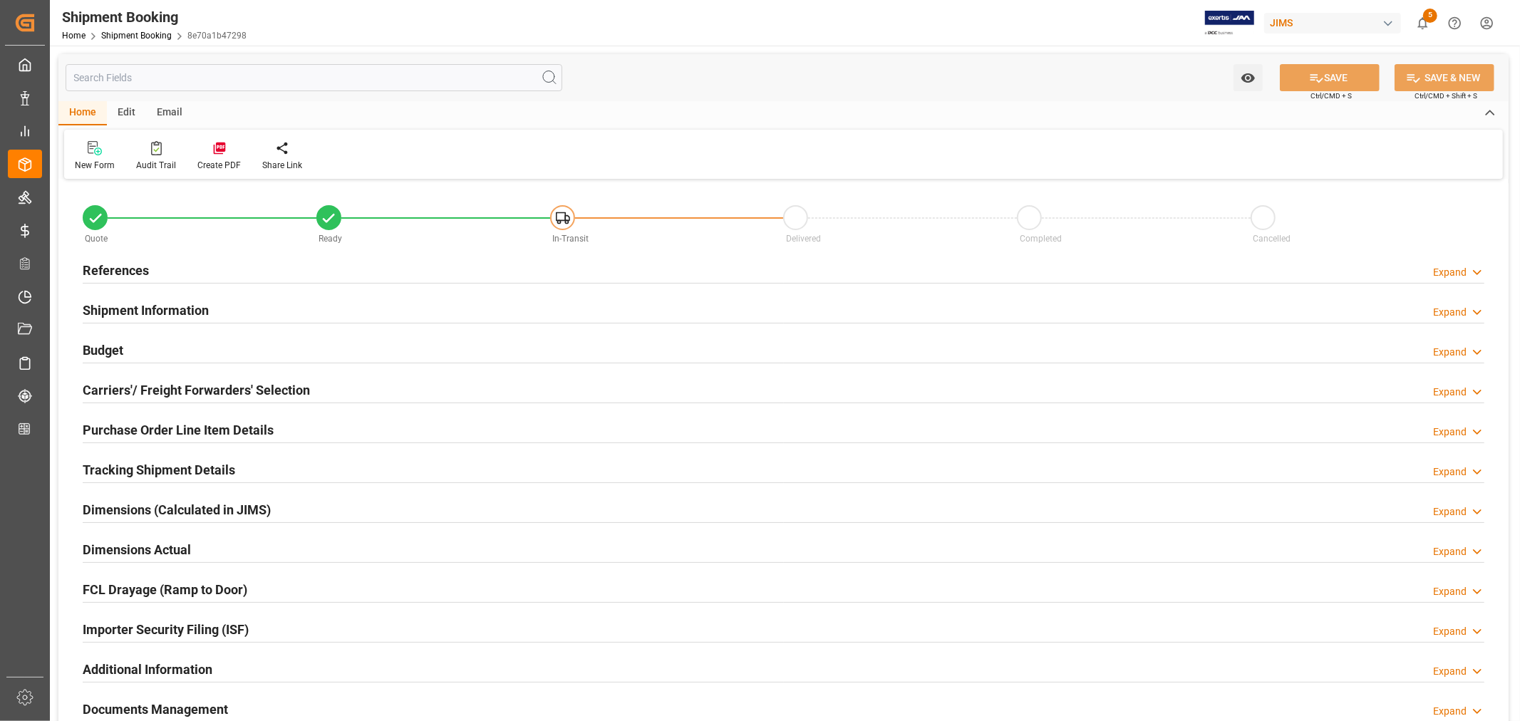
type input "6"
click at [191, 423] on h2 "Purchase Order Line Item Details" at bounding box center [178, 430] width 191 height 19
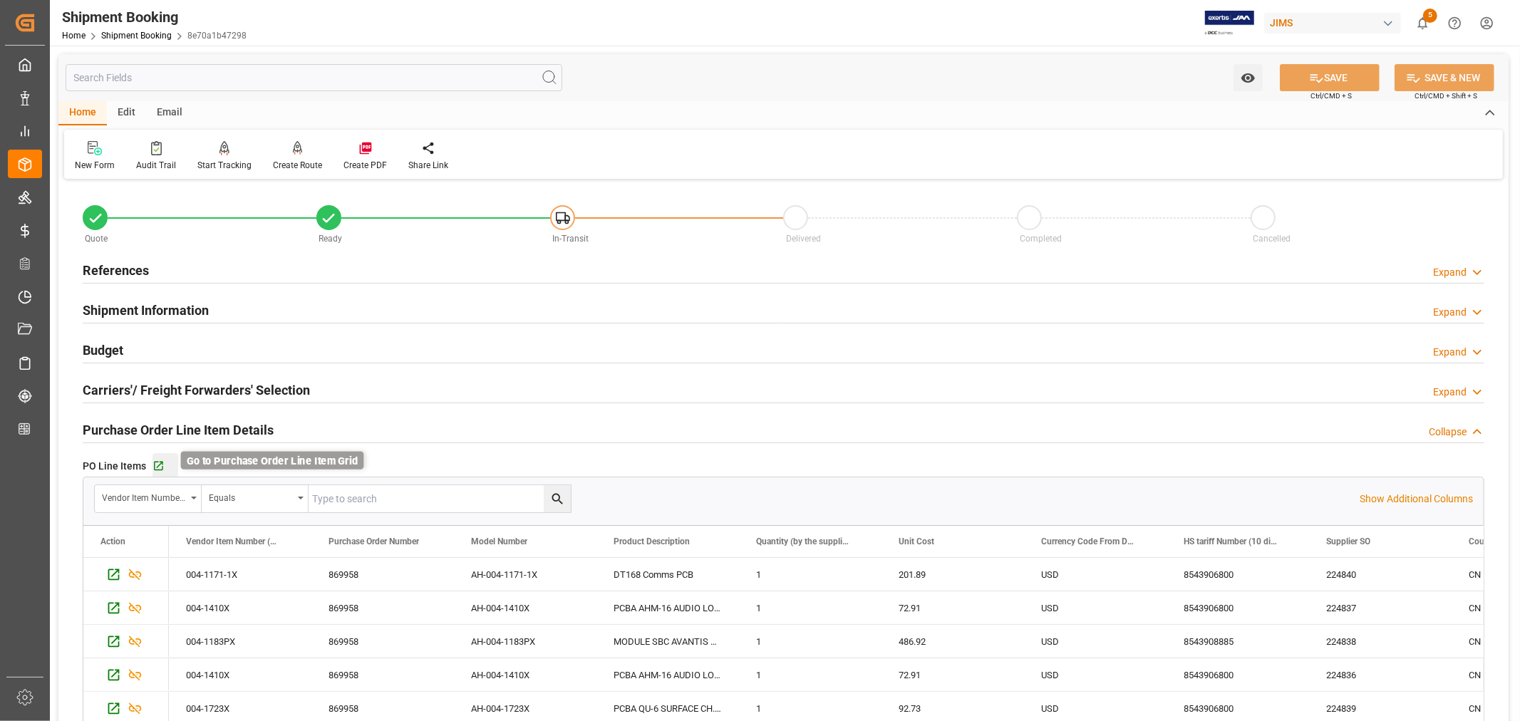
click at [160, 465] on icon "button" at bounding box center [159, 466] width 12 height 12
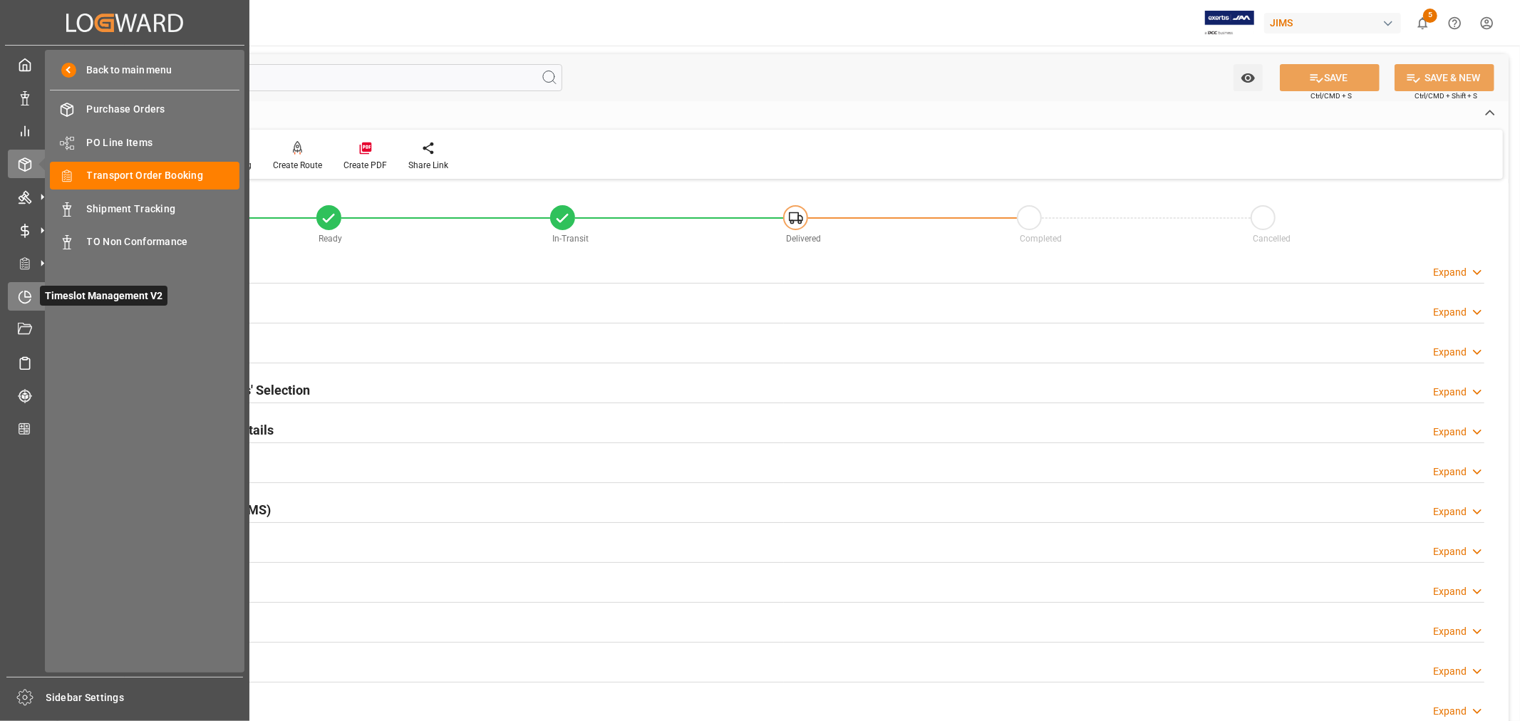
click at [26, 296] on icon at bounding box center [25, 297] width 14 height 14
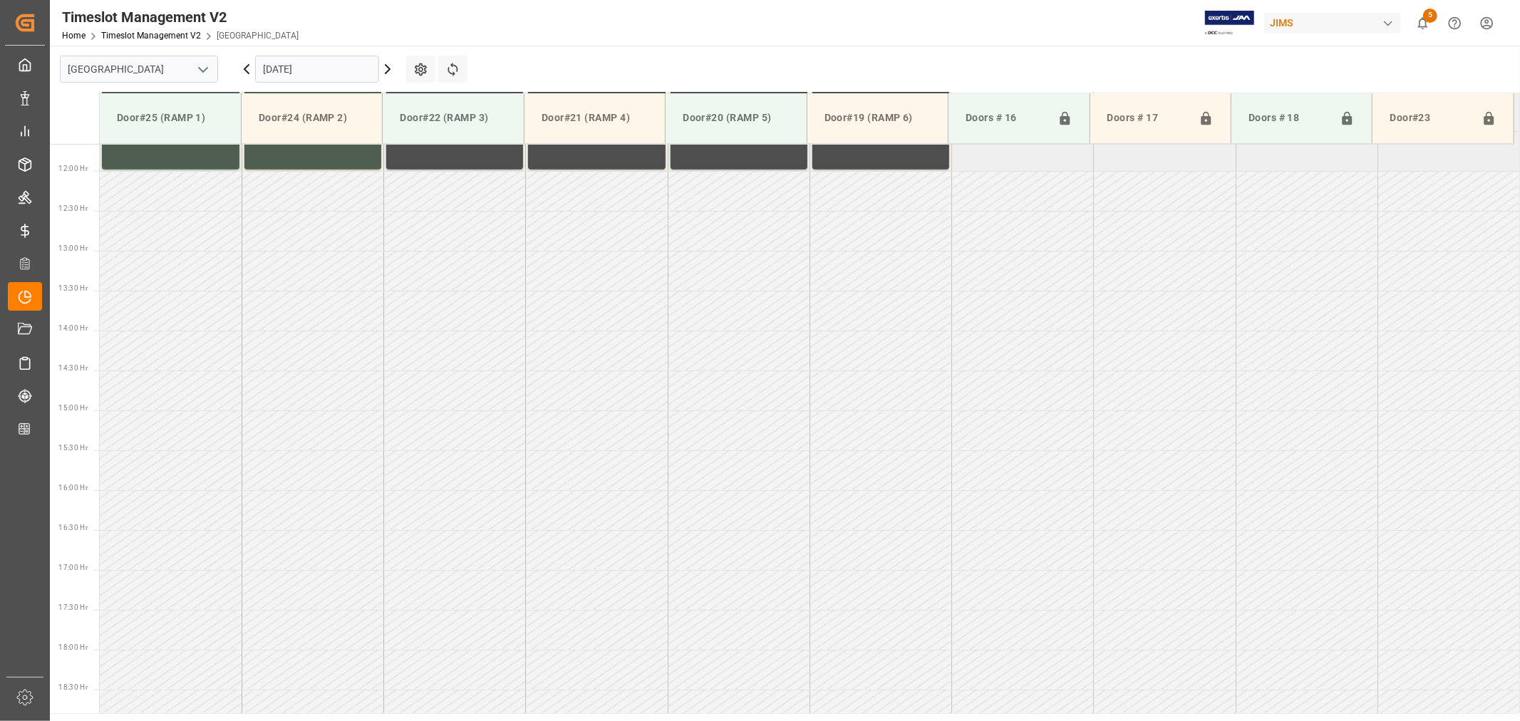
scroll to position [949, 0]
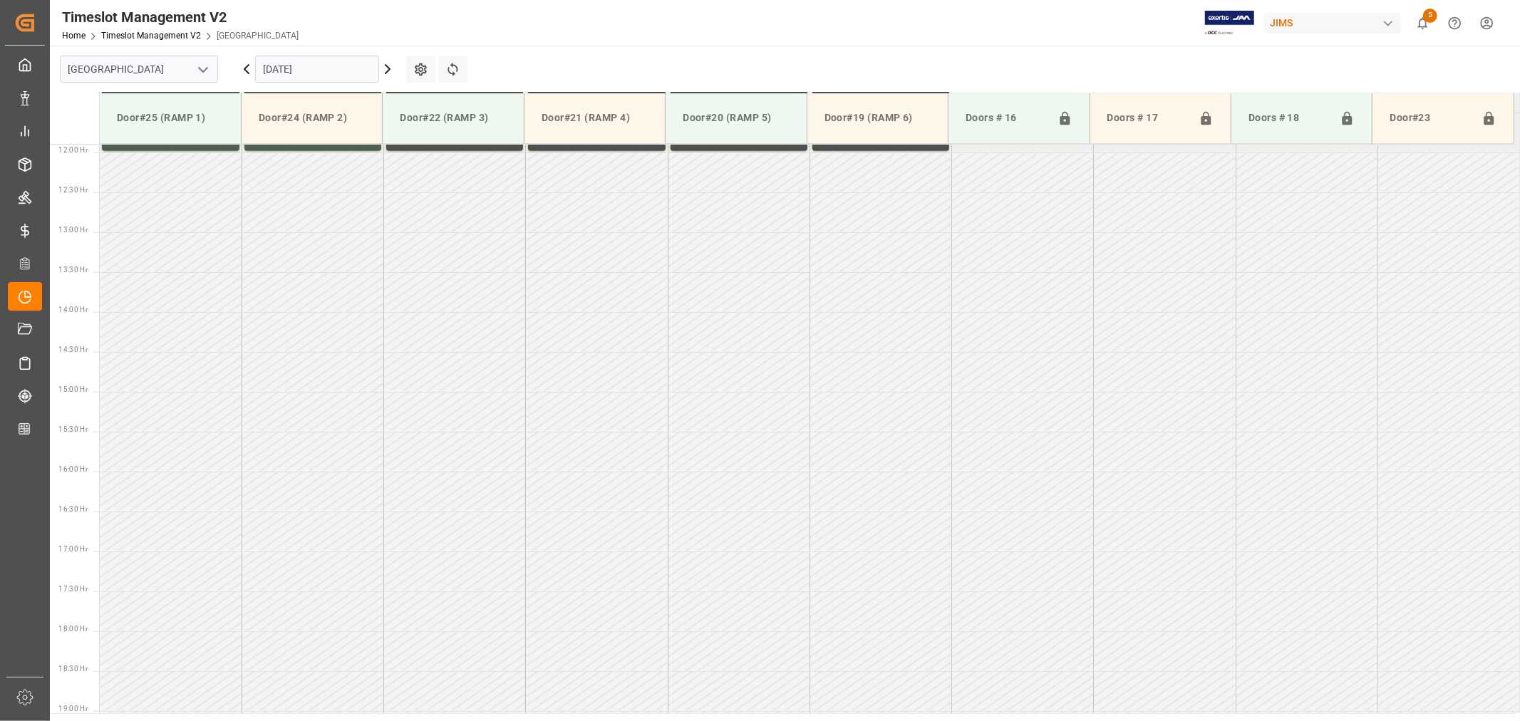
click at [200, 68] on polyline "open menu" at bounding box center [203, 70] width 9 height 4
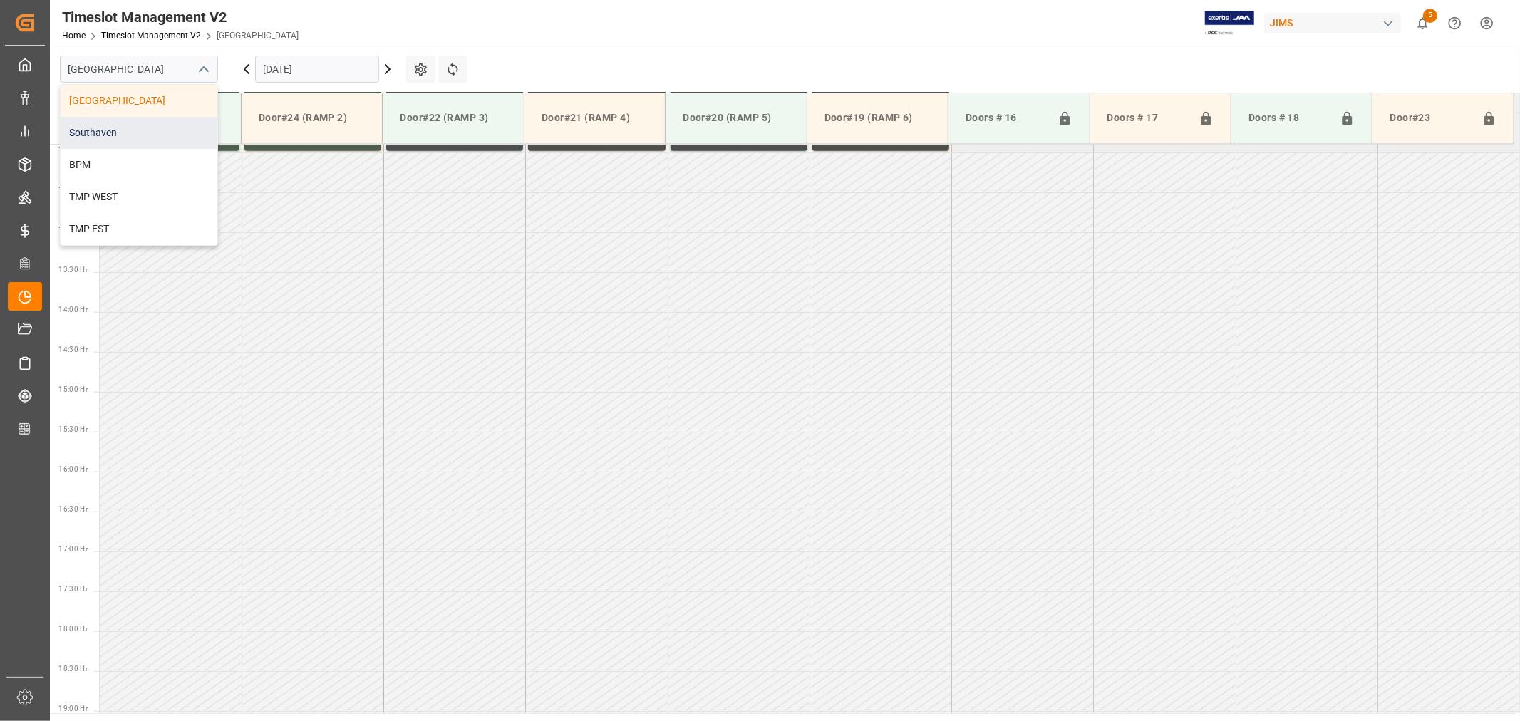
click at [132, 133] on div "Southaven" at bounding box center [139, 133] width 157 height 32
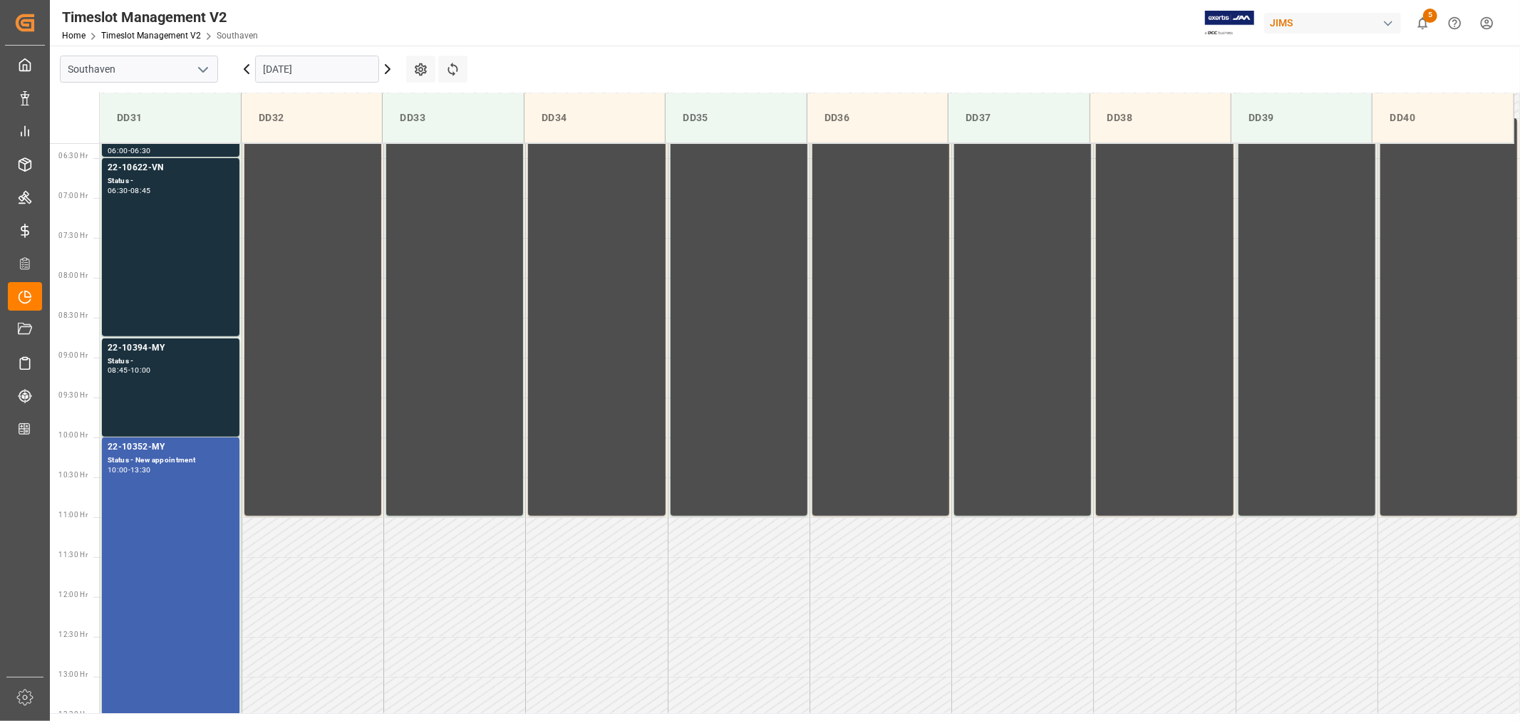
scroll to position [552, 0]
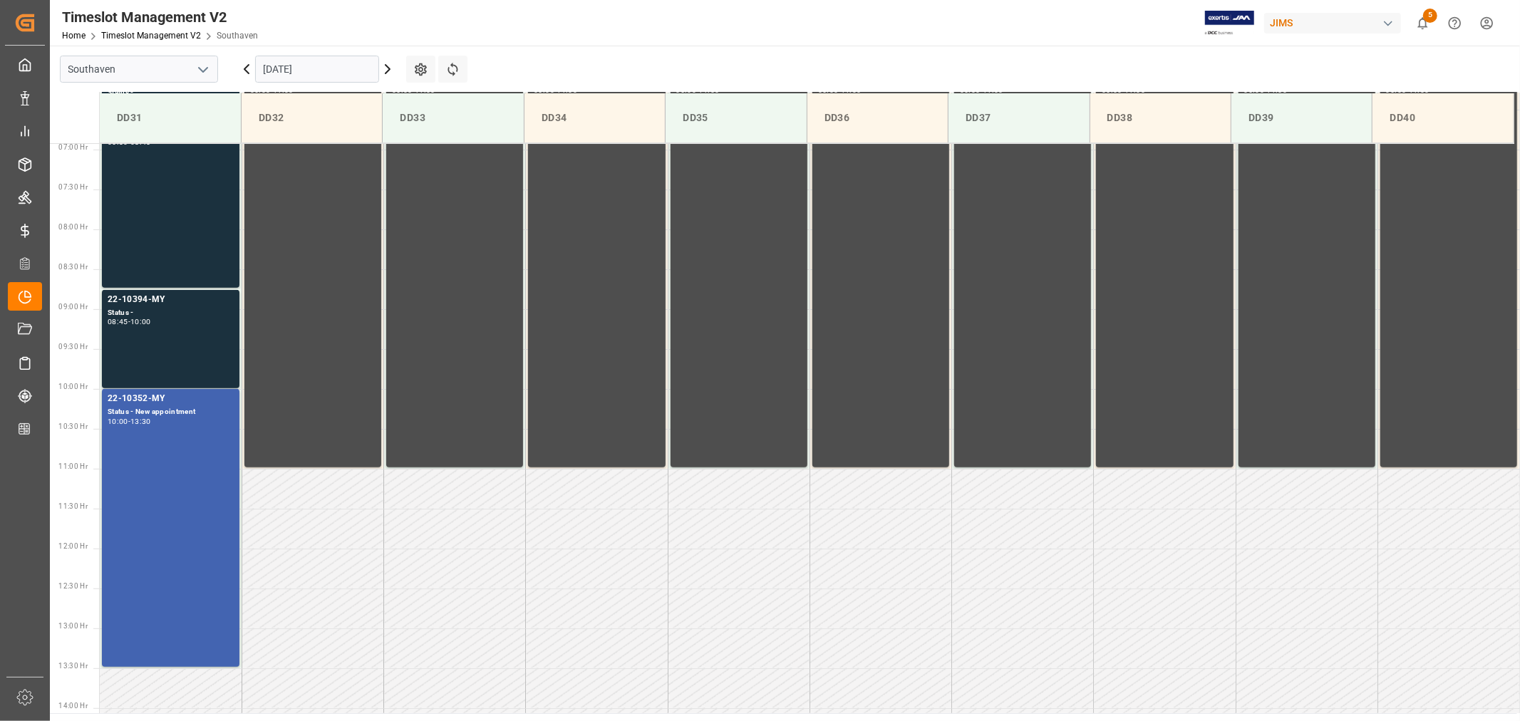
click at [335, 71] on input "[DATE]" at bounding box center [317, 69] width 124 height 27
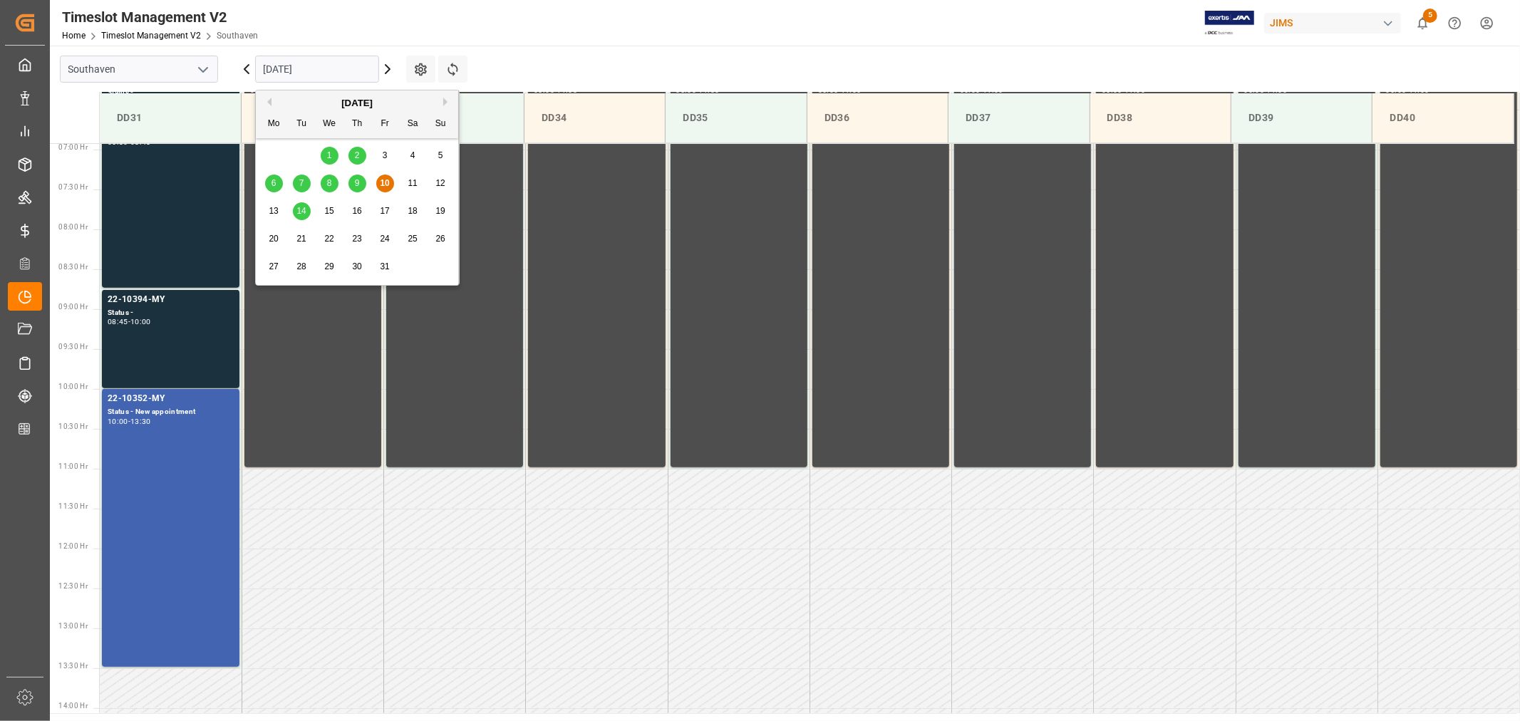
click at [300, 215] on span "14" at bounding box center [300, 211] width 9 height 10
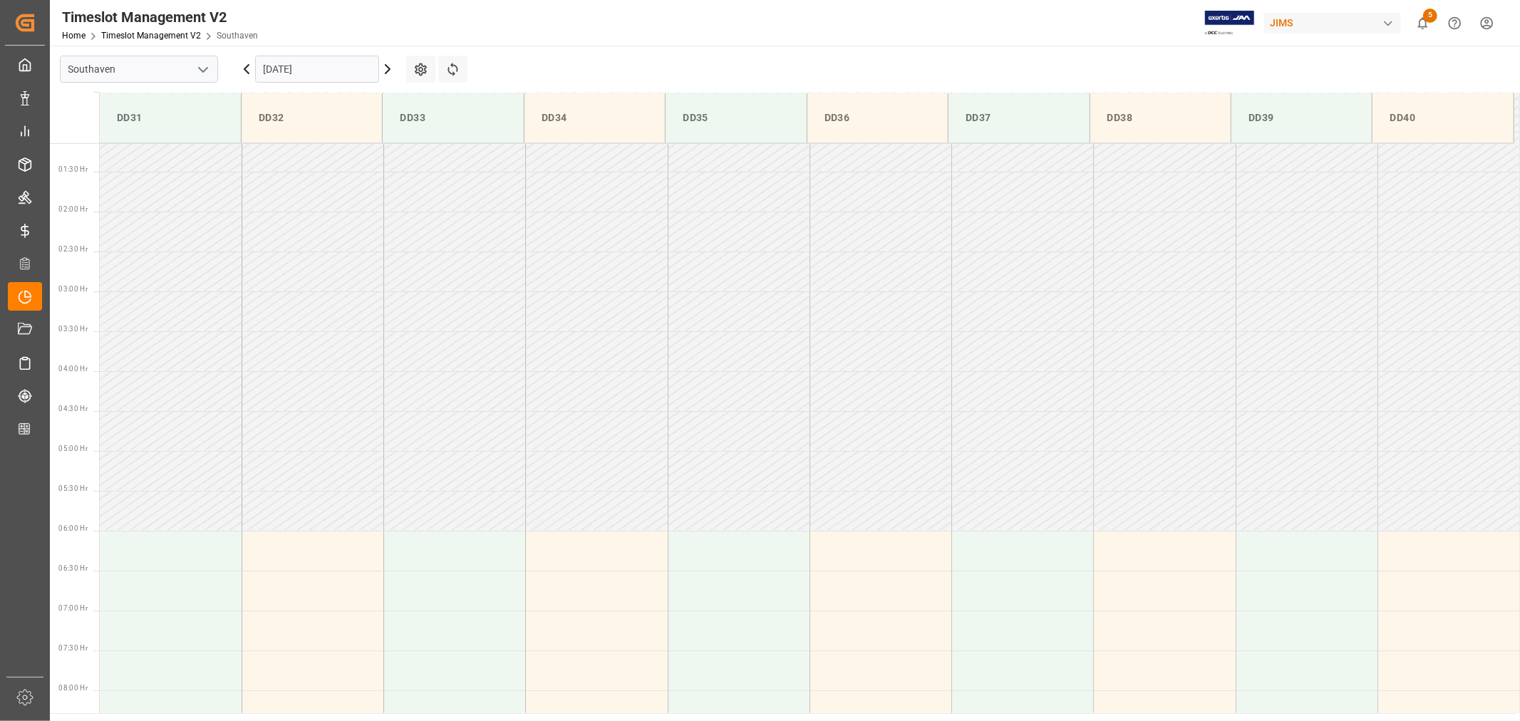
scroll to position [0, 0]
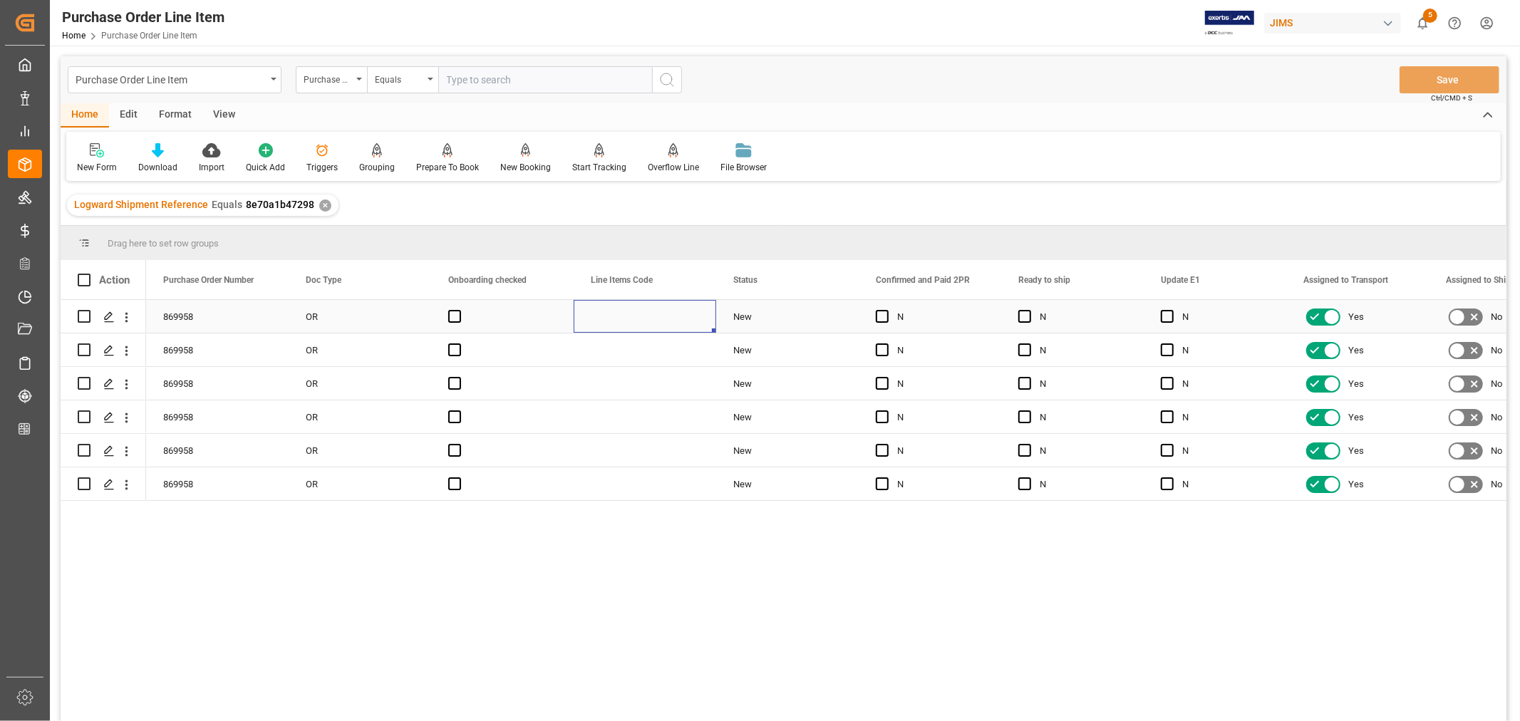
click at [582, 316] on div "Press SPACE to select this row." at bounding box center [645, 316] width 143 height 33
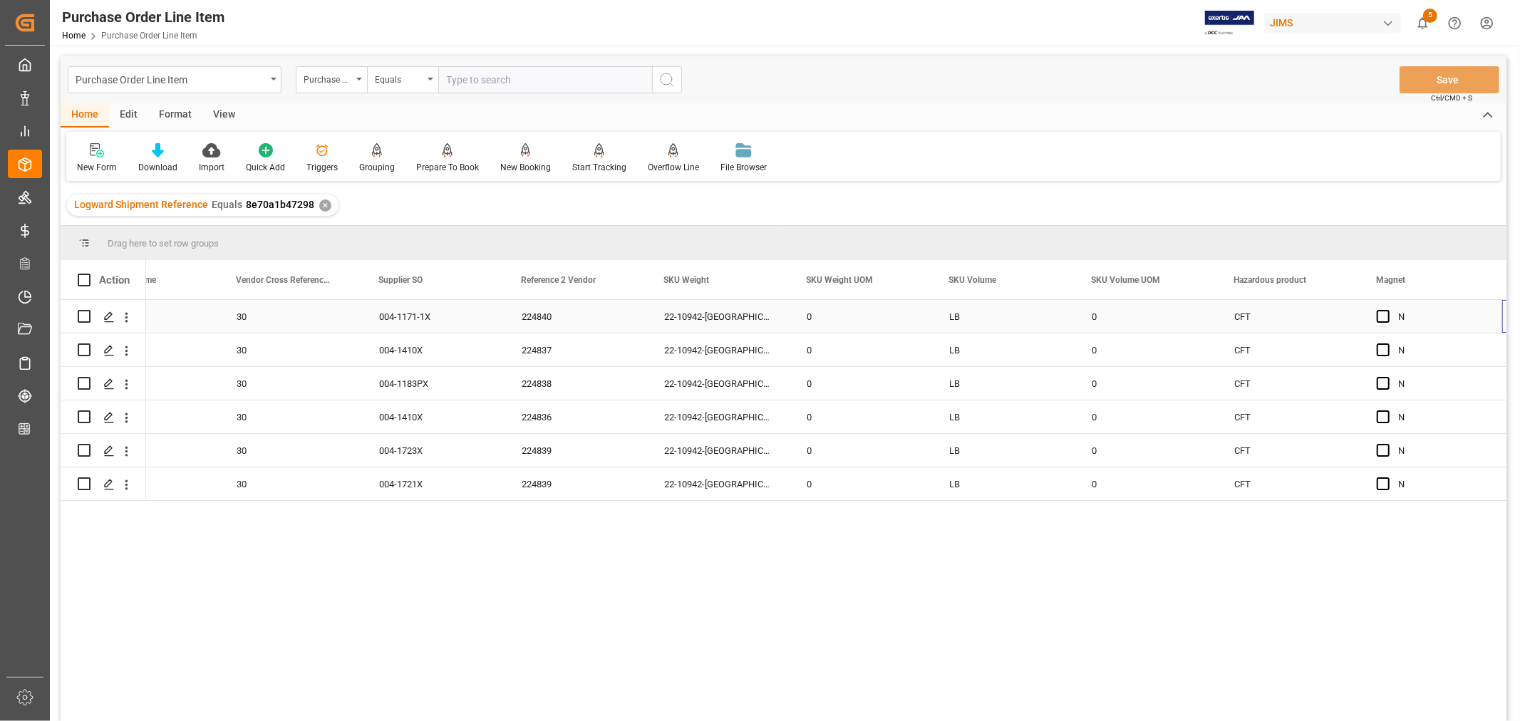
scroll to position [0, 6341]
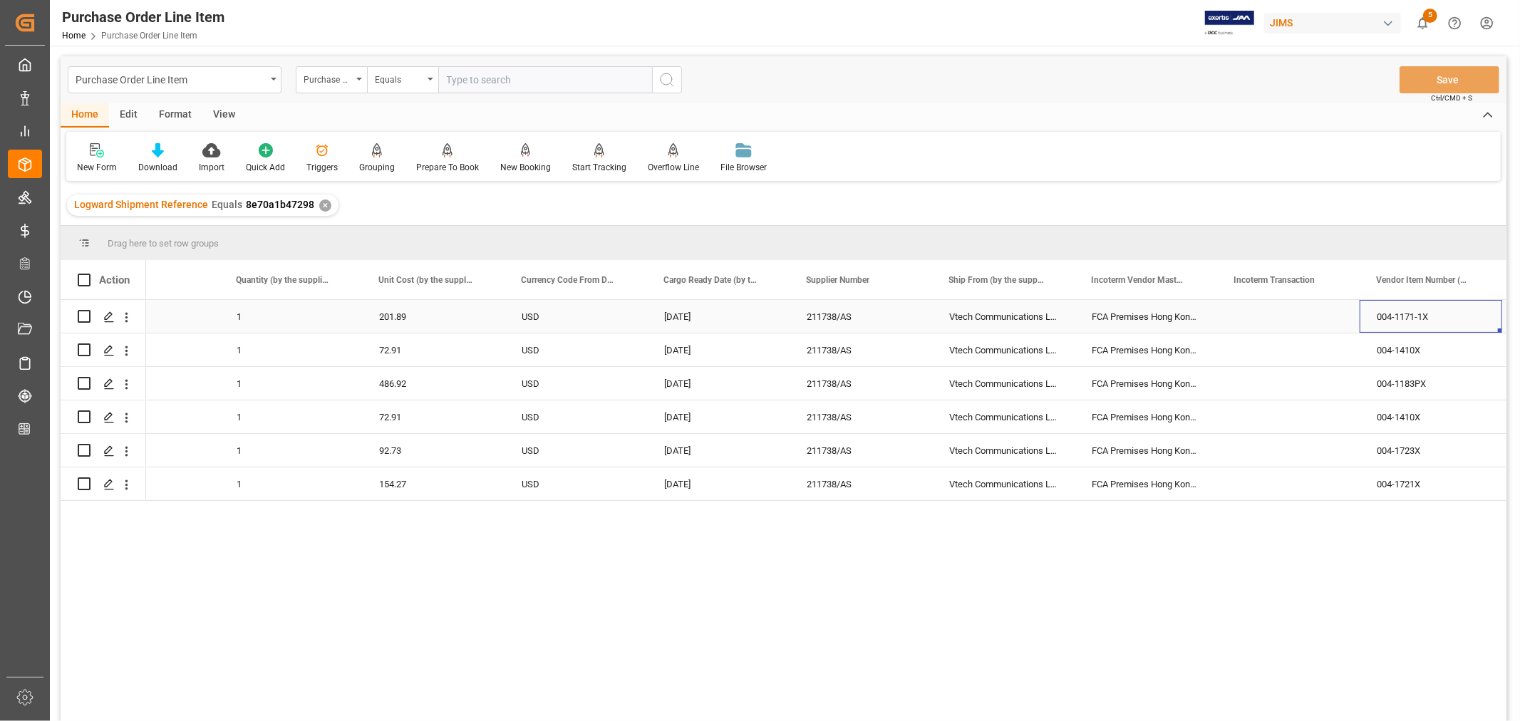
click at [1254, 321] on div "Press SPACE to select this row." at bounding box center [1288, 316] width 143 height 33
click at [1248, 321] on input "Press SPACE to select this row." at bounding box center [1289, 324] width 120 height 27
type input "DAP Southaven"
click at [1277, 414] on div "Press SPACE to select this row." at bounding box center [1288, 417] width 143 height 33
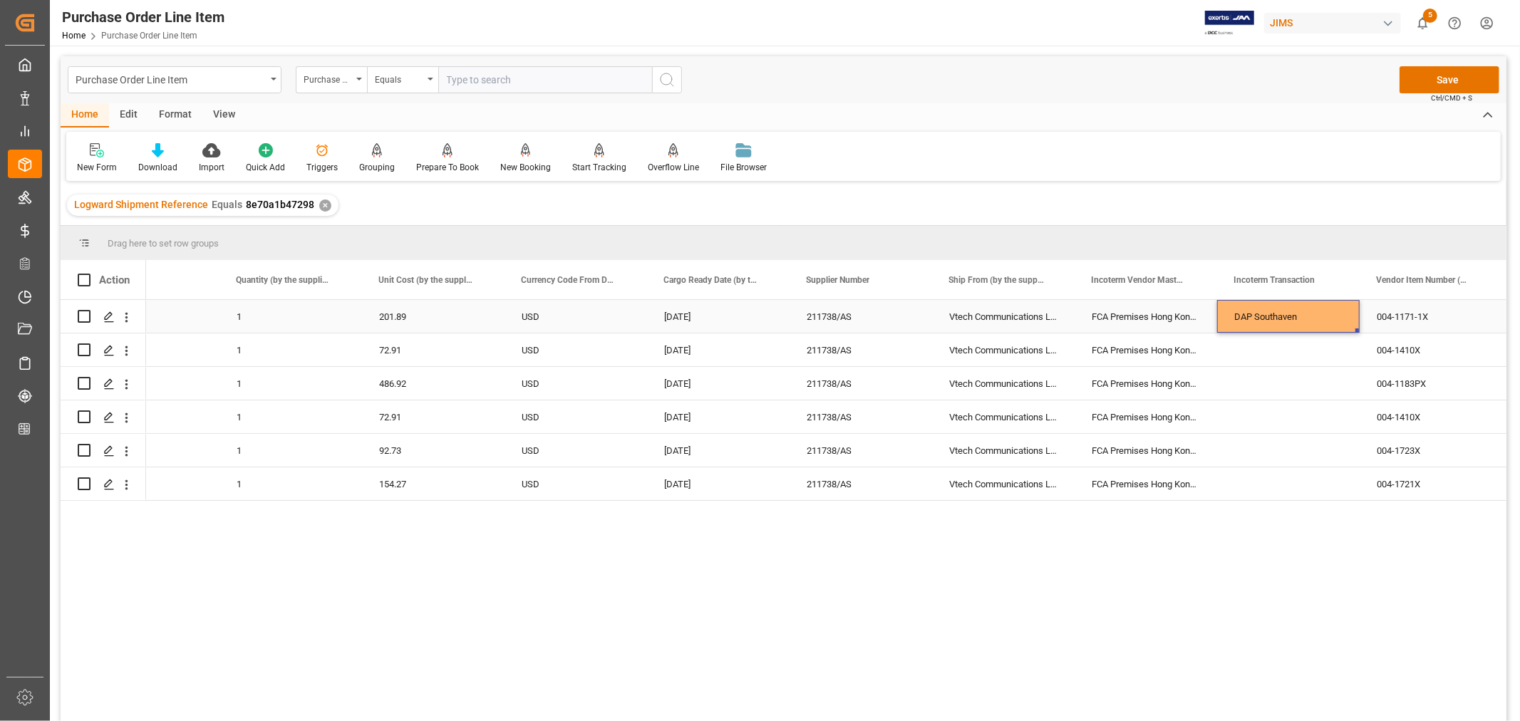
click at [1267, 324] on div "DAP Southaven" at bounding box center [1288, 316] width 143 height 33
drag, startPoint x: 1357, startPoint y: 330, endPoint x: 1351, endPoint y: 473, distance: 143.4
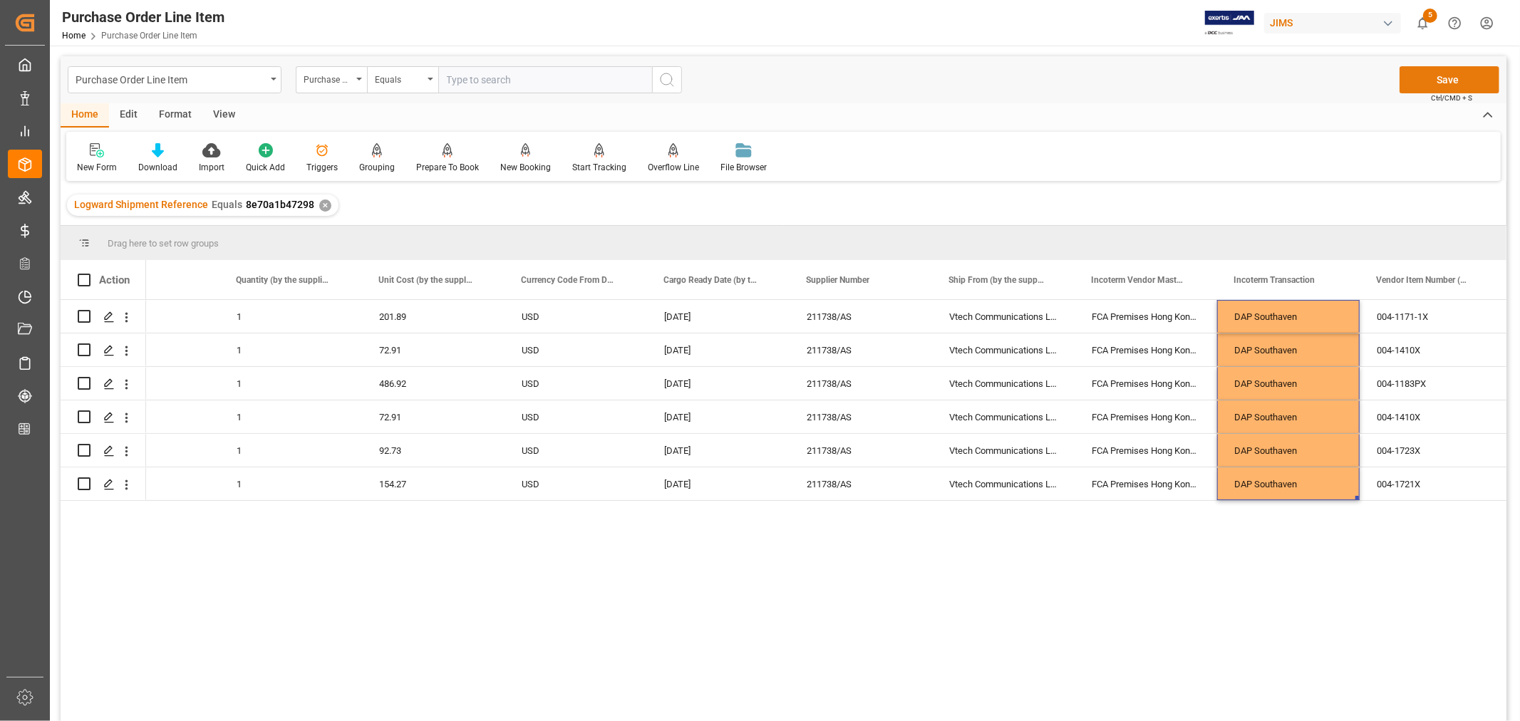
click at [1448, 81] on button "Save" at bounding box center [1450, 79] width 100 height 27
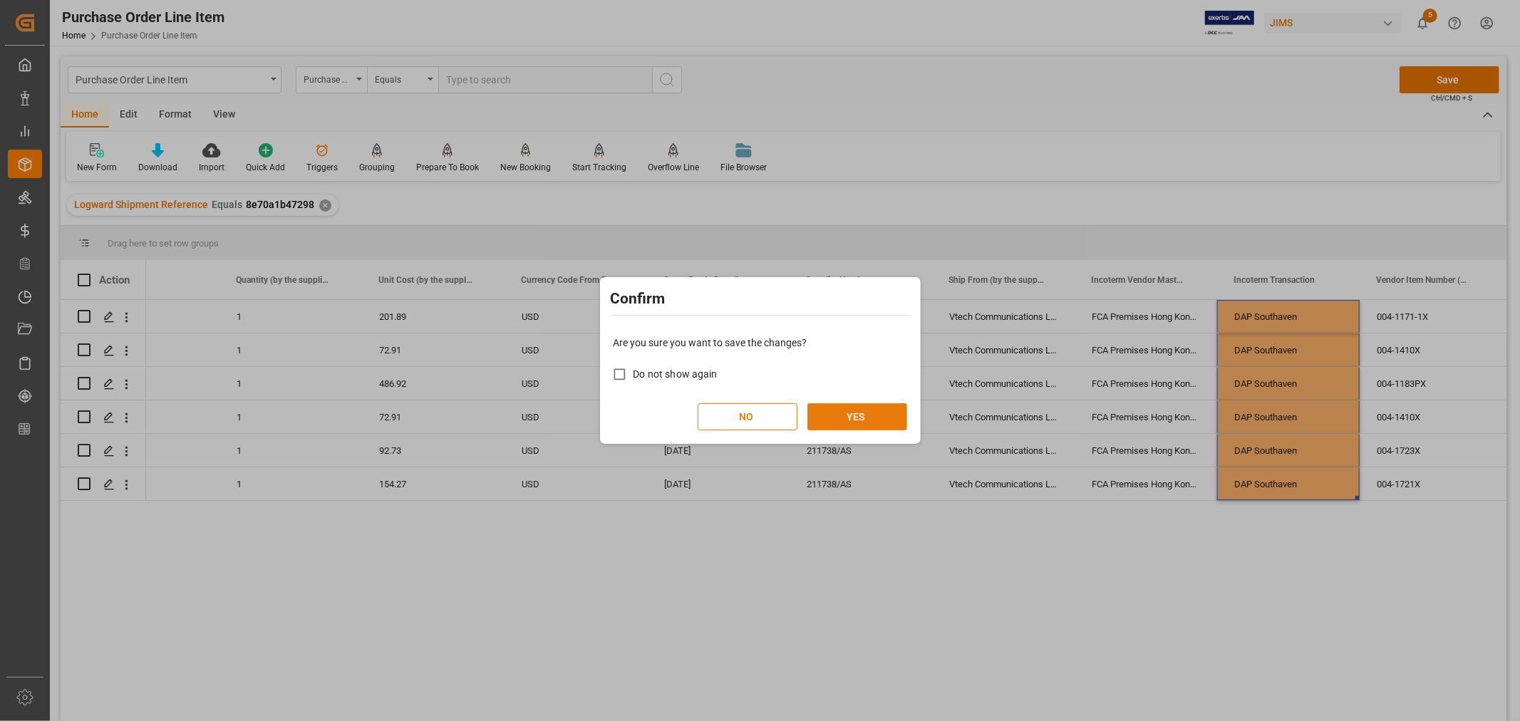
click at [865, 418] on button "YES" at bounding box center [858, 416] width 100 height 27
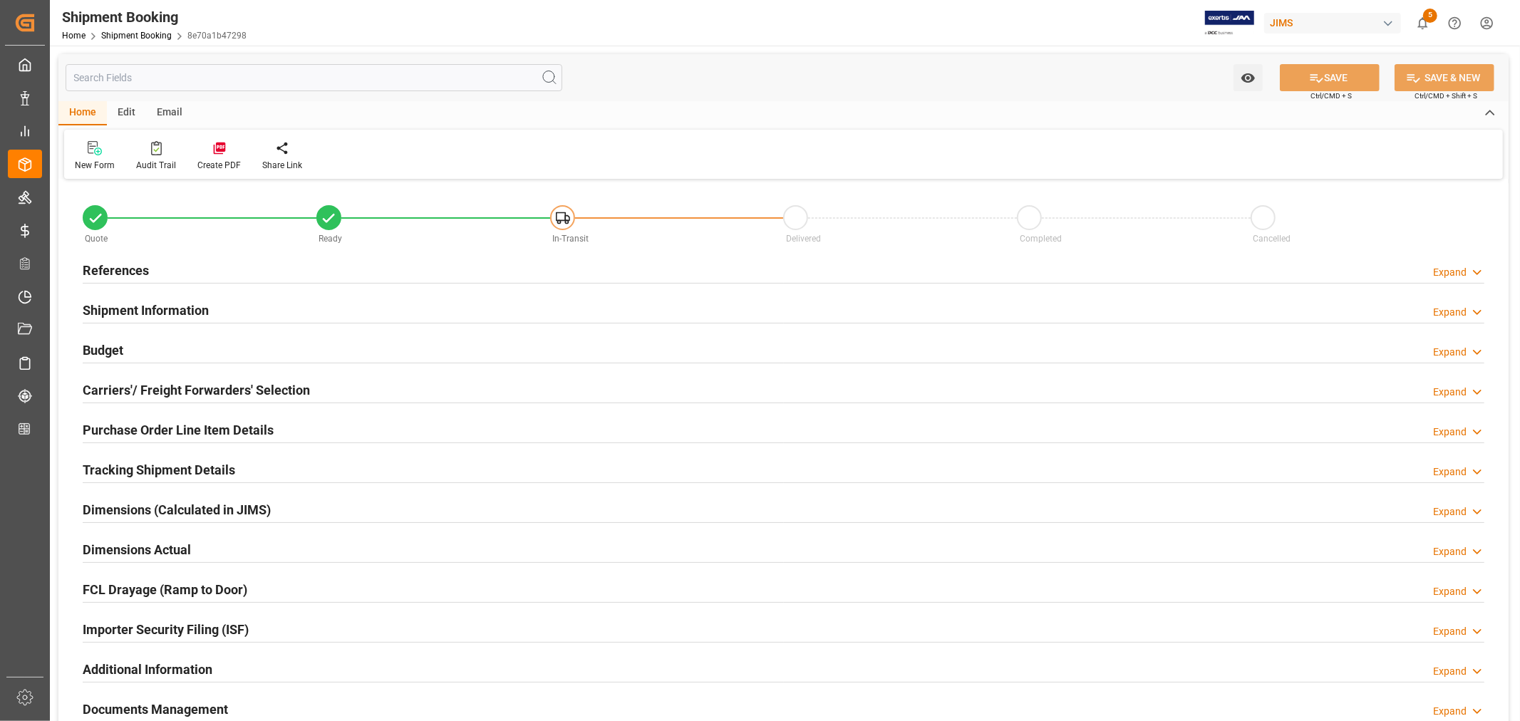
type input "0"
type input "[DATE]"
click at [125, 262] on h2 "References" at bounding box center [116, 270] width 66 height 19
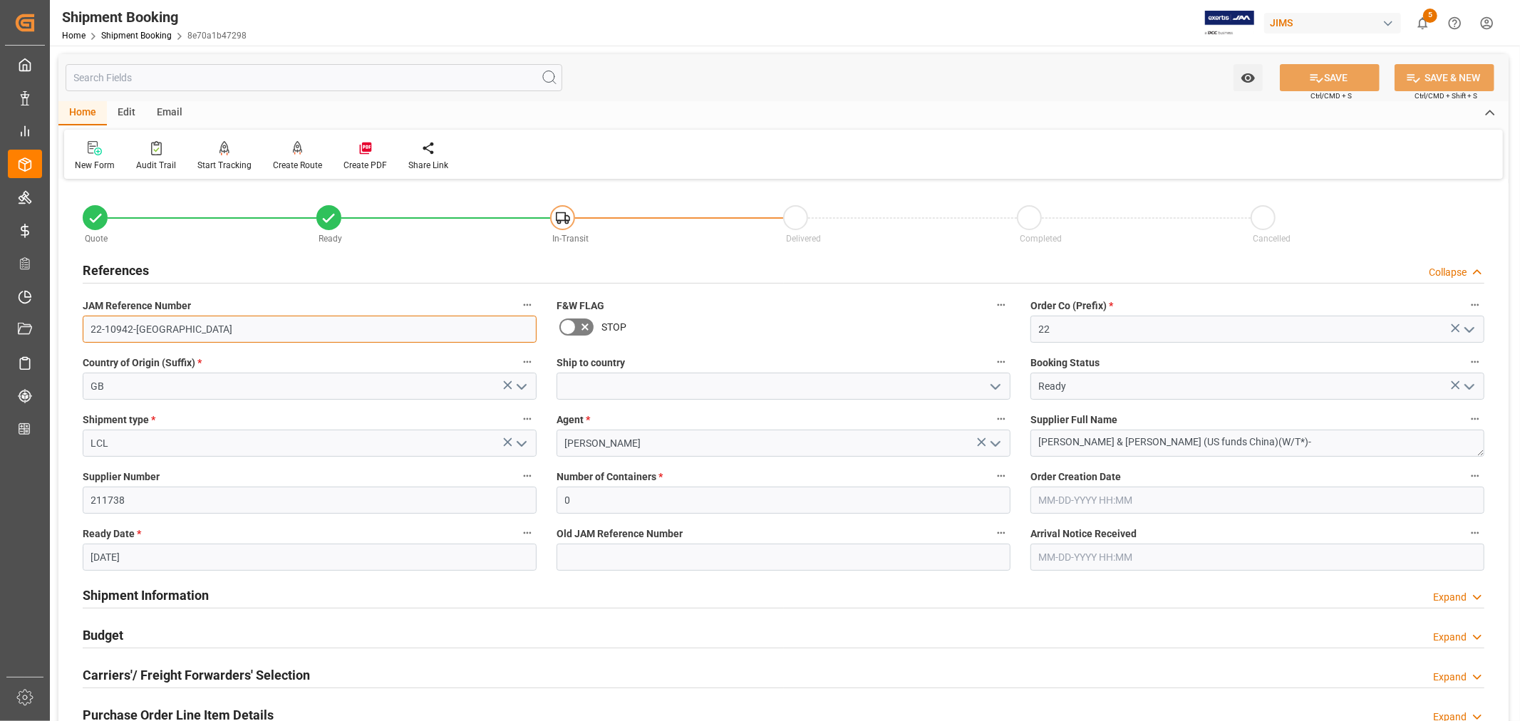
drag, startPoint x: 148, startPoint y: 326, endPoint x: 88, endPoint y: 326, distance: 59.9
click at [88, 326] on input "22-10942-[GEOGRAPHIC_DATA]" at bounding box center [310, 329] width 454 height 27
click at [125, 267] on h2 "References" at bounding box center [116, 270] width 66 height 19
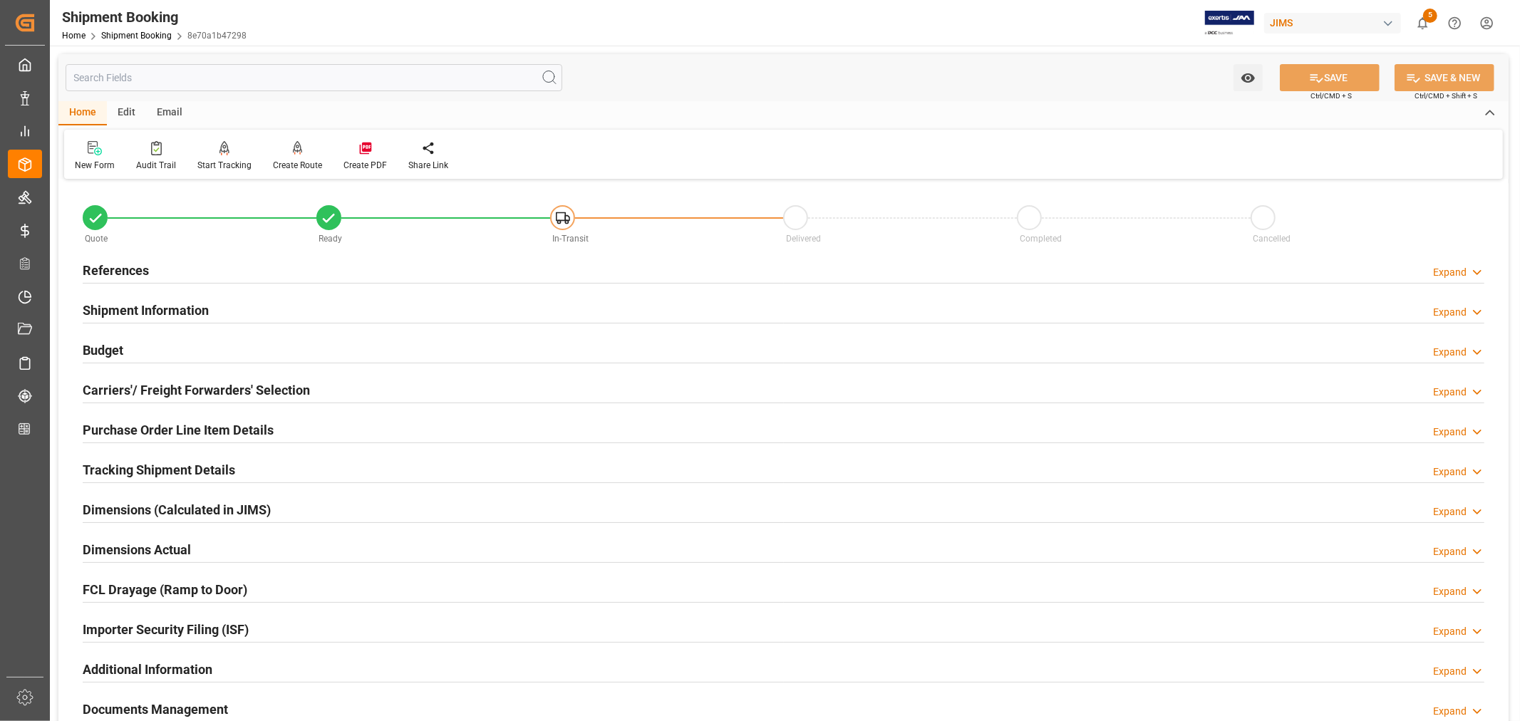
click at [133, 428] on h2 "Purchase Order Line Item Details" at bounding box center [178, 430] width 191 height 19
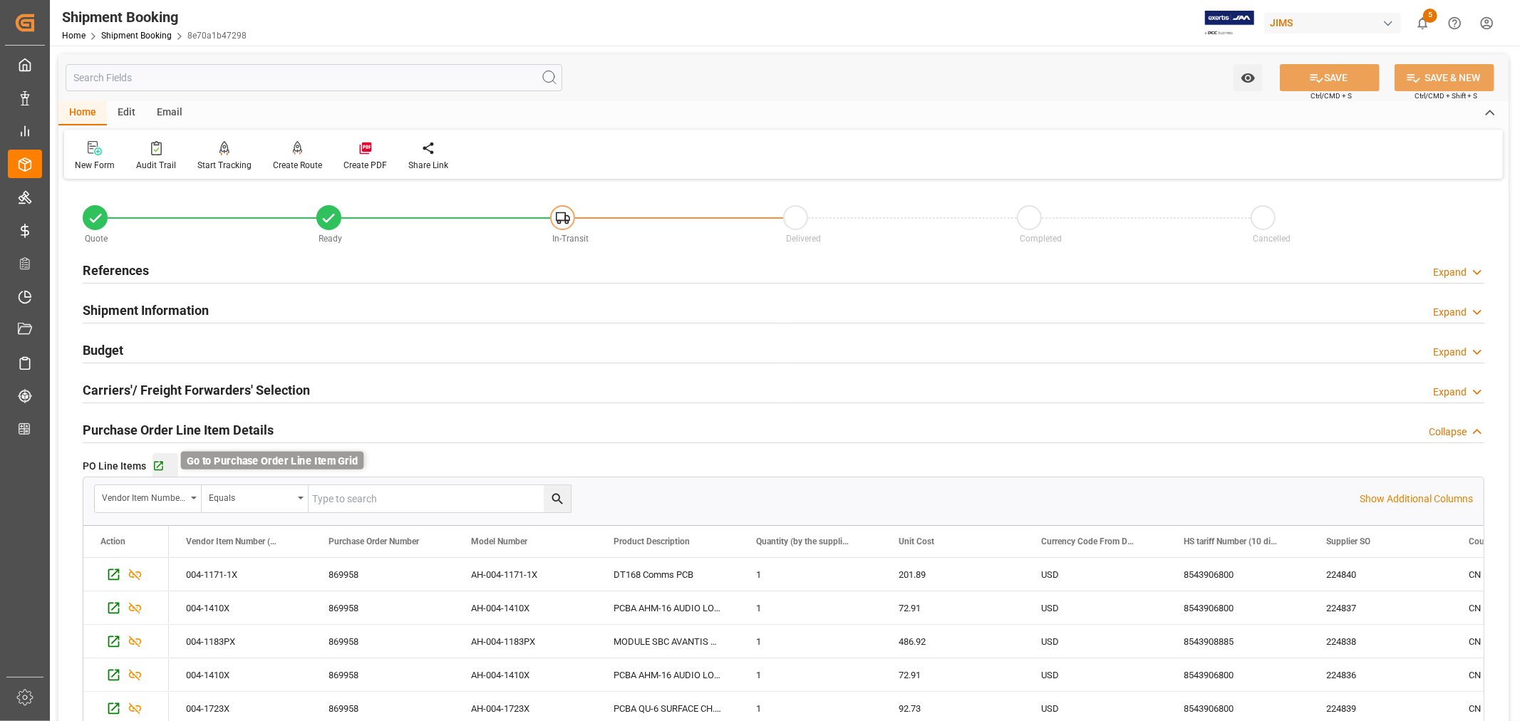
click at [158, 466] on icon "button" at bounding box center [158, 466] width 9 height 9
click at [210, 430] on h2 "Purchase Order Line Item Details" at bounding box center [178, 430] width 191 height 19
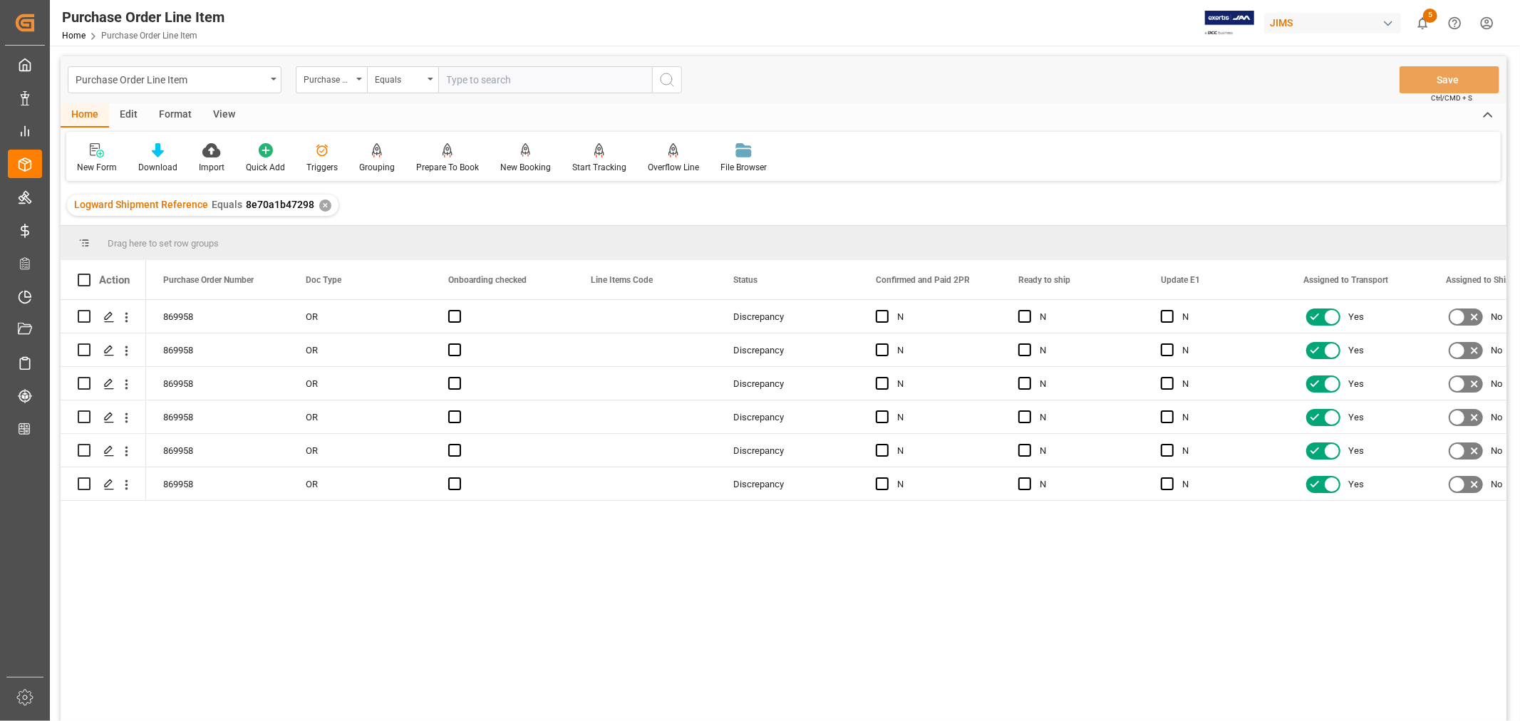
click at [217, 114] on div "View" at bounding box center [223, 115] width 43 height 24
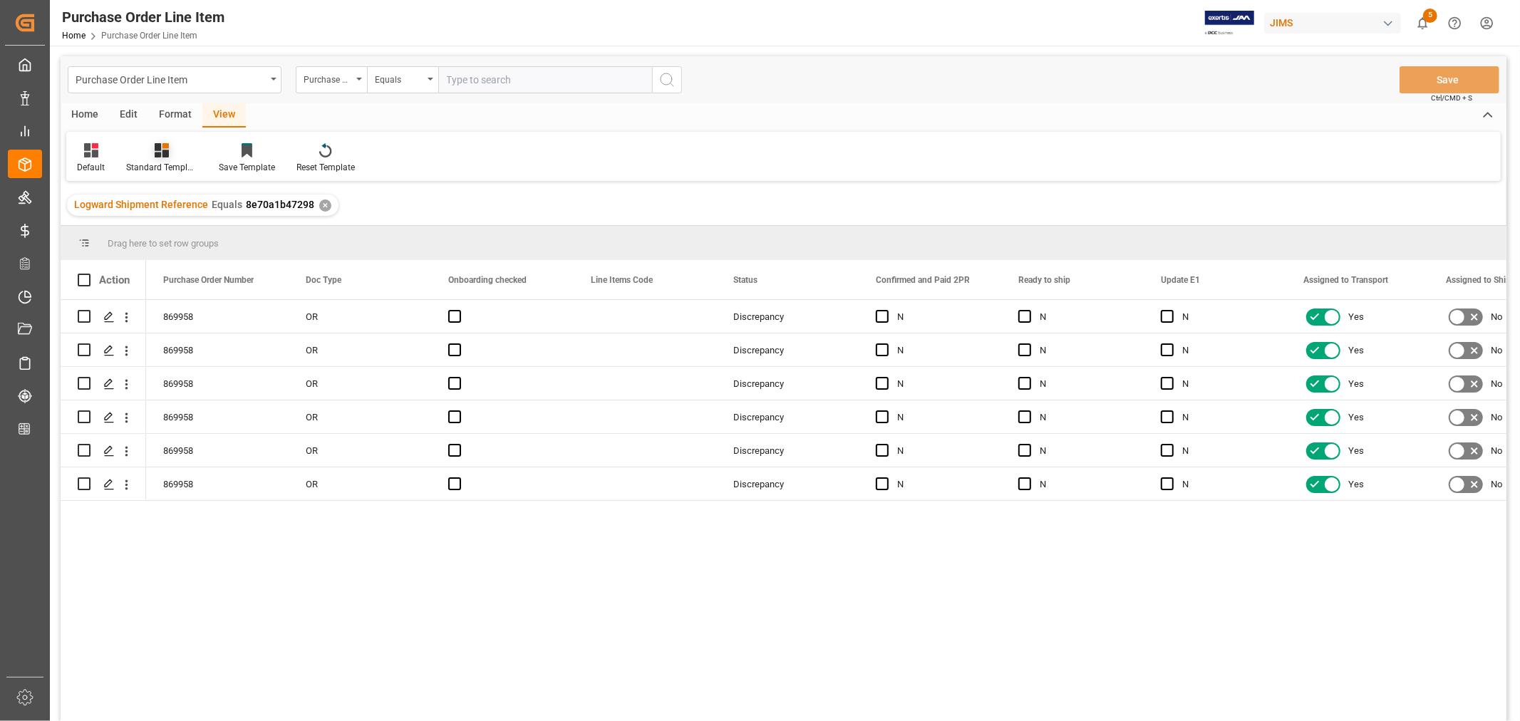
click at [161, 167] on div "Standard Templates" at bounding box center [161, 167] width 71 height 13
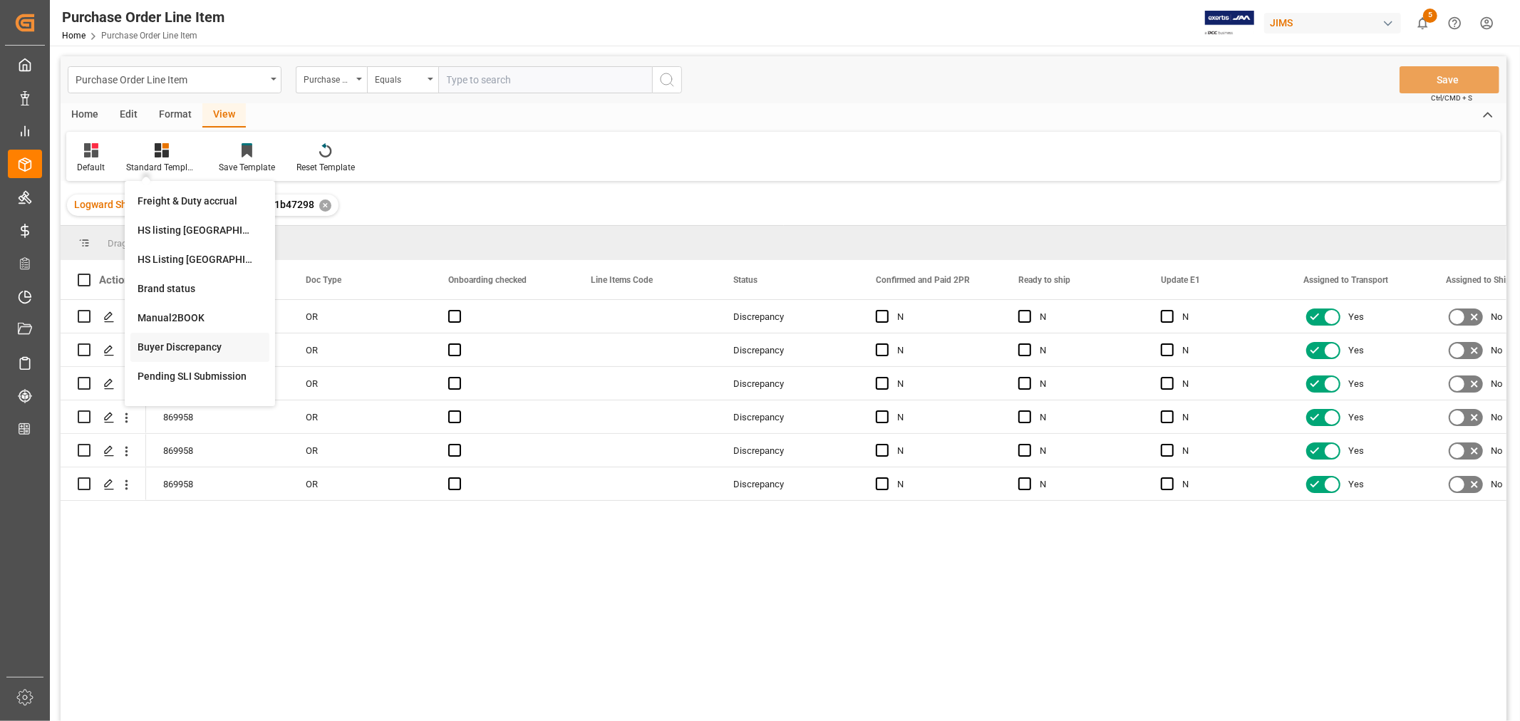
click at [168, 347] on div "Buyer Discrepancy" at bounding box center [200, 347] width 125 height 15
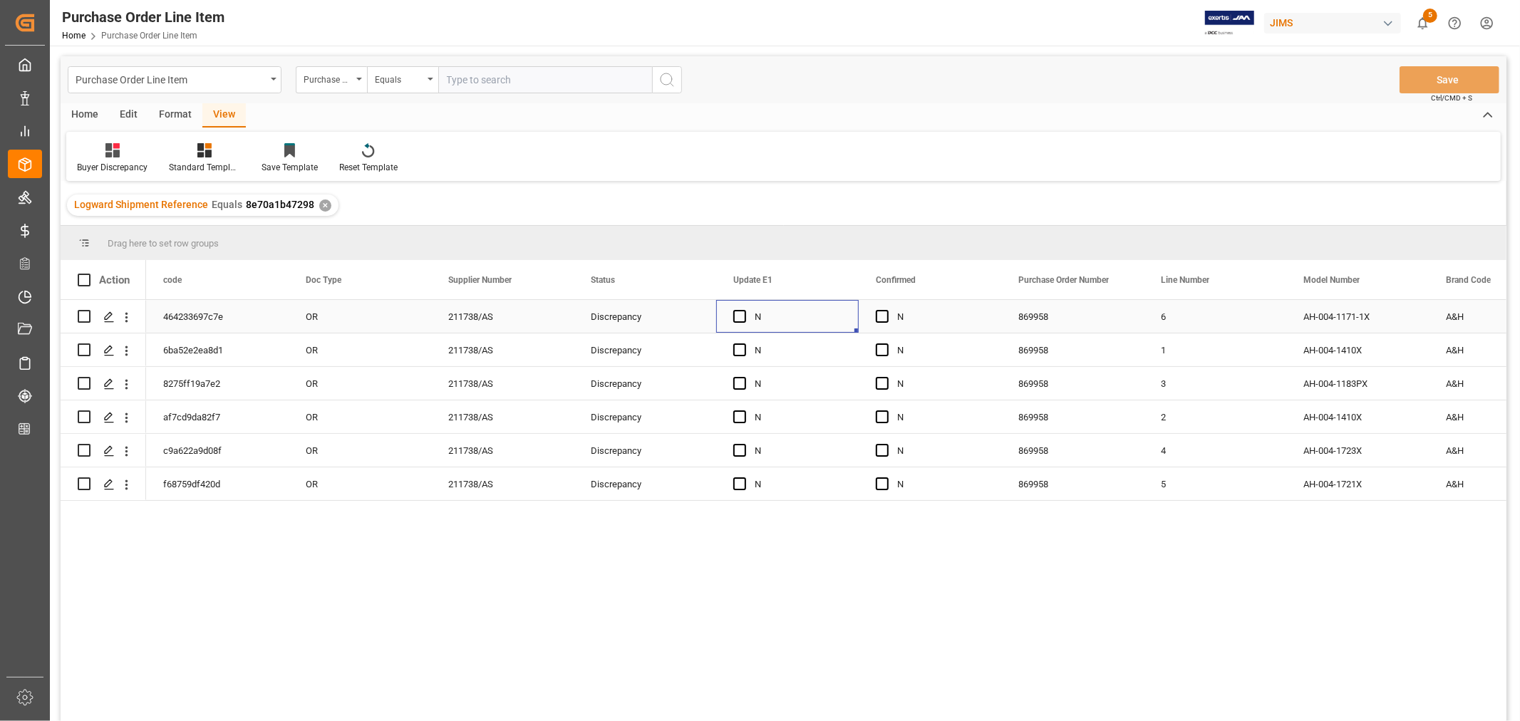
click at [800, 316] on div "N" at bounding box center [798, 317] width 87 height 33
click at [741, 317] on span "Press SPACE to select this row." at bounding box center [739, 316] width 13 height 13
click at [744, 310] on input "Press SPACE to select this row." at bounding box center [744, 310] width 0 height 0
drag, startPoint x: 854, startPoint y: 329, endPoint x: 921, endPoint y: 322, distance: 67.3
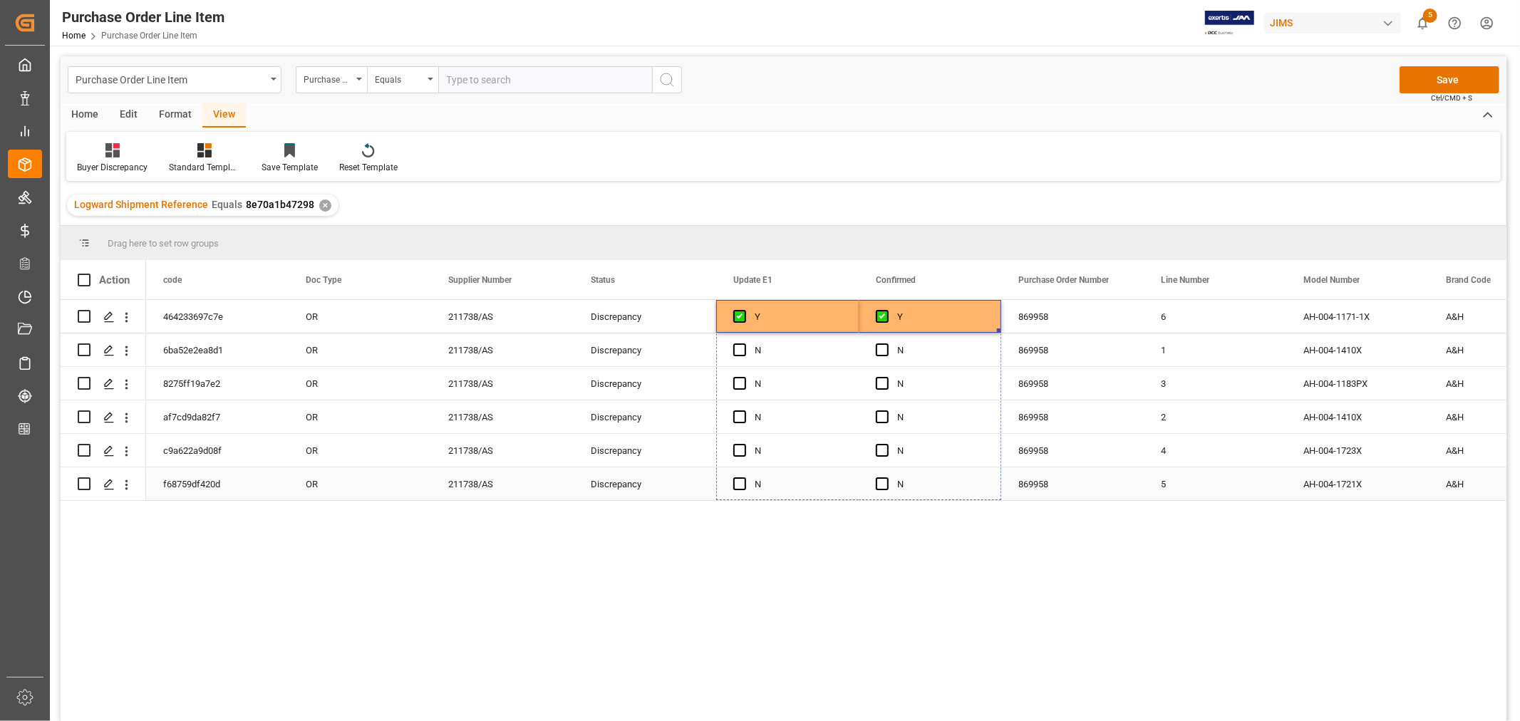
drag, startPoint x: 999, startPoint y: 331, endPoint x: 984, endPoint y: 480, distance: 149.7
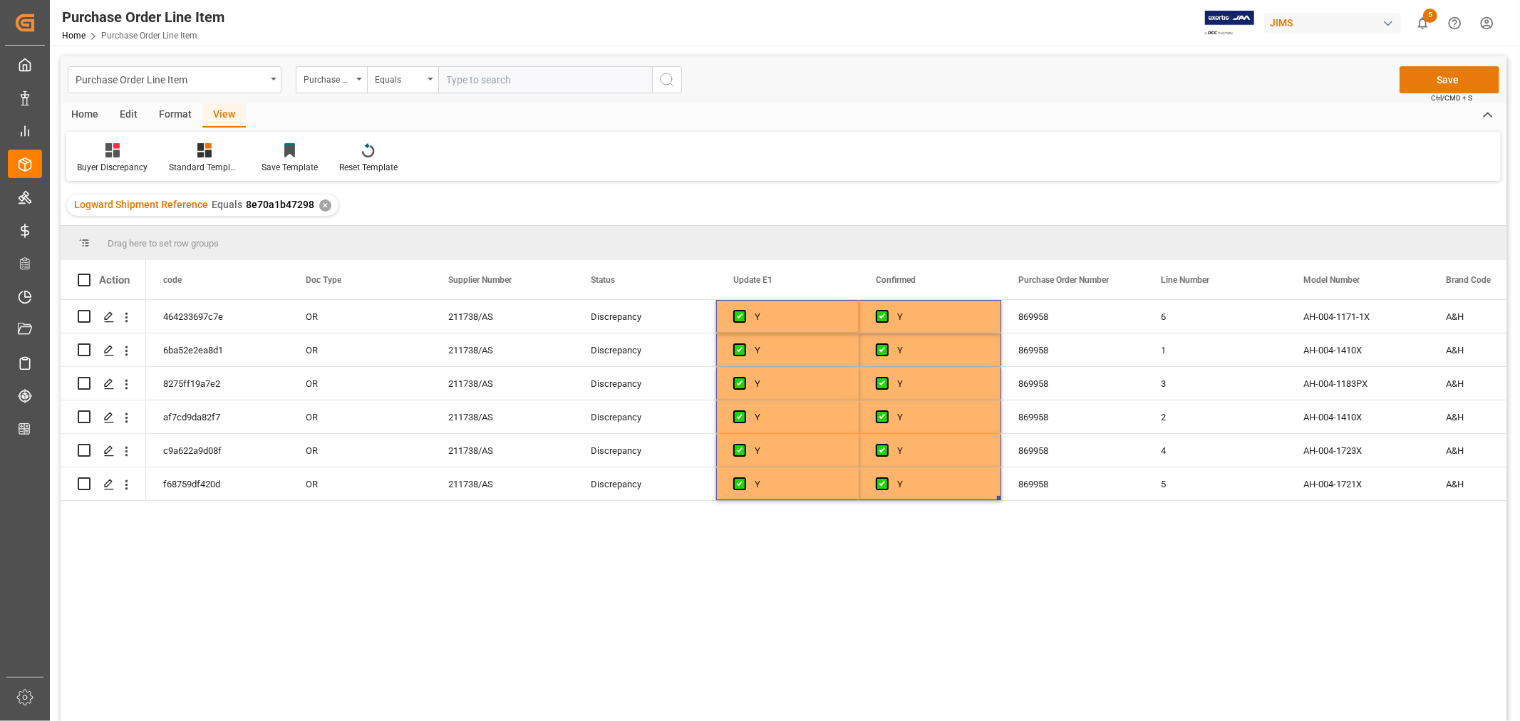
click at [1443, 77] on button "Save" at bounding box center [1450, 79] width 100 height 27
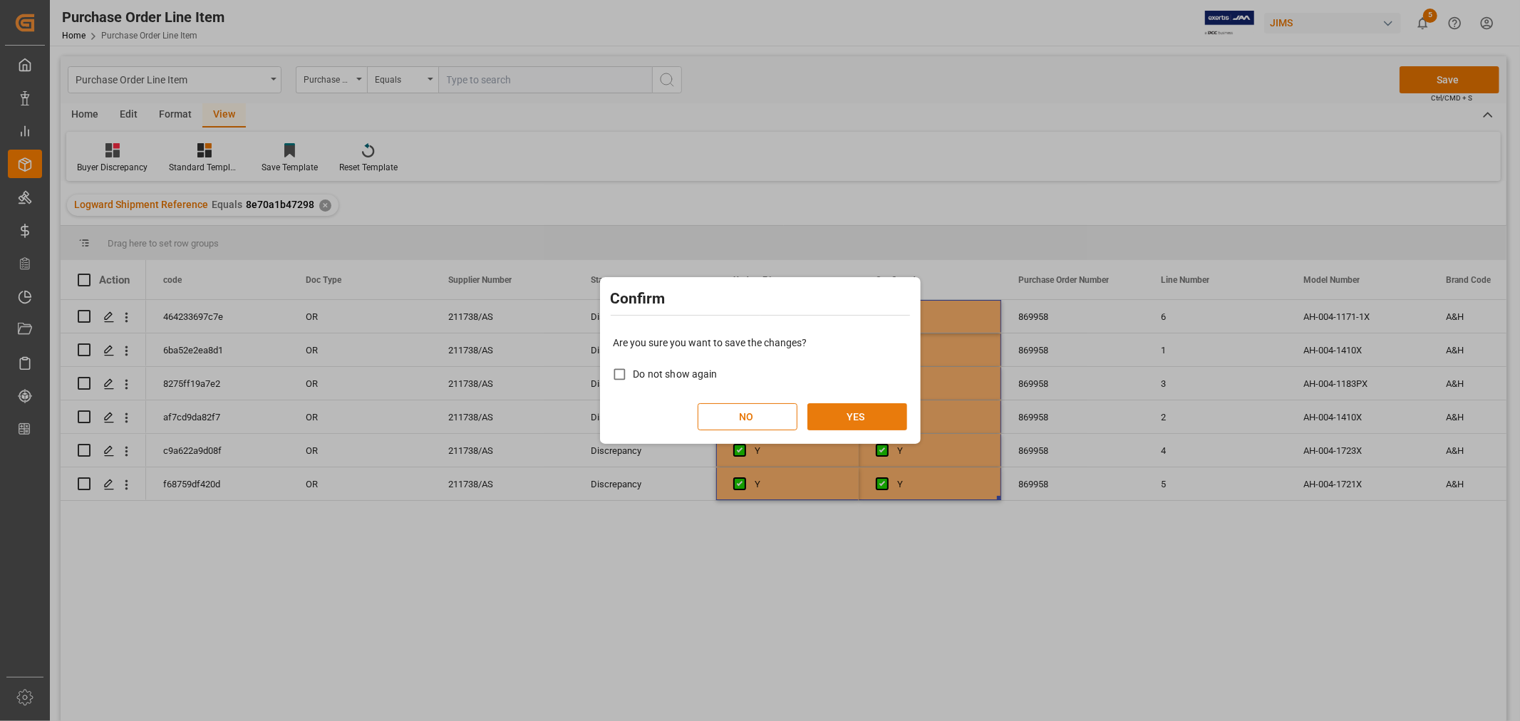
click at [845, 421] on button "YES" at bounding box center [858, 416] width 100 height 27
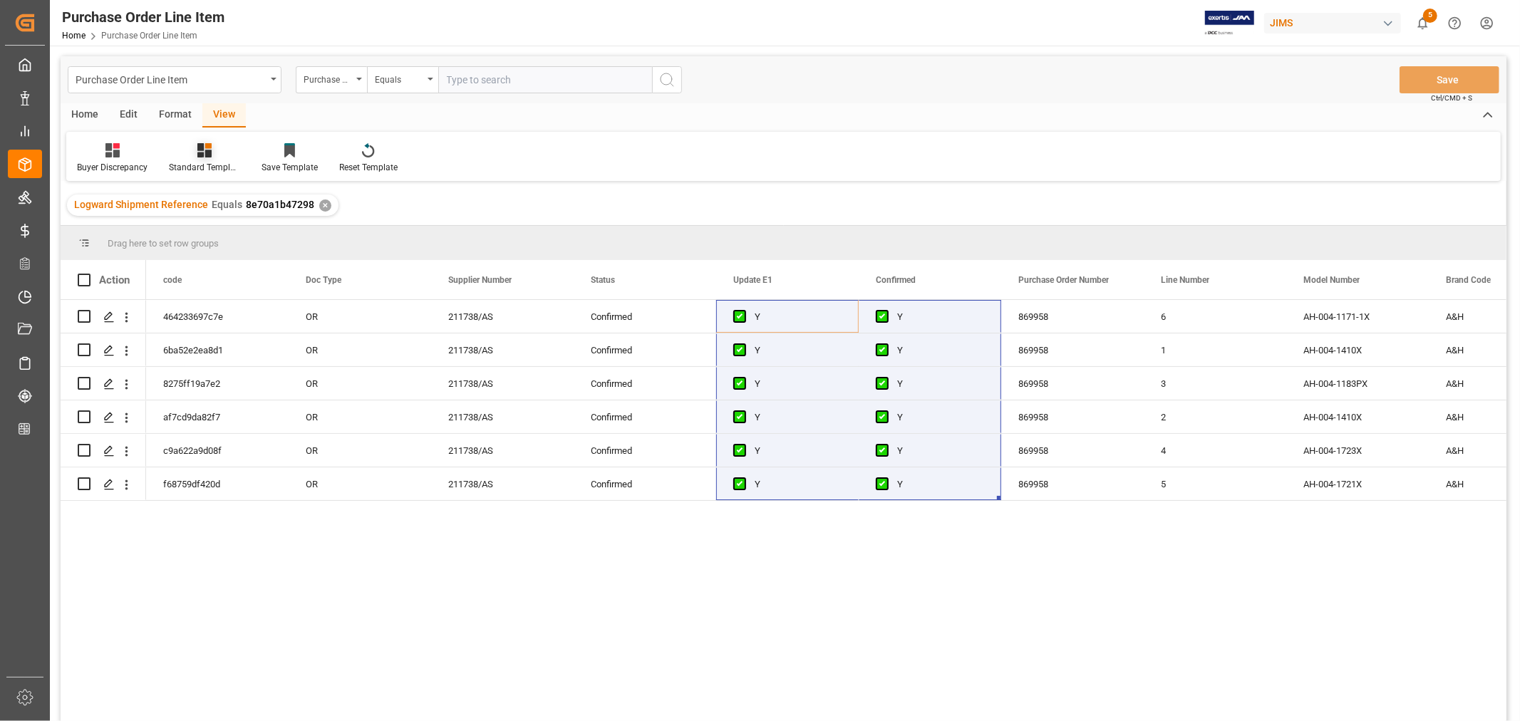
click at [211, 155] on div at bounding box center [204, 150] width 71 height 15
click at [205, 228] on div "HS listing [GEOGRAPHIC_DATA]" at bounding box center [242, 230] width 125 height 15
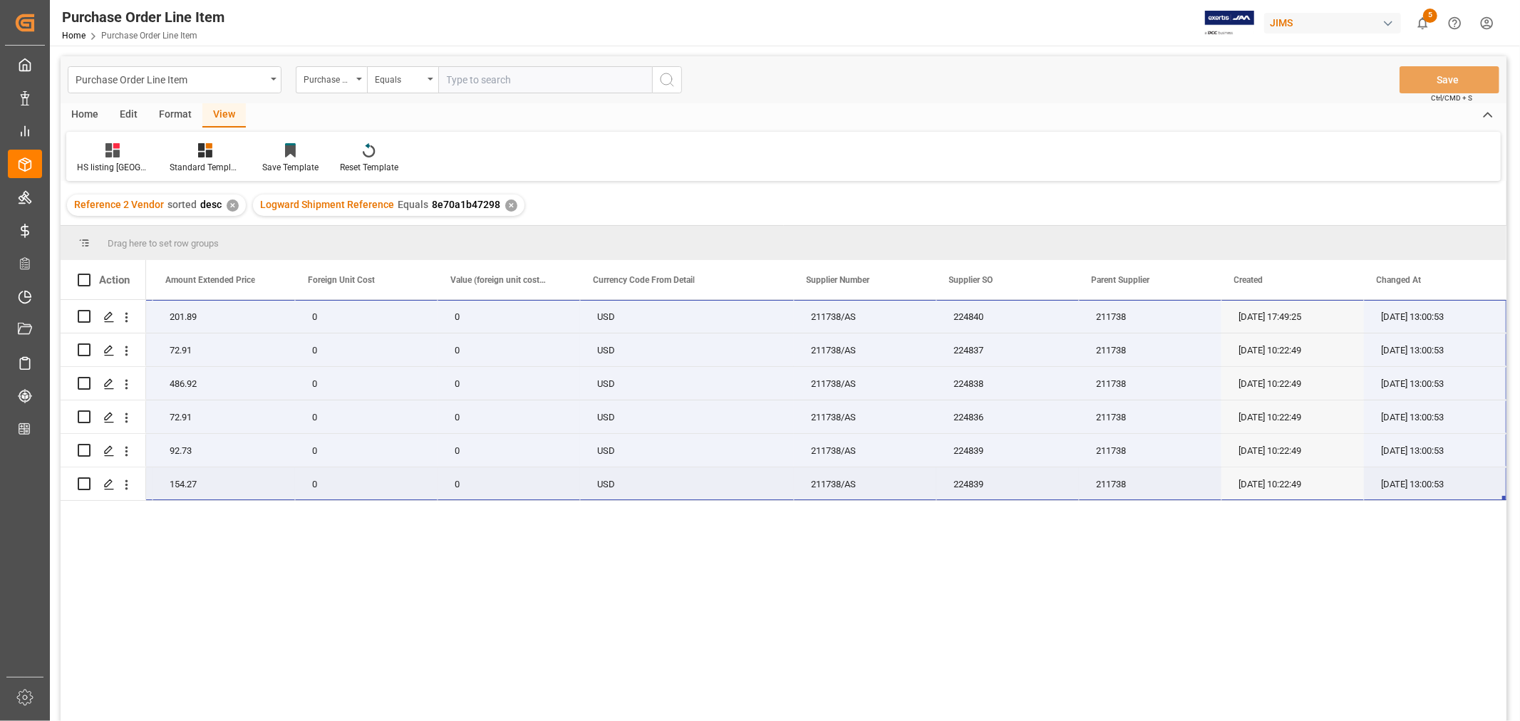
drag, startPoint x: 171, startPoint y: 309, endPoint x: 1448, endPoint y: 490, distance: 1289.2
click at [1448, 490] on div "22-10942-GB 1 201.89 201.89 0 0 USD 211738/AS 224840 211738 [DATE] 17:49:25 [DA…" at bounding box center [259, 400] width 2495 height 201
